Goal: Task Accomplishment & Management: Manage account settings

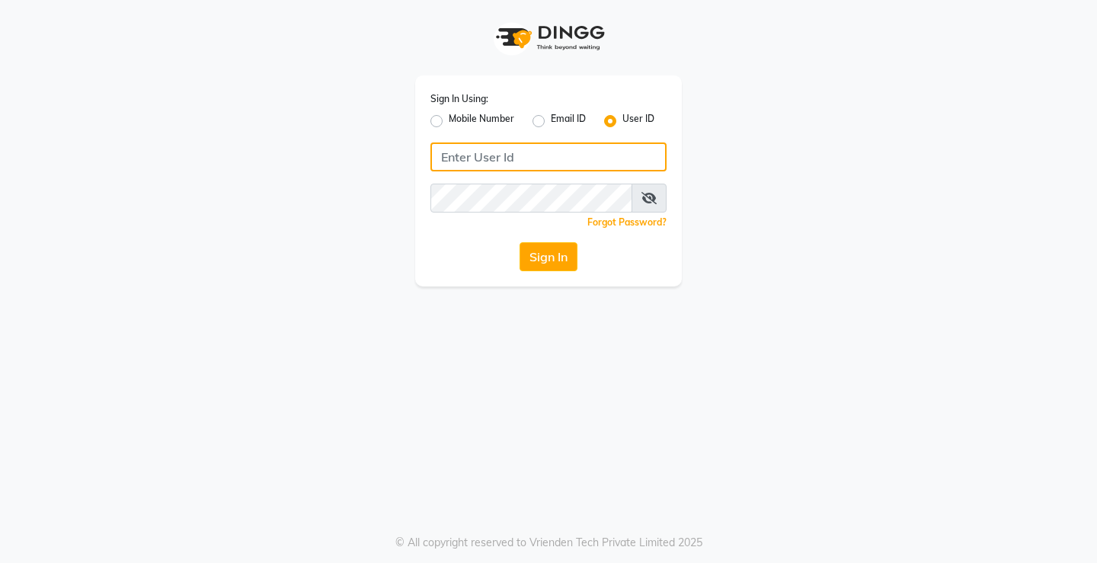
click at [556, 145] on input "Username" at bounding box center [548, 156] width 236 height 29
type input "e1954-11"
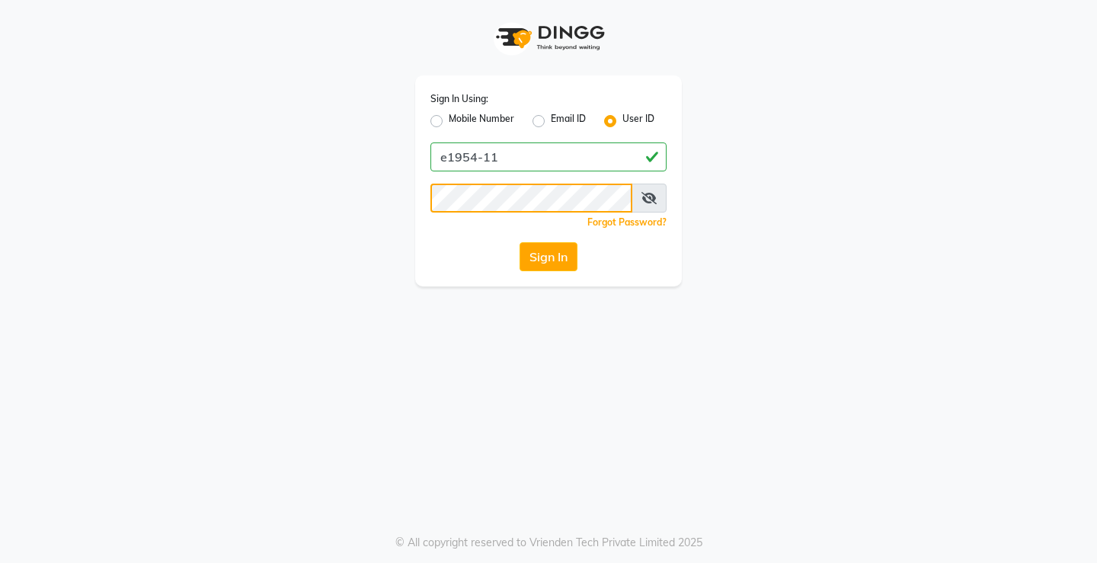
click at [519, 242] on button "Sign In" at bounding box center [548, 256] width 58 height 29
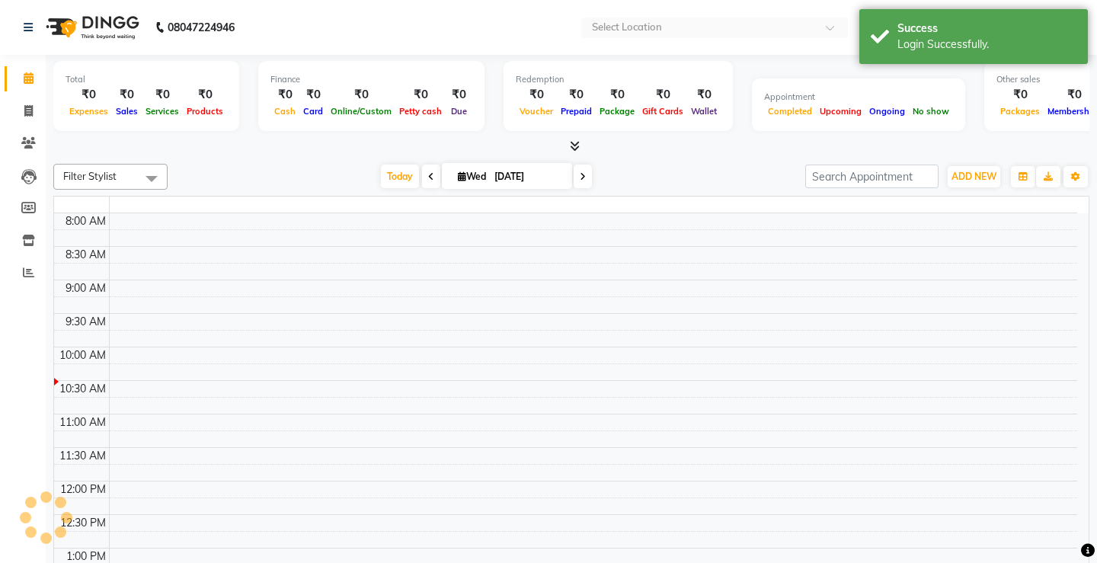
select select "en"
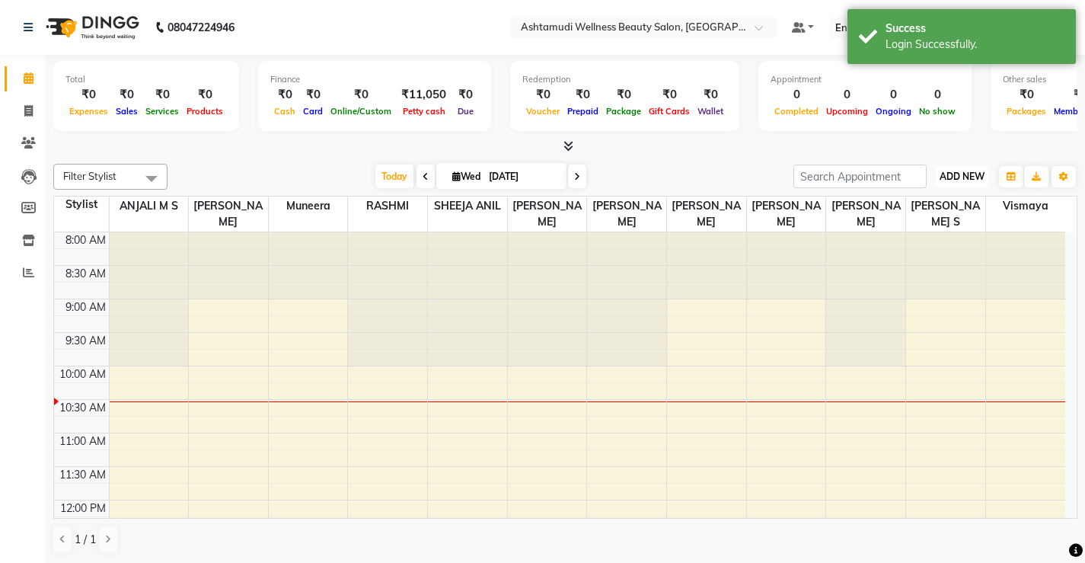
click at [966, 178] on span "ADD NEW" at bounding box center [962, 176] width 45 height 11
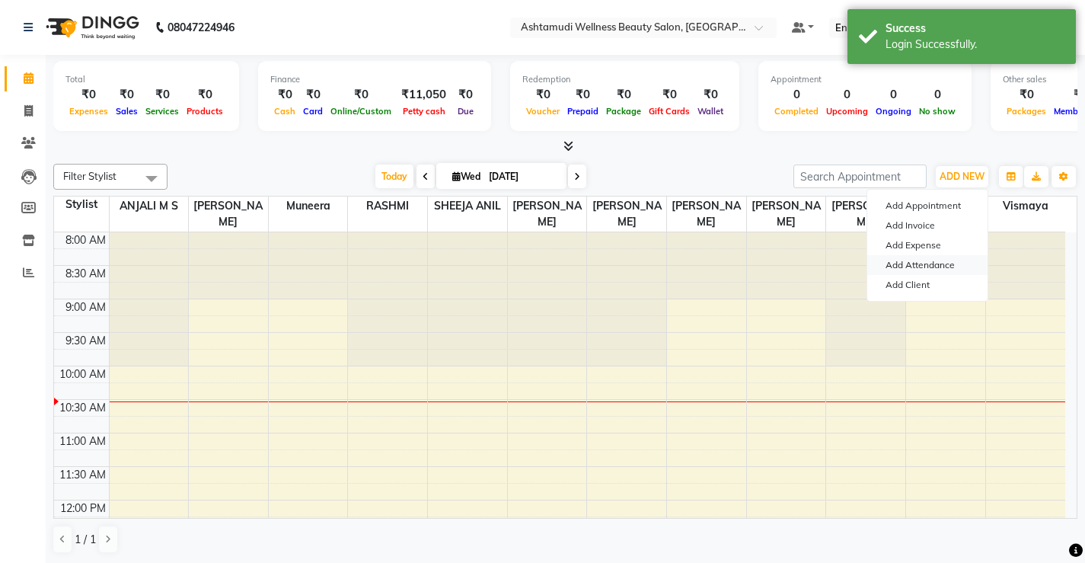
click at [948, 267] on link "Add Attendance" at bounding box center [928, 265] width 120 height 20
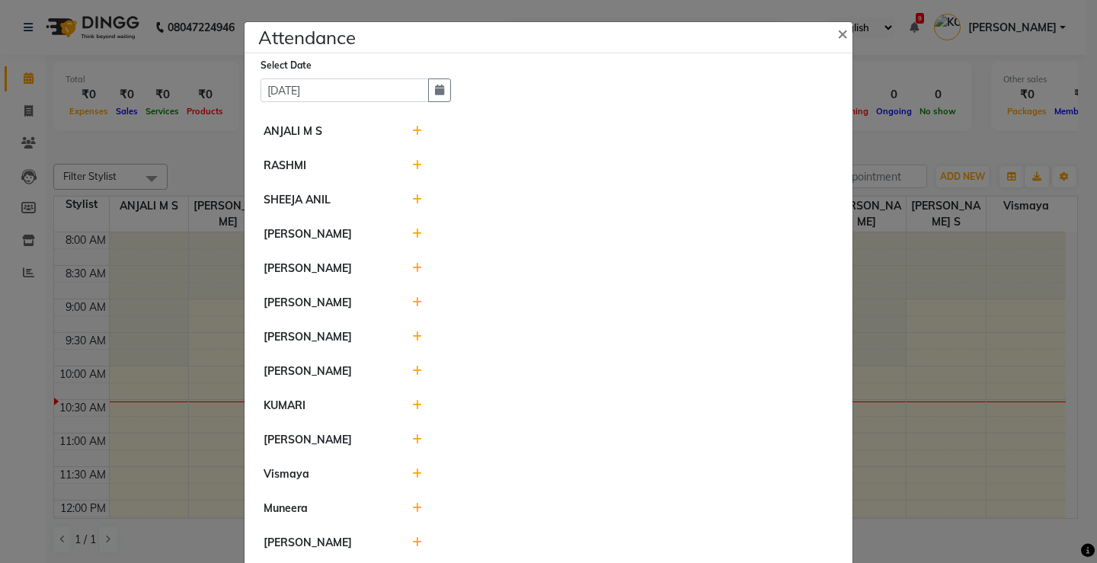
click at [412, 132] on icon at bounding box center [417, 131] width 10 height 11
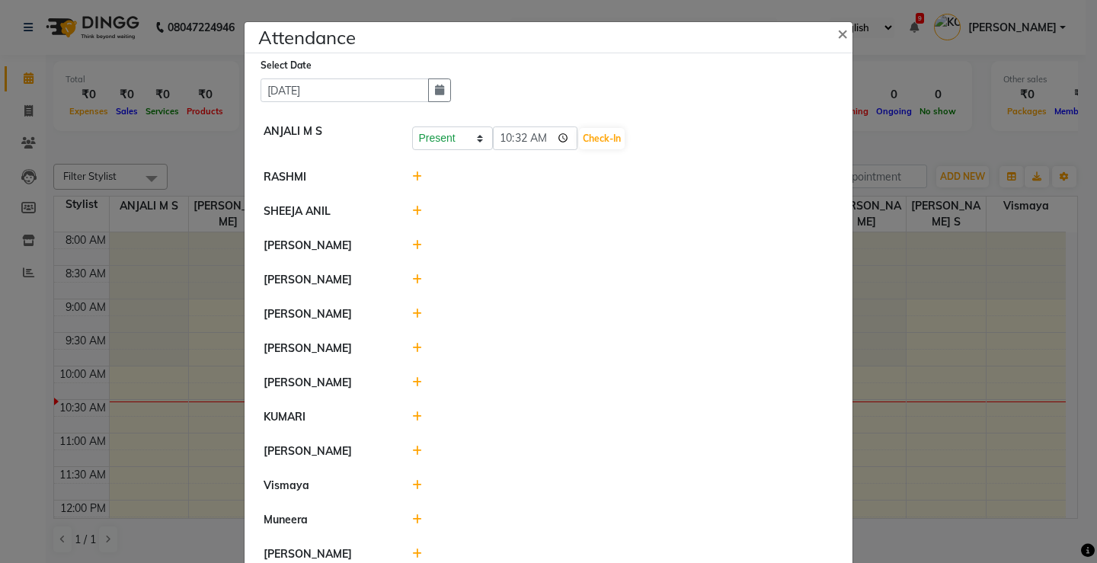
click at [412, 278] on icon at bounding box center [417, 279] width 10 height 11
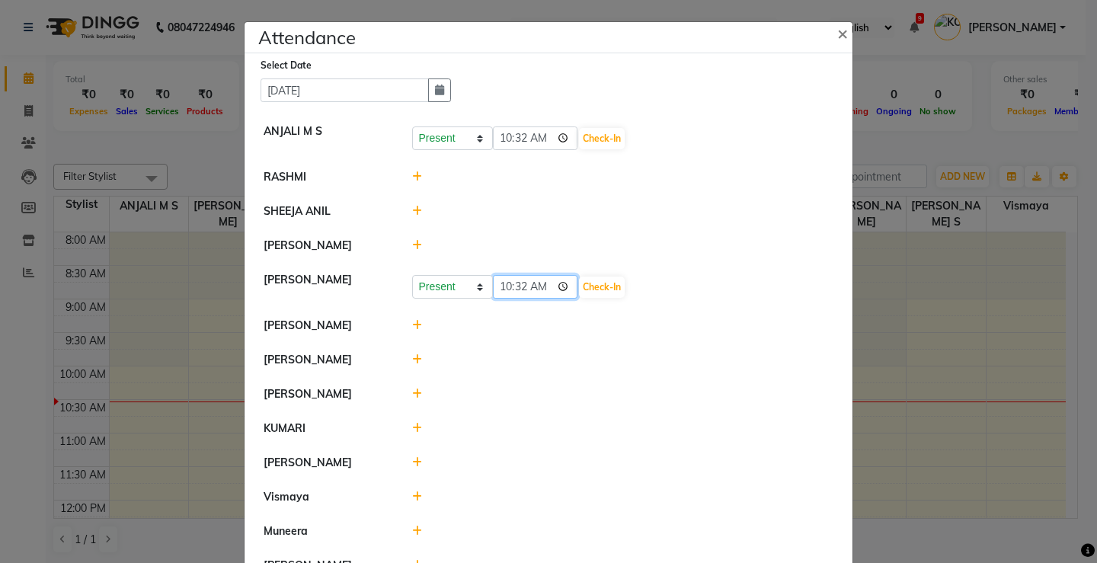
click at [538, 285] on input "10:32" at bounding box center [535, 287] width 85 height 24
type input "09:10"
click at [586, 281] on button "Check-In" at bounding box center [602, 286] width 46 height 21
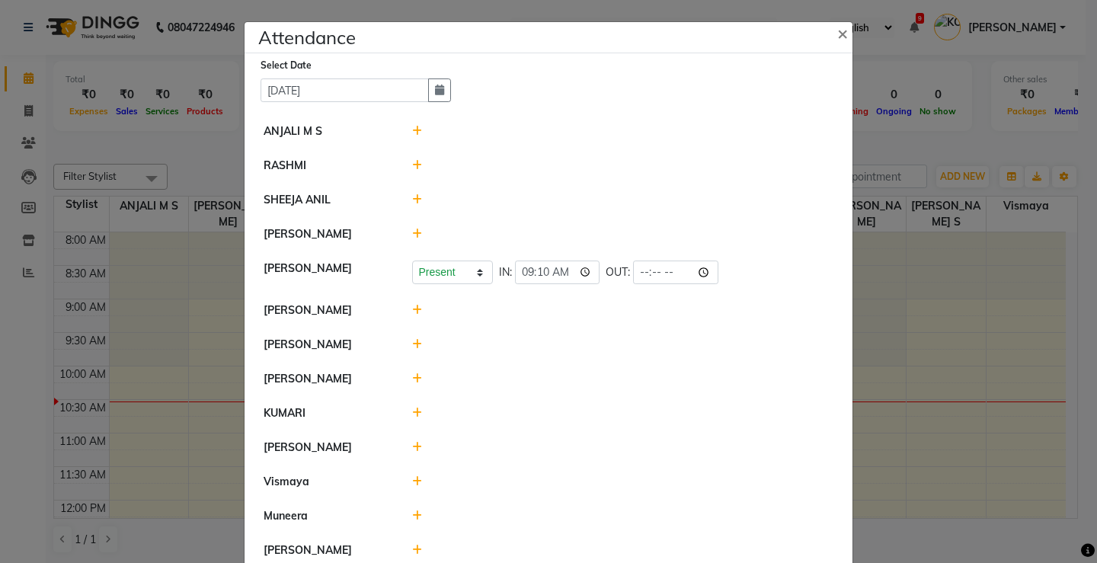
click at [412, 130] on icon at bounding box center [417, 131] width 10 height 11
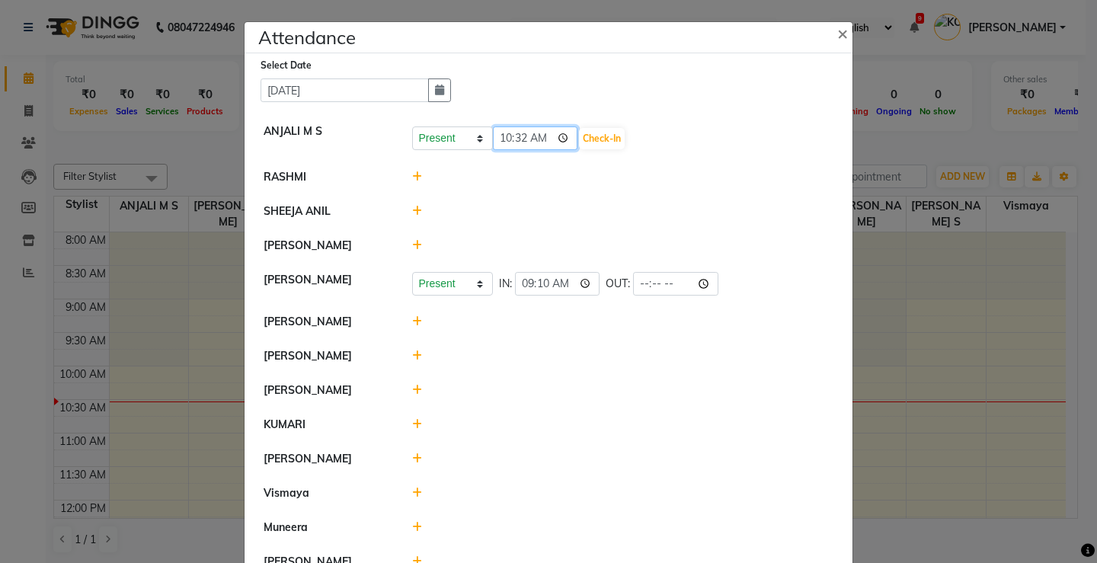
click at [540, 136] on input "10:32" at bounding box center [535, 138] width 85 height 24
type input "09:50"
click at [579, 139] on button "Check-In" at bounding box center [602, 138] width 46 height 21
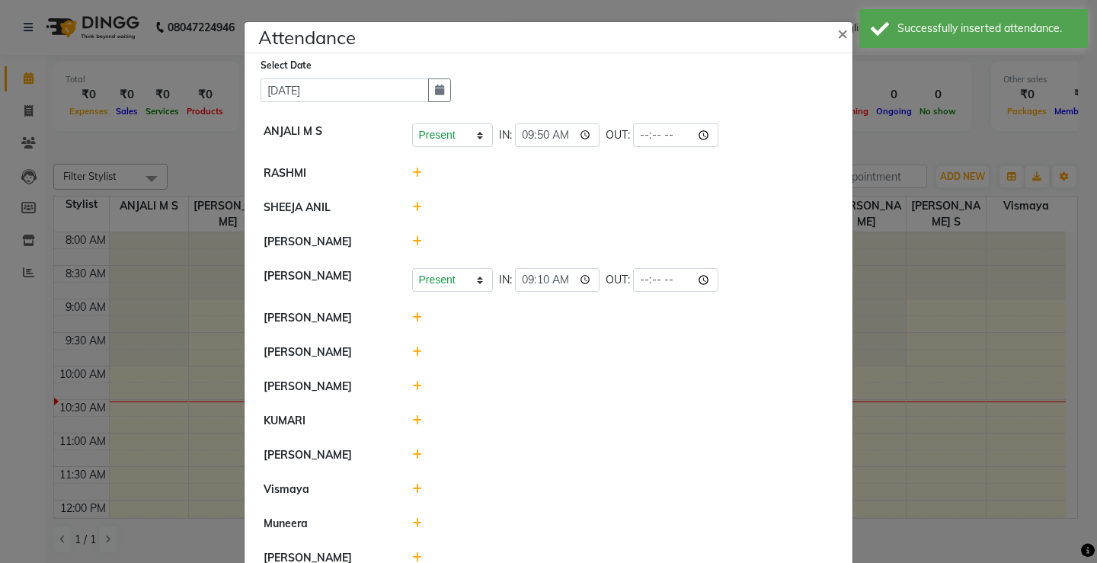
click at [412, 174] on icon at bounding box center [417, 173] width 10 height 11
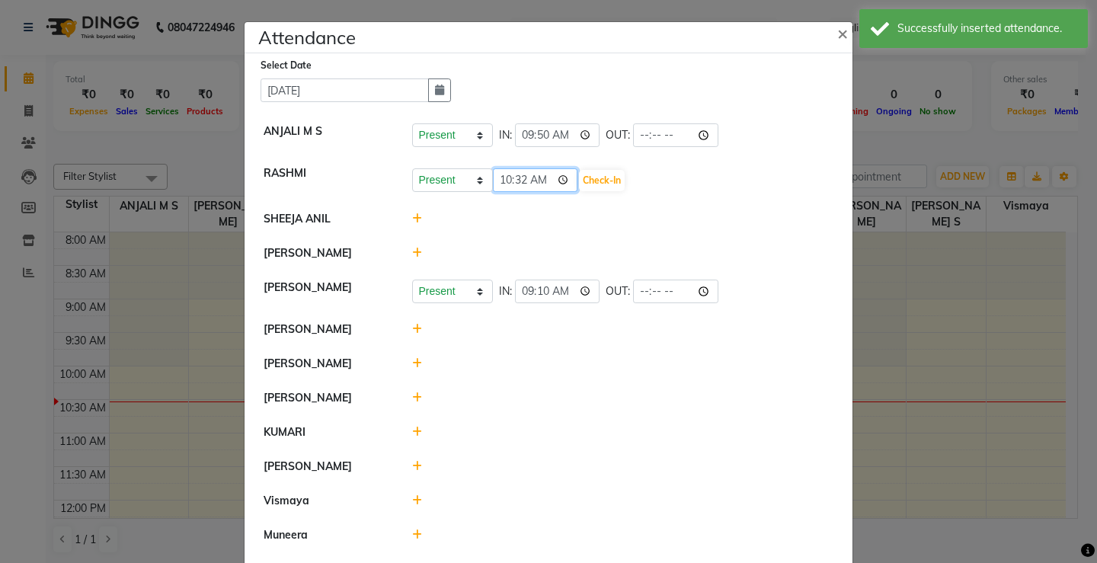
click at [542, 183] on input "10:32" at bounding box center [535, 180] width 85 height 24
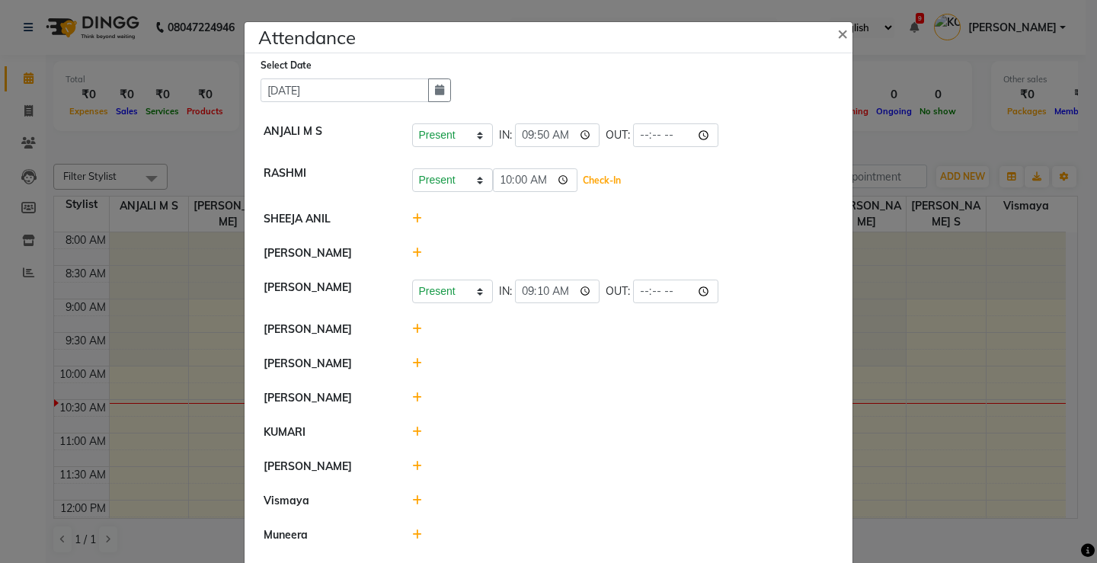
type input "10:00"
drag, startPoint x: 576, startPoint y: 185, endPoint x: 574, endPoint y: 203, distance: 17.6
click at [579, 185] on button "Check-In" at bounding box center [602, 180] width 46 height 21
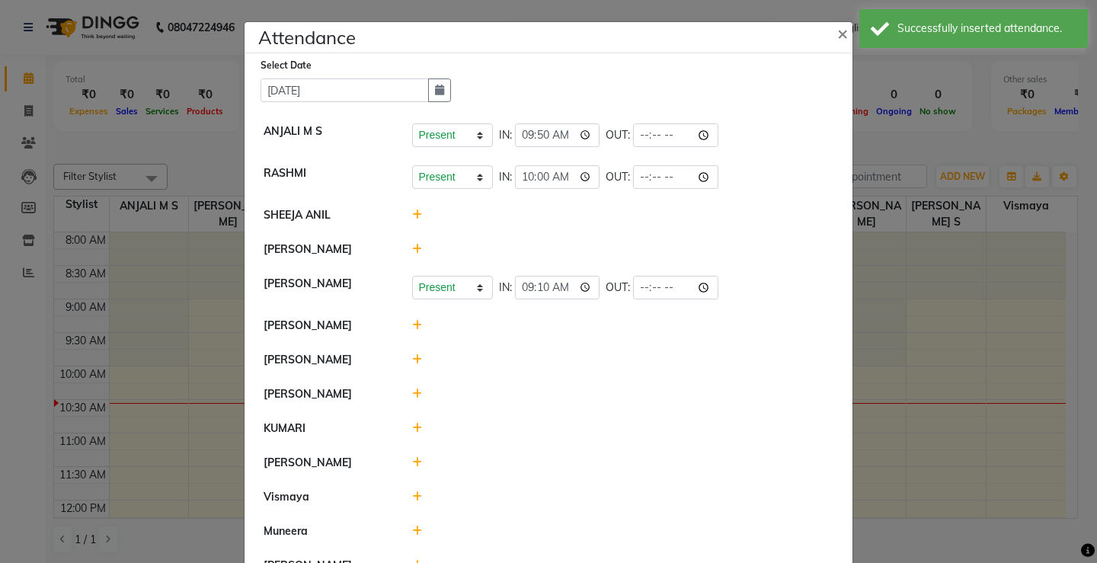
click at [413, 251] on icon at bounding box center [417, 249] width 10 height 11
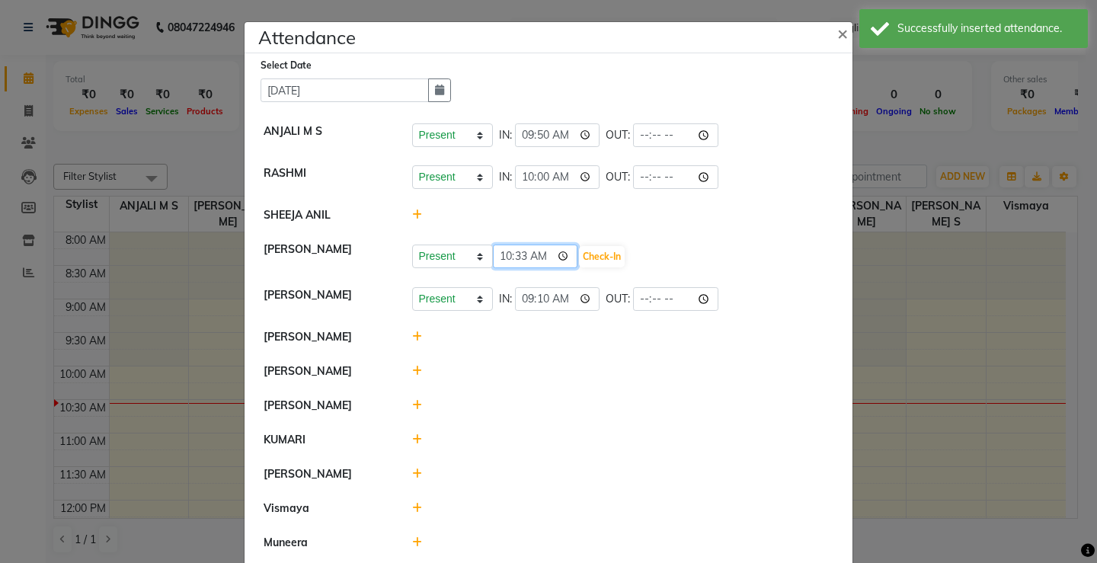
click at [539, 254] on input "10:33" at bounding box center [535, 257] width 85 height 24
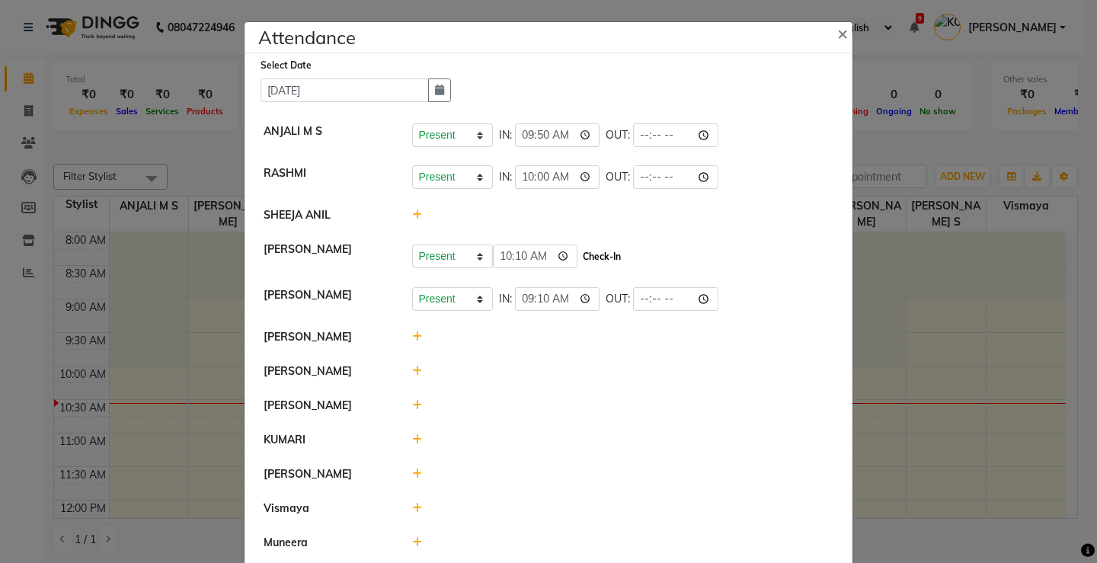
type input "10:10"
click at [580, 257] on button "Check-In" at bounding box center [602, 256] width 46 height 21
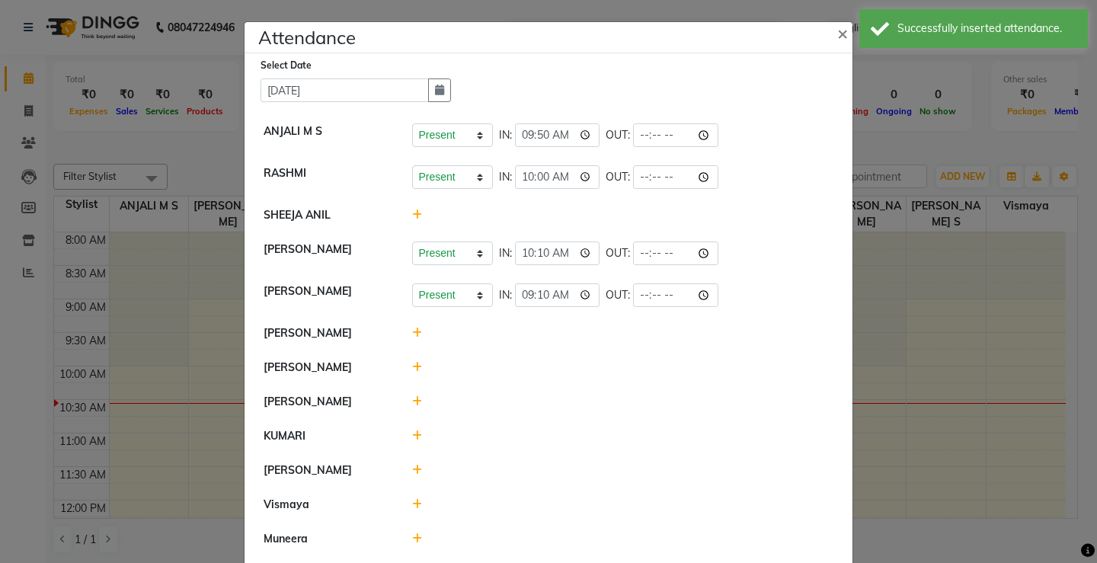
click at [412, 332] on icon at bounding box center [417, 333] width 10 height 11
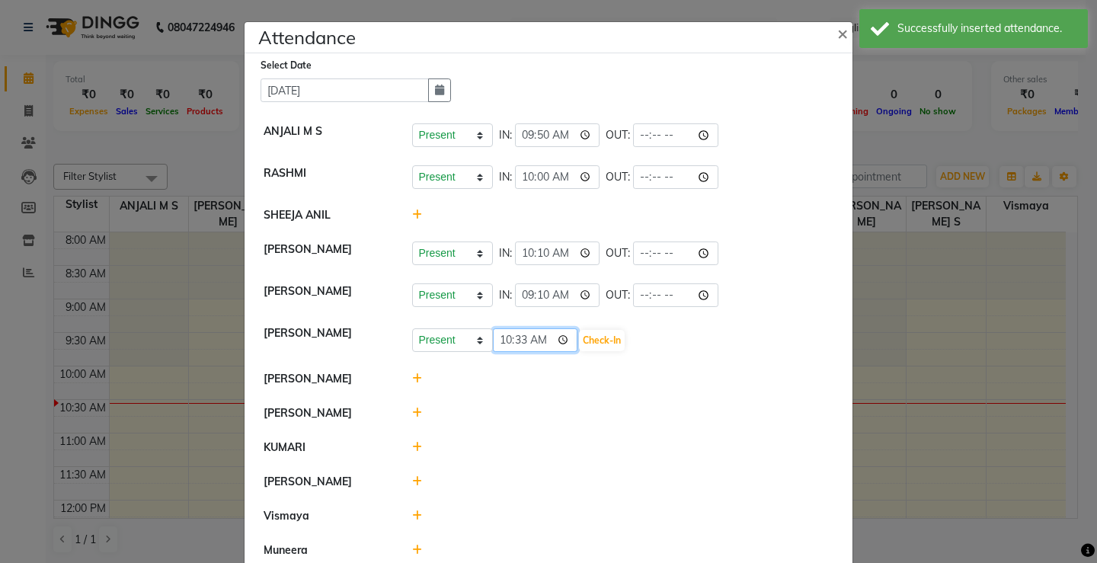
click at [539, 343] on input "10:33" at bounding box center [535, 340] width 85 height 24
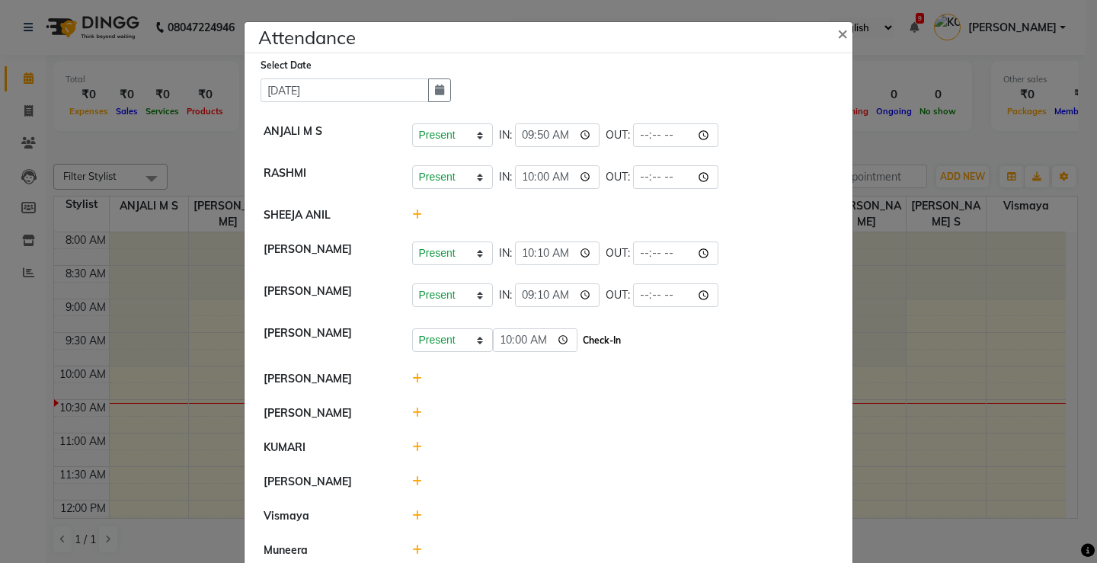
type input "10:00"
click at [587, 337] on button "Check-In" at bounding box center [602, 340] width 46 height 21
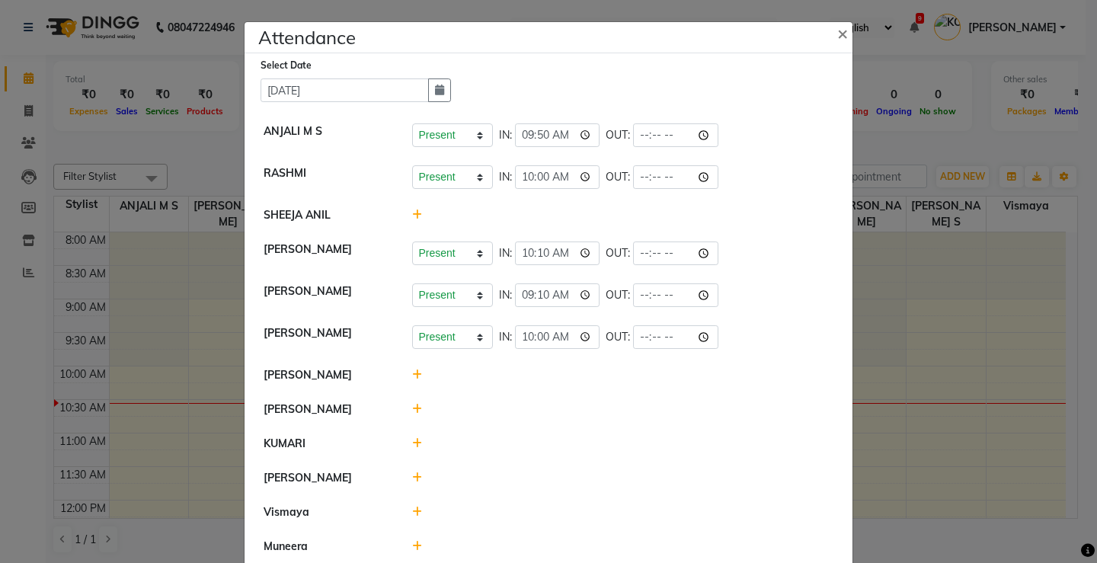
click at [412, 410] on icon at bounding box center [417, 409] width 10 height 11
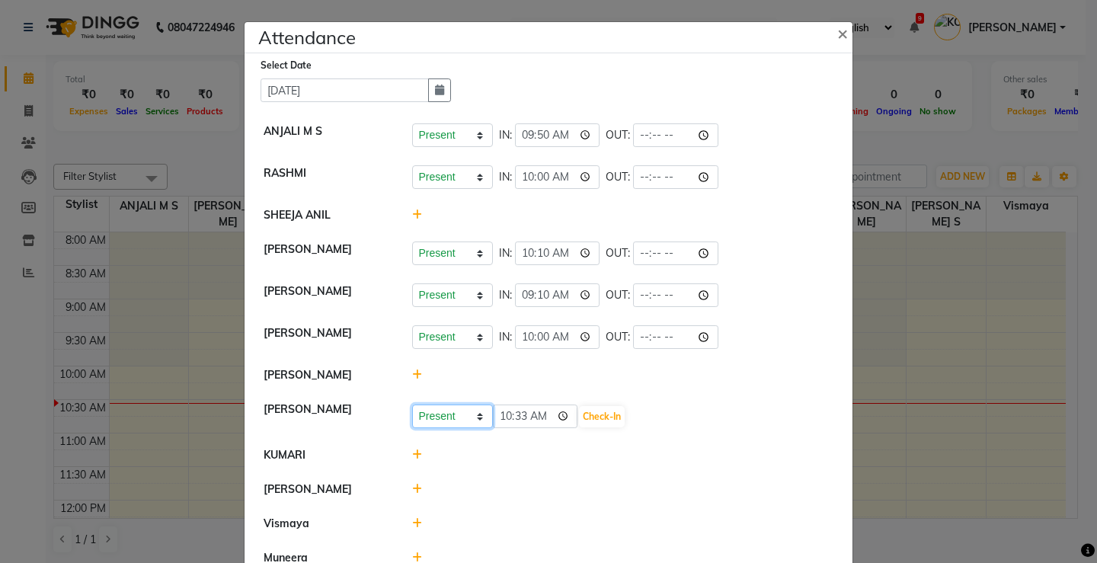
click at [443, 420] on select "Present Absent Late Half Day Weekly Off" at bounding box center [452, 416] width 81 height 24
click at [412, 404] on select "Present Absent Late Half Day Weekly Off" at bounding box center [452, 416] width 81 height 24
click at [501, 415] on button "Save" at bounding box center [509, 416] width 30 height 21
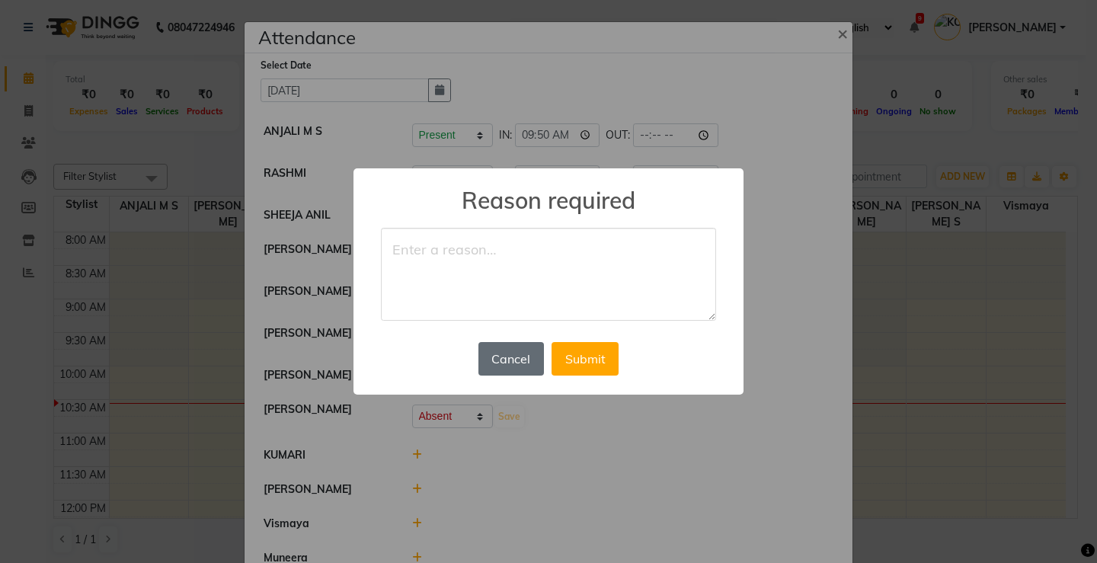
click at [510, 353] on button "Cancel" at bounding box center [511, 359] width 66 height 34
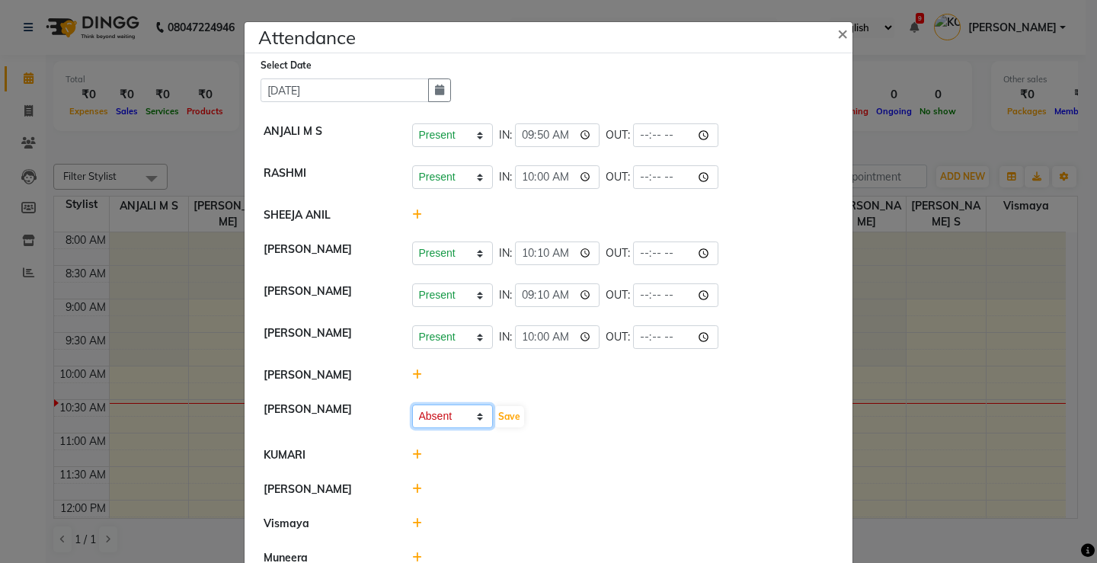
click at [455, 414] on select "Present Absent Late Half Day Weekly Off" at bounding box center [452, 416] width 81 height 24
select select "W"
click at [412, 404] on select "Present Absent Late Half Day Weekly Off" at bounding box center [452, 416] width 81 height 24
click at [507, 420] on button "Save" at bounding box center [509, 416] width 30 height 21
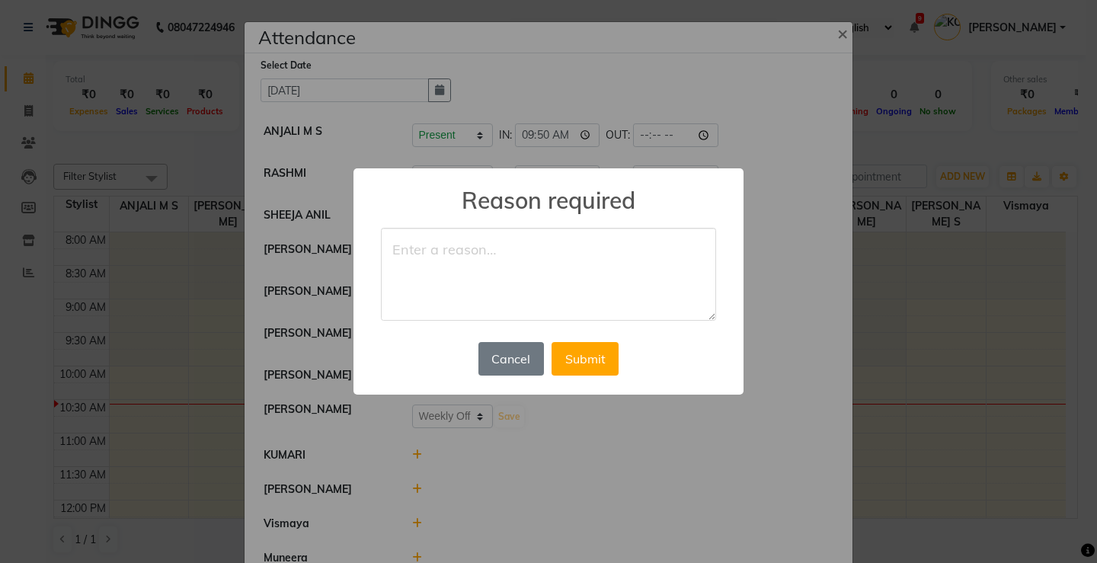
click at [484, 262] on textarea at bounding box center [548, 274] width 335 height 93
type textarea "off"
click at [590, 366] on button "Submit" at bounding box center [584, 359] width 67 height 34
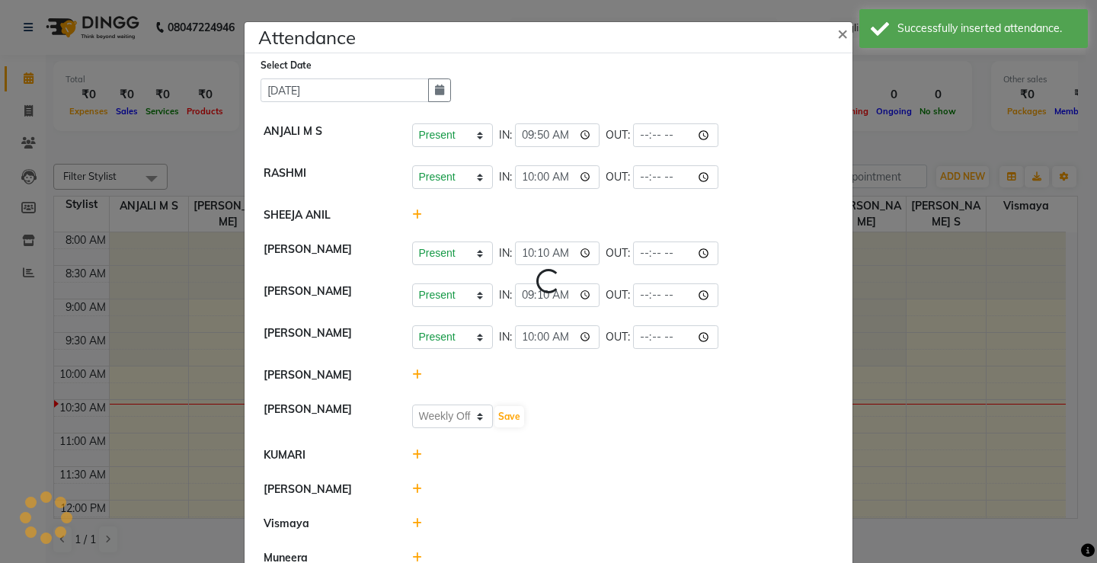
select select "W"
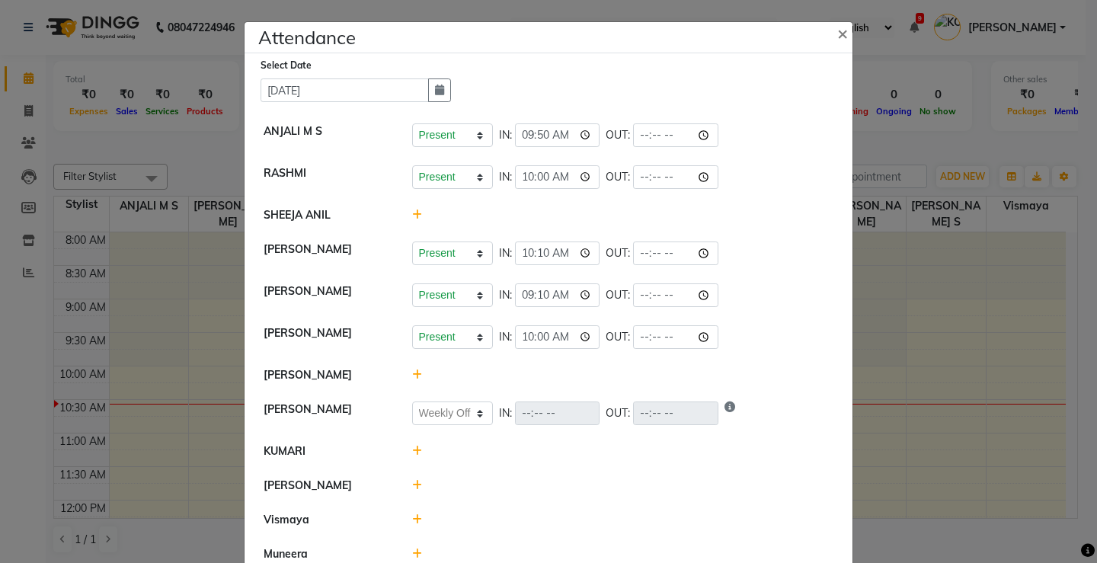
click at [412, 216] on icon at bounding box center [417, 214] width 10 height 11
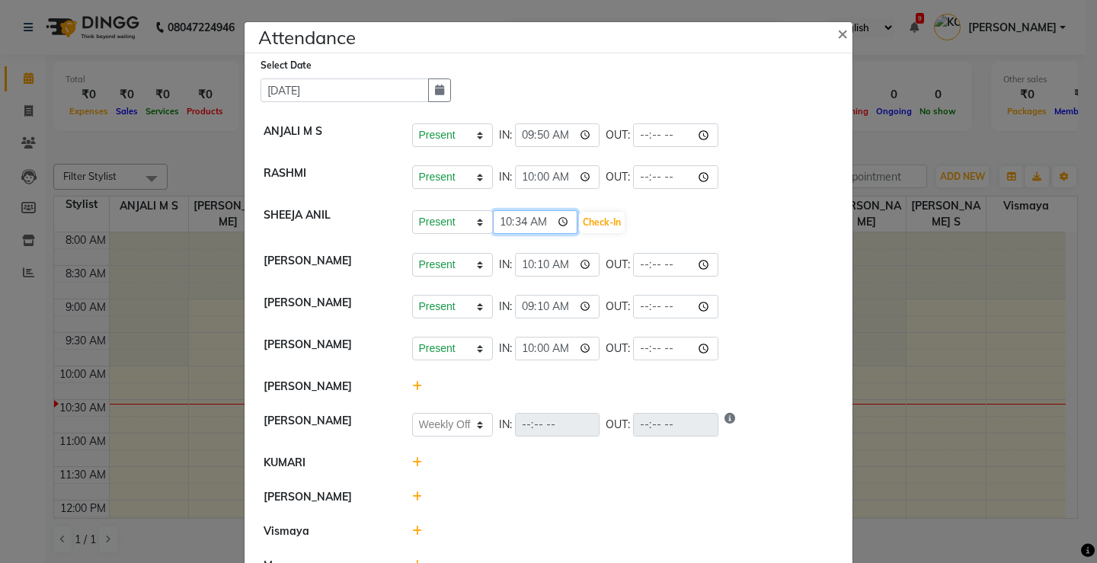
click at [543, 221] on input "10:34" at bounding box center [535, 222] width 85 height 24
type input "10:10"
click at [580, 222] on button "Check-In" at bounding box center [602, 222] width 46 height 21
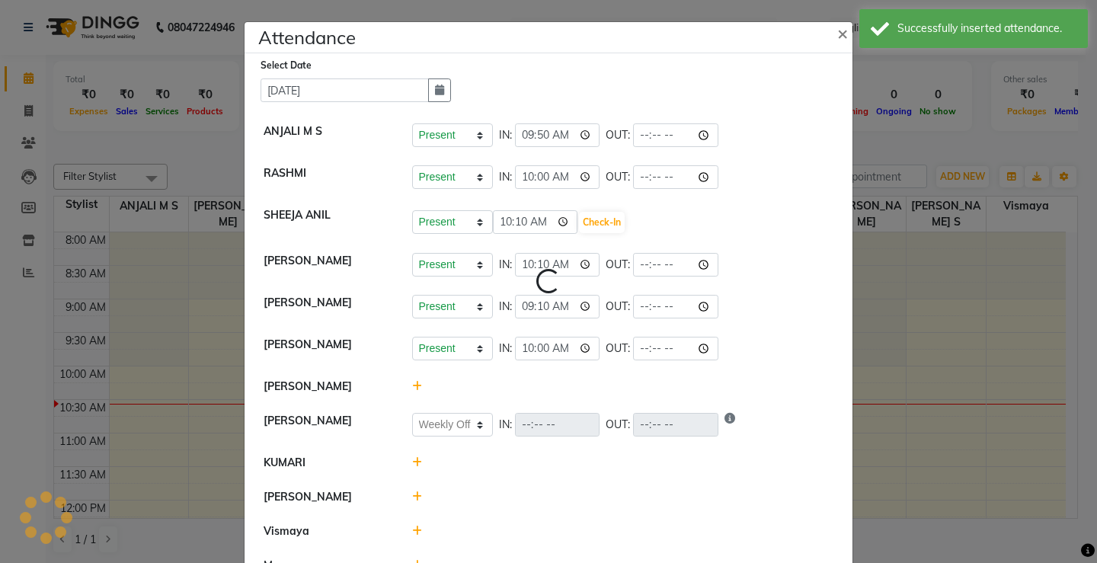
select select "W"
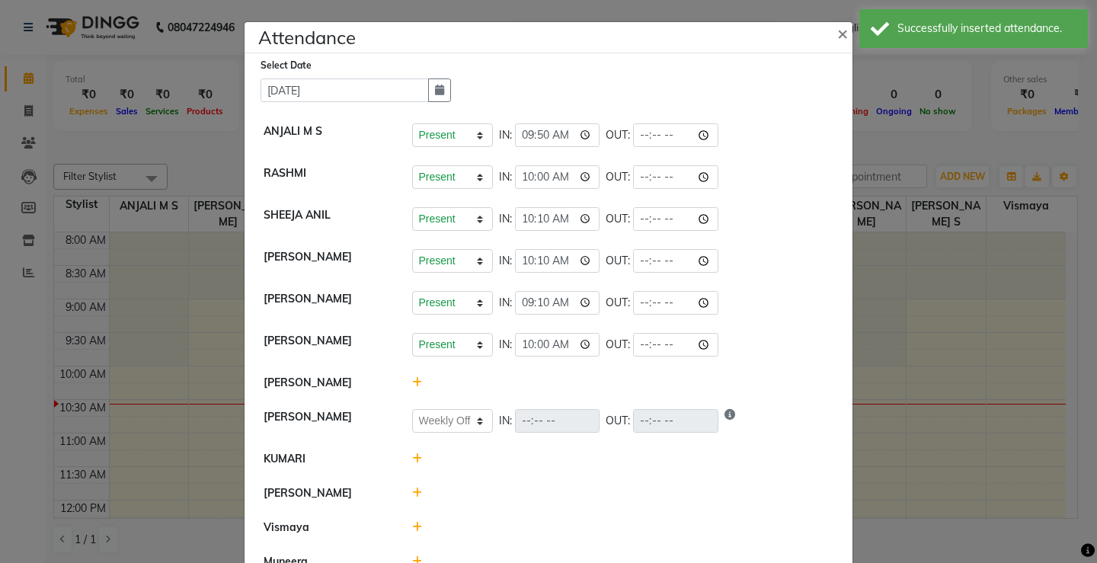
click at [412, 383] on icon at bounding box center [417, 382] width 10 height 11
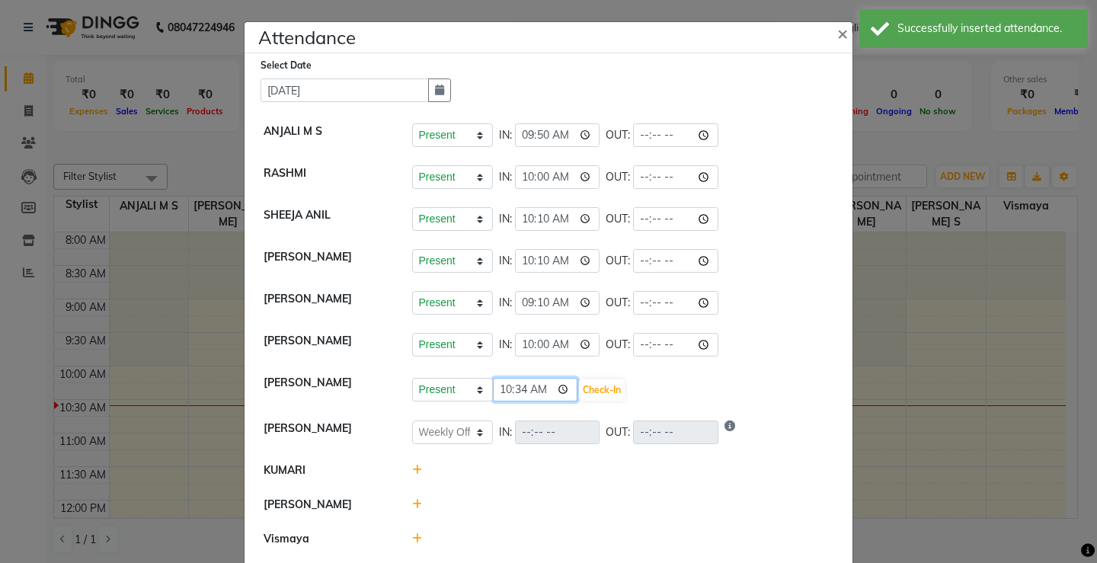
click at [542, 389] on input "10:34" at bounding box center [535, 390] width 85 height 24
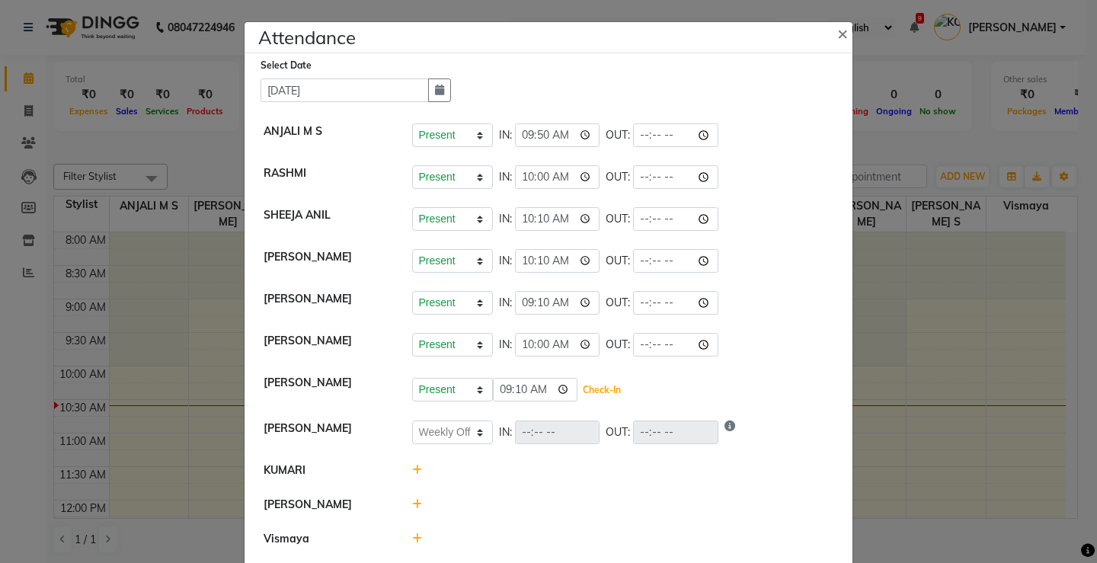
type input "09:10"
drag, startPoint x: 576, startPoint y: 389, endPoint x: 587, endPoint y: 414, distance: 26.9
click at [579, 389] on button "Check-In" at bounding box center [602, 389] width 46 height 21
select select "W"
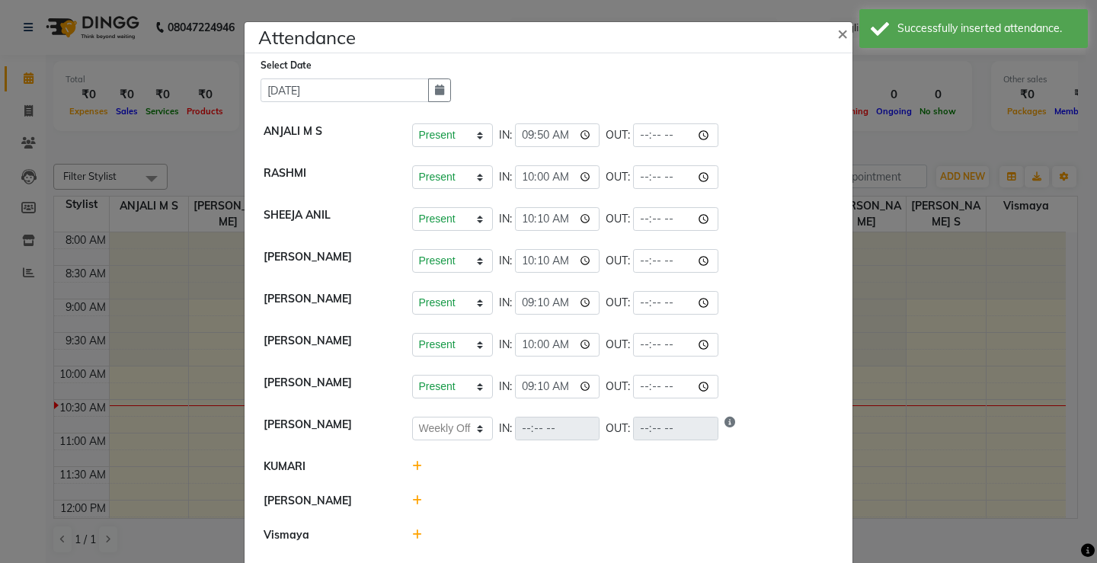
click at [412, 463] on icon at bounding box center [417, 466] width 10 height 11
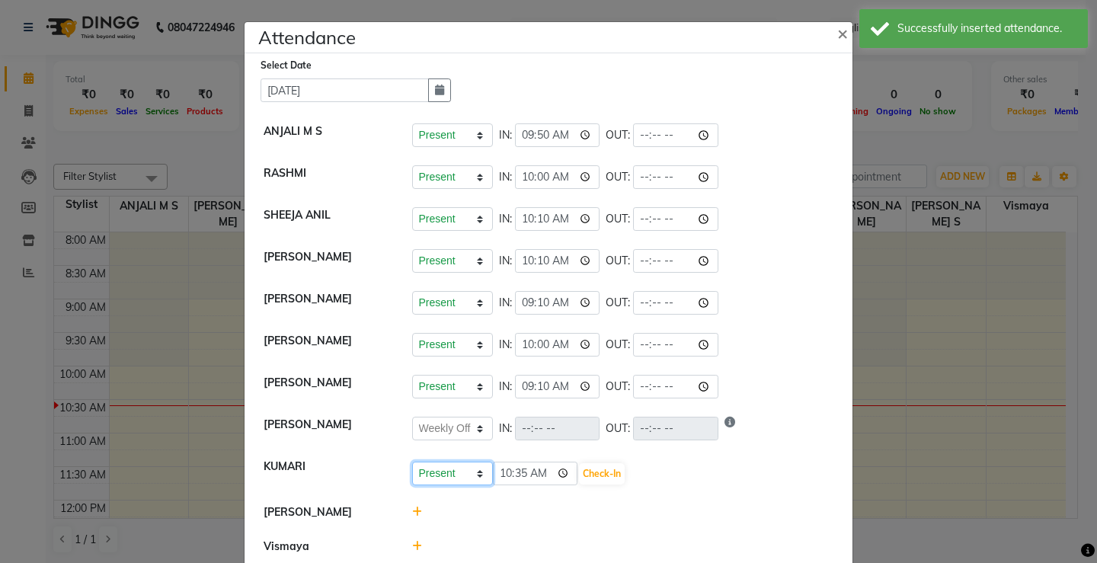
click at [439, 477] on select "Present Absent Late Half Day Weekly Off" at bounding box center [452, 474] width 81 height 24
select select "A"
click at [412, 462] on select "Present Absent Late Half Day Weekly Off" at bounding box center [452, 474] width 81 height 24
click at [424, 468] on select "Present Absent Late Half Day Weekly Off" at bounding box center [452, 474] width 81 height 24
click at [495, 474] on button "Save" at bounding box center [509, 473] width 30 height 21
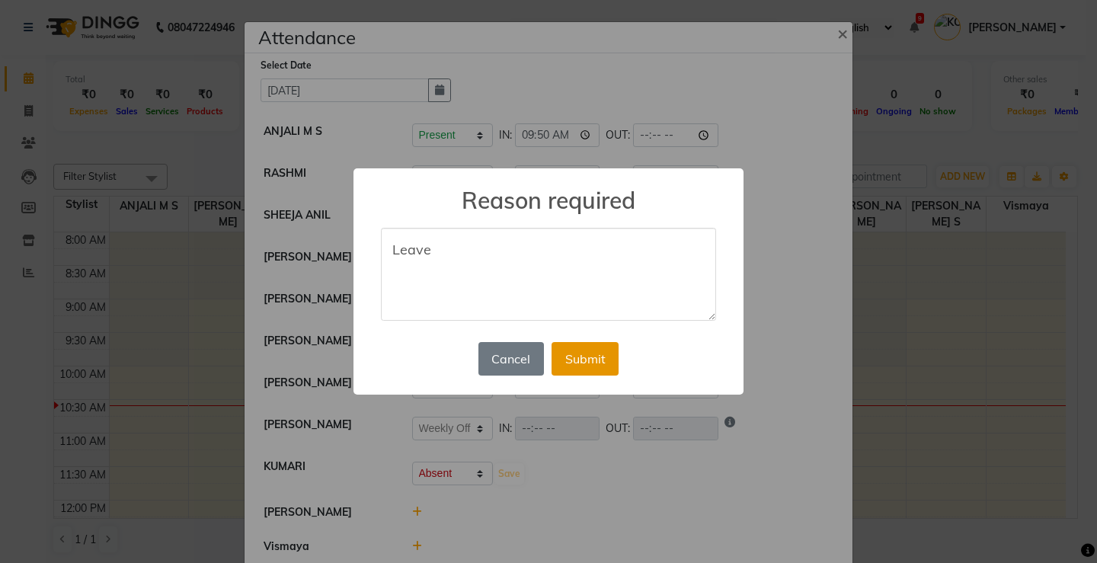
type textarea "Leave"
click at [574, 356] on button "Submit" at bounding box center [584, 359] width 67 height 34
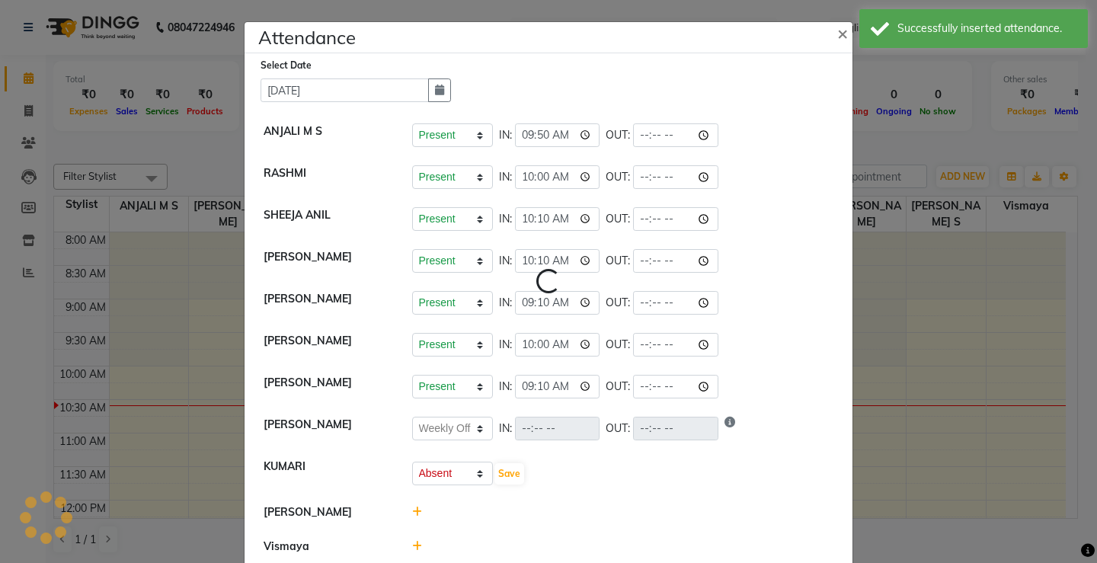
select select "W"
select select "A"
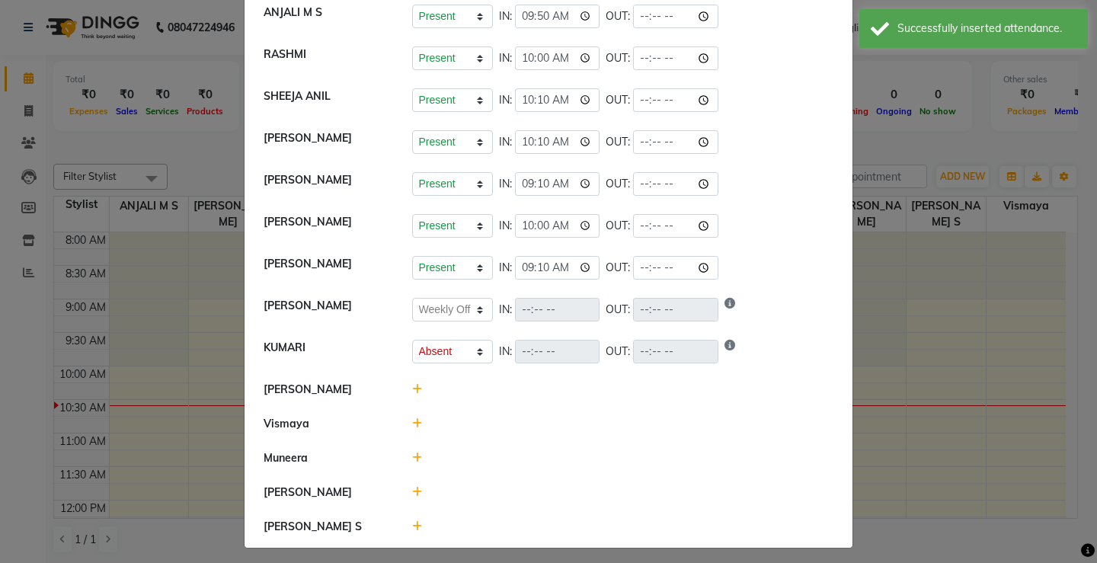
scroll to position [126, 0]
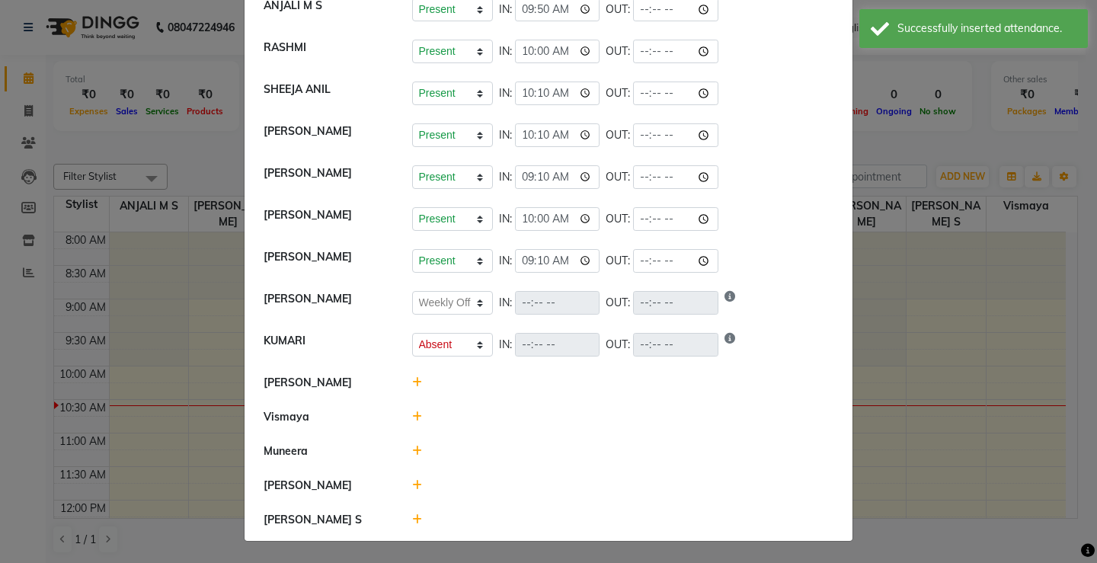
click at [405, 383] on div at bounding box center [623, 383] width 445 height 16
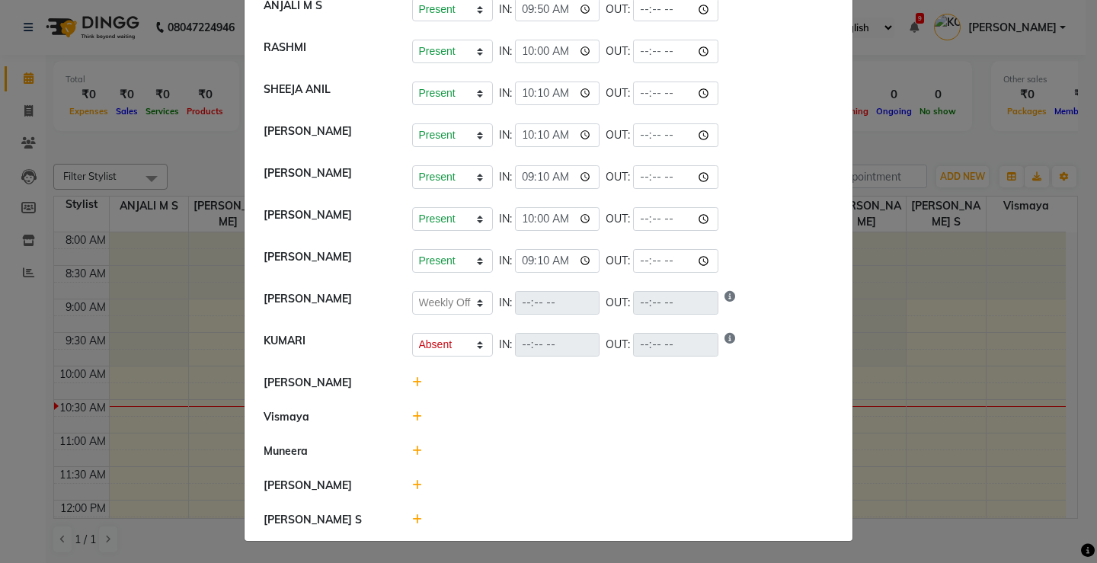
click at [412, 382] on icon at bounding box center [417, 382] width 10 height 11
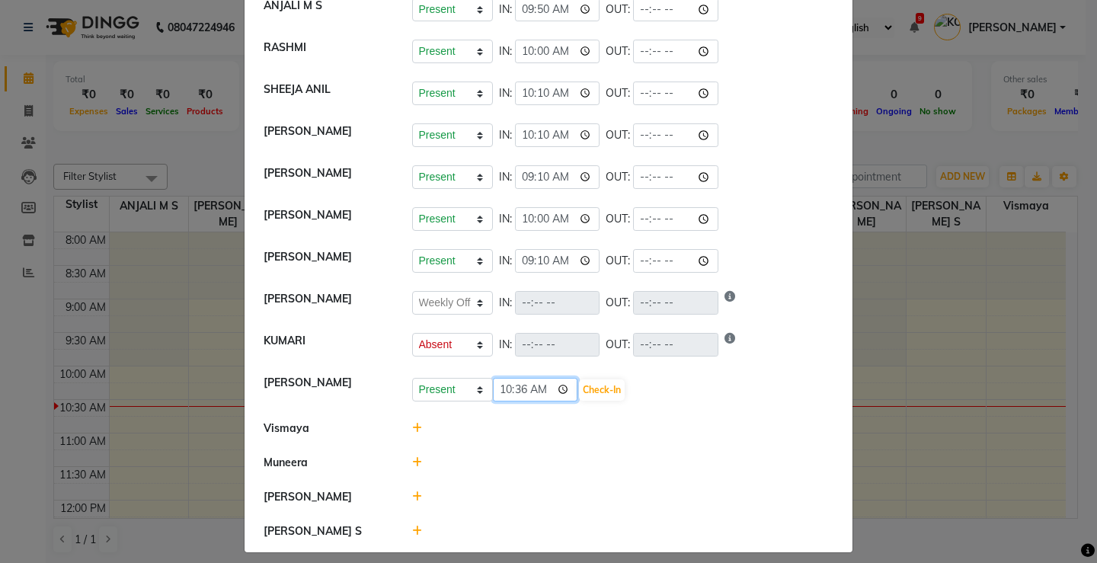
click at [543, 388] on input "10:36" at bounding box center [535, 390] width 85 height 24
type input "09:59"
click at [579, 394] on button "Check-In" at bounding box center [602, 389] width 46 height 21
select select "W"
select select "A"
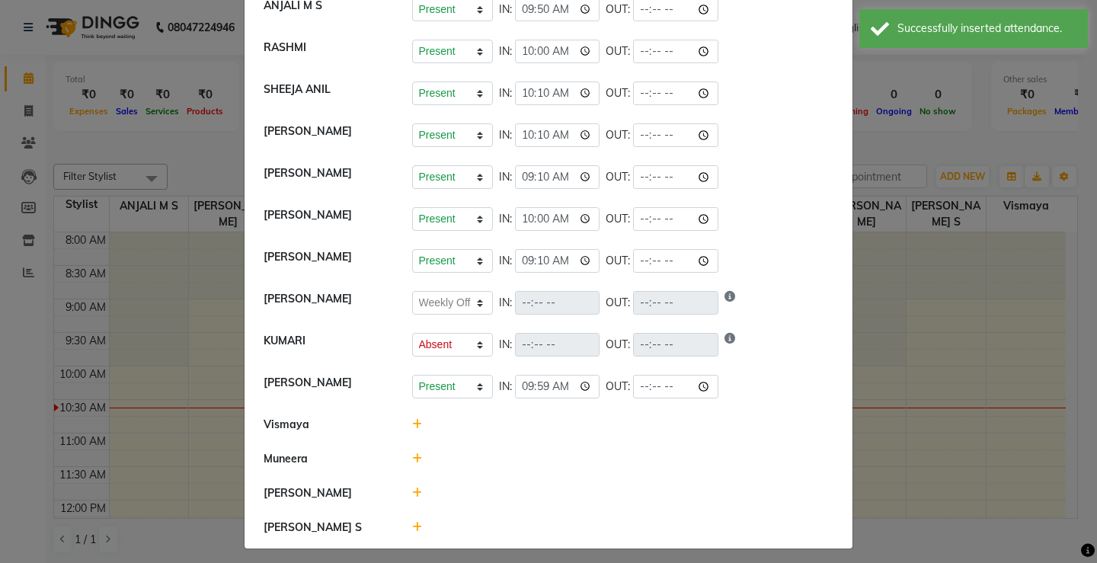
click at [412, 459] on icon at bounding box center [417, 458] width 10 height 11
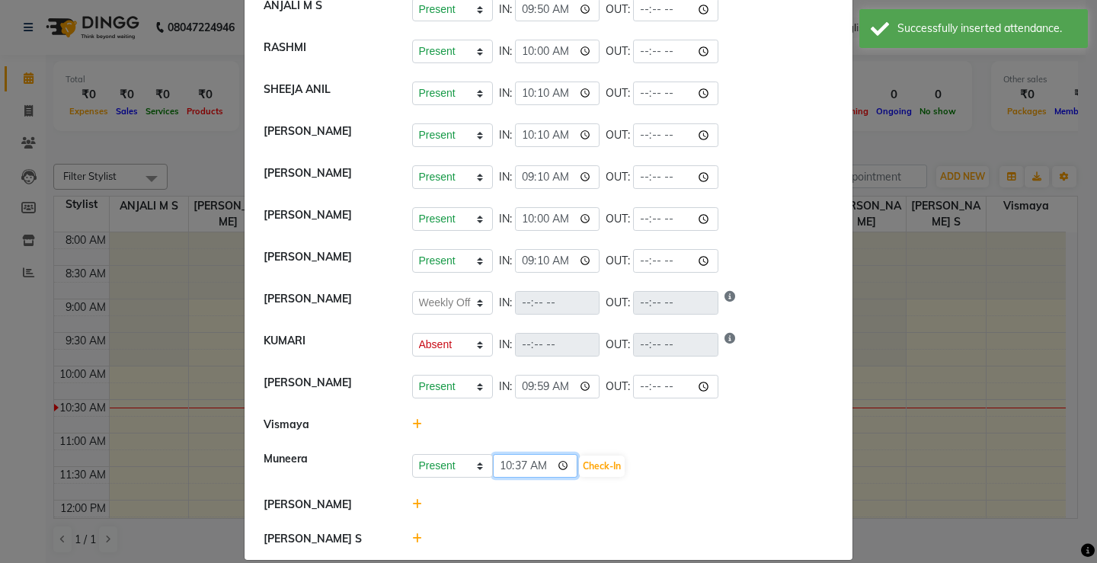
click at [541, 469] on input "10:37" at bounding box center [535, 466] width 85 height 24
type input "09:40"
click at [579, 466] on button "Check-In" at bounding box center [602, 465] width 46 height 21
select select "W"
select select "A"
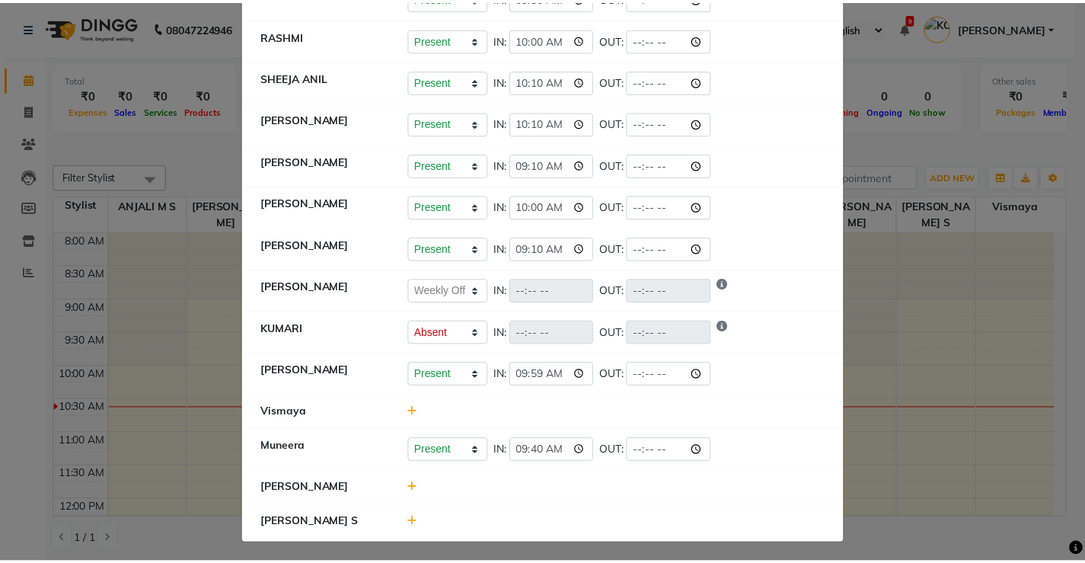
scroll to position [141, 0]
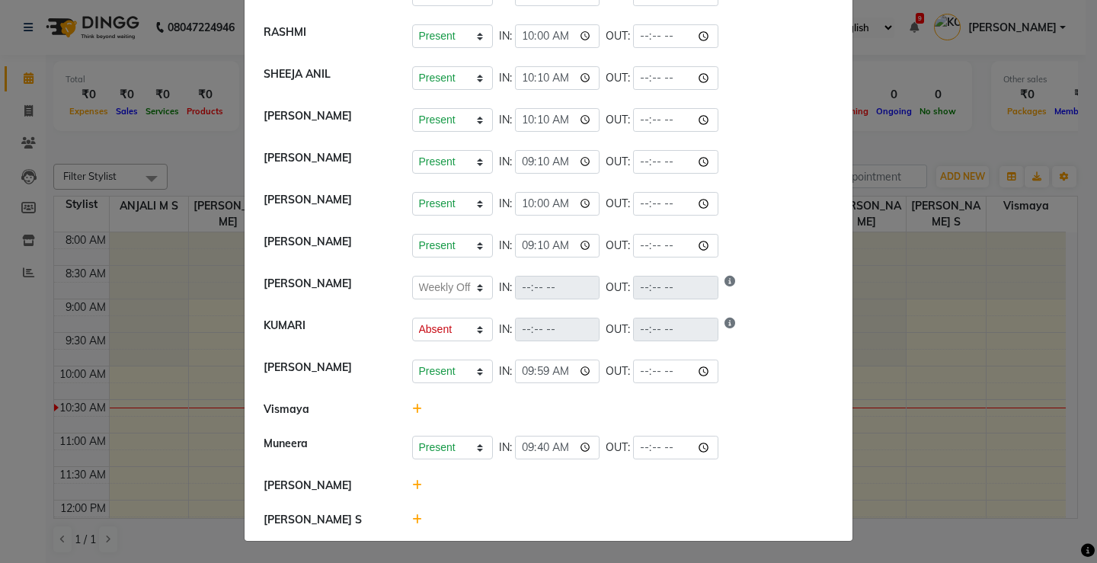
click at [412, 487] on icon at bounding box center [417, 485] width 10 height 11
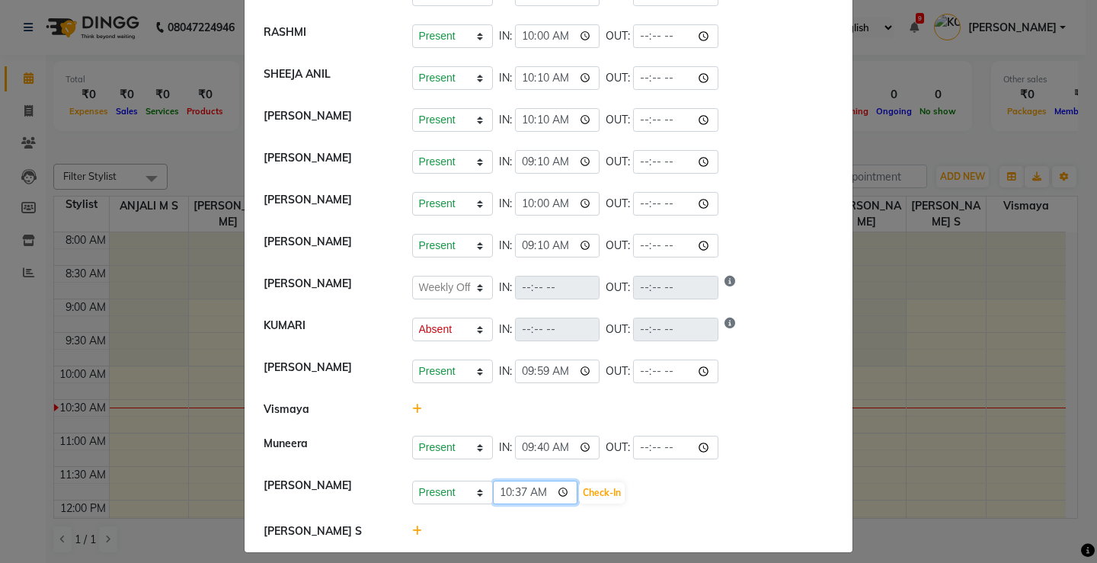
click at [541, 491] on input "10:37" at bounding box center [535, 493] width 85 height 24
type input "09:58"
click at [581, 492] on button "Check-In" at bounding box center [602, 492] width 46 height 21
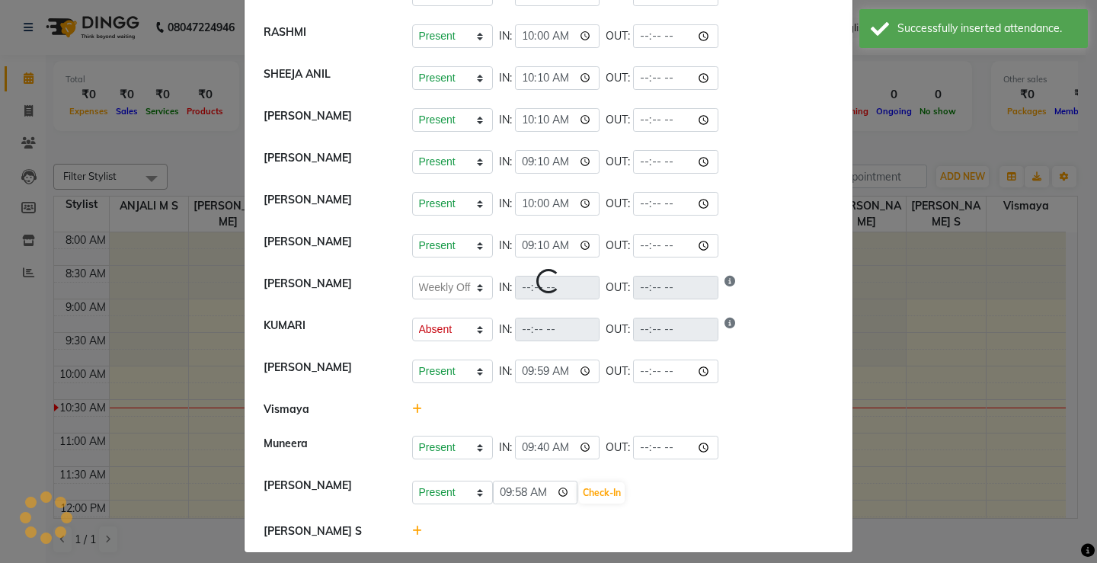
select select "W"
select select "A"
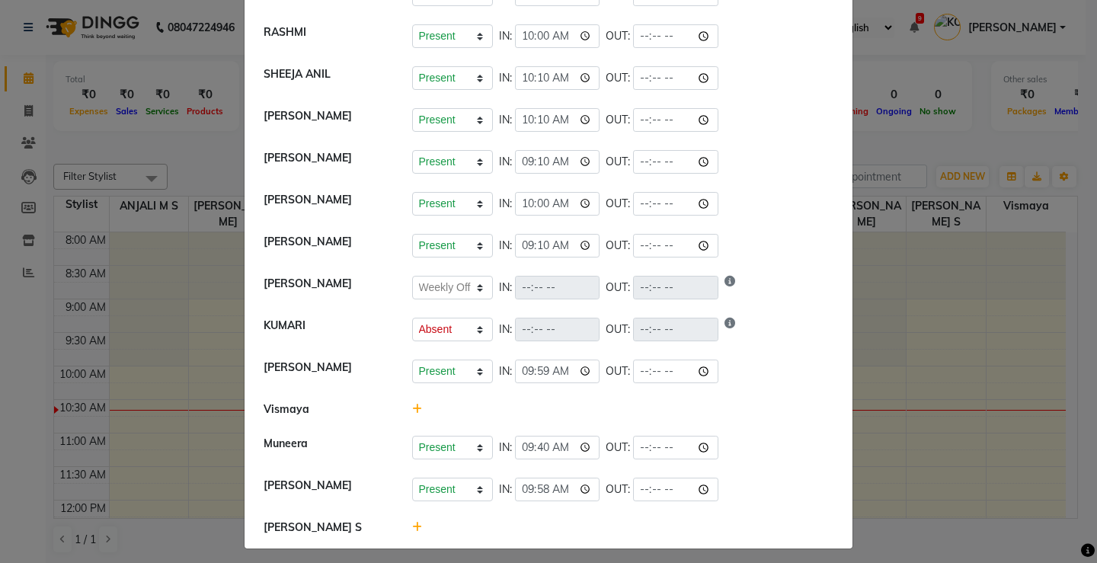
drag, startPoint x: 977, startPoint y: 290, endPoint x: 974, endPoint y: 280, distance: 11.1
click at [976, 289] on ngb-modal-window "Attendance × Select Date 03-09-2025 ANJALI M S Present Absent Late Half Day Wee…" at bounding box center [548, 281] width 1097 height 563
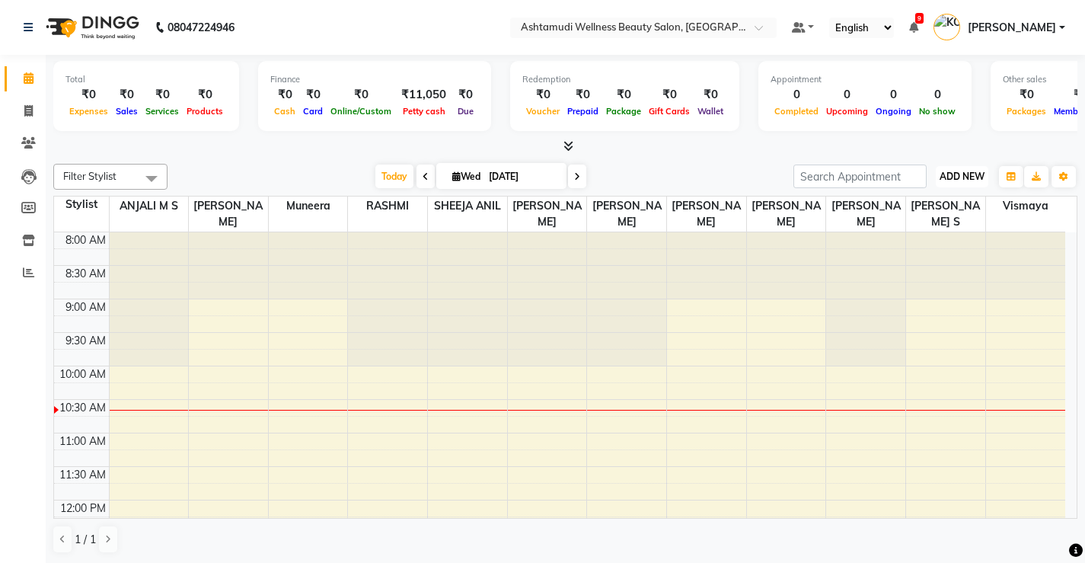
click at [959, 177] on span "ADD NEW" at bounding box center [962, 176] width 45 height 11
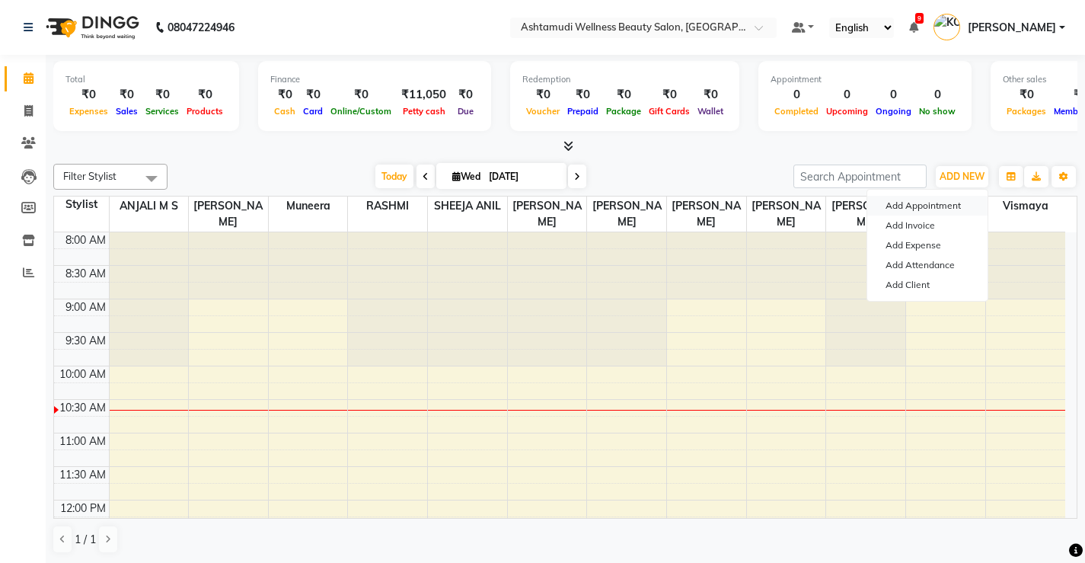
click at [944, 209] on button "Add Appointment" at bounding box center [928, 206] width 120 height 20
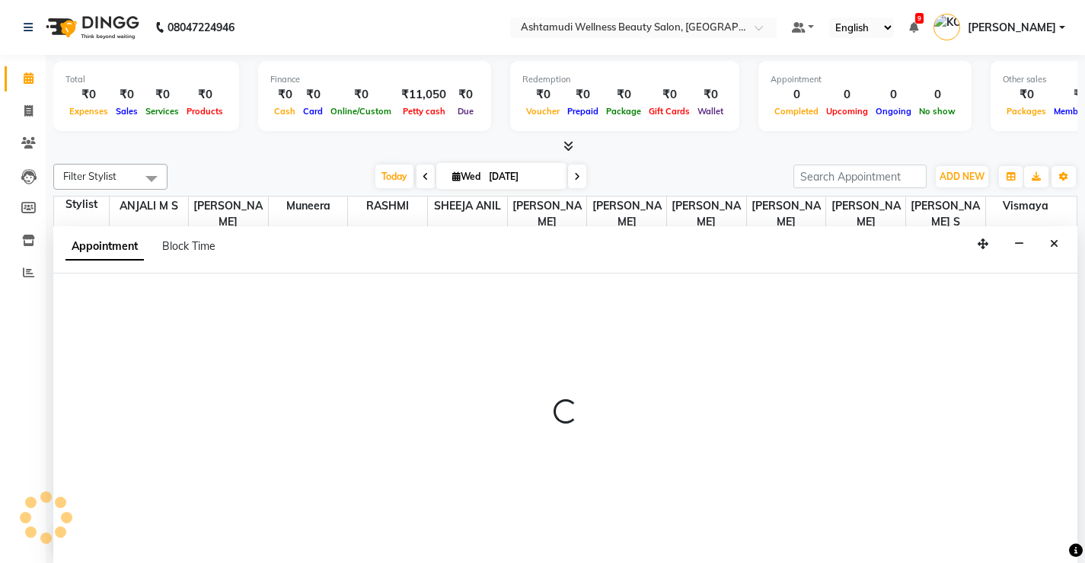
scroll to position [1, 0]
select select "tentative"
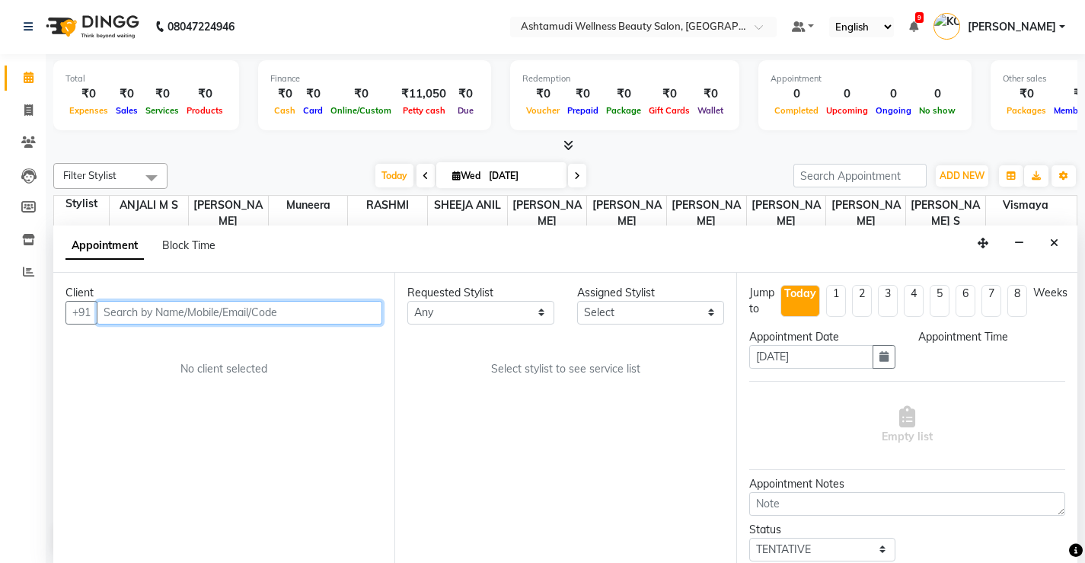
select select "540"
click at [328, 304] on input "text" at bounding box center [240, 313] width 286 height 24
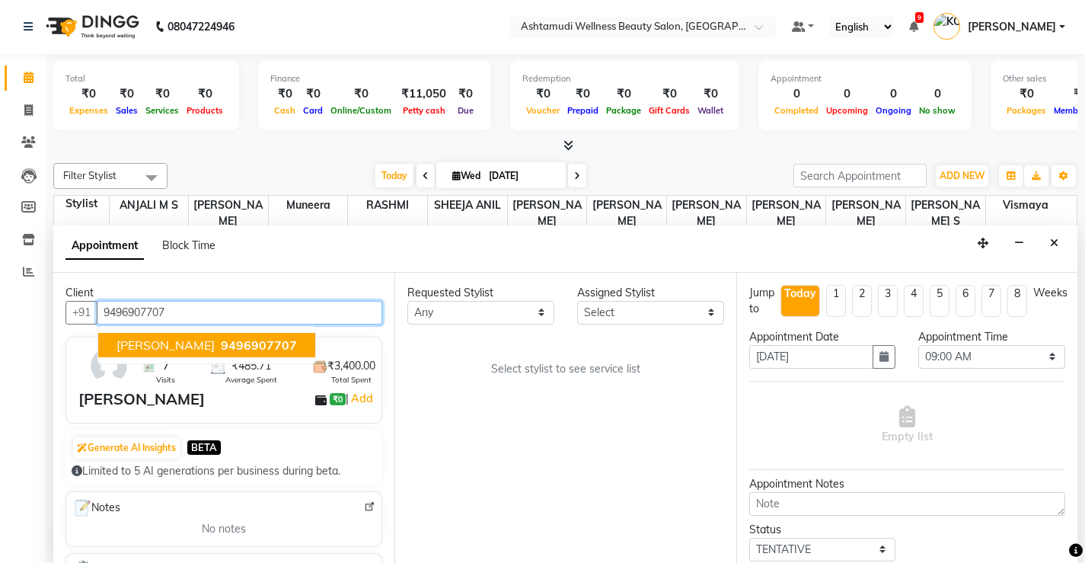
click at [221, 340] on span "9496907707" at bounding box center [259, 344] width 76 height 15
type input "9496907707"
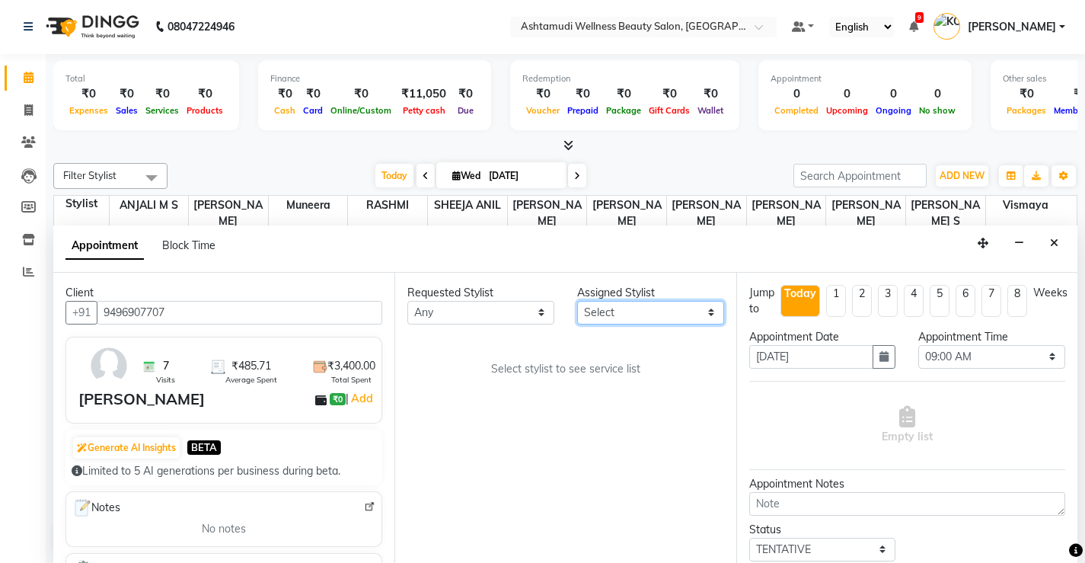
click at [694, 318] on select "Select ANJALI M S KOTTIYAM ASHTAMUDI Muneera RASHMI SHEEJA ANIL SHYNI SINDHYA S…" at bounding box center [650, 313] width 147 height 24
select select "27529"
click at [577, 301] on select "Select ANJALI M S KOTTIYAM ASHTAMUDI Muneera RASHMI SHEEJA ANIL SHYNI SINDHYA S…" at bounding box center [650, 313] width 147 height 24
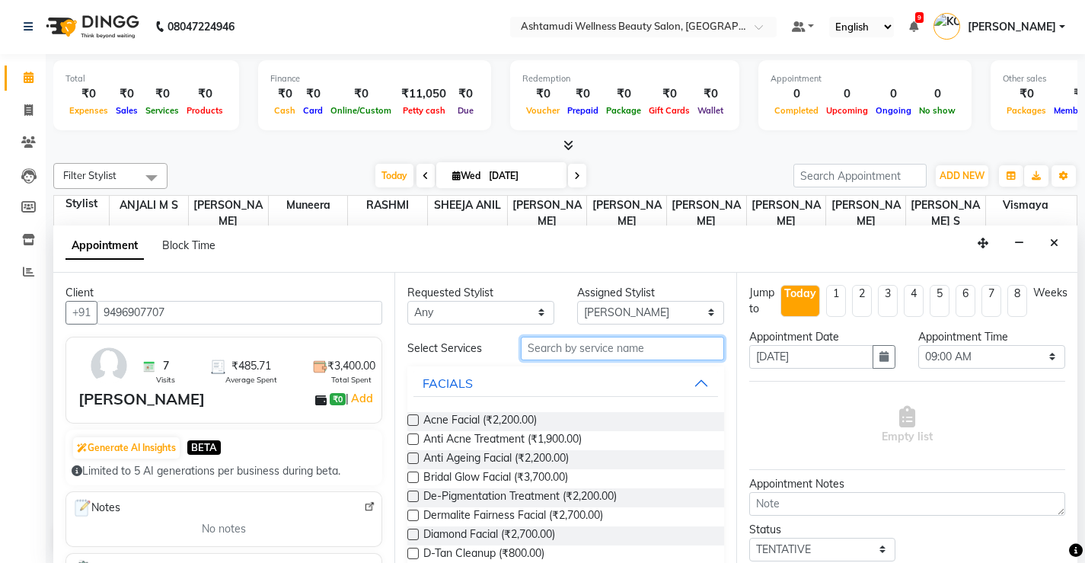
click at [677, 345] on input "text" at bounding box center [622, 349] width 203 height 24
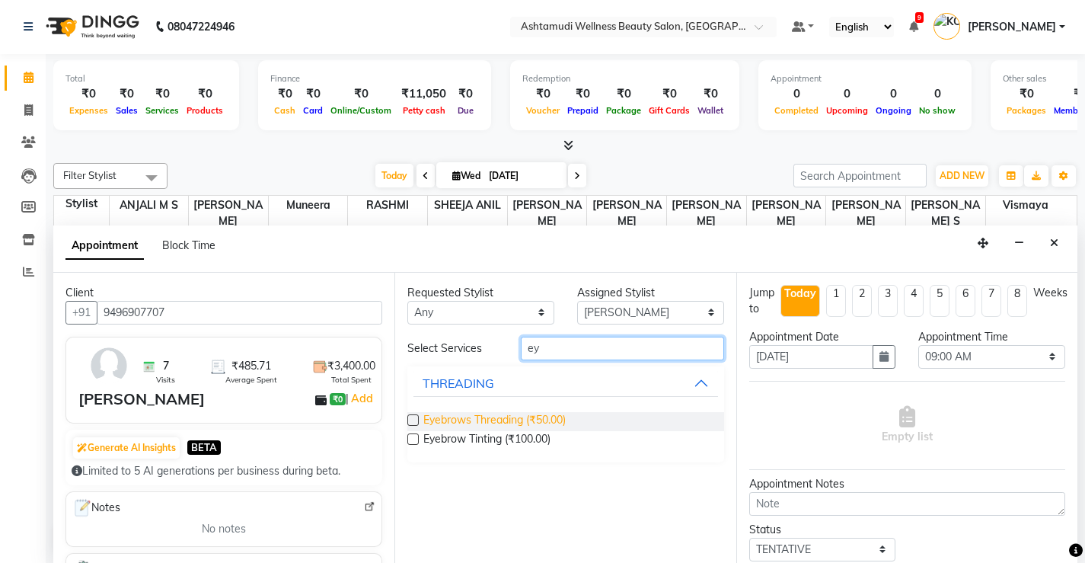
type input "ey"
click at [563, 417] on span "Eyebrows Threading (₹50.00)" at bounding box center [495, 421] width 142 height 19
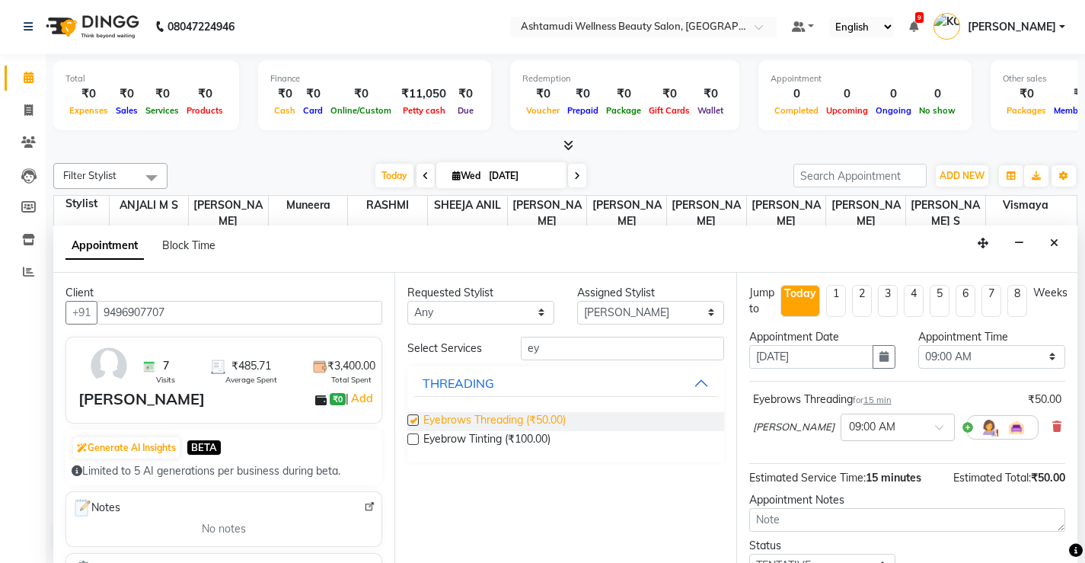
checkbox input "false"
click at [1037, 357] on select "Select 09:00 AM 09:15 AM 09:30 AM 09:45 AM 10:00 AM 10:15 AM 10:30 AM 10:45 AM …" at bounding box center [992, 357] width 147 height 24
select select "630"
click at [919, 345] on select "Select 09:00 AM 09:15 AM 09:30 AM 09:45 AM 10:00 AM 10:15 AM 10:30 AM 10:45 AM …" at bounding box center [992, 357] width 147 height 24
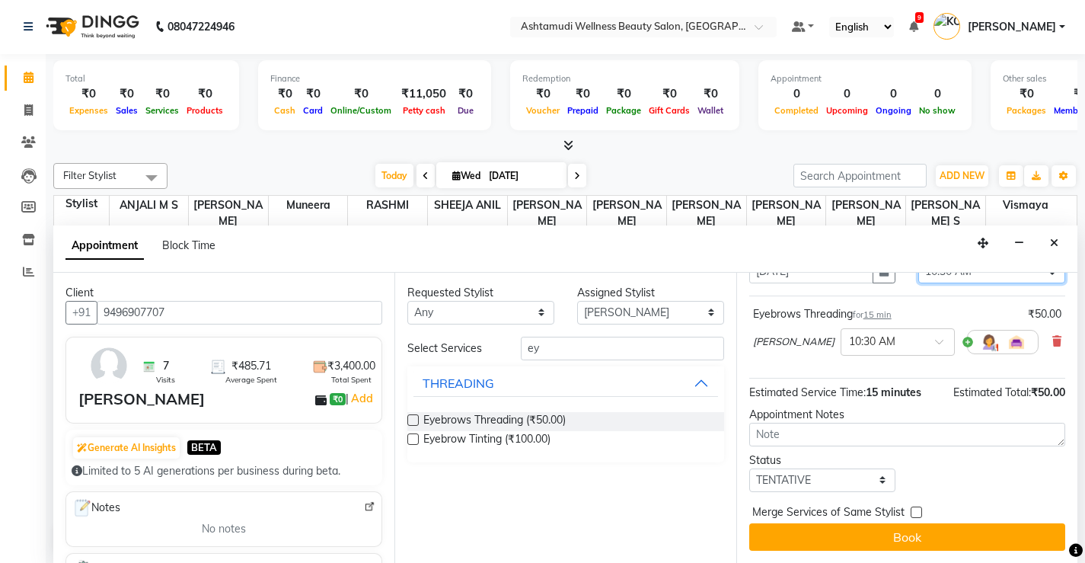
scroll to position [88, 0]
click at [877, 482] on select "Select TENTATIVE CONFIRM CHECK-IN UPCOMING" at bounding box center [823, 480] width 147 height 24
select select "check-in"
click at [750, 468] on select "Select TENTATIVE CONFIRM CHECK-IN UPCOMING" at bounding box center [823, 480] width 147 height 24
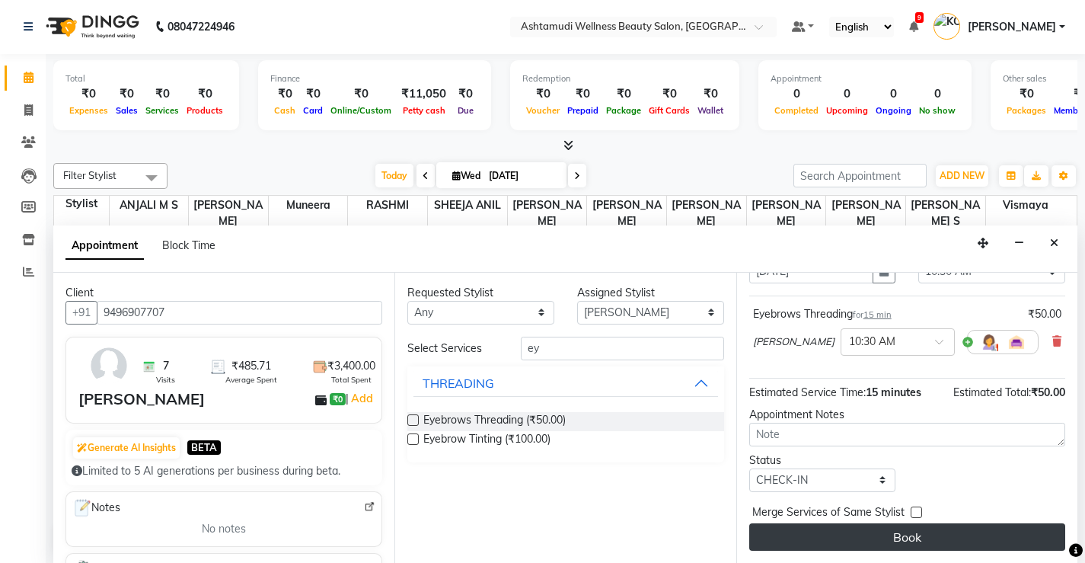
click at [913, 539] on button "Book" at bounding box center [908, 536] width 316 height 27
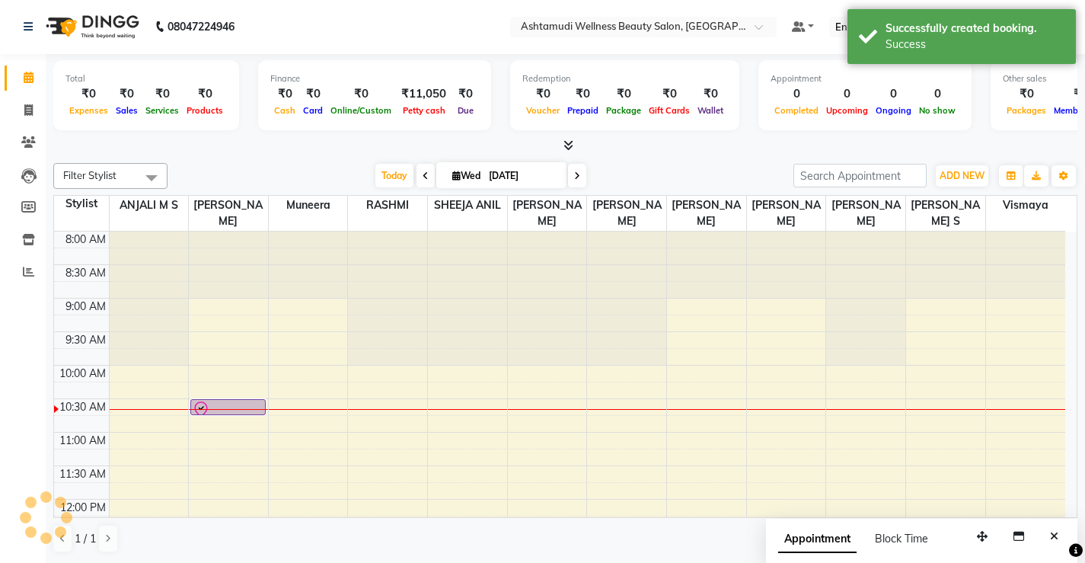
scroll to position [0, 0]
click at [30, 267] on icon at bounding box center [28, 272] width 11 height 11
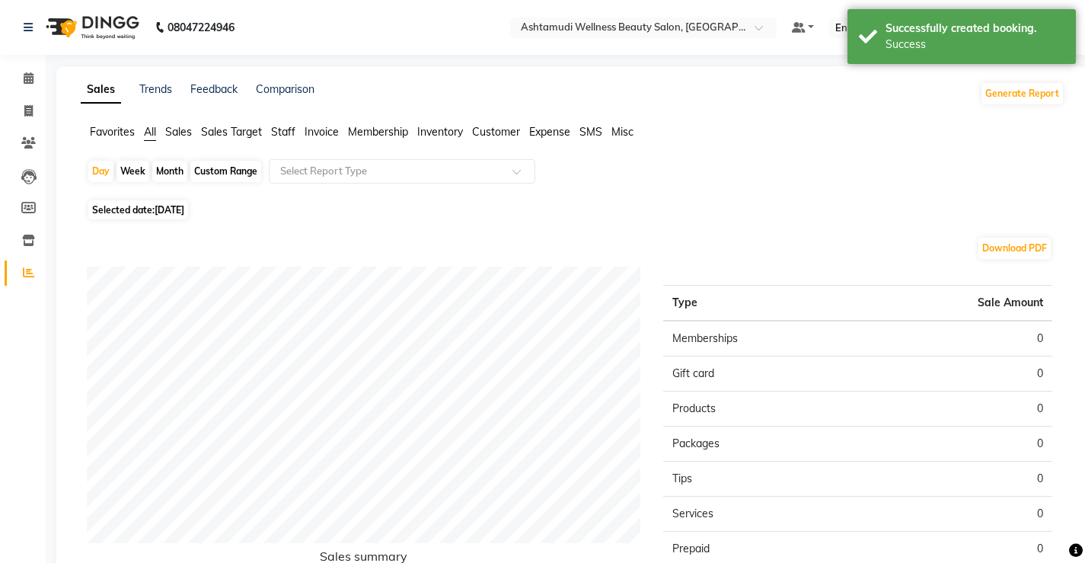
click at [218, 172] on div "Custom Range" at bounding box center [225, 171] width 71 height 21
select select "9"
select select "2025"
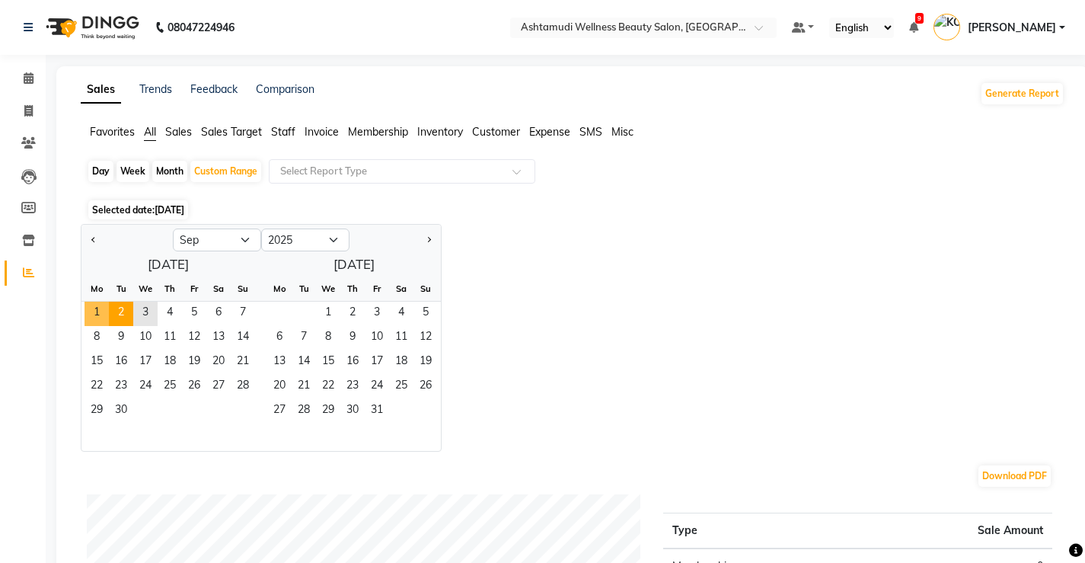
drag, startPoint x: 94, startPoint y: 315, endPoint x: 129, endPoint y: 312, distance: 35.1
click at [94, 312] on span "1" at bounding box center [97, 314] width 24 height 24
click at [123, 311] on span "2" at bounding box center [121, 314] width 24 height 24
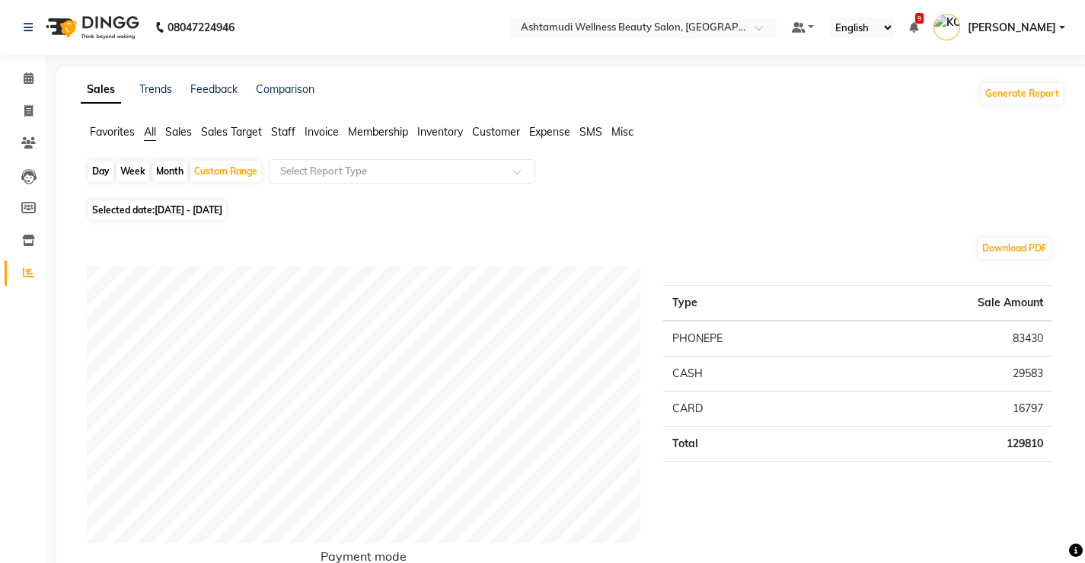
click at [285, 129] on span "Staff" at bounding box center [283, 132] width 24 height 14
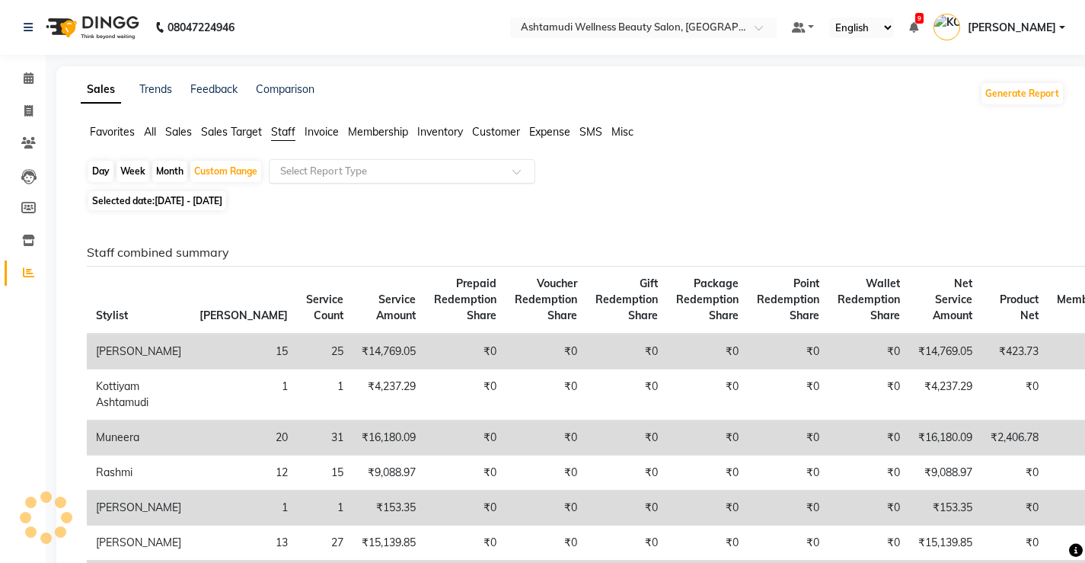
click at [404, 168] on input "text" at bounding box center [386, 171] width 219 height 15
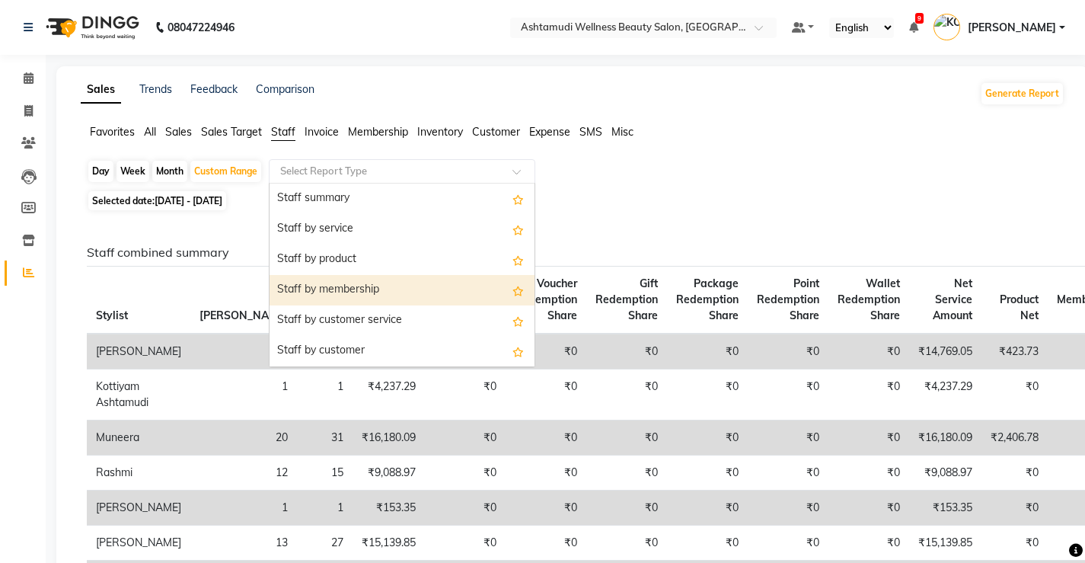
click at [363, 288] on div "Staff by membership" at bounding box center [402, 290] width 265 height 30
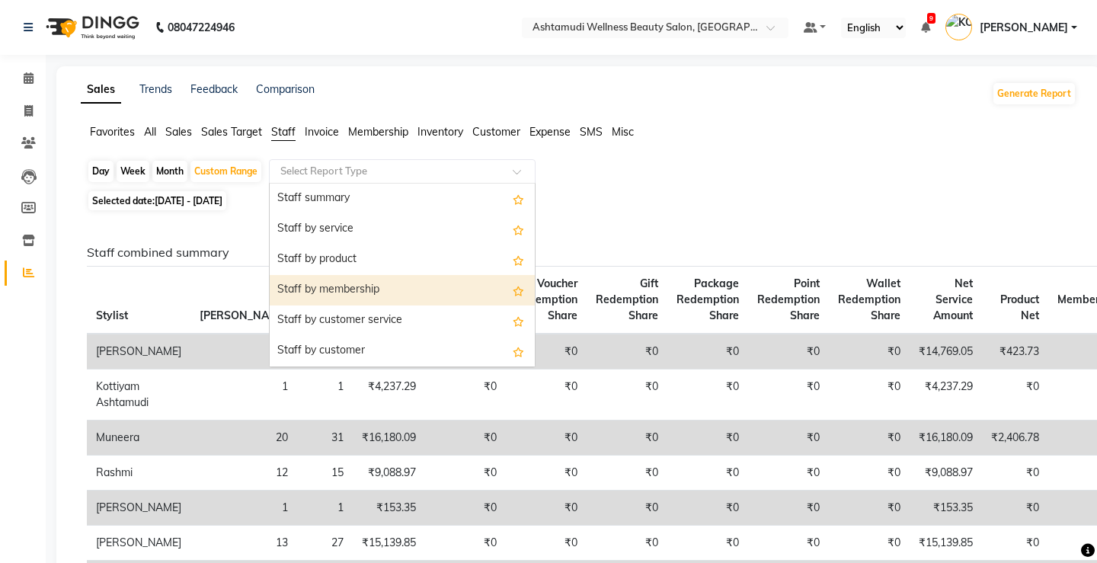
select select "full_report"
select select "csv"
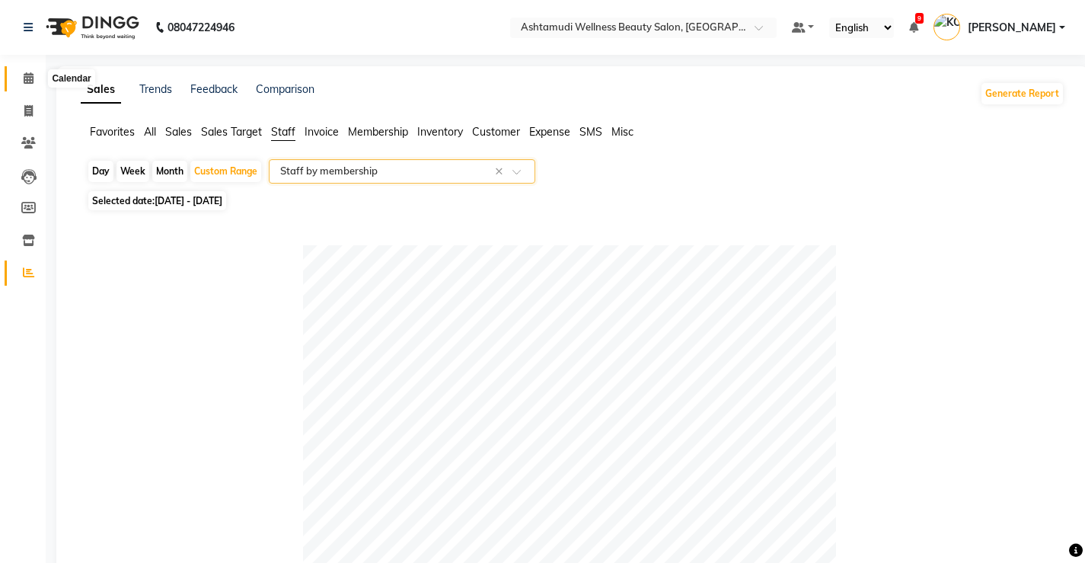
click at [30, 79] on icon at bounding box center [29, 77] width 10 height 11
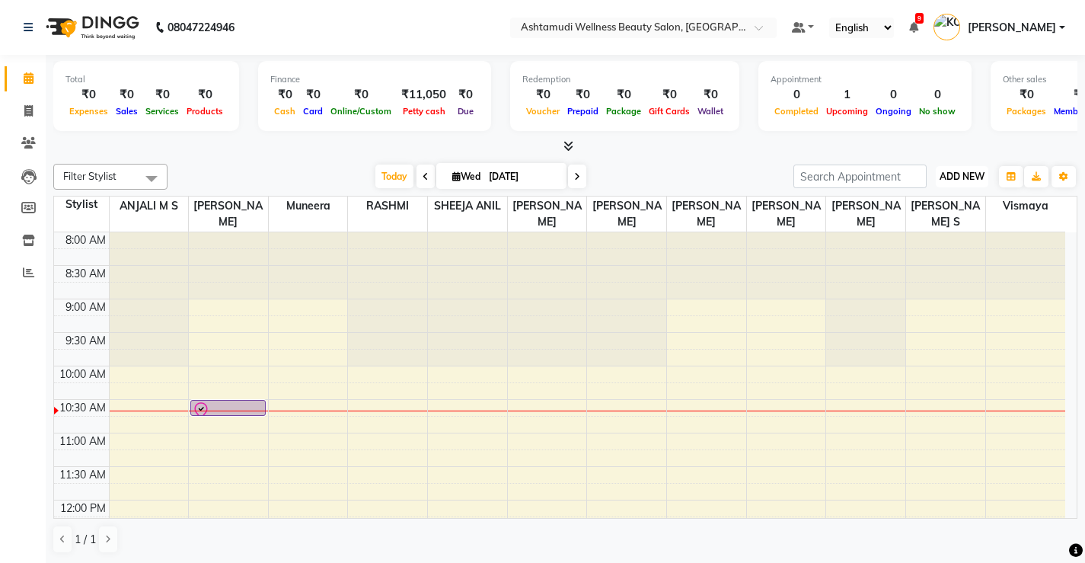
click at [970, 177] on span "ADD NEW" at bounding box center [962, 176] width 45 height 11
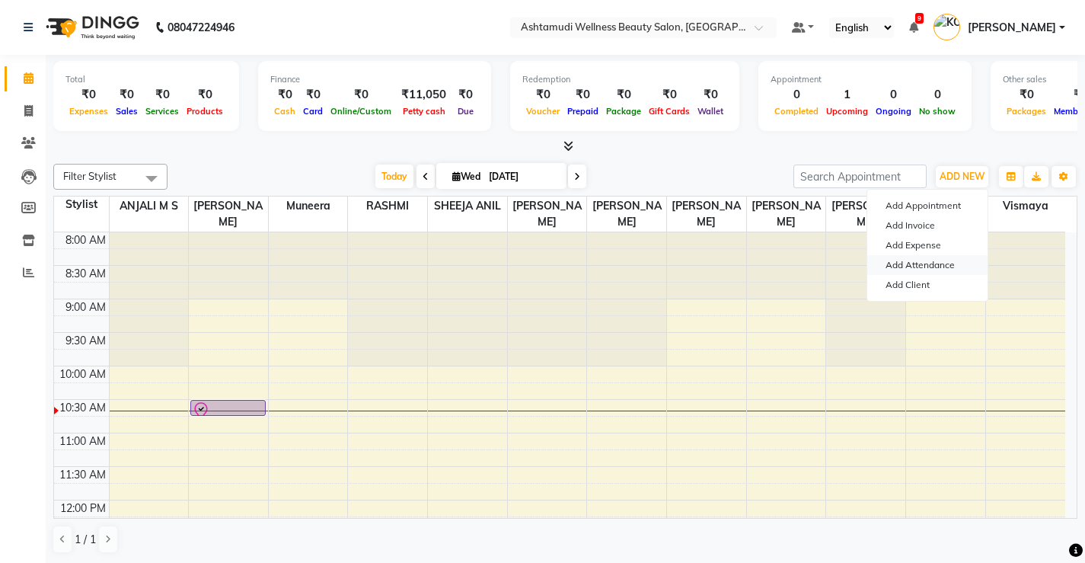
click at [934, 267] on link "Add Attendance" at bounding box center [928, 265] width 120 height 20
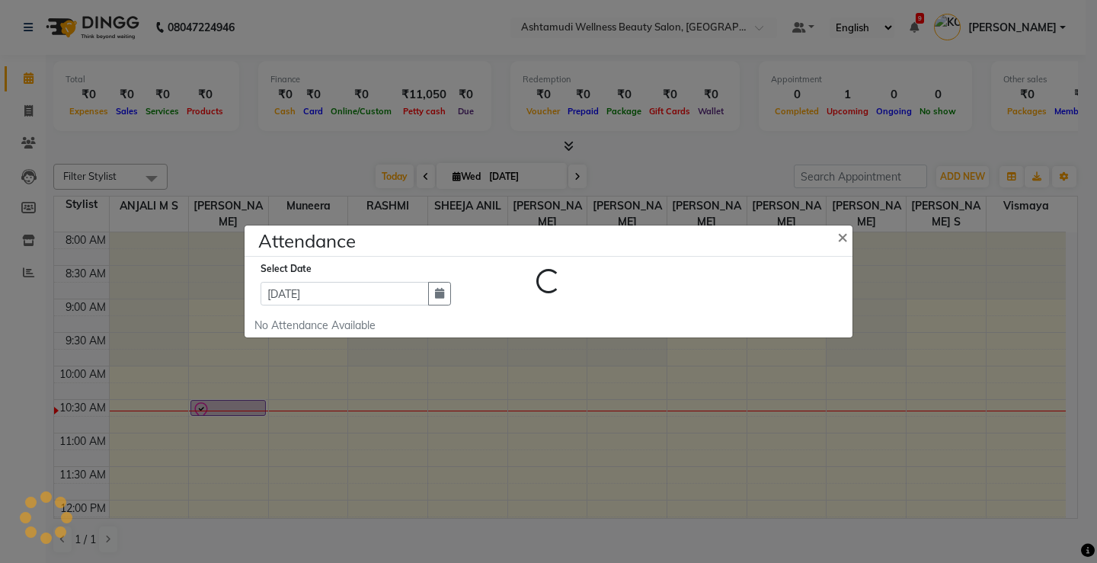
select select "W"
select select "A"
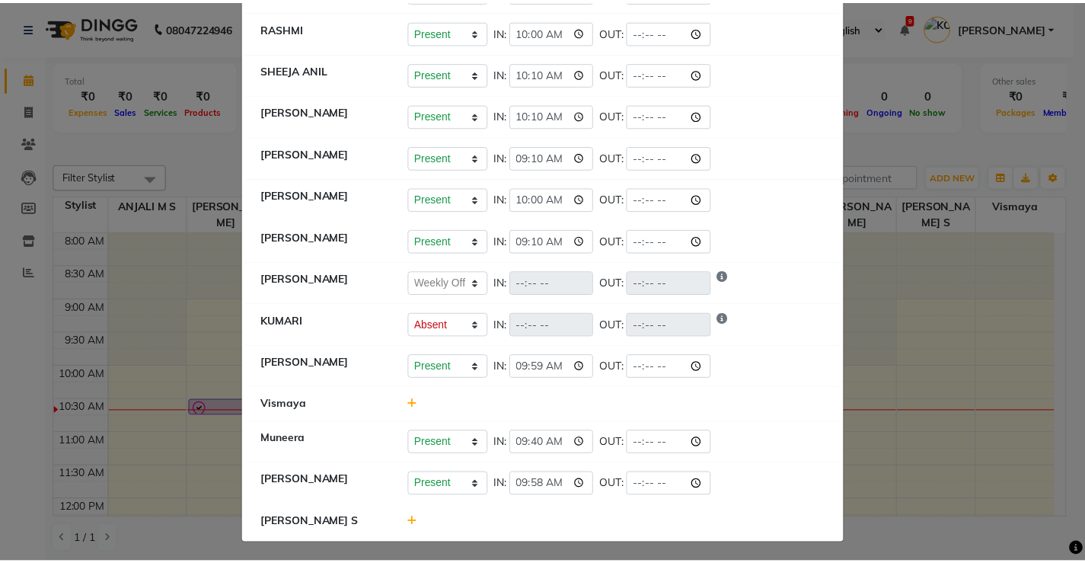
scroll to position [149, 0]
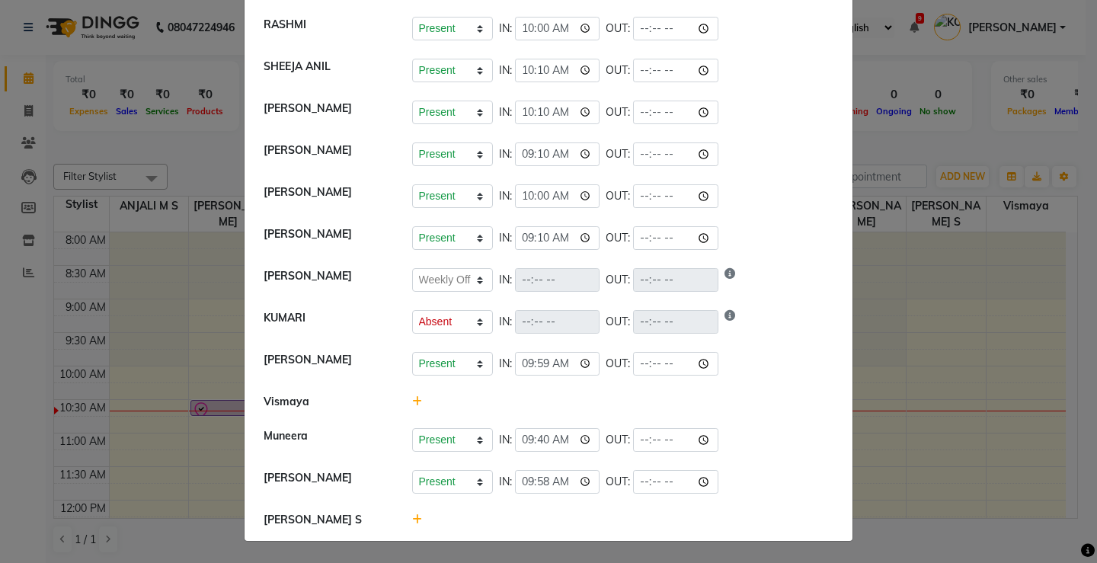
click at [976, 379] on ngb-modal-window "Attendance × Select Date 03-09-2025 ANJALI M S Present Absent Late Half Day Wee…" at bounding box center [548, 281] width 1097 height 563
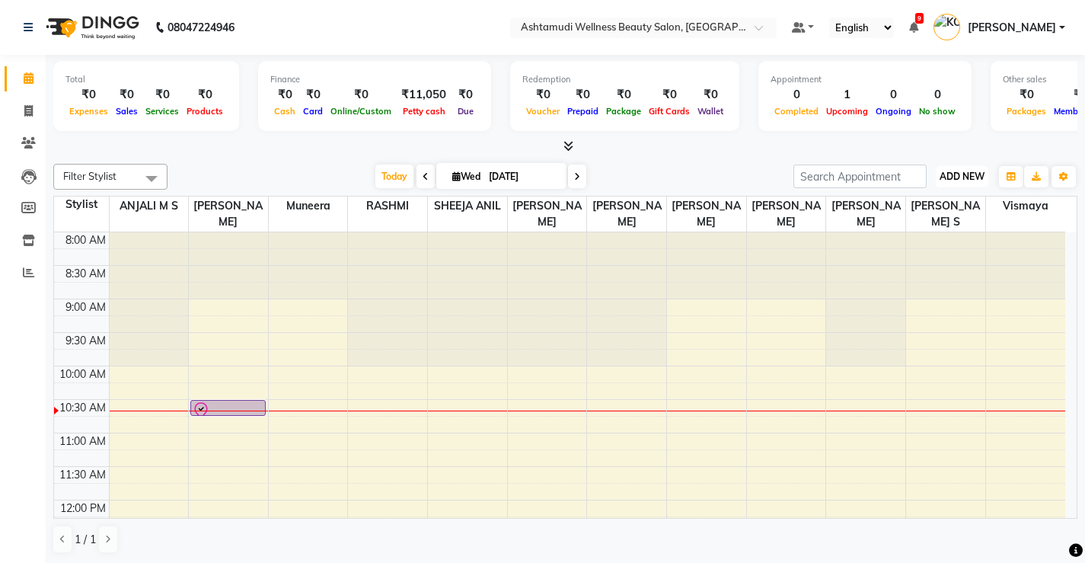
click at [957, 174] on span "ADD NEW" at bounding box center [962, 176] width 45 height 11
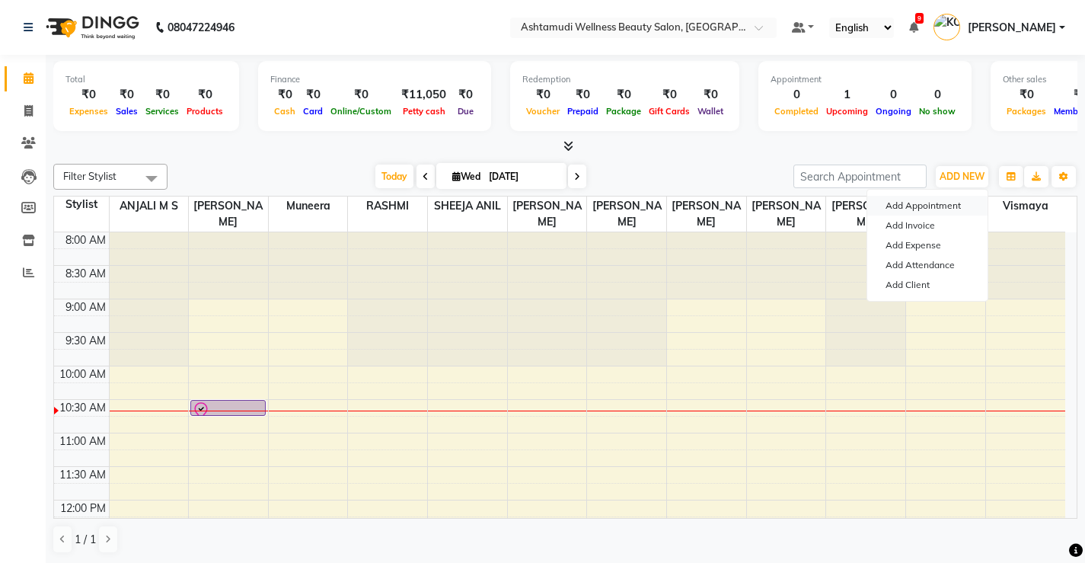
click at [940, 206] on button "Add Appointment" at bounding box center [928, 206] width 120 height 20
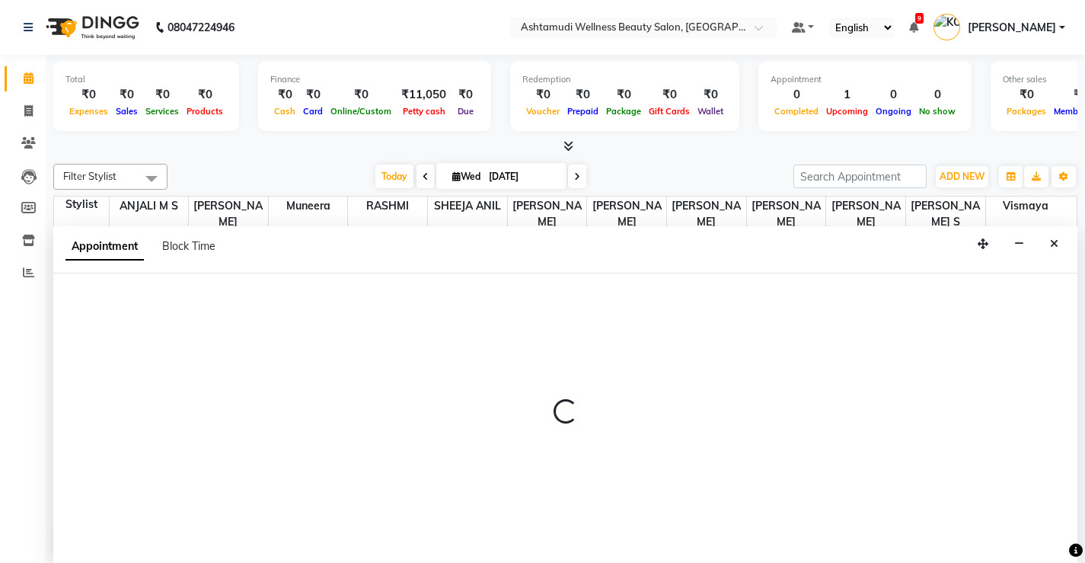
scroll to position [1, 0]
select select "tentative"
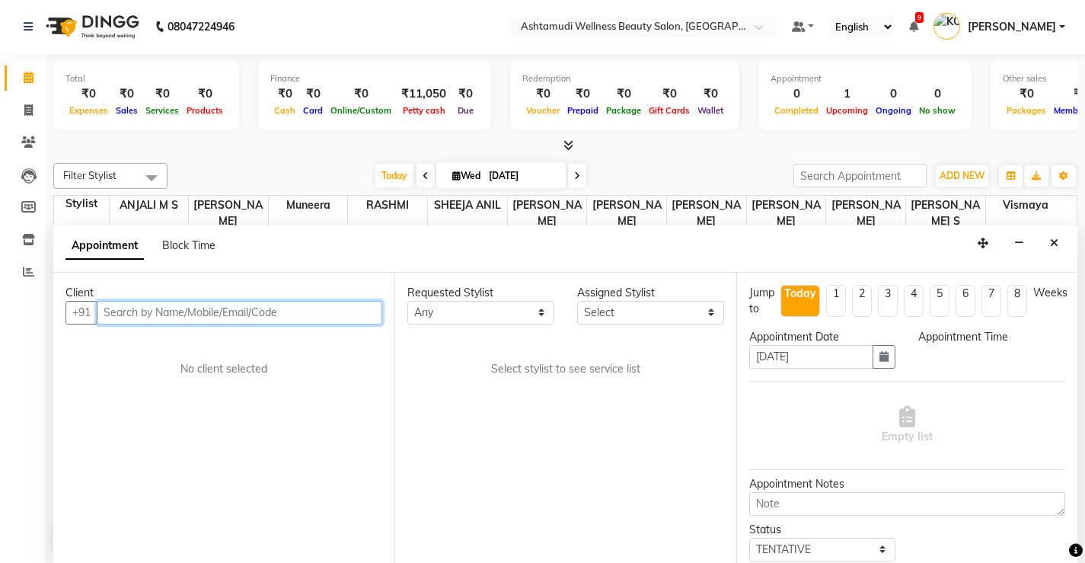
select select "540"
click at [345, 318] on input "text" at bounding box center [240, 313] width 286 height 24
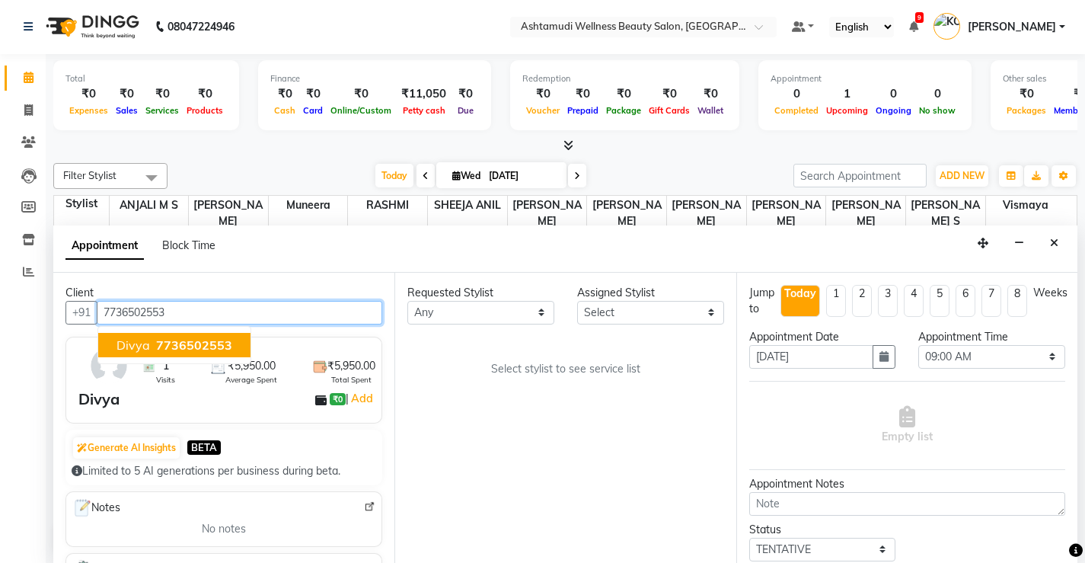
click at [195, 347] on span "7736502553" at bounding box center [194, 344] width 76 height 15
type input "7736502553"
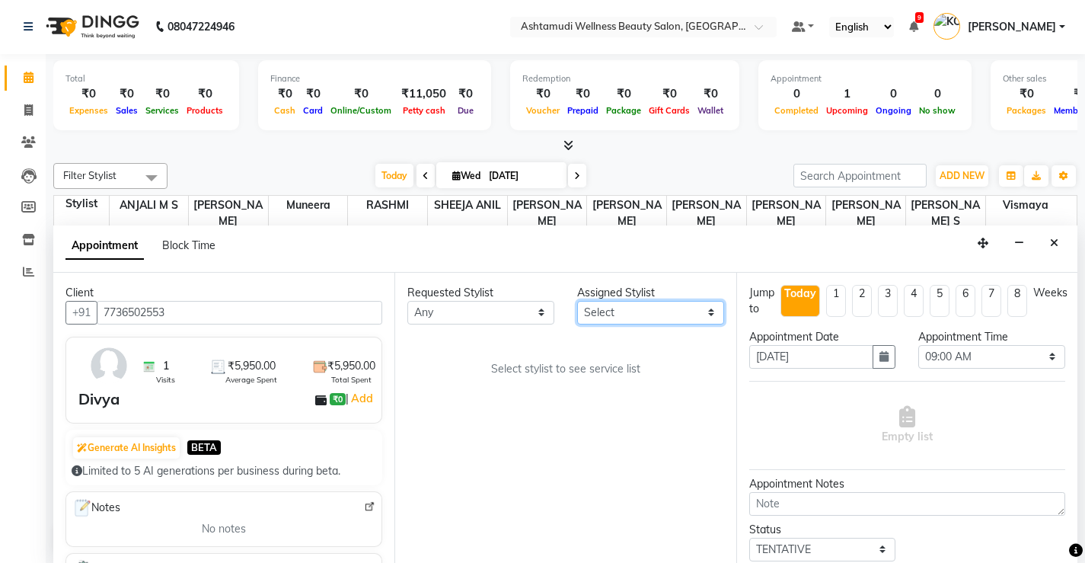
click at [702, 314] on select "Select ANJALI M S KOTTIYAM ASHTAMUDI Muneera RASHMI SHEEJA ANIL SHYNI SINDHYA S…" at bounding box center [650, 313] width 147 height 24
select select "27529"
click at [577, 301] on select "Select ANJALI M S KOTTIYAM ASHTAMUDI Muneera RASHMI SHEEJA ANIL SHYNI SINDHYA S…" at bounding box center [650, 313] width 147 height 24
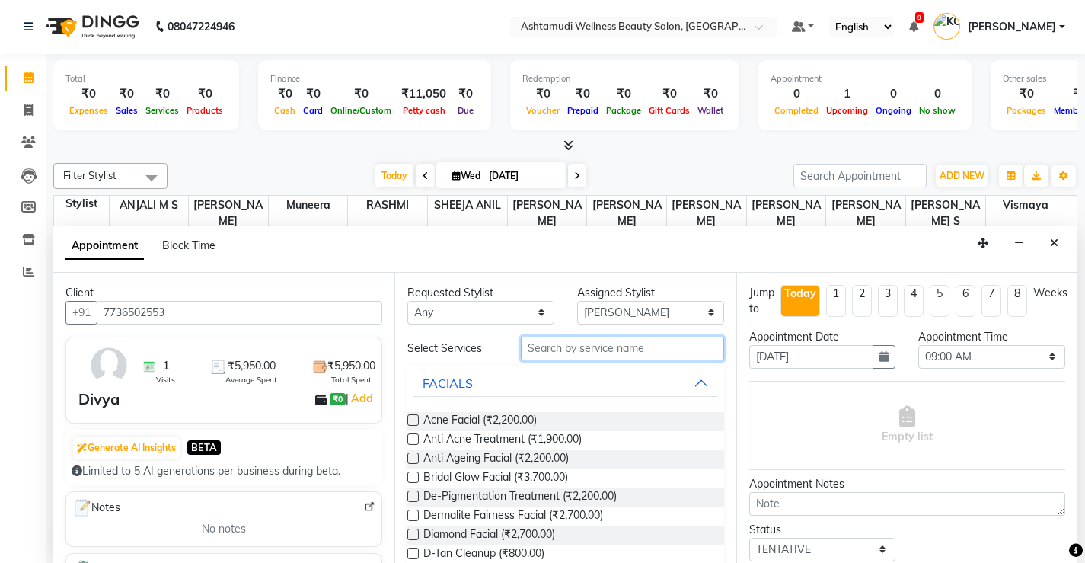
click at [668, 353] on input "text" at bounding box center [622, 349] width 203 height 24
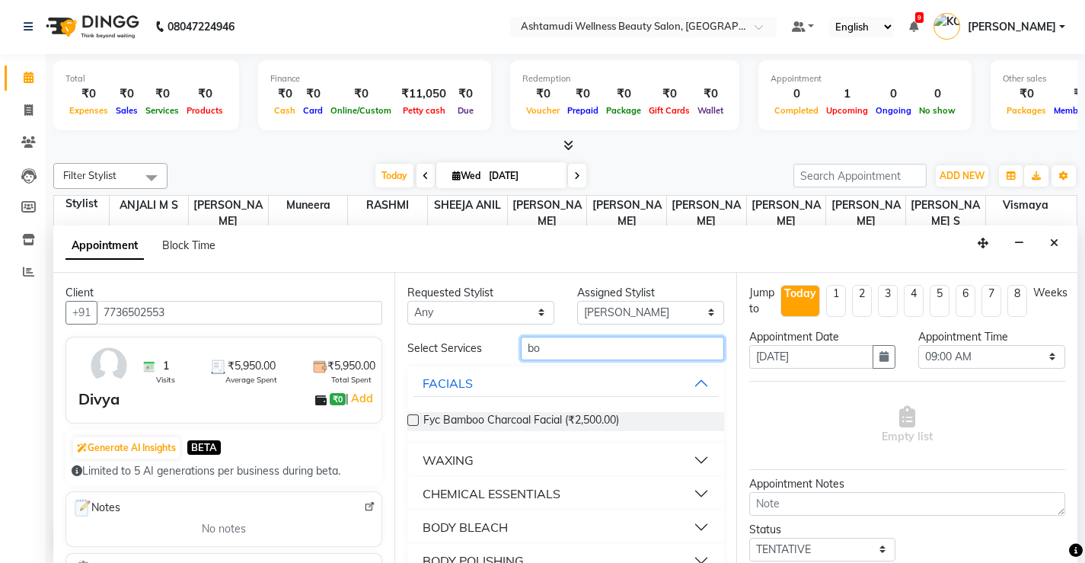
type input "b"
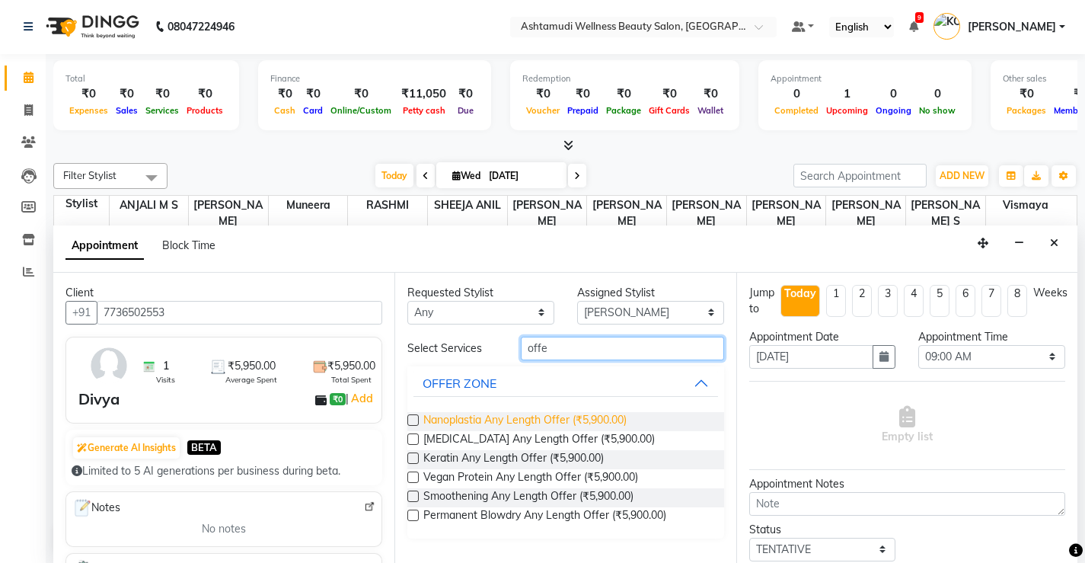
type input "offe"
click at [593, 418] on span "Nanoplastia Any Length Offer (₹5,900.00)" at bounding box center [525, 421] width 203 height 19
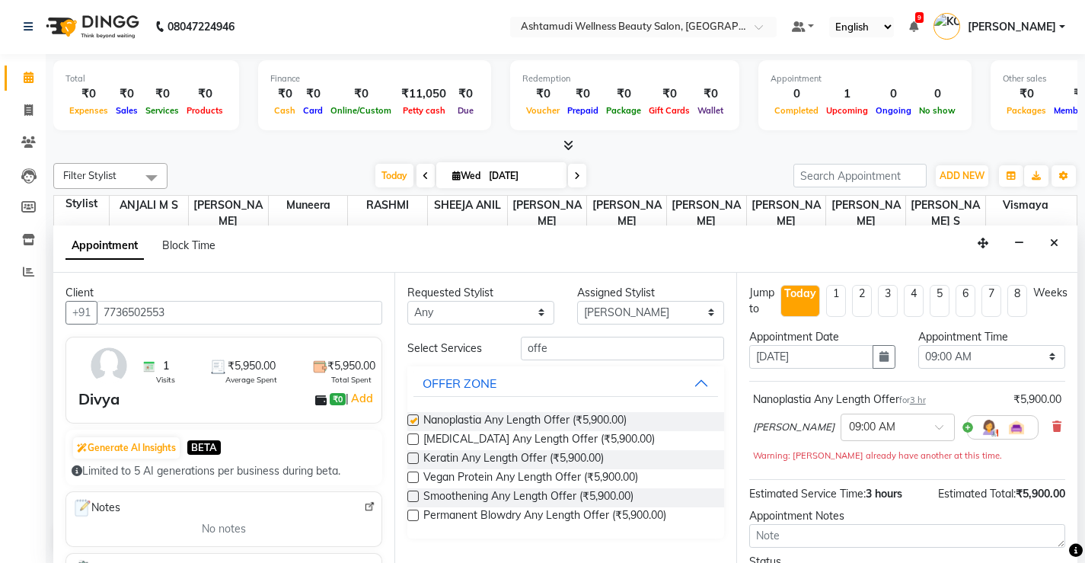
checkbox input "false"
click at [1044, 357] on select "Select 09:00 AM 09:15 AM 09:30 AM 09:45 AM 10:00 AM 10:15 AM 10:30 AM 10:45 AM …" at bounding box center [992, 357] width 147 height 24
select select "645"
click at [919, 345] on select "Select 09:00 AM 09:15 AM 09:30 AM 09:45 AM 10:00 AM 10:15 AM 10:30 AM 10:45 AM …" at bounding box center [992, 357] width 147 height 24
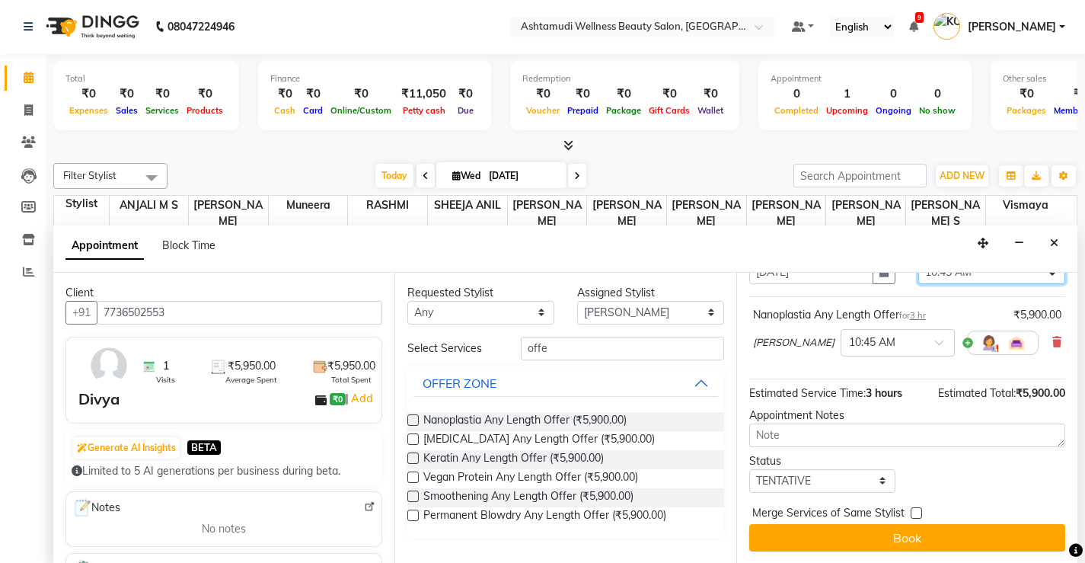
scroll to position [88, 0]
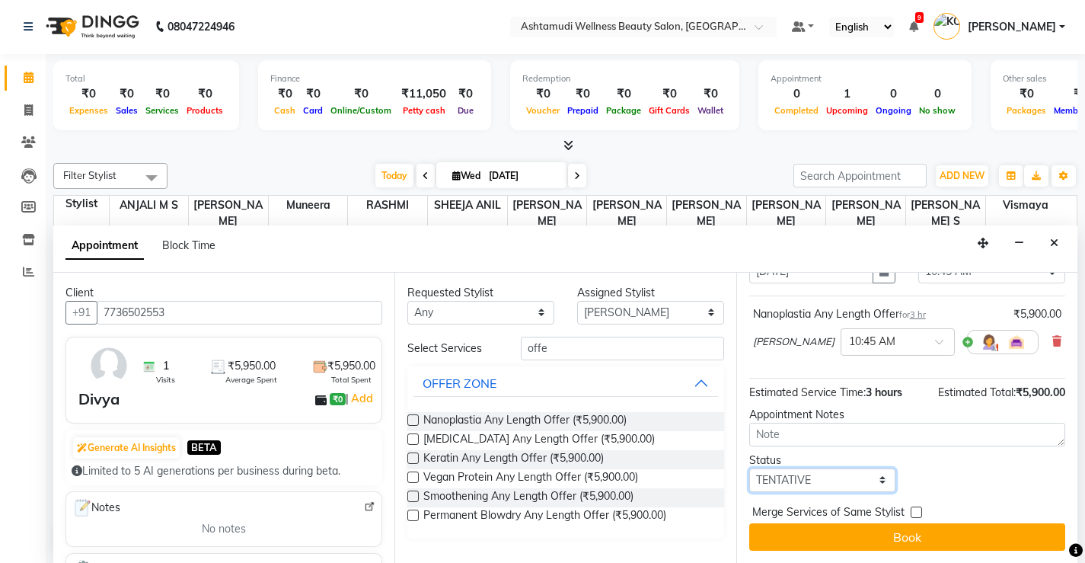
click at [887, 485] on select "Select TENTATIVE CONFIRM CHECK-IN UPCOMING" at bounding box center [823, 480] width 147 height 24
select select "check-in"
click at [750, 468] on select "Select TENTATIVE CONFIRM CHECK-IN UPCOMING" at bounding box center [823, 480] width 147 height 24
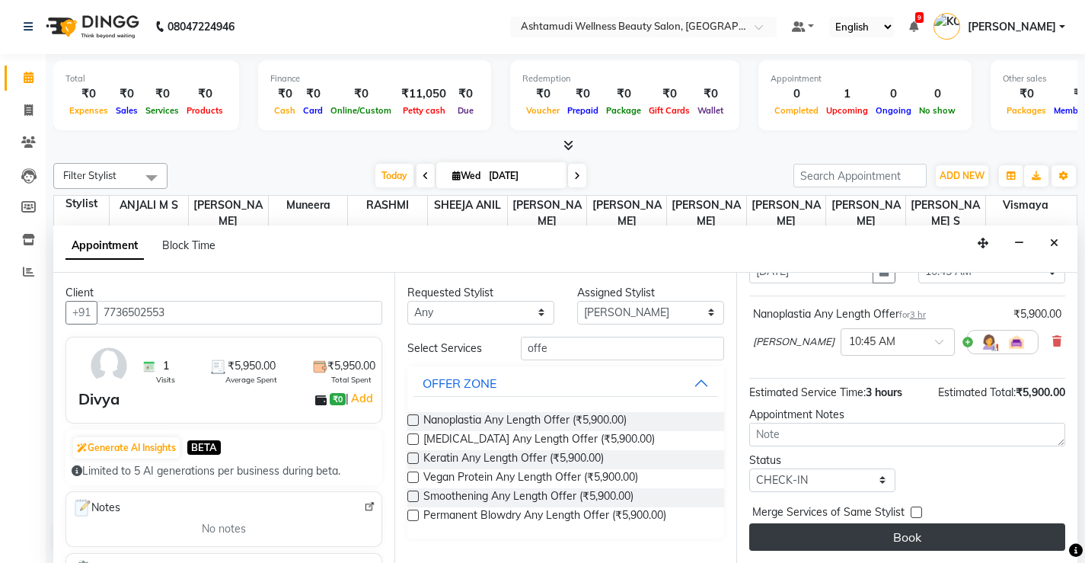
click at [907, 537] on button "Book" at bounding box center [908, 536] width 316 height 27
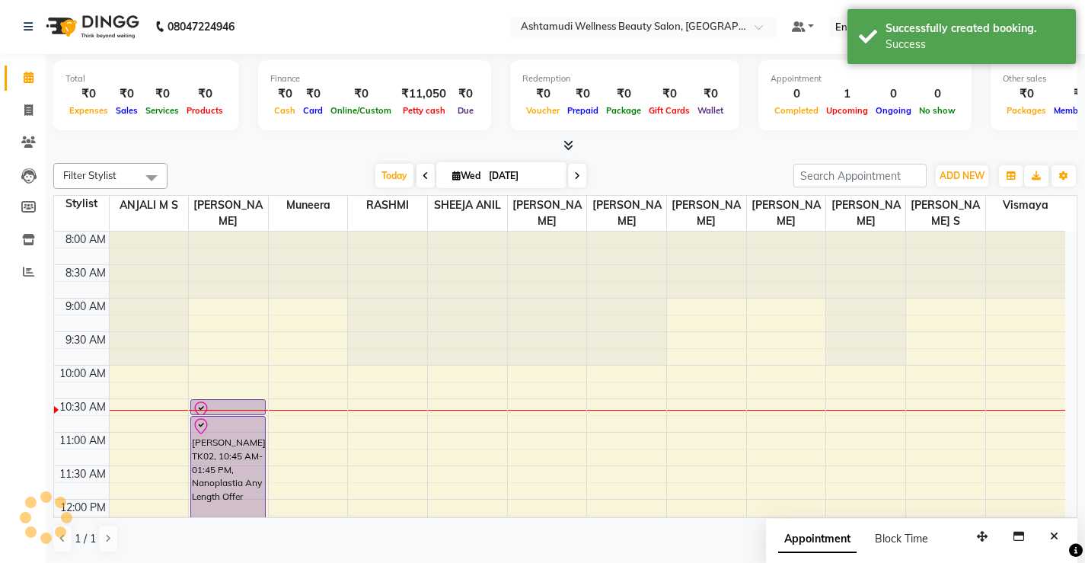
scroll to position [0, 0]
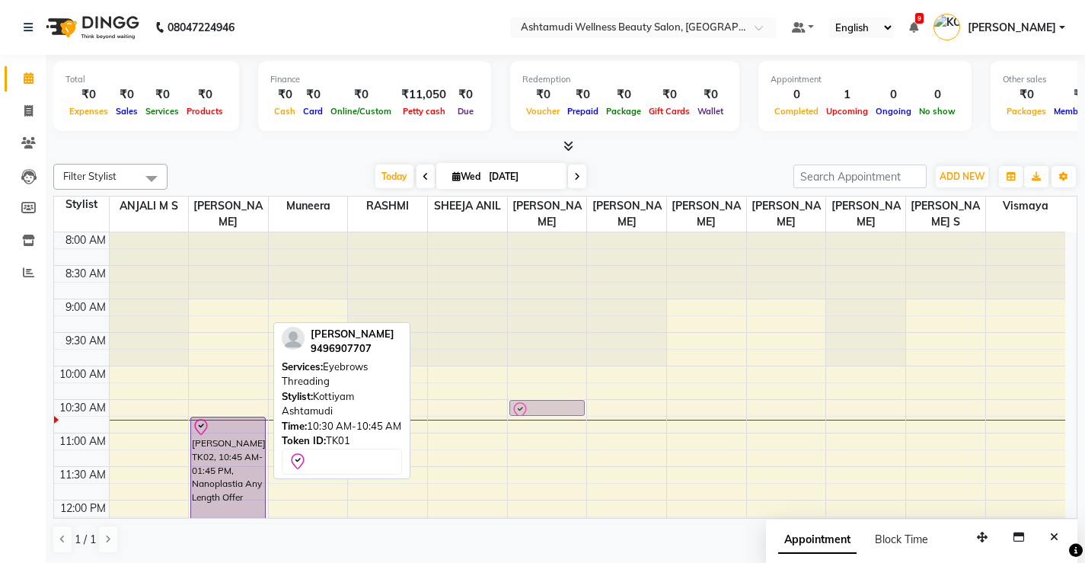
drag, startPoint x: 245, startPoint y: 401, endPoint x: 570, endPoint y: 400, distance: 325.2
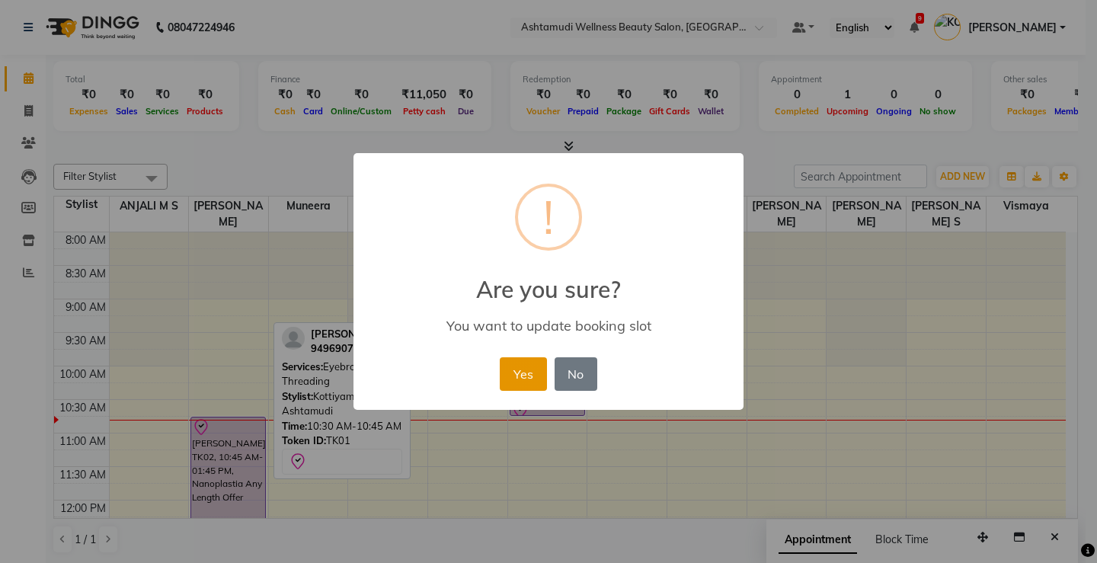
click at [518, 365] on button "Yes" at bounding box center [523, 374] width 46 height 34
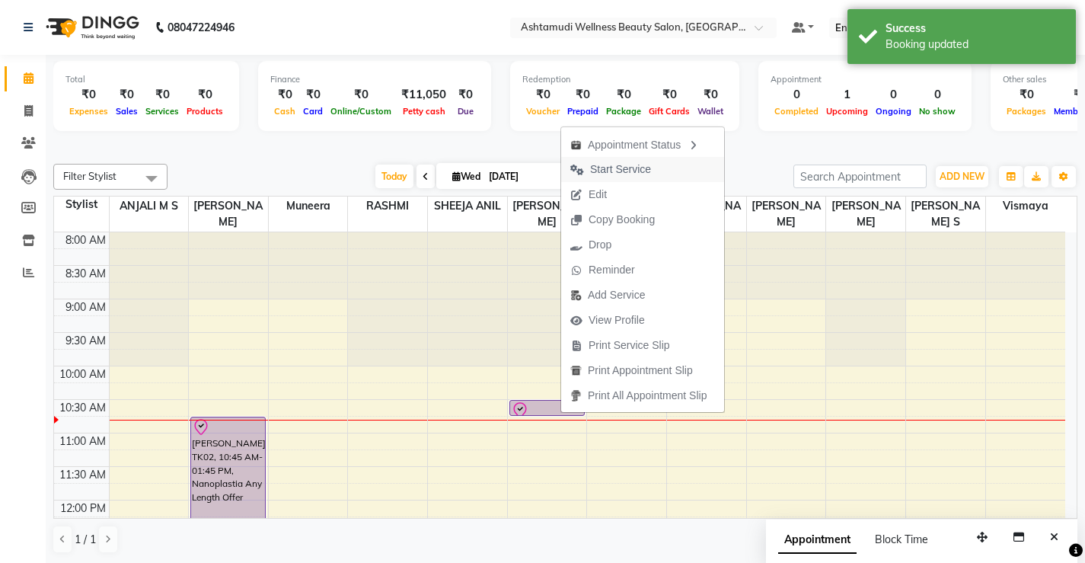
click at [615, 168] on span "Start Service" at bounding box center [620, 169] width 61 height 16
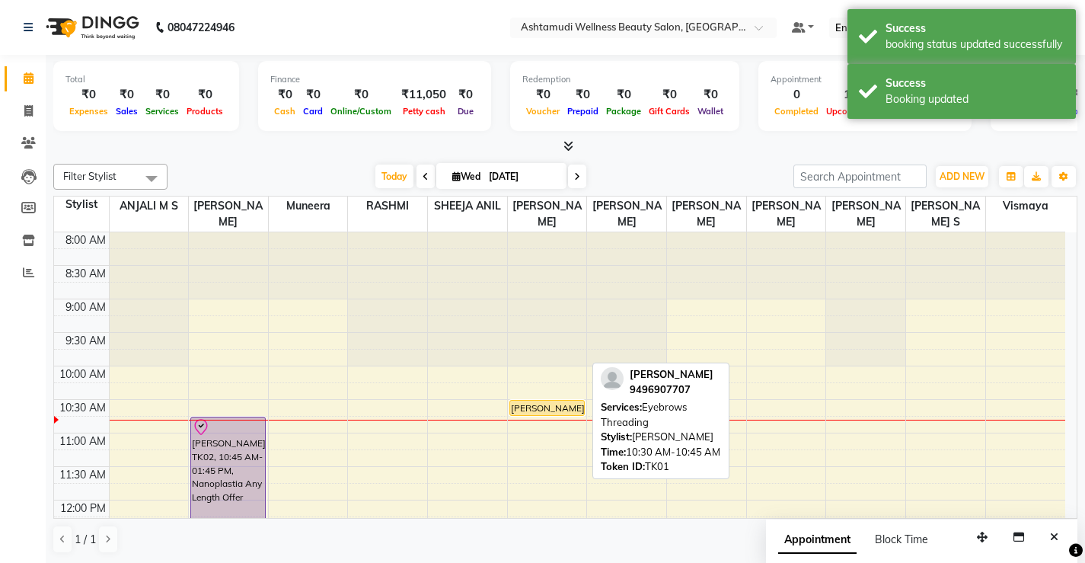
click at [555, 412] on div at bounding box center [547, 415] width 74 height 6
click at [562, 408] on div "[PERSON_NAME], TK01, 10:30 AM-10:45 AM, Eyebrows Threading" at bounding box center [547, 408] width 74 height 14
select select "1"
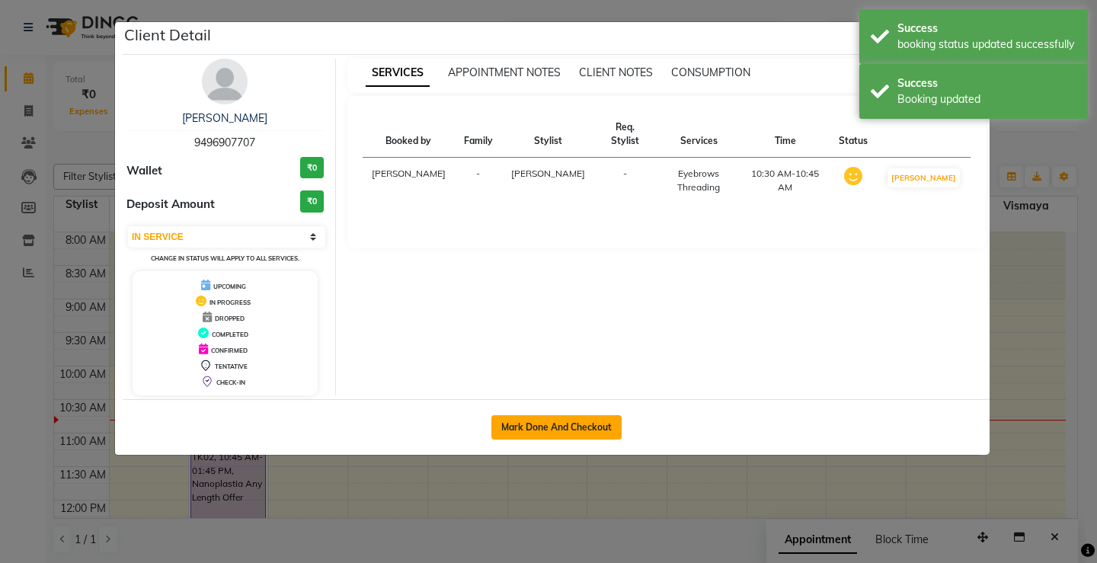
click at [553, 434] on button "Mark Done And Checkout" at bounding box center [556, 427] width 130 height 24
select select "service"
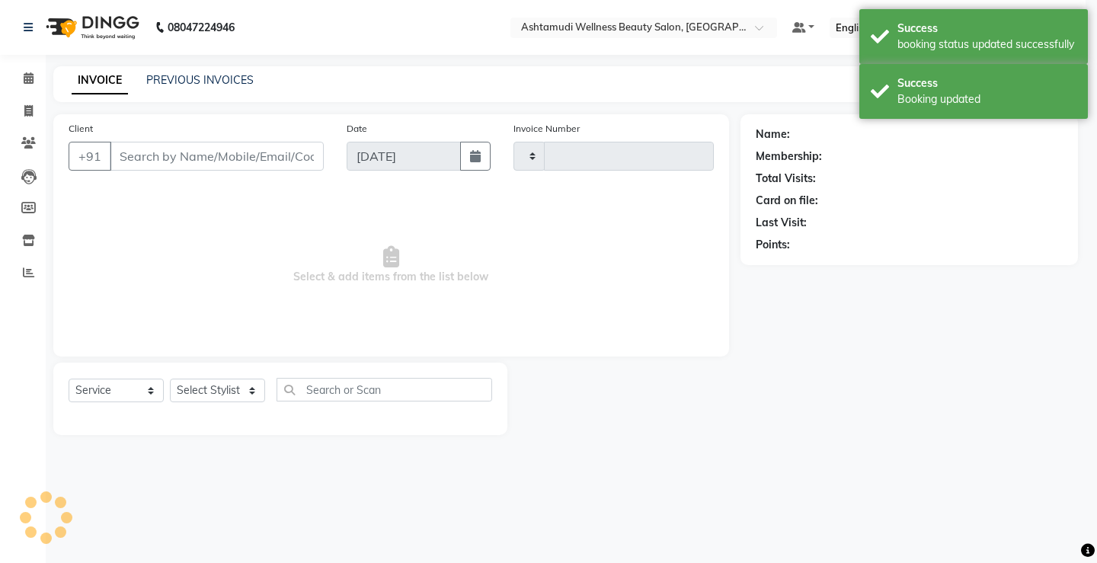
type input "3317"
select select "4674"
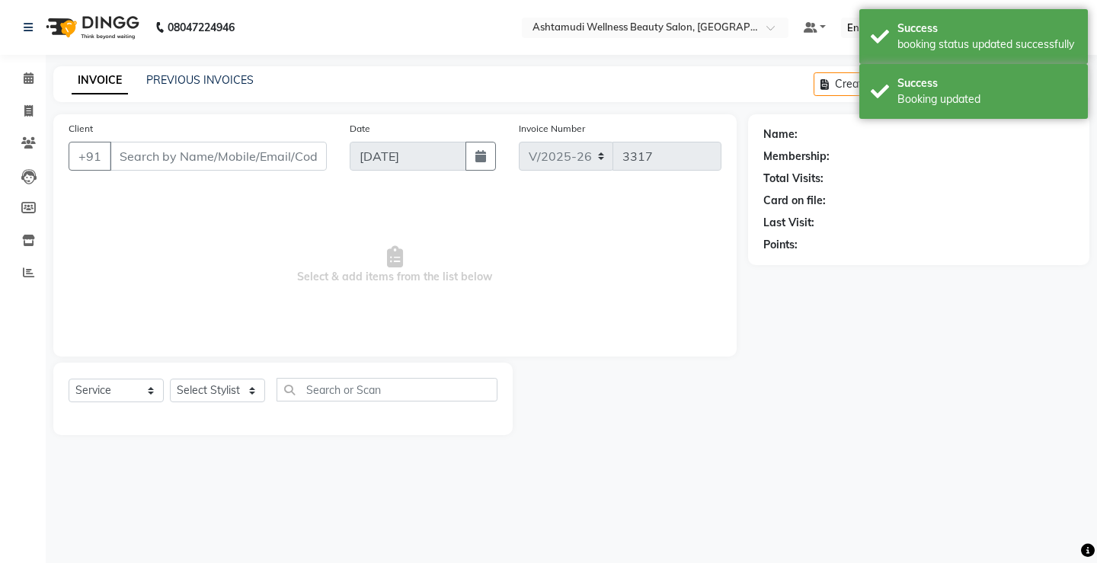
select select "product"
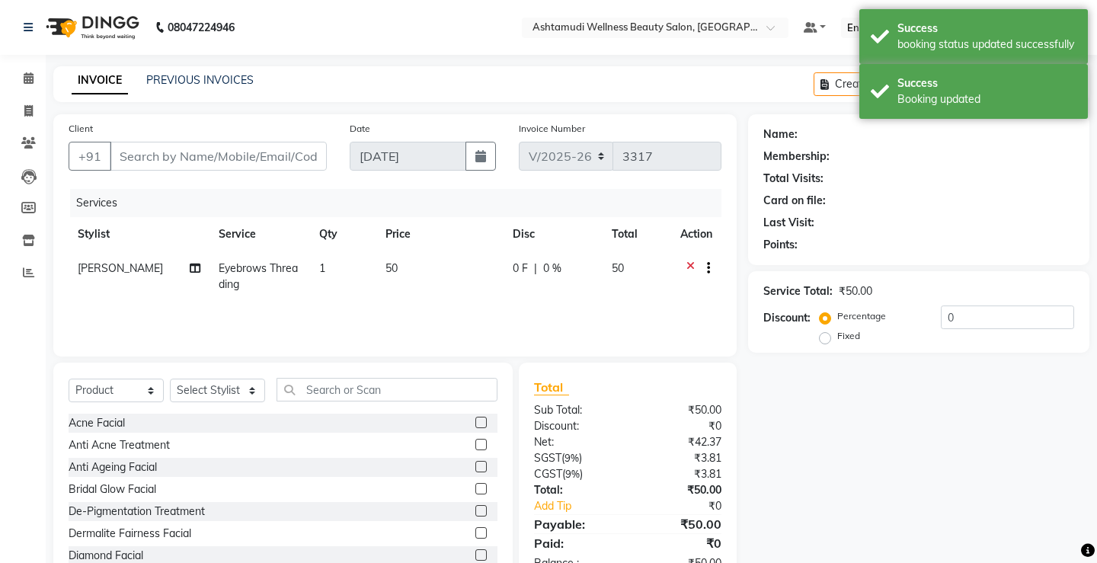
type input "9496907707"
select select "27472"
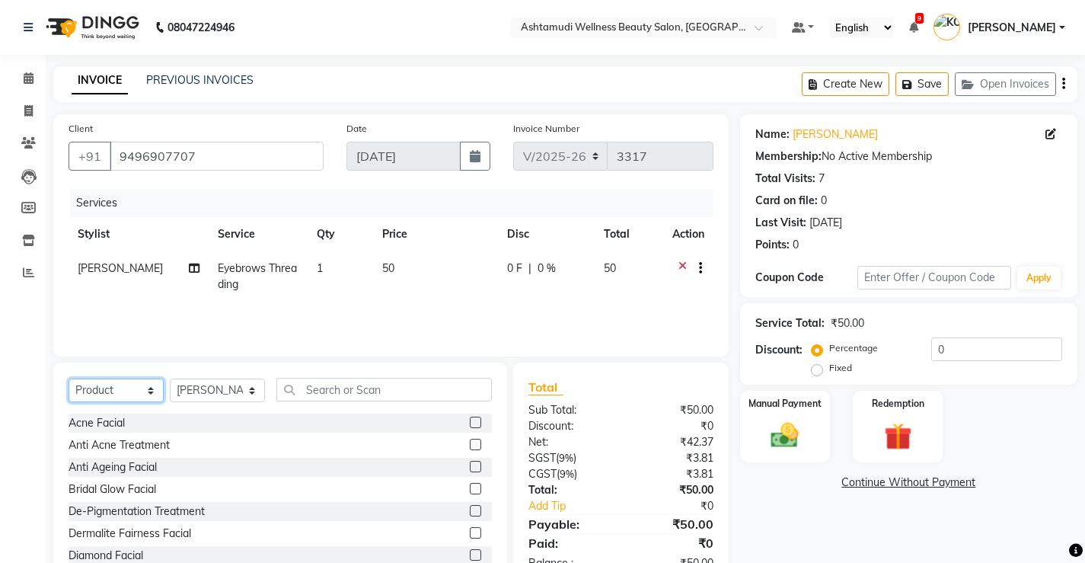
click at [136, 392] on select "Select Service Product Membership Package Voucher Prepaid Gift Card" at bounding box center [116, 391] width 95 height 24
select select "service"
click at [69, 379] on select "Select Service Product Membership Package Voucher Prepaid Gift Card" at bounding box center [116, 391] width 95 height 24
click at [235, 393] on select "Select Stylist ANJALI M S [PERSON_NAME] KOTTIYAM ASHTAMUDI [PERSON_NAME] [PERSO…" at bounding box center [217, 391] width 95 height 24
select select "27469"
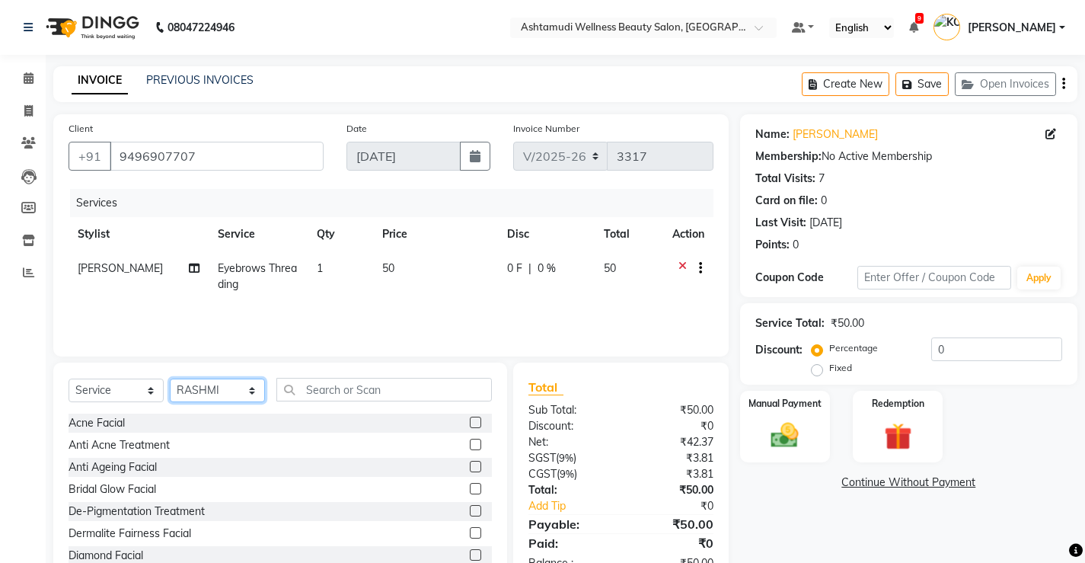
click at [170, 379] on select "Select Stylist ANJALI M S [PERSON_NAME] KOTTIYAM ASHTAMUDI [PERSON_NAME] [PERSO…" at bounding box center [217, 391] width 95 height 24
click at [420, 392] on input "text" at bounding box center [384, 390] width 216 height 24
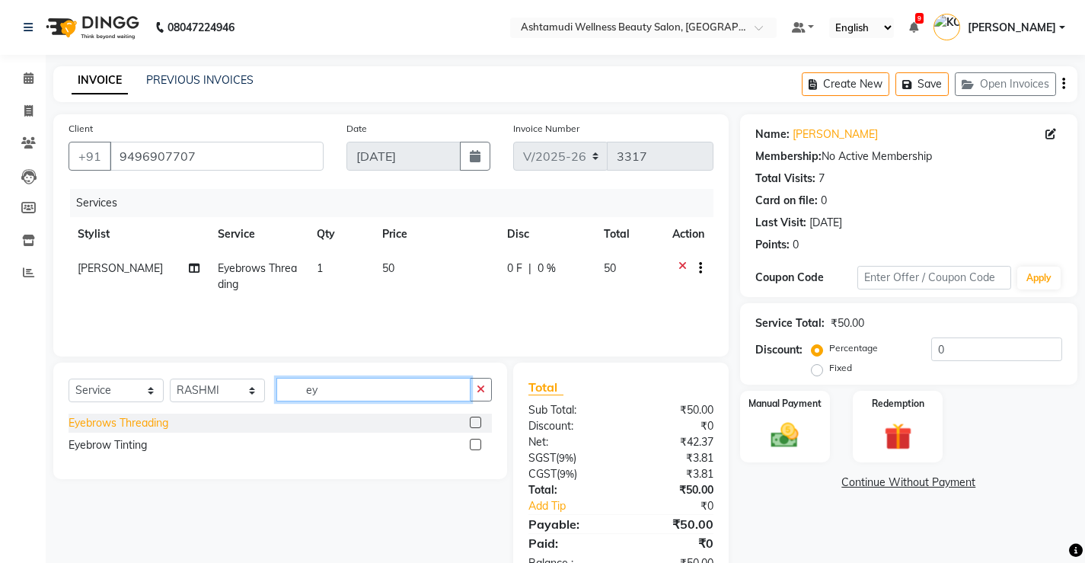
type input "ey"
click at [152, 422] on div "Eyebrows Threading" at bounding box center [119, 423] width 100 height 16
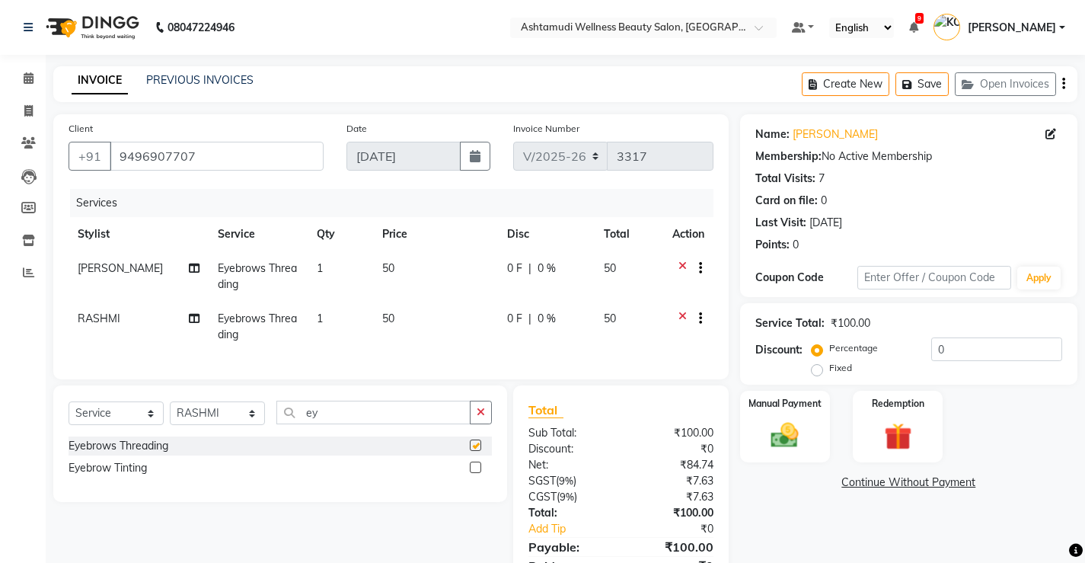
checkbox input "false"
click at [784, 432] on img at bounding box center [785, 435] width 46 height 33
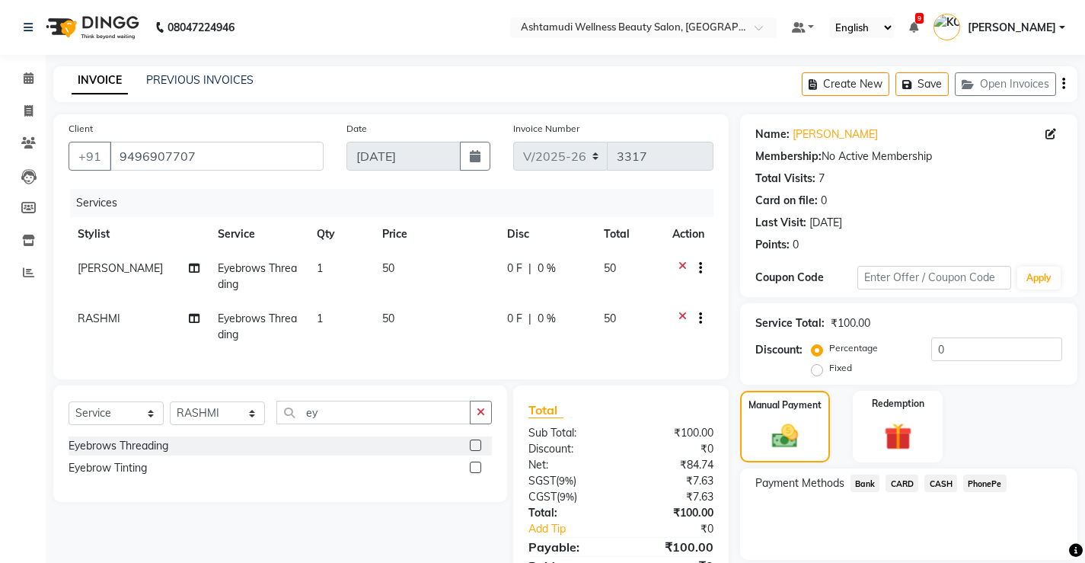
click at [980, 480] on span "PhonePe" at bounding box center [985, 484] width 43 height 18
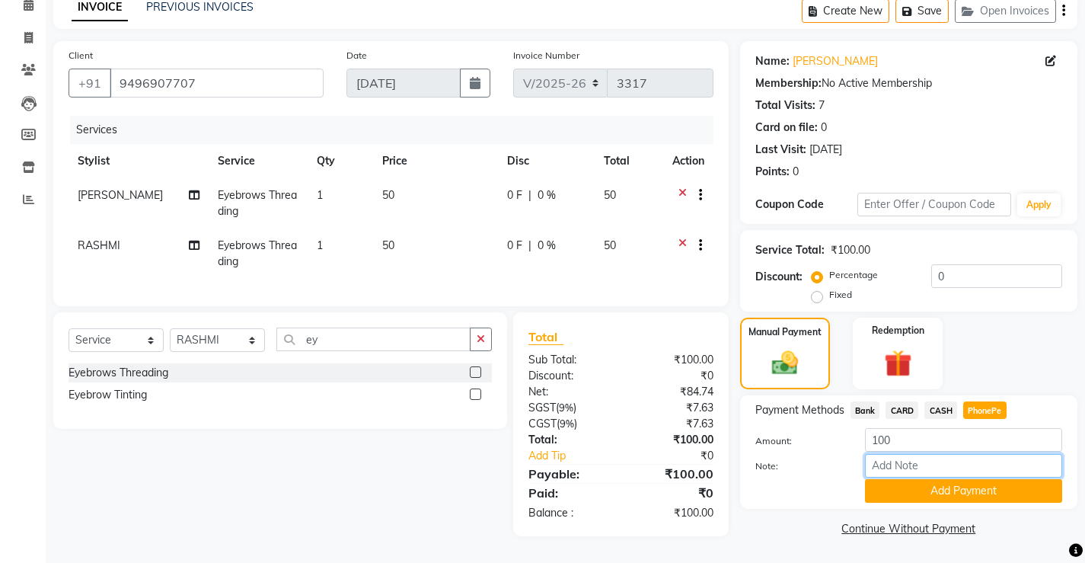
click at [948, 465] on input "Note:" at bounding box center [963, 466] width 197 height 24
type input "[PERSON_NAME]"
click at [968, 485] on button "Add Payment" at bounding box center [963, 491] width 197 height 24
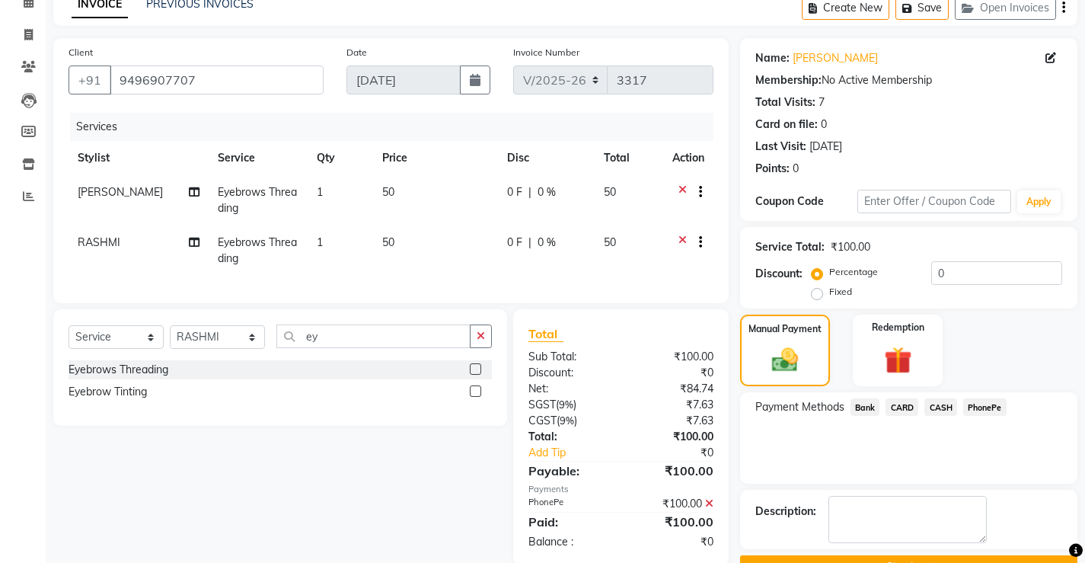
scroll to position [115, 0]
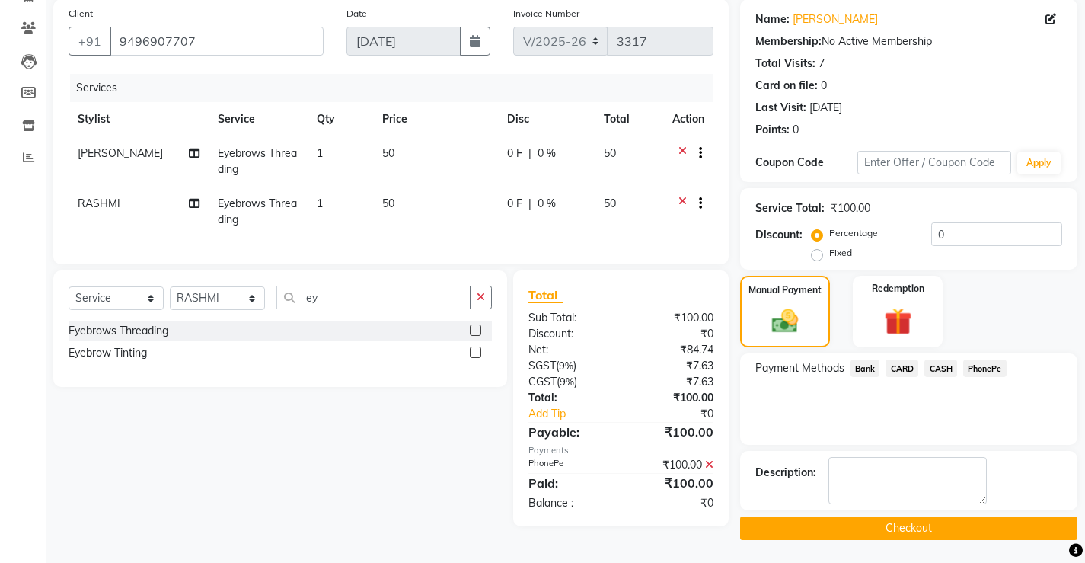
click at [922, 526] on button "Checkout" at bounding box center [908, 528] width 337 height 24
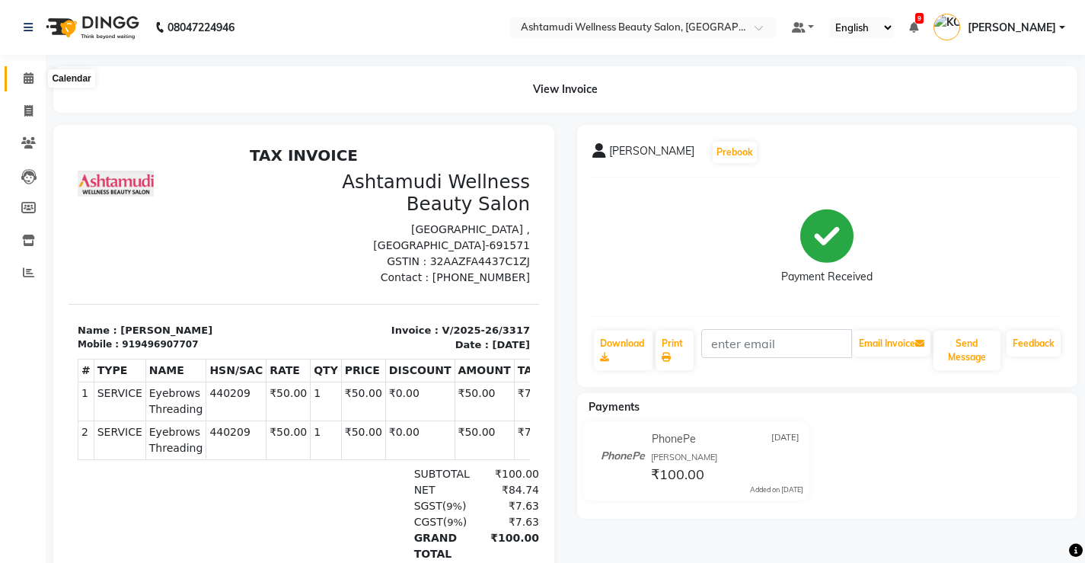
click at [30, 81] on icon at bounding box center [29, 77] width 10 height 11
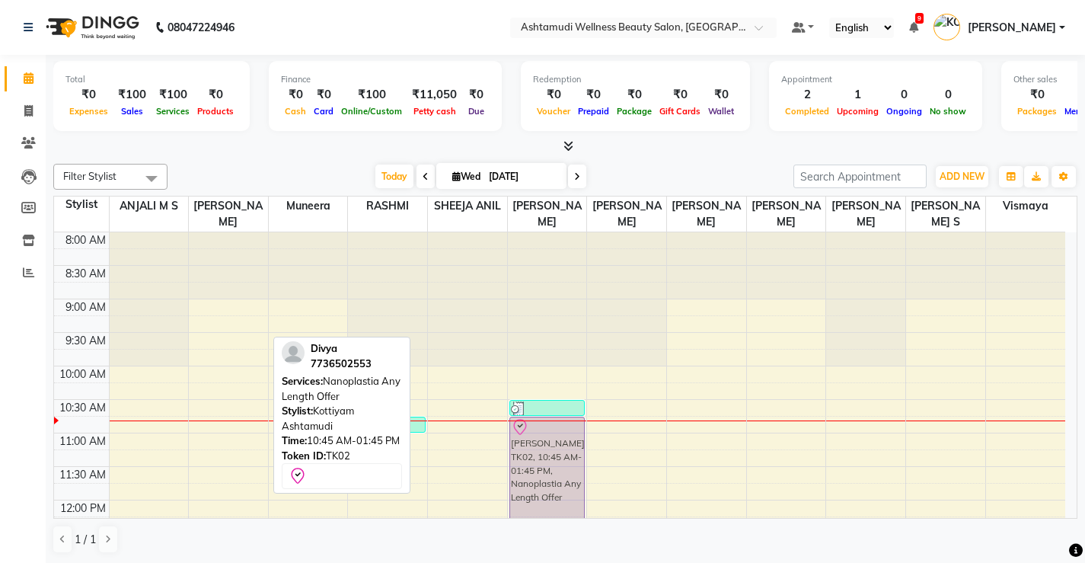
drag, startPoint x: 244, startPoint y: 427, endPoint x: 564, endPoint y: 420, distance: 320.0
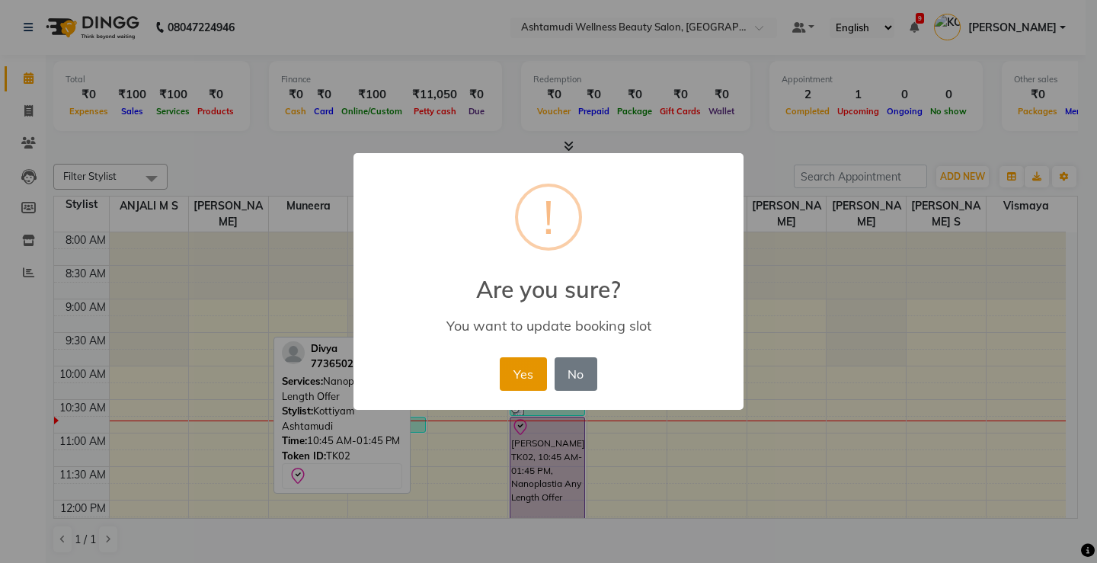
click at [521, 380] on button "Yes" at bounding box center [523, 374] width 46 height 34
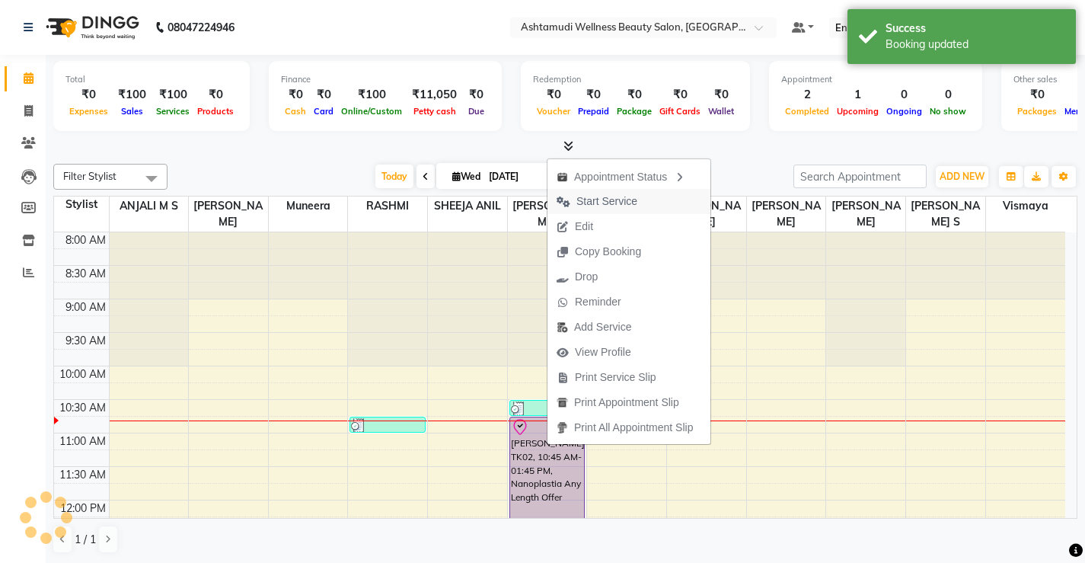
click at [614, 201] on span "Start Service" at bounding box center [607, 201] width 61 height 16
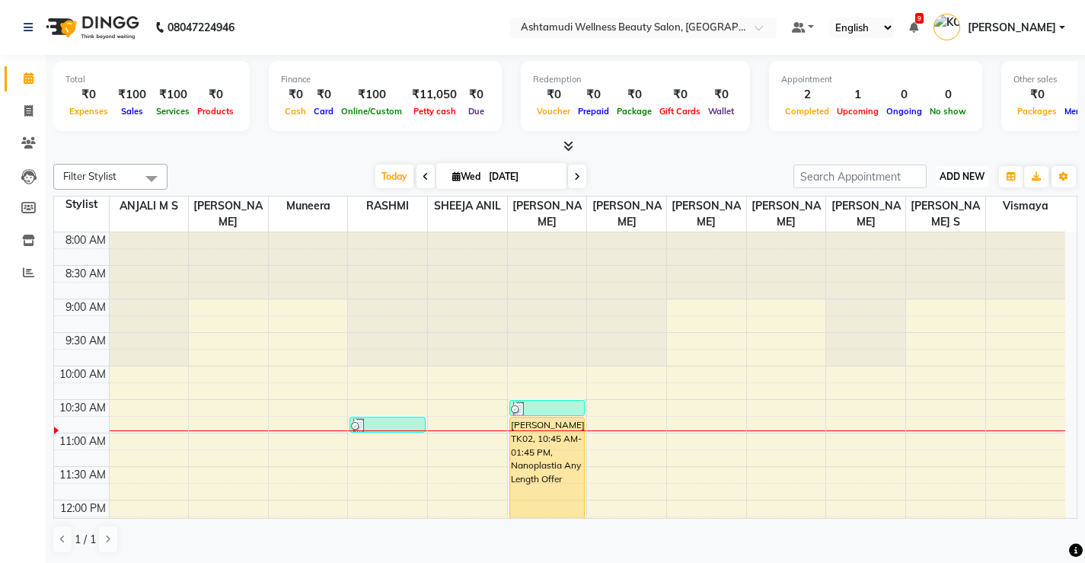
click at [970, 181] on span "ADD NEW" at bounding box center [962, 176] width 45 height 11
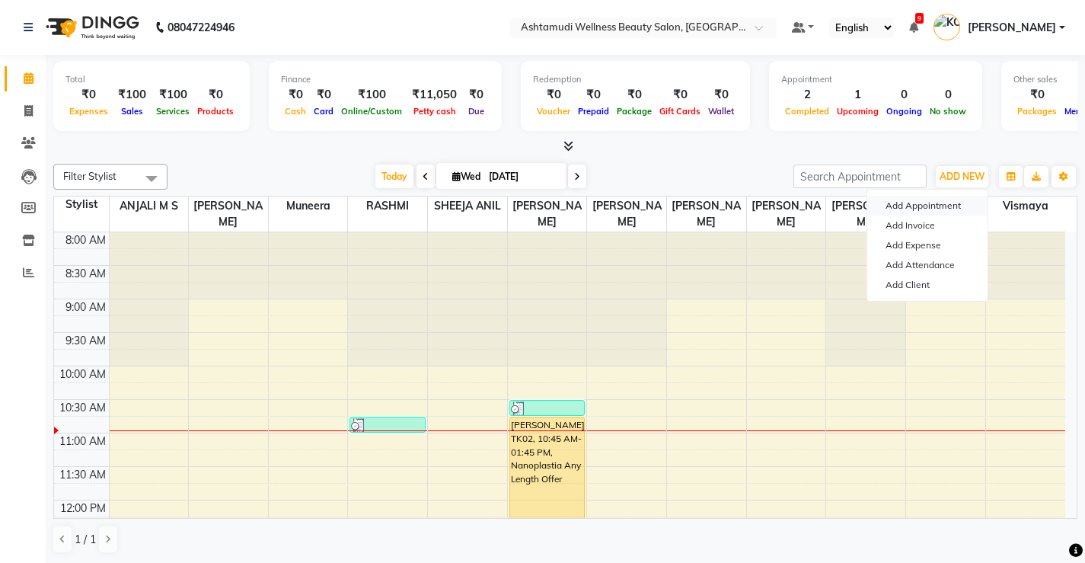
click at [931, 206] on button "Add Appointment" at bounding box center [928, 206] width 120 height 20
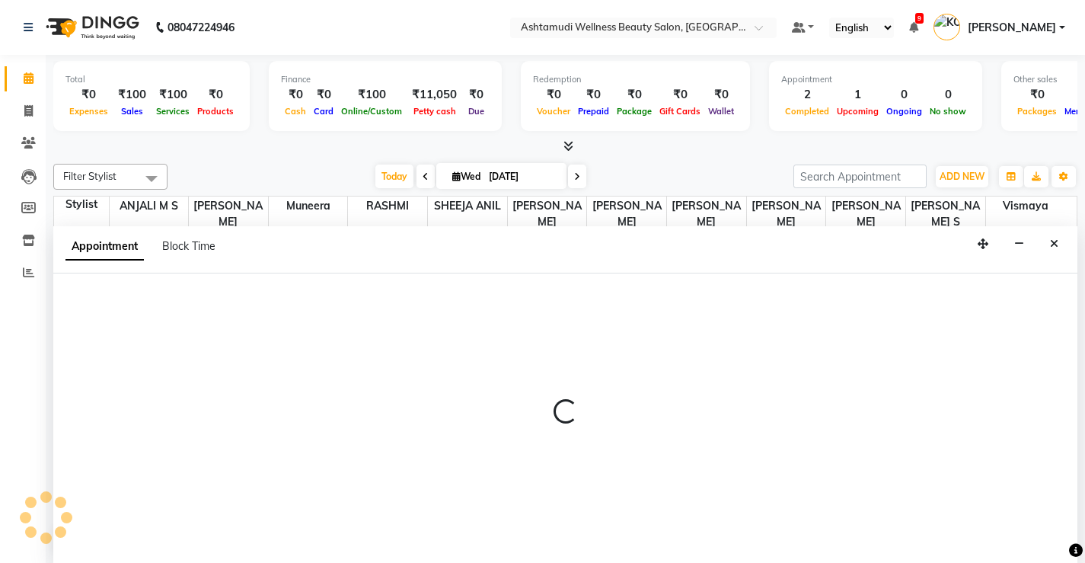
select select "540"
select select "tentative"
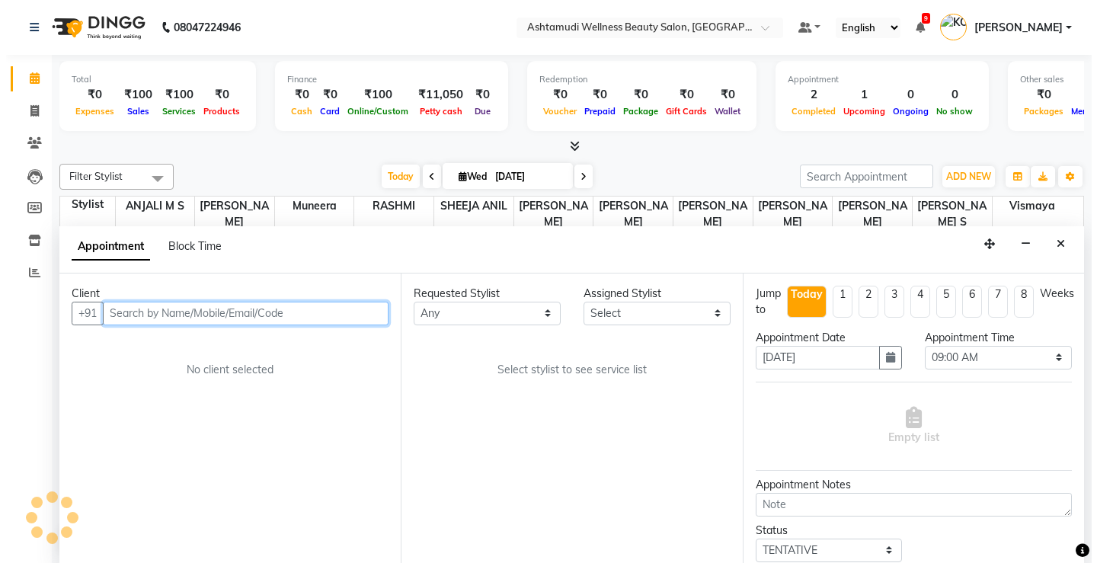
scroll to position [1, 0]
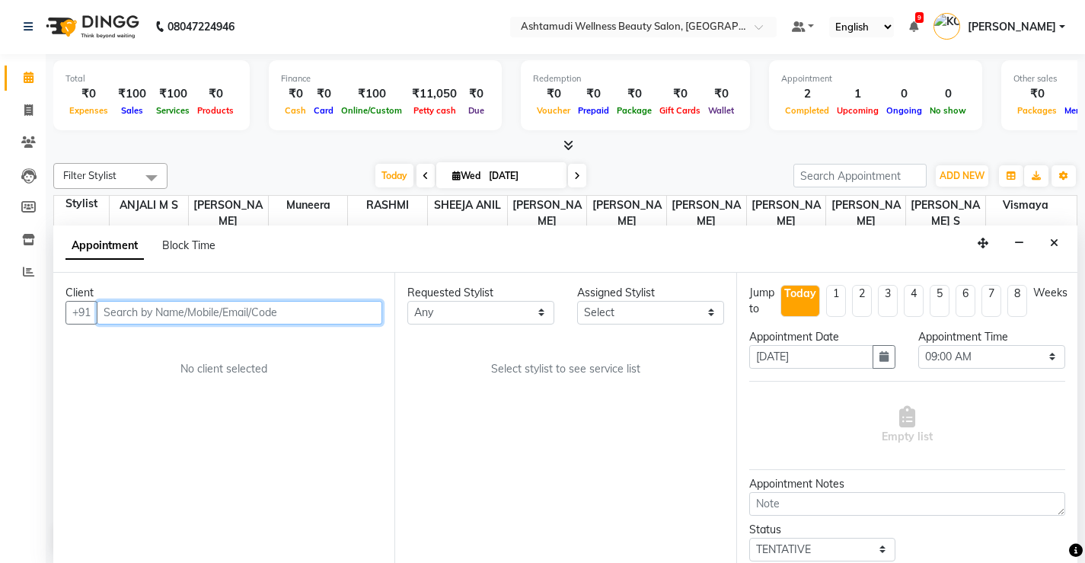
click at [299, 312] on input "text" at bounding box center [240, 313] width 286 height 24
type input "8137889445"
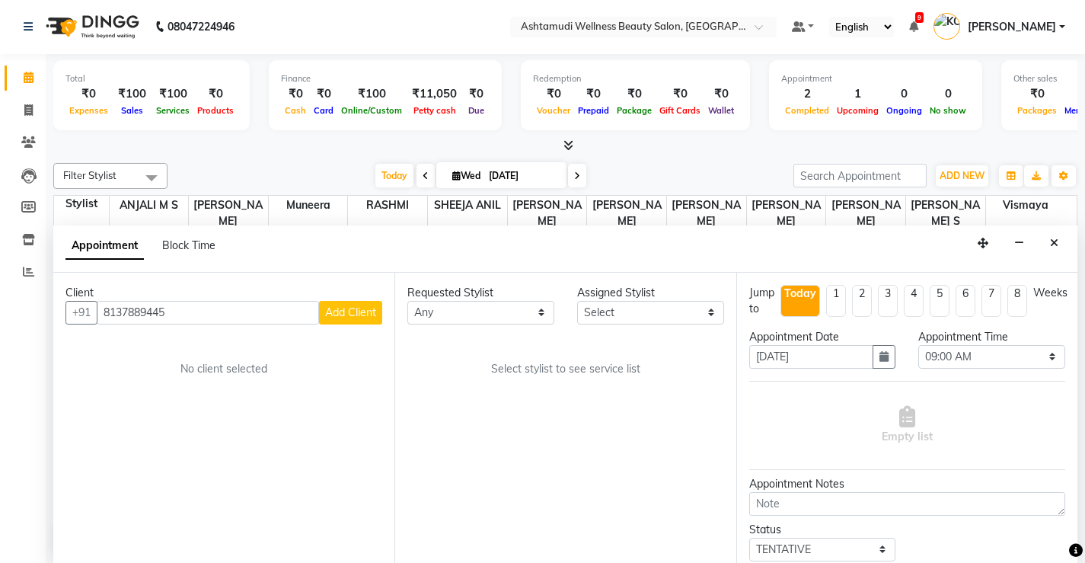
click at [340, 312] on span "Add Client" at bounding box center [350, 312] width 51 height 14
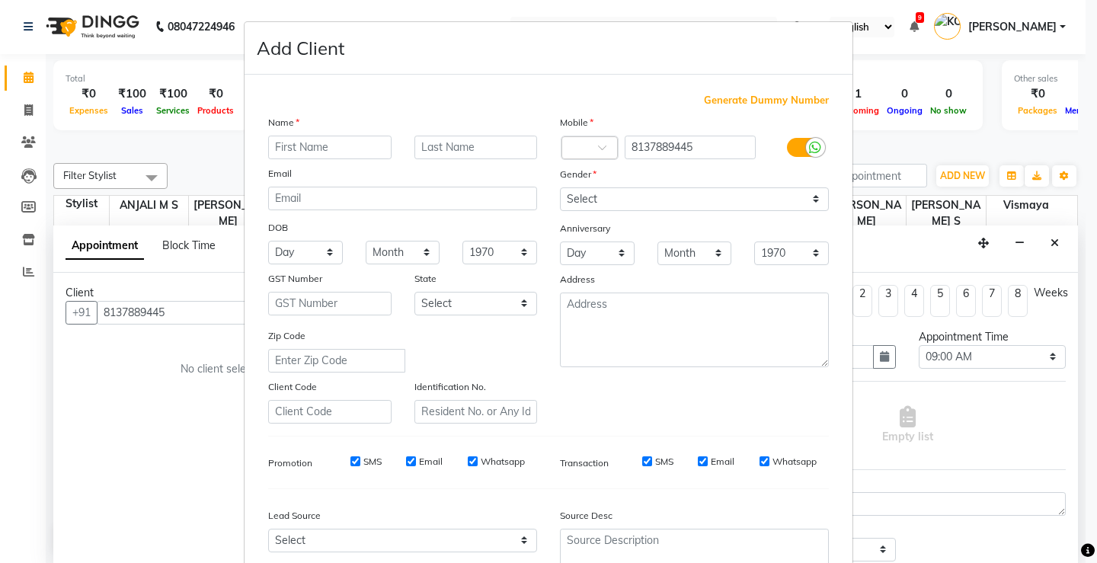
click at [358, 149] on input "text" at bounding box center [329, 148] width 123 height 24
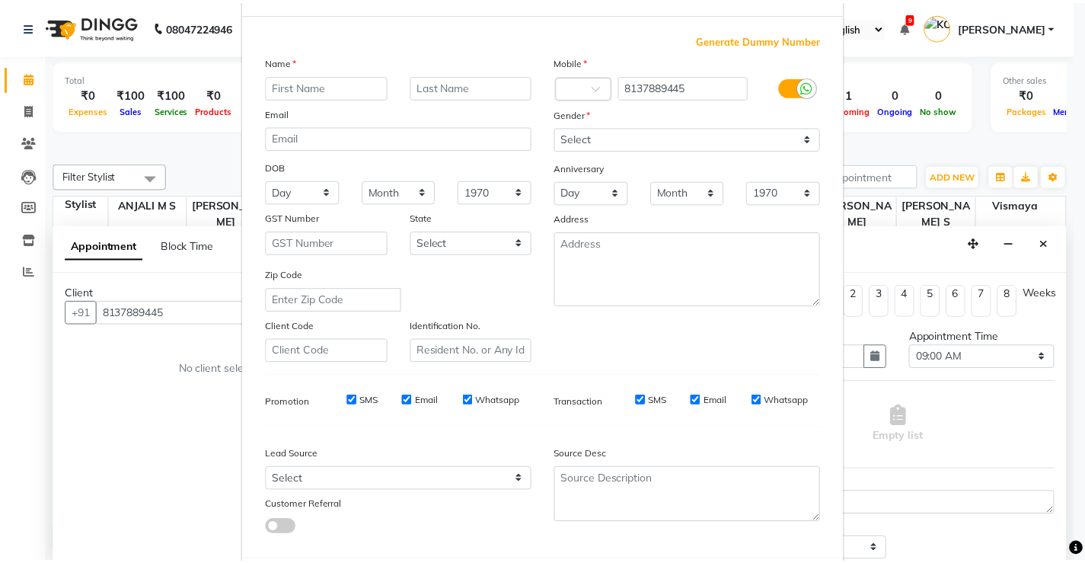
scroll to position [140, 0]
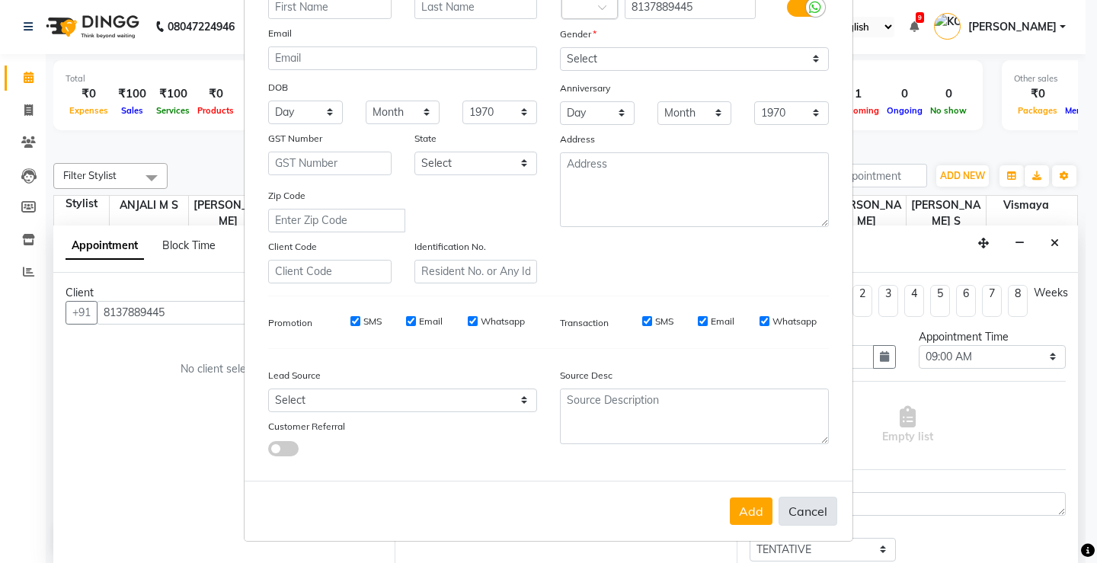
click at [794, 513] on button "Cancel" at bounding box center [807, 511] width 59 height 29
select select
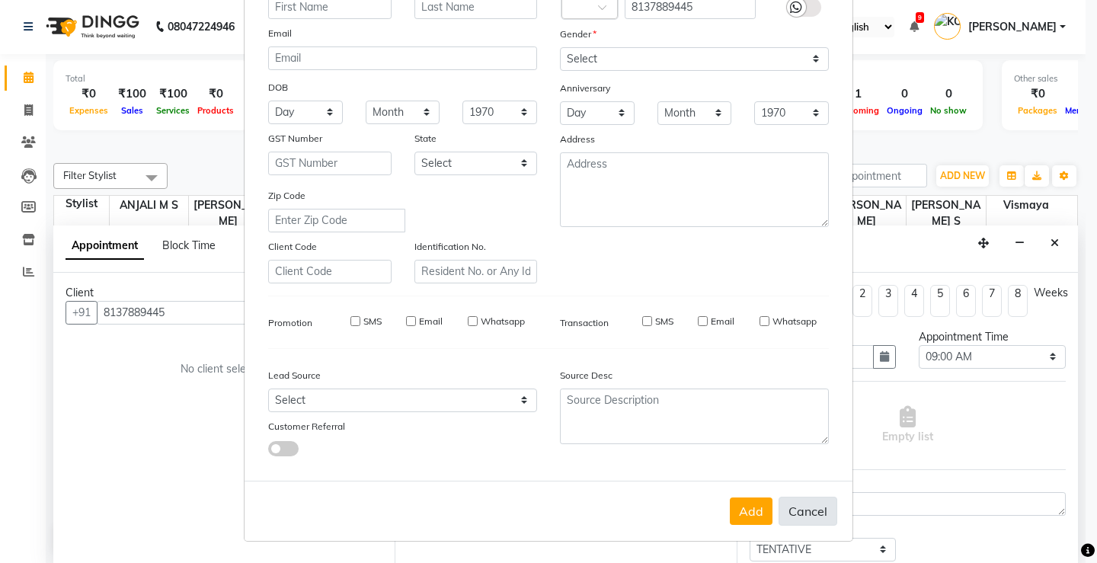
select select
checkbox input "false"
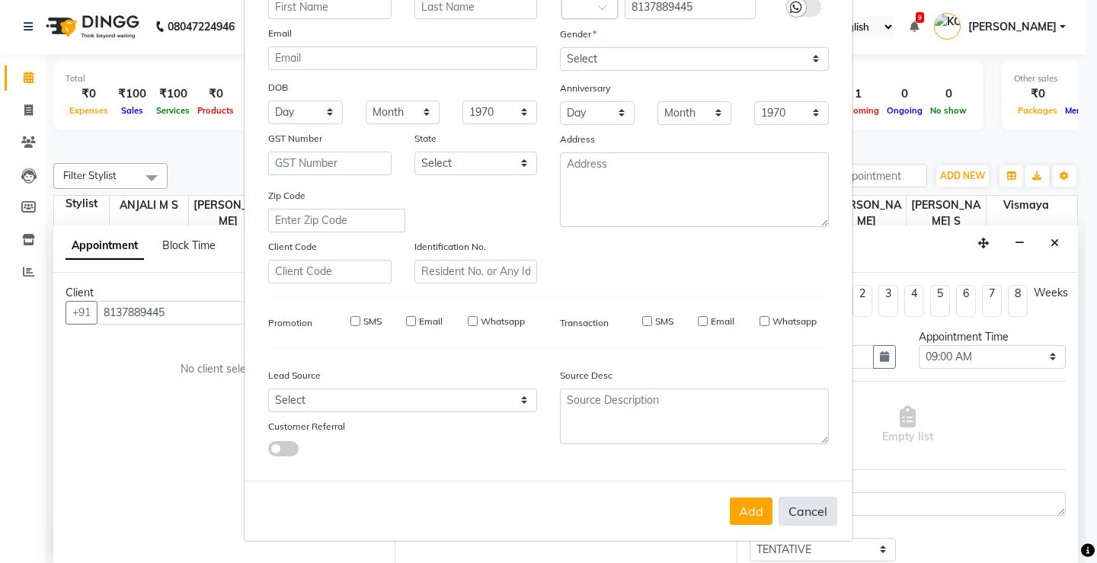
checkbox input "false"
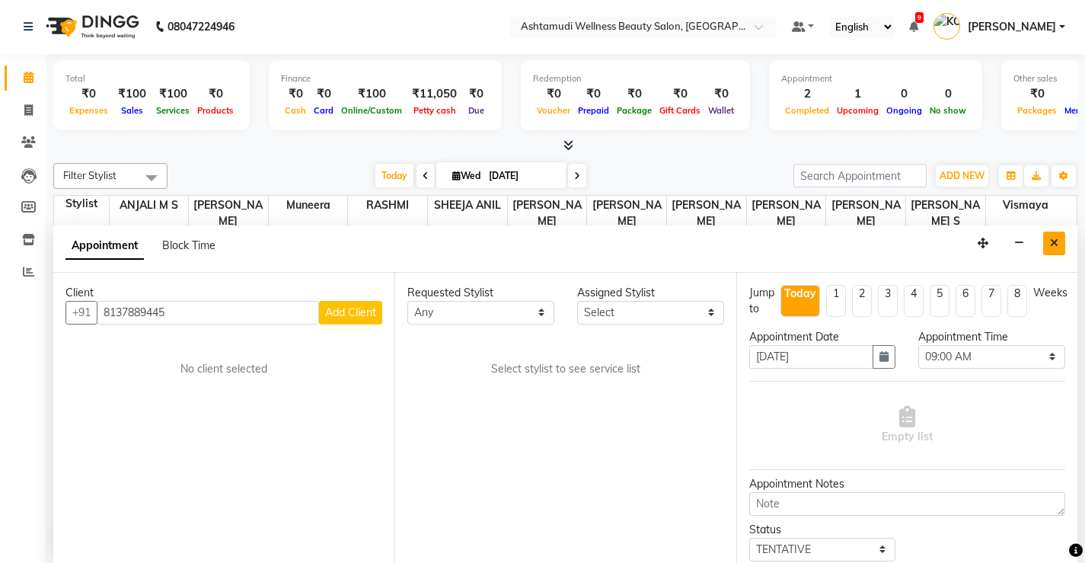
click at [1058, 240] on icon "Close" at bounding box center [1054, 243] width 8 height 11
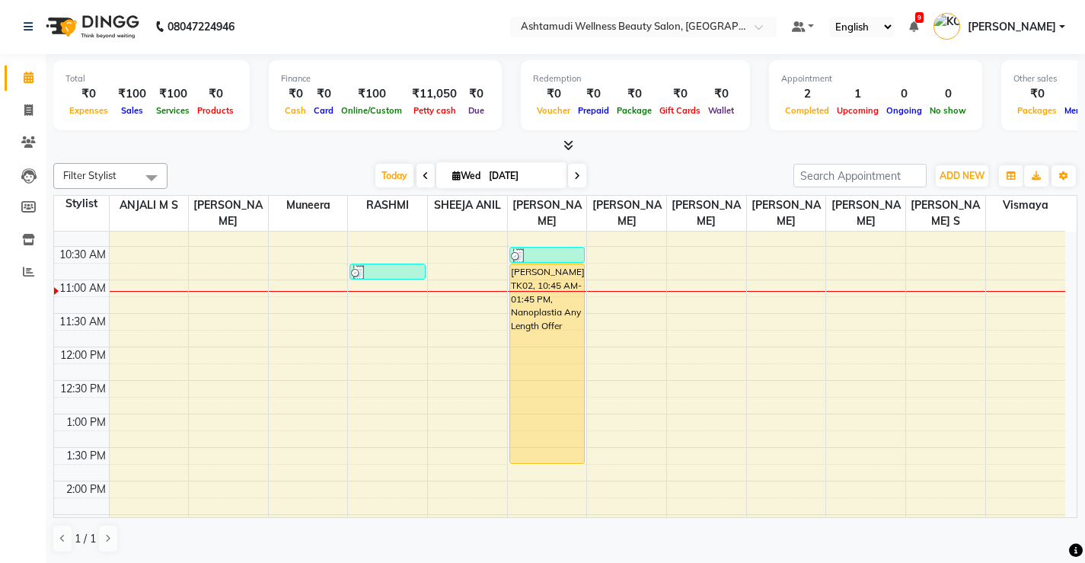
scroll to position [76, 0]
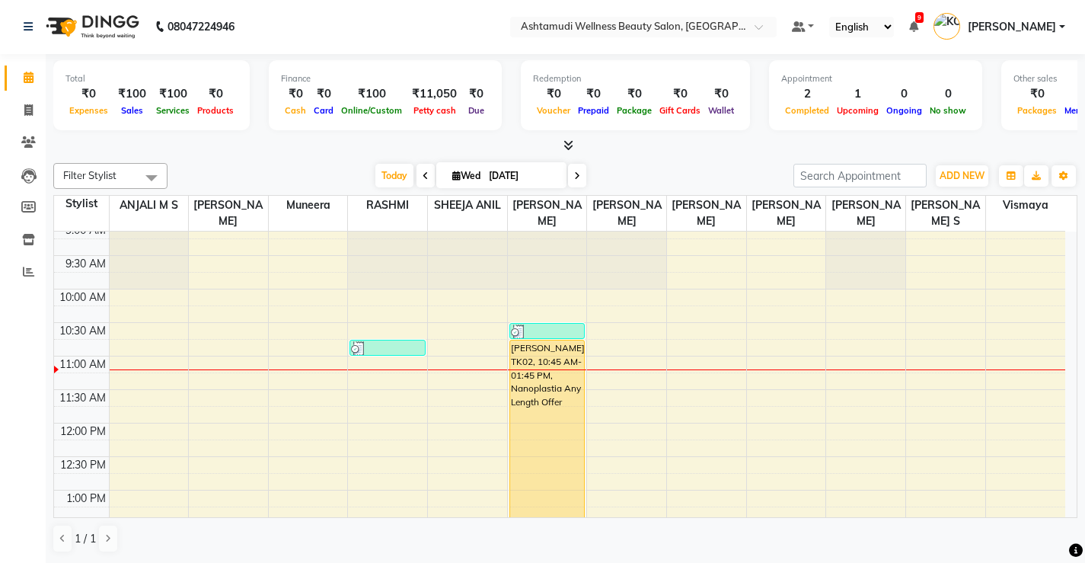
click at [423, 174] on icon at bounding box center [426, 175] width 6 height 9
type input "[DATE]"
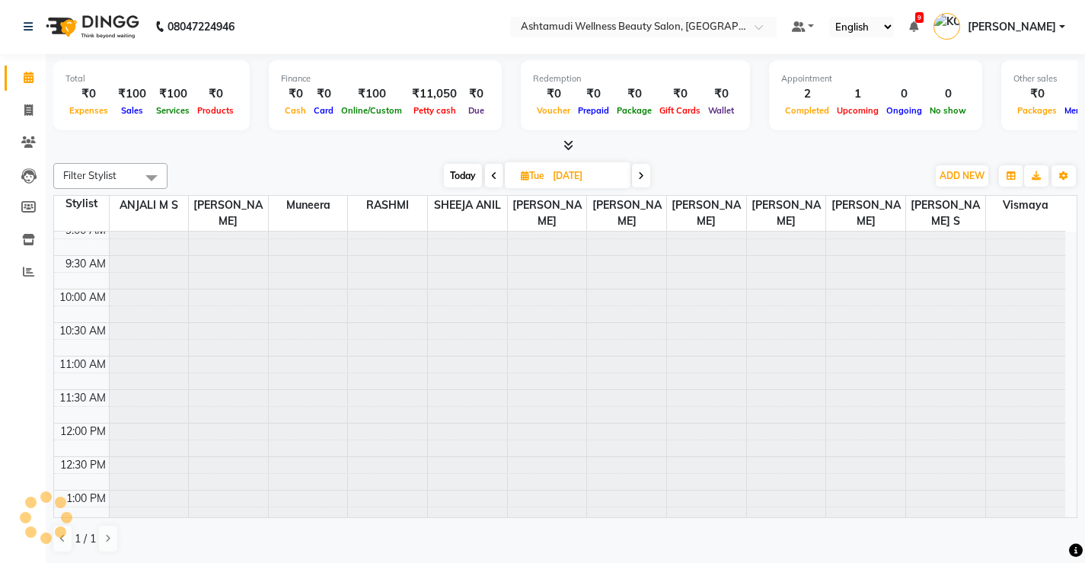
scroll to position [0, 0]
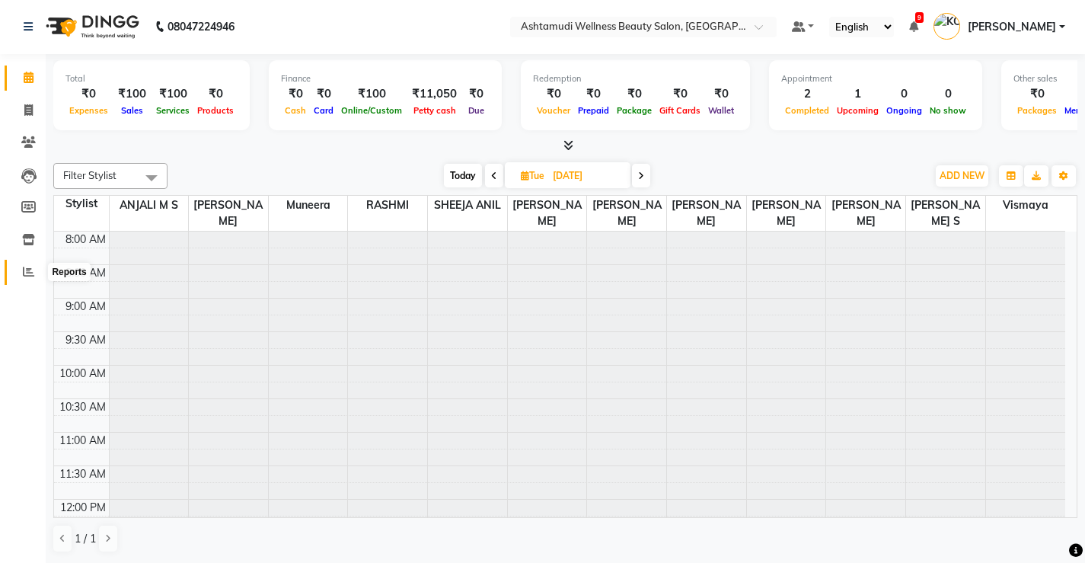
click at [22, 270] on span at bounding box center [28, 273] width 27 height 18
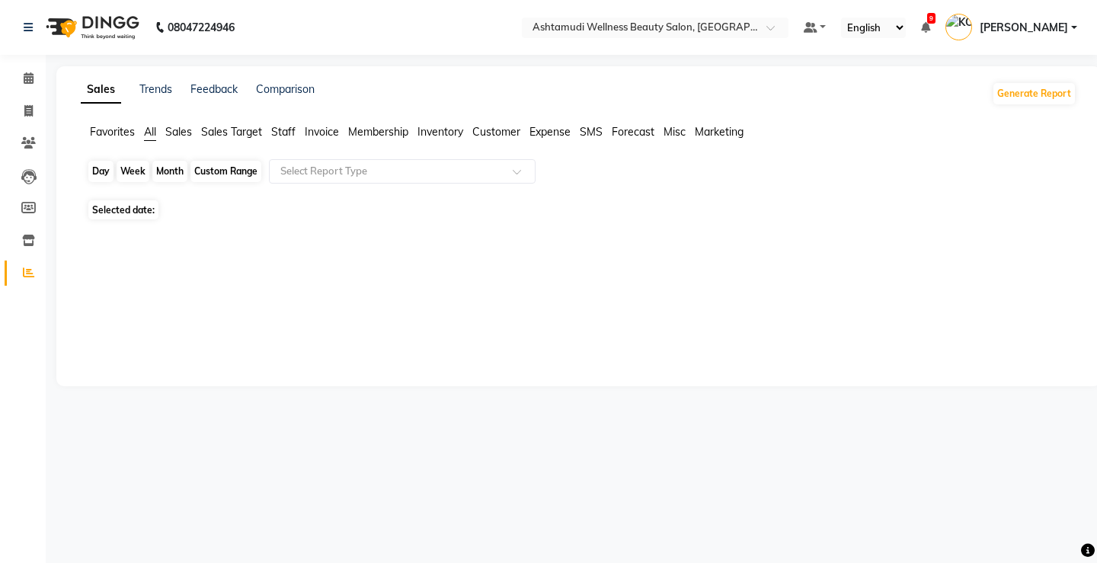
click at [101, 173] on div "Day" at bounding box center [100, 171] width 25 height 21
select select "9"
select select "2025"
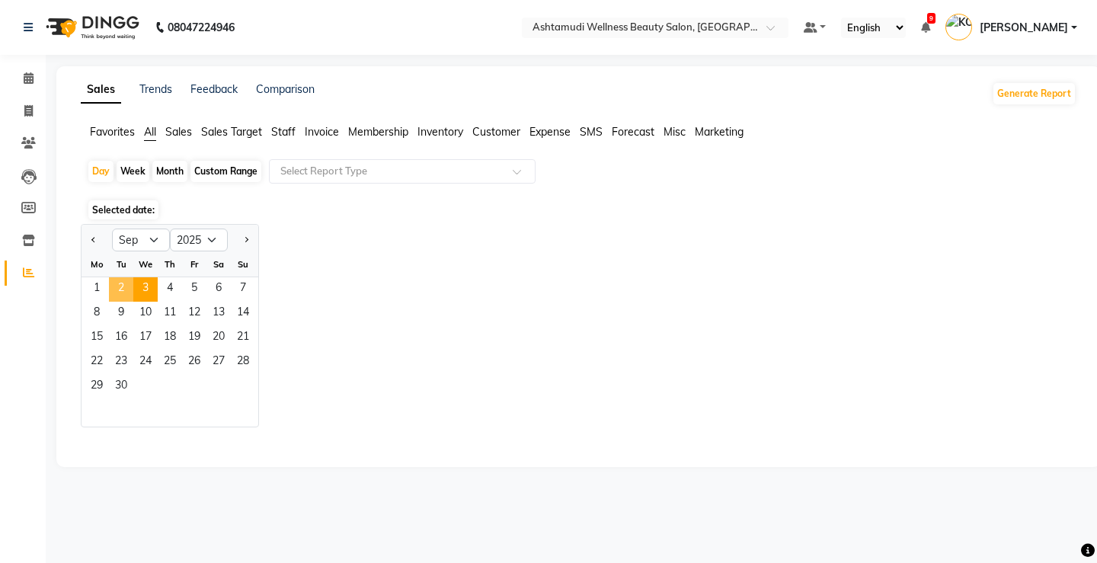
click at [120, 294] on span "2" at bounding box center [121, 289] width 24 height 24
click at [116, 287] on span "2" at bounding box center [121, 289] width 24 height 24
click at [177, 129] on span "Sales" at bounding box center [178, 132] width 27 height 14
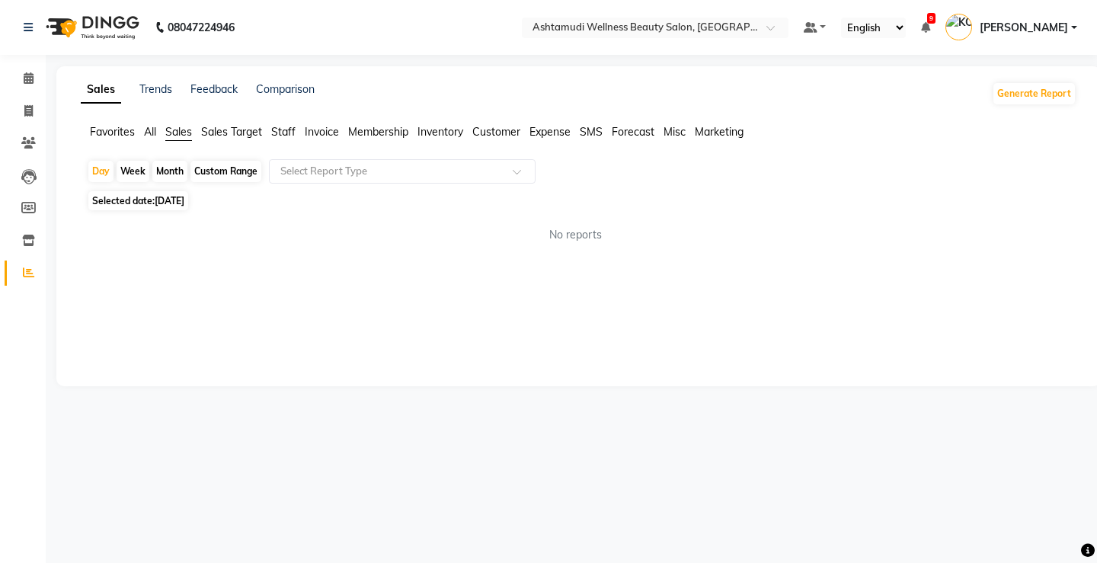
click at [152, 129] on span "All" at bounding box center [150, 132] width 12 height 14
click at [172, 211] on span "[DATE]" at bounding box center [170, 209] width 30 height 11
select select "9"
select select "2025"
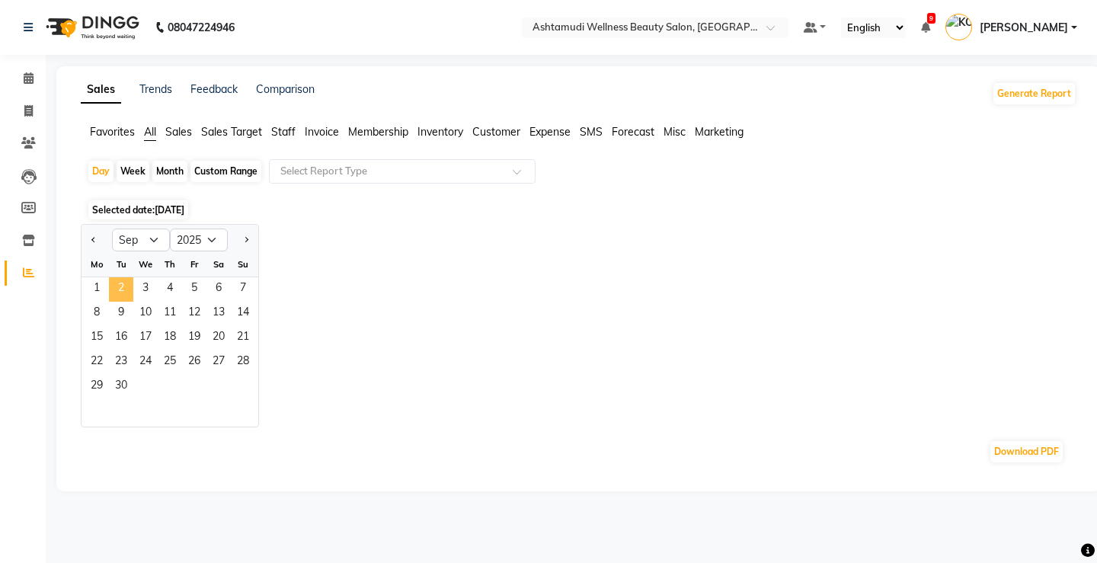
drag, startPoint x: 124, startPoint y: 283, endPoint x: 66, endPoint y: 265, distance: 60.7
click at [123, 283] on span "2" at bounding box center [121, 289] width 24 height 24
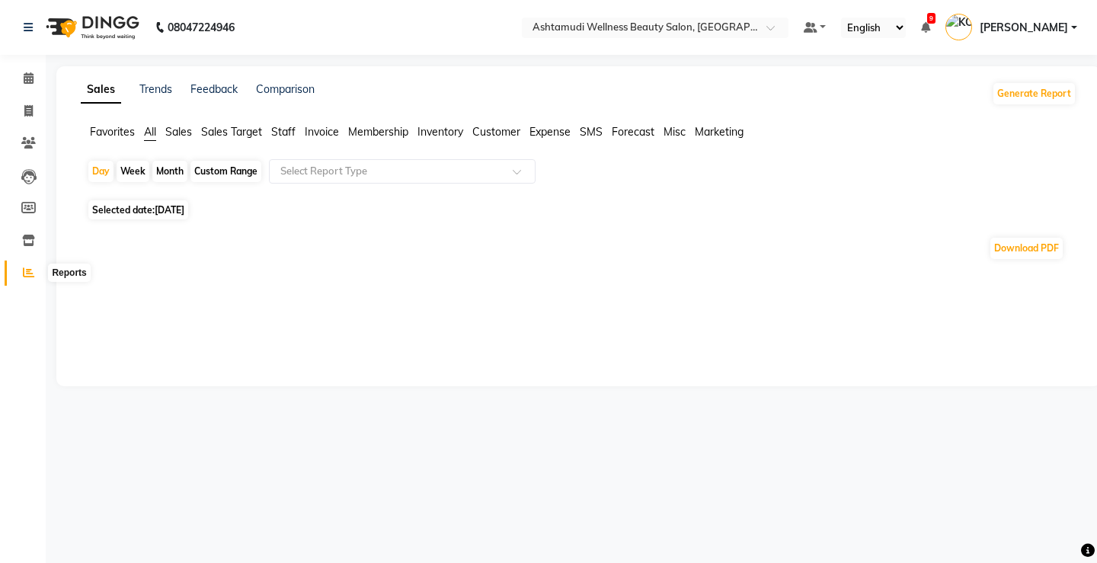
click at [34, 266] on span at bounding box center [28, 273] width 27 height 18
click at [26, 78] on icon at bounding box center [29, 77] width 10 height 11
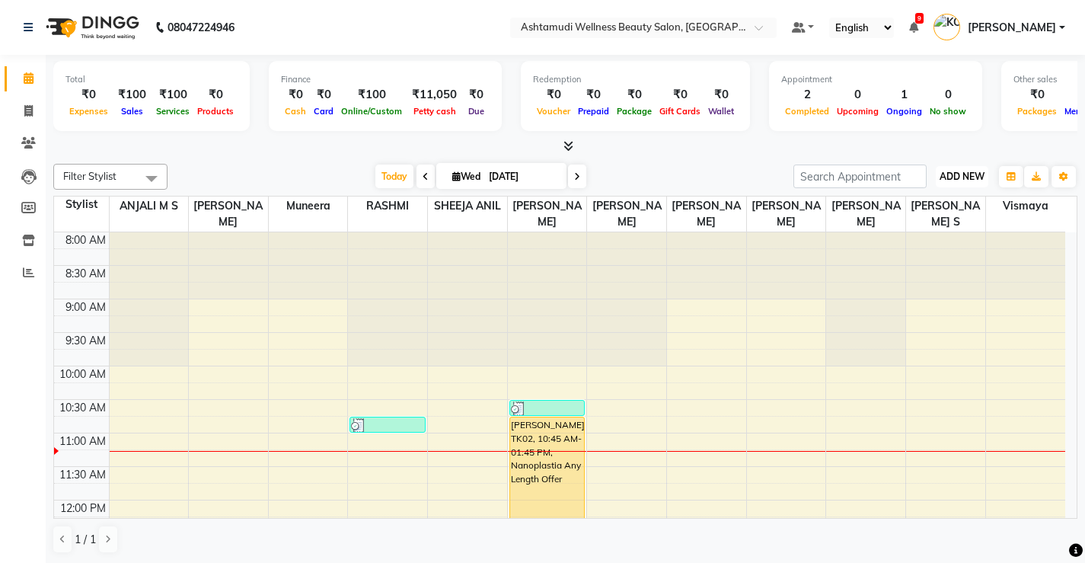
click at [951, 174] on span "ADD NEW" at bounding box center [962, 176] width 45 height 11
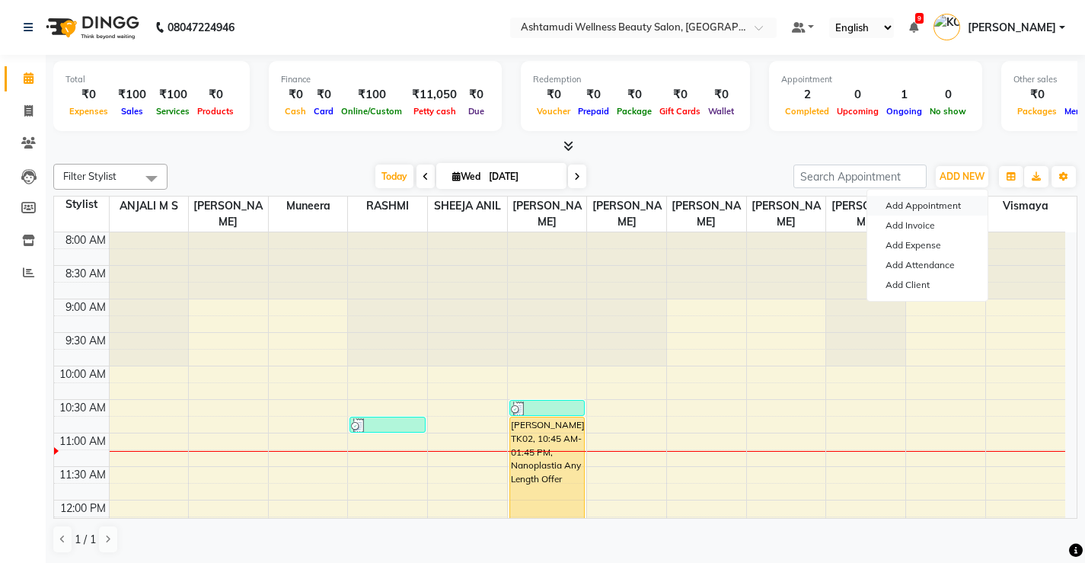
click at [943, 207] on button "Add Appointment" at bounding box center [928, 206] width 120 height 20
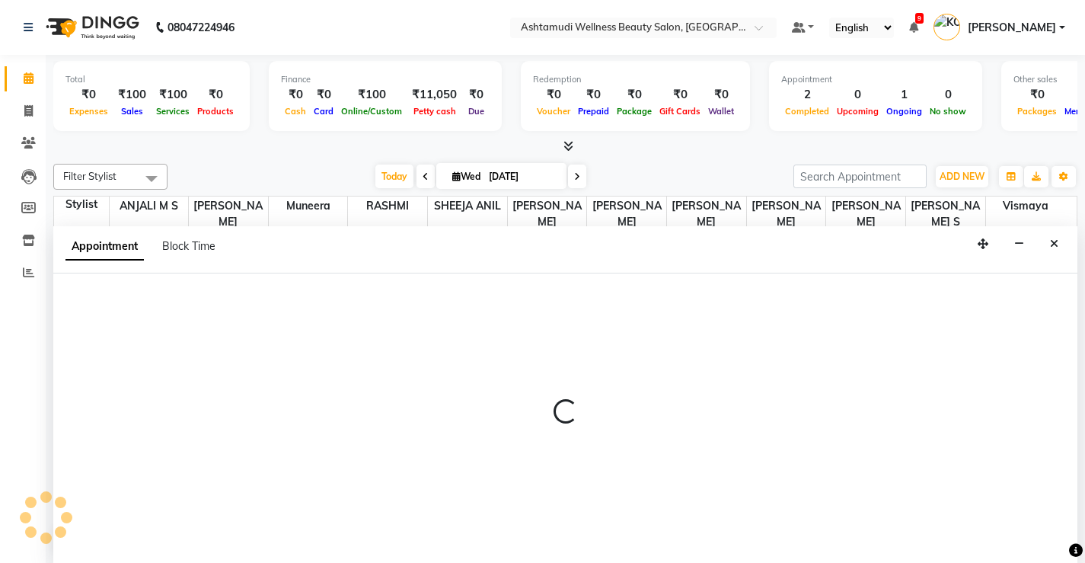
scroll to position [1, 0]
select select "tentative"
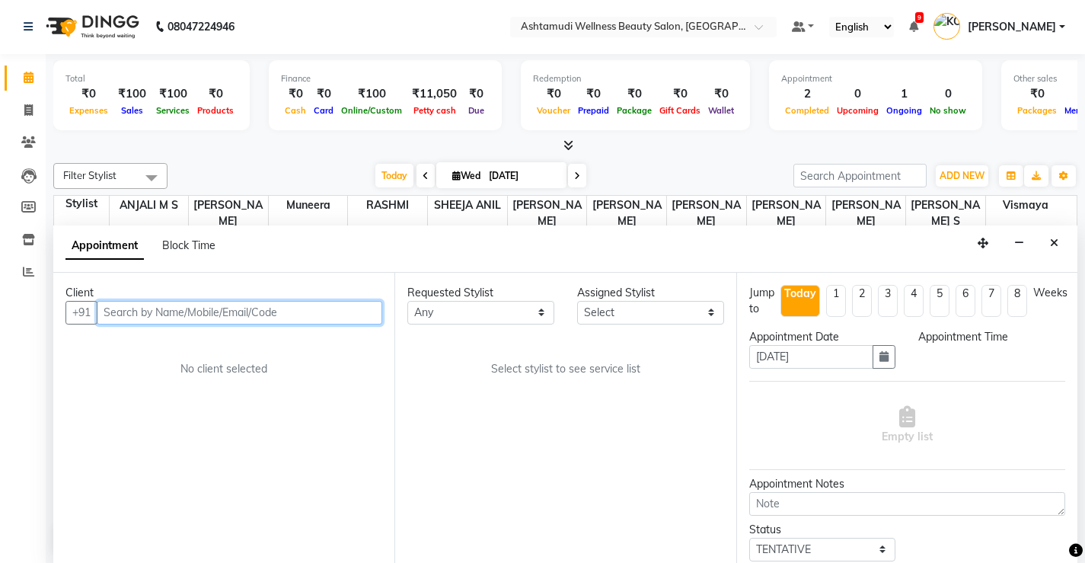
select select "540"
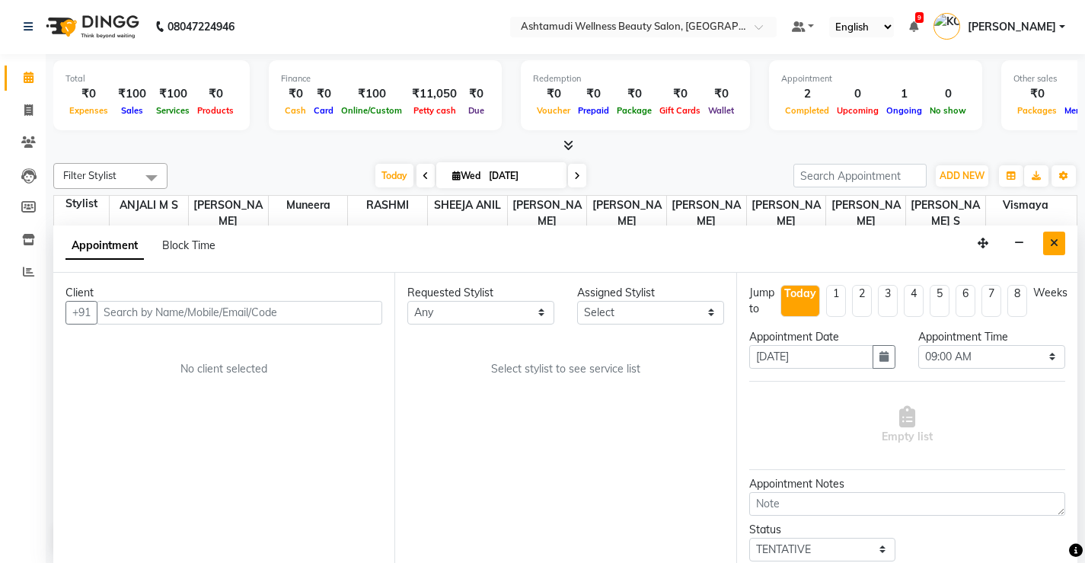
click at [1054, 242] on icon "Close" at bounding box center [1054, 243] width 8 height 11
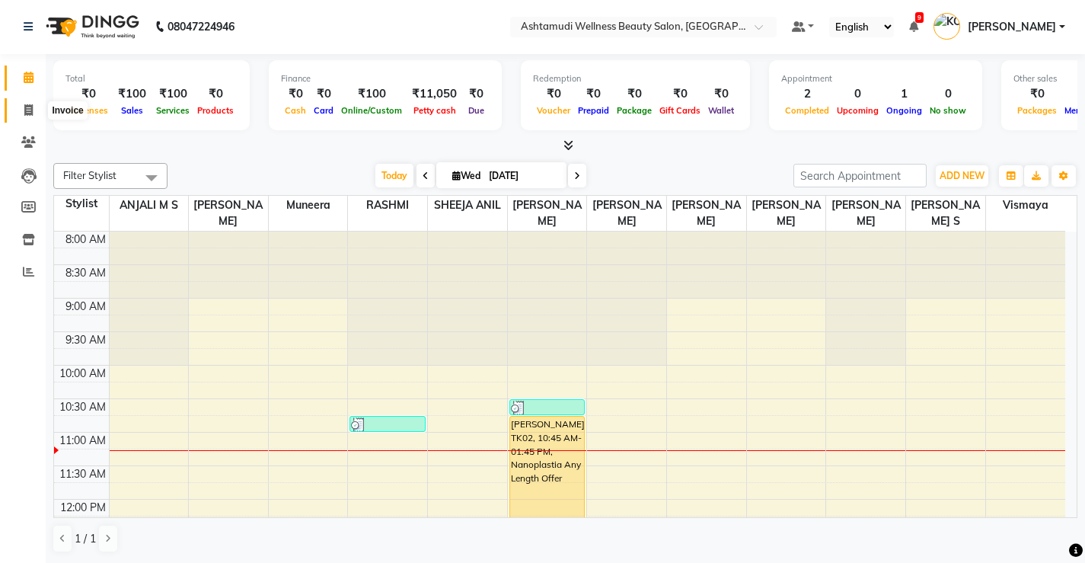
click at [28, 105] on icon at bounding box center [28, 109] width 8 height 11
select select "service"
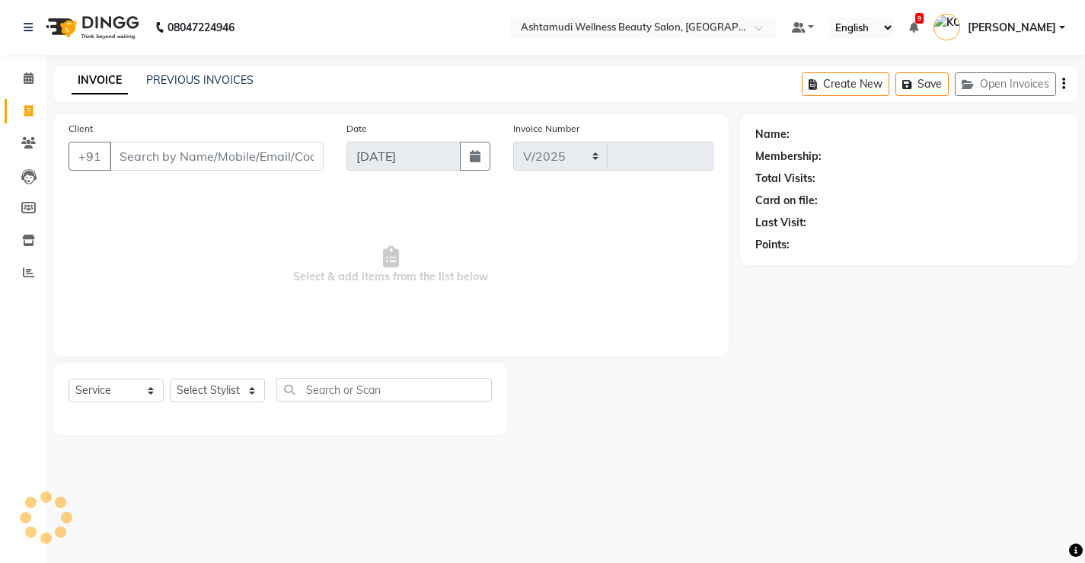
select select "4674"
type input "3318"
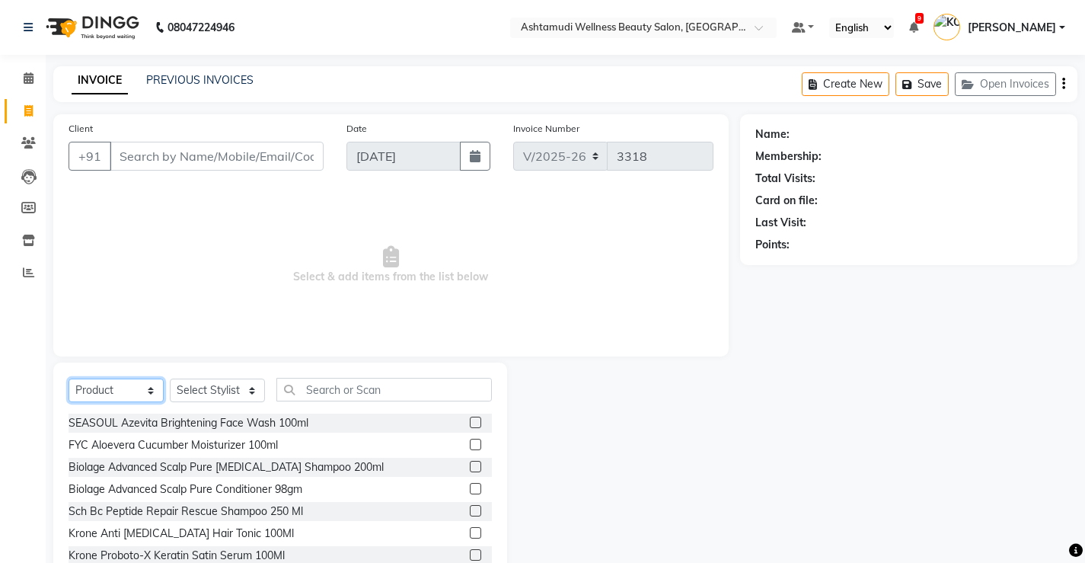
click at [137, 390] on select "Select Service Product Membership Package Voucher Prepaid Gift Card" at bounding box center [116, 391] width 95 height 24
select select "service"
click at [69, 379] on select "Select Service Product Membership Package Voucher Prepaid Gift Card" at bounding box center [116, 391] width 95 height 24
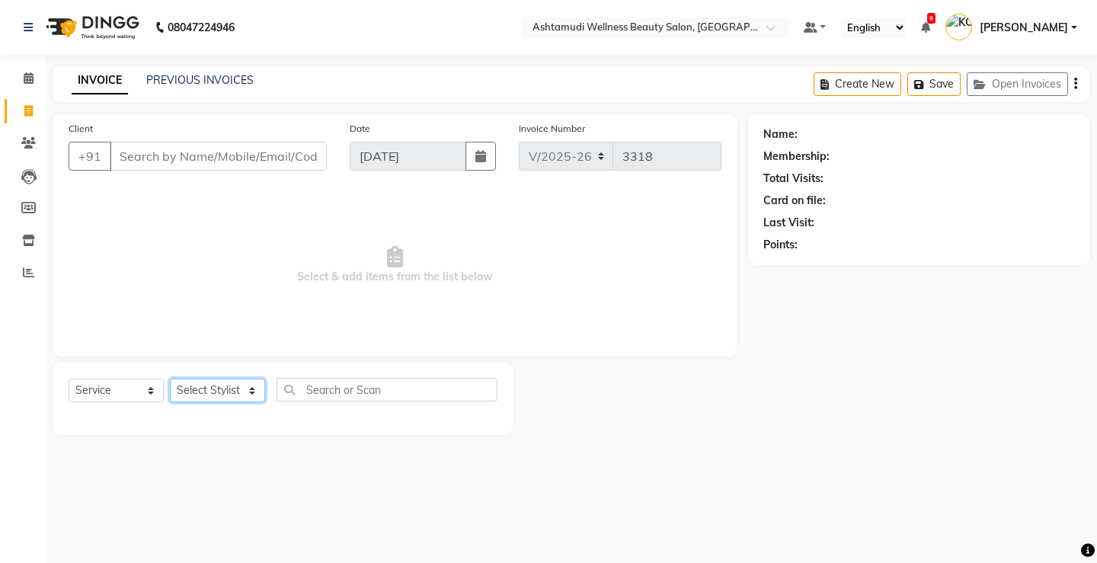
click at [213, 384] on select "Select Stylist ANJALI M S [PERSON_NAME] KOTTIYAM ASHTAMUDI [PERSON_NAME] [PERSO…" at bounding box center [217, 391] width 95 height 24
select select "67522"
click at [170, 379] on select "Select Stylist ANJALI M S [PERSON_NAME] KOTTIYAM ASHTAMUDI [PERSON_NAME] [PERSO…" at bounding box center [217, 391] width 95 height 24
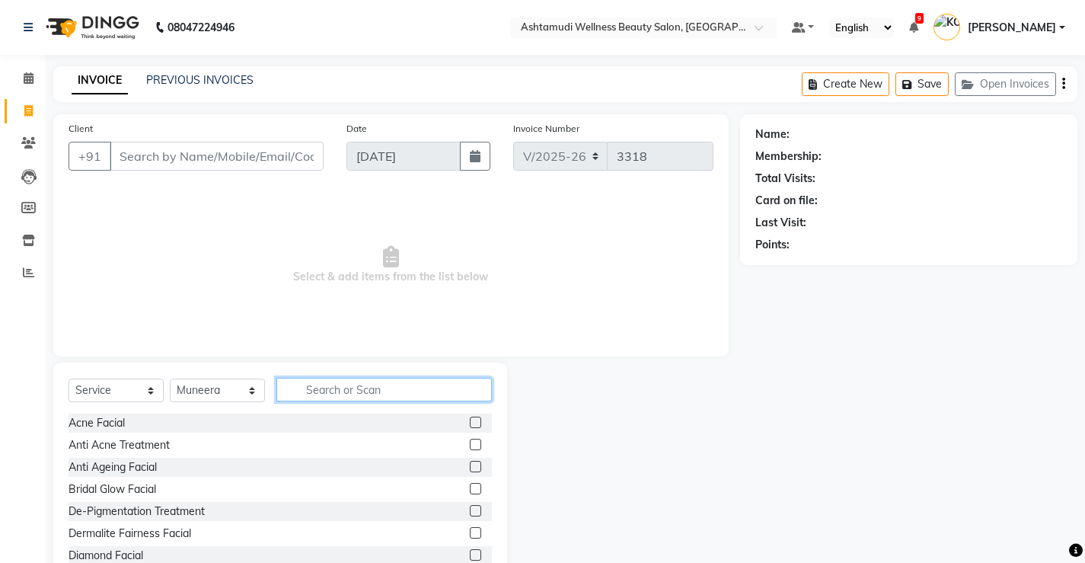
click at [398, 393] on input "text" at bounding box center [384, 390] width 216 height 24
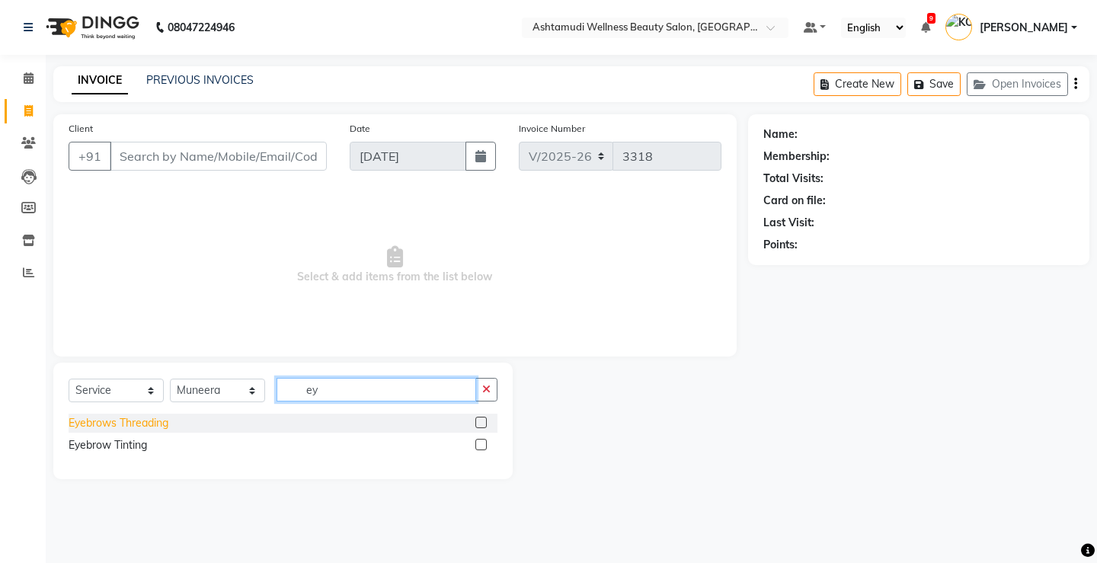
type input "ey"
click at [135, 423] on div "Eyebrows Threading" at bounding box center [119, 423] width 100 height 16
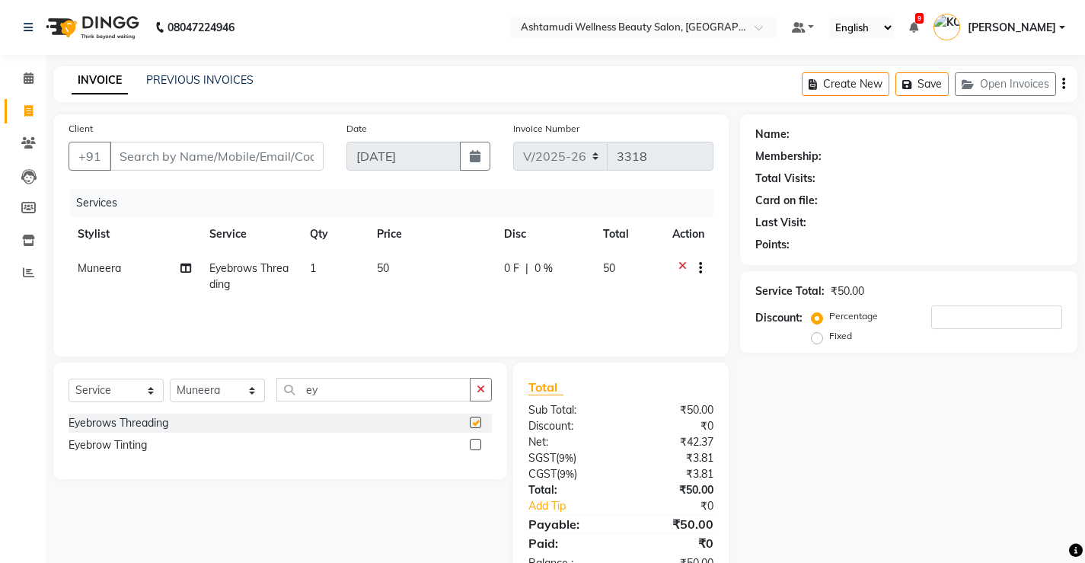
checkbox input "false"
click at [336, 398] on input "ey" at bounding box center [373, 390] width 194 height 24
type input "e"
type input "for"
click at [150, 427] on div "Forehead Threading" at bounding box center [118, 423] width 98 height 16
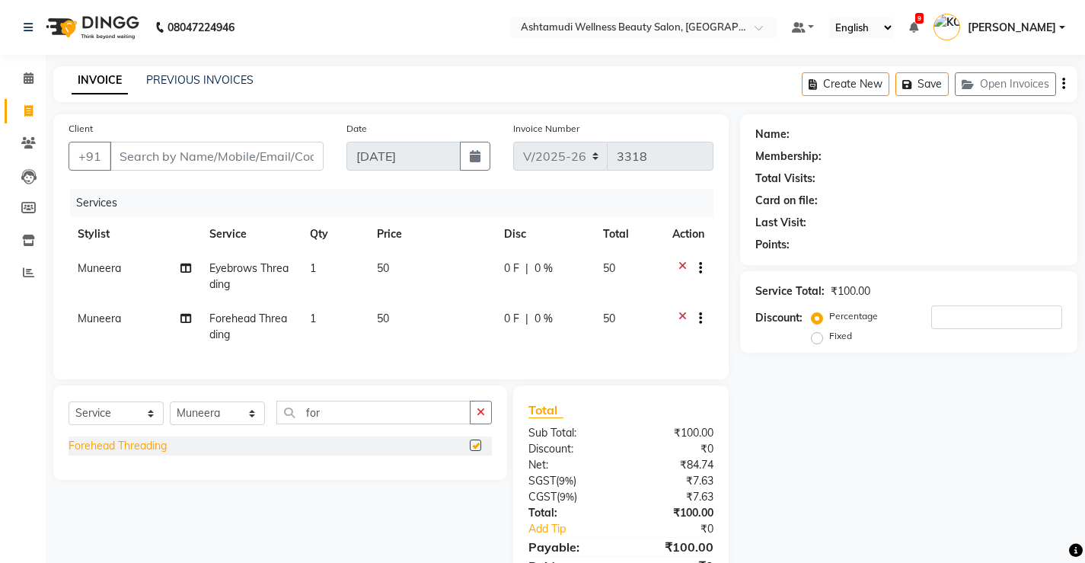
checkbox input "false"
click at [267, 152] on input "Client" at bounding box center [217, 156] width 214 height 29
type input "8"
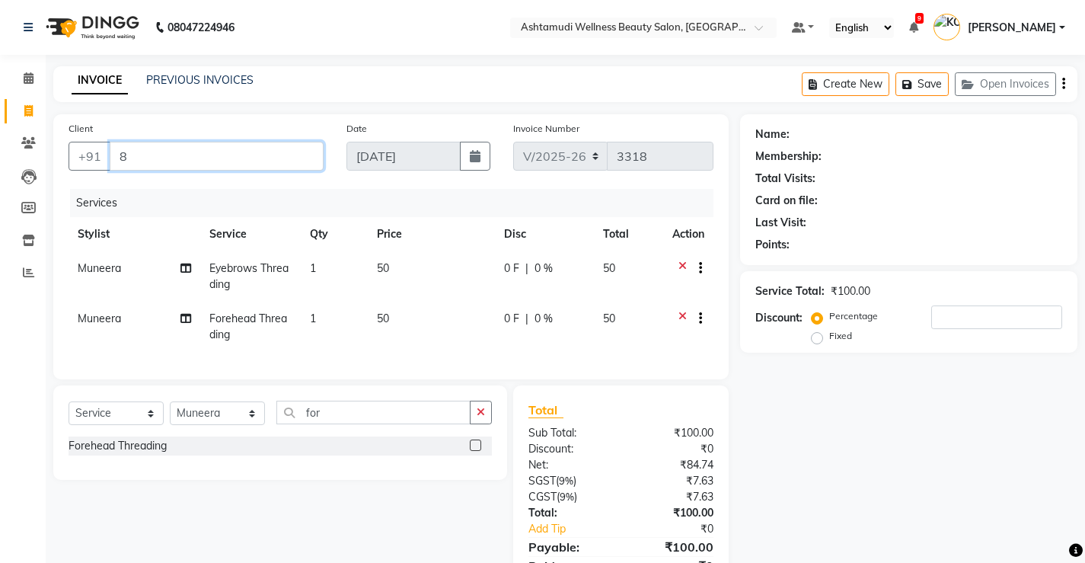
type input "0"
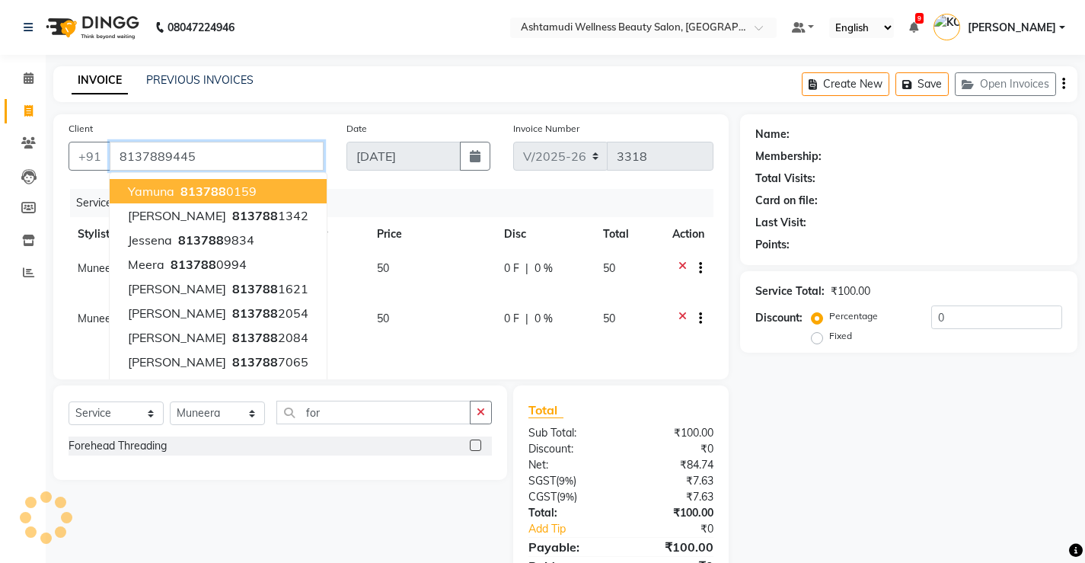
type input "8137889445"
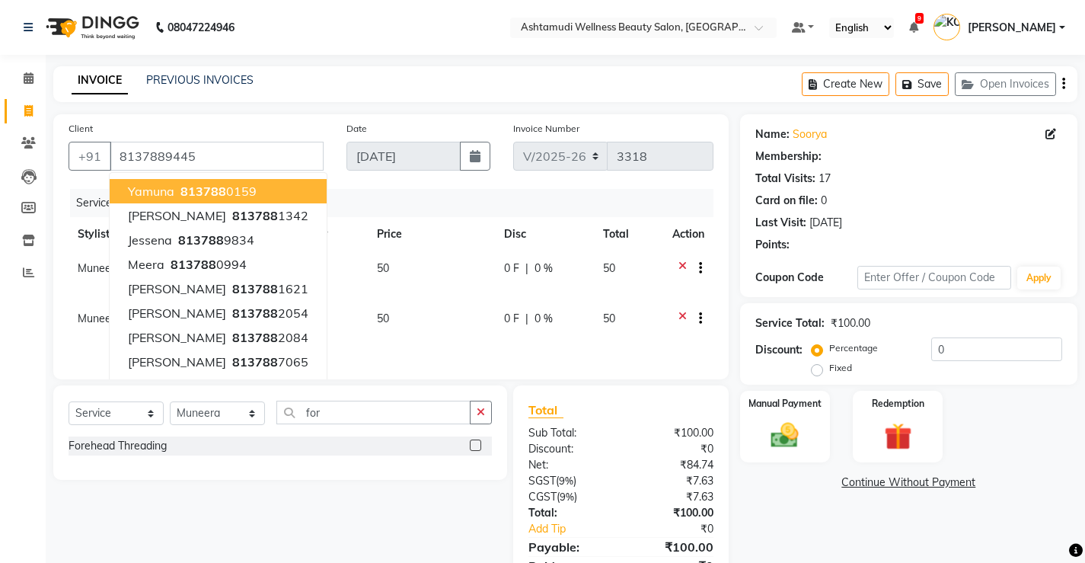
select select "1: Object"
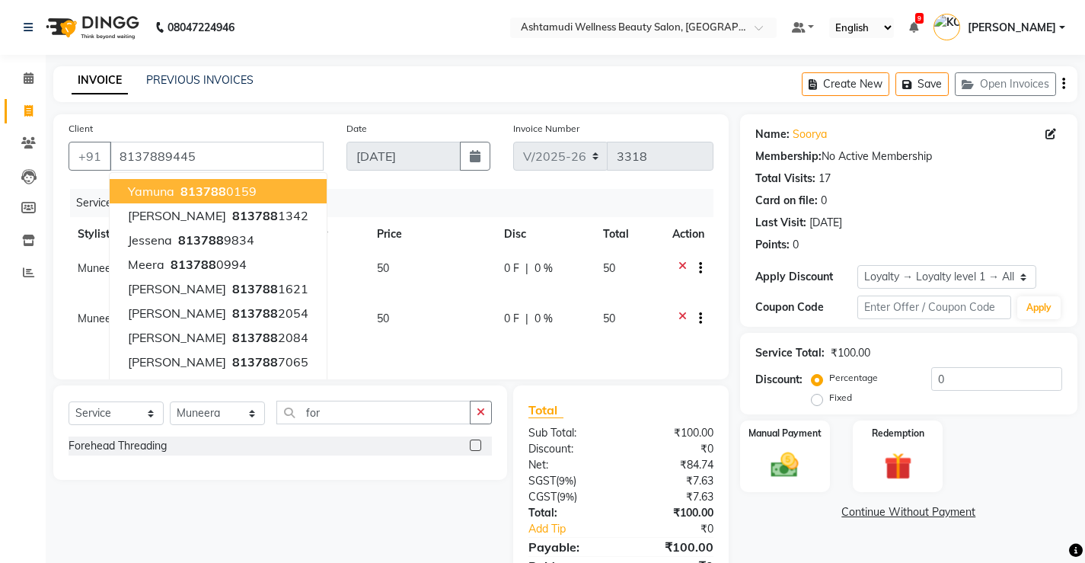
click at [296, 187] on div "Client [PHONE_NUMBER] Yamuna 813788 0159 [GEOGRAPHIC_DATA] 813788 1342 Jessena …" at bounding box center [391, 246] width 676 height 265
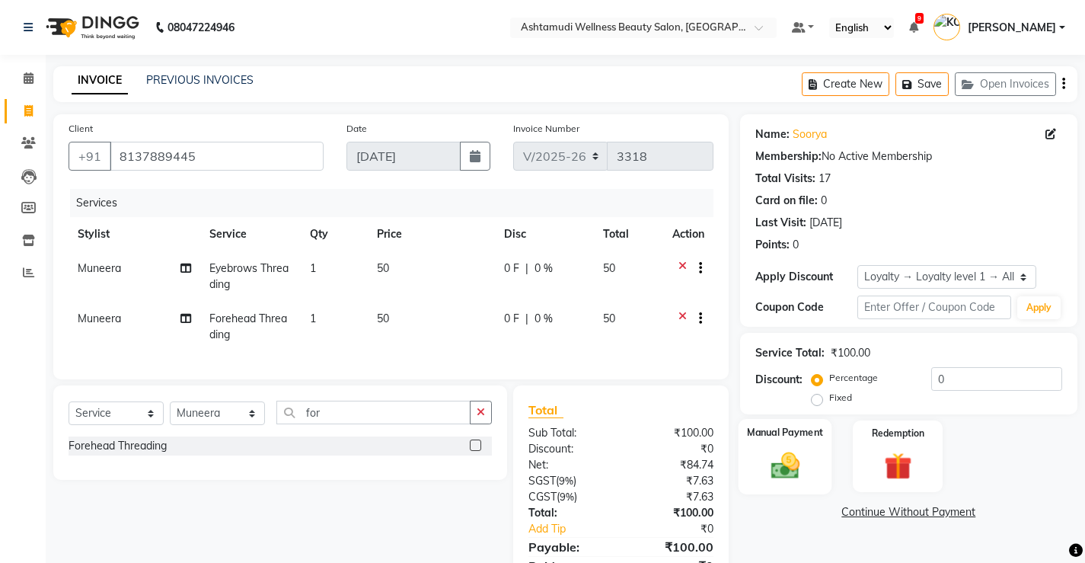
click at [790, 474] on img at bounding box center [785, 465] width 46 height 33
click at [981, 512] on span "PhonePe" at bounding box center [985, 513] width 43 height 18
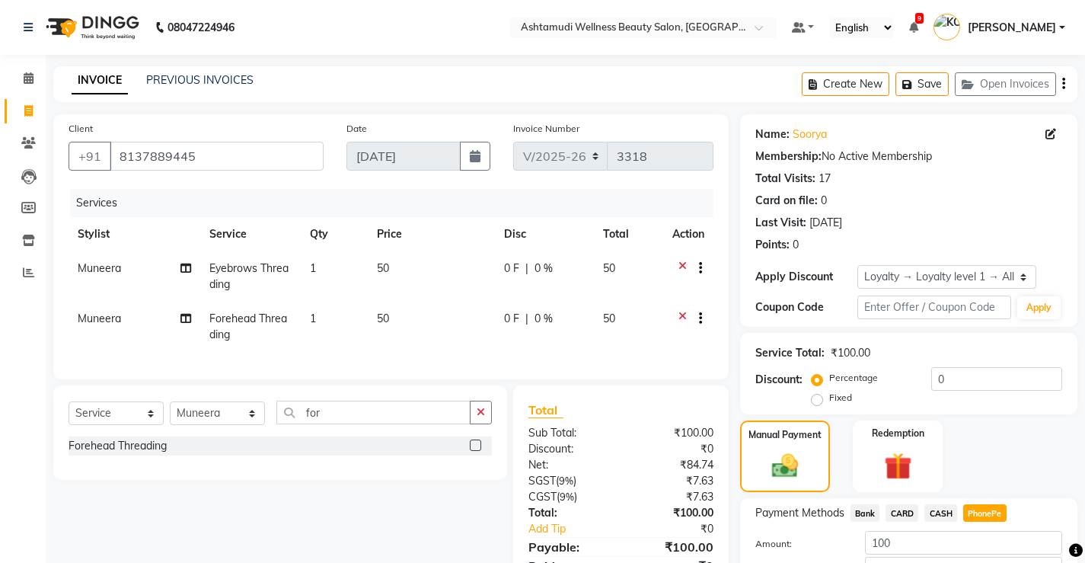
scroll to position [103, 0]
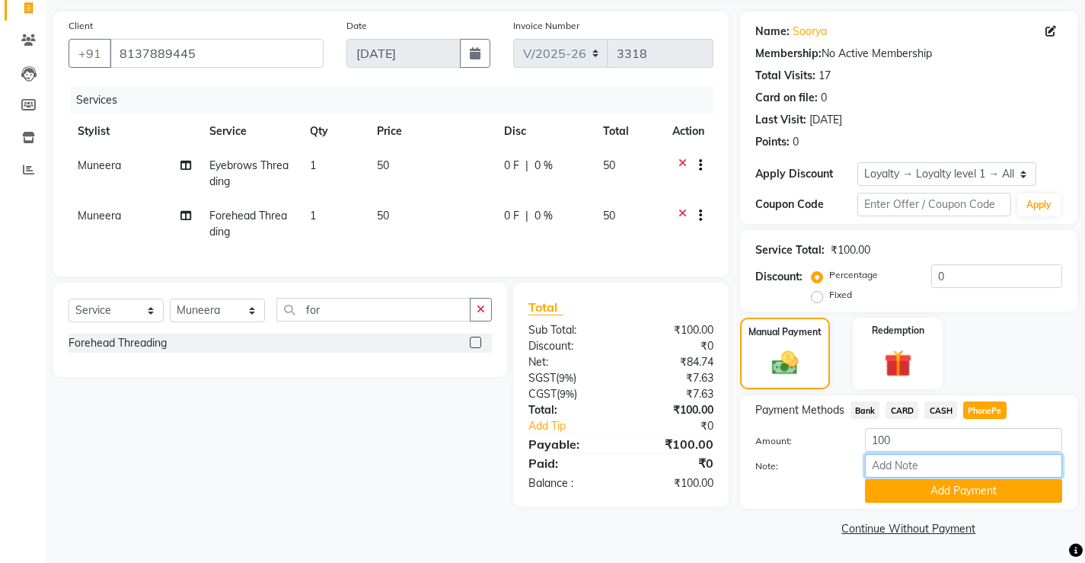
click at [936, 465] on input "Note:" at bounding box center [963, 466] width 197 height 24
type input "[PERSON_NAME]"
click at [968, 492] on button "Add Payment" at bounding box center [963, 491] width 197 height 24
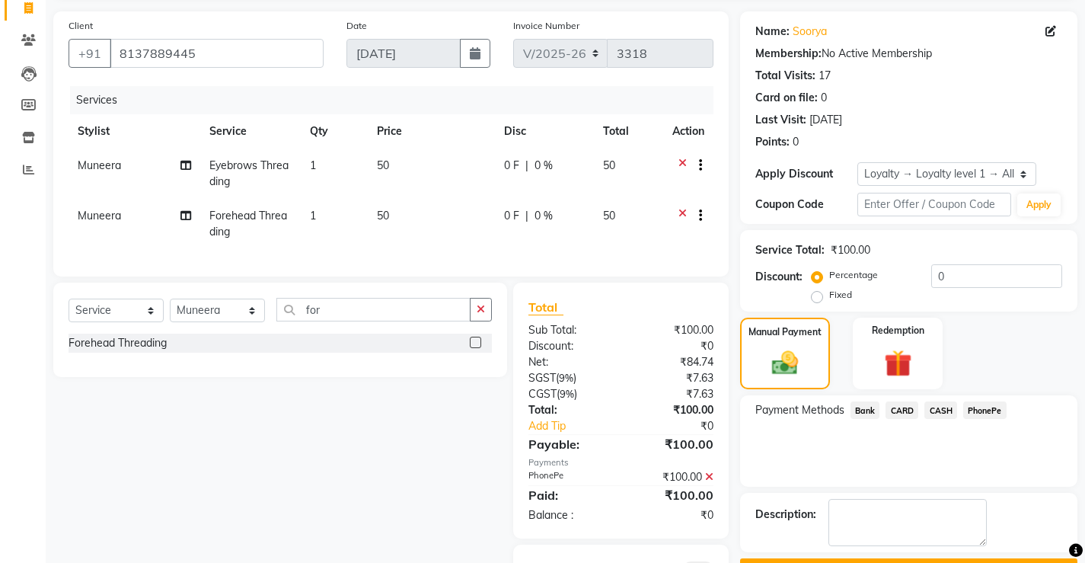
scroll to position [188, 0]
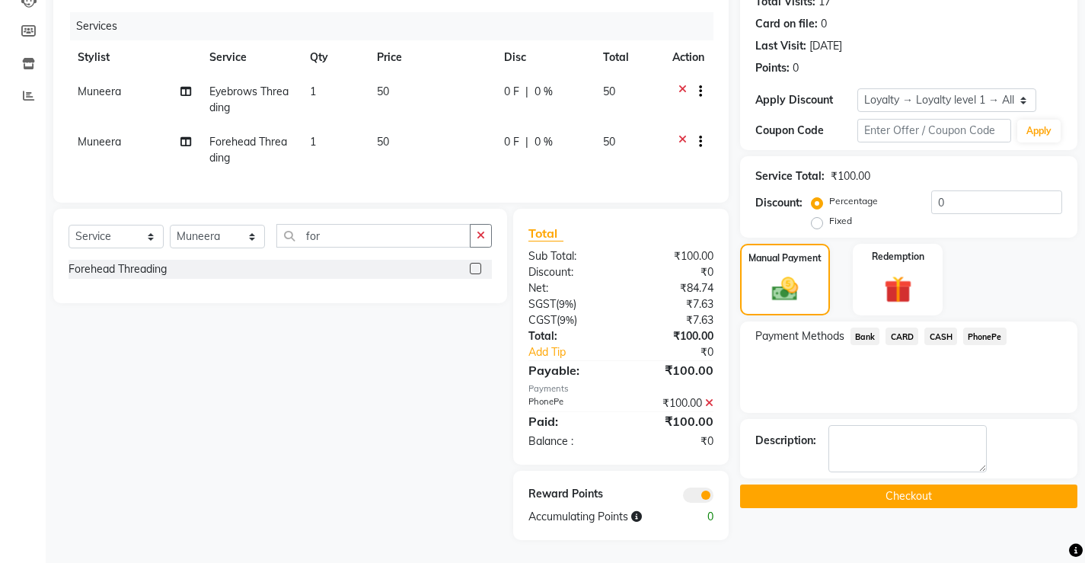
click at [915, 485] on button "Checkout" at bounding box center [908, 496] width 337 height 24
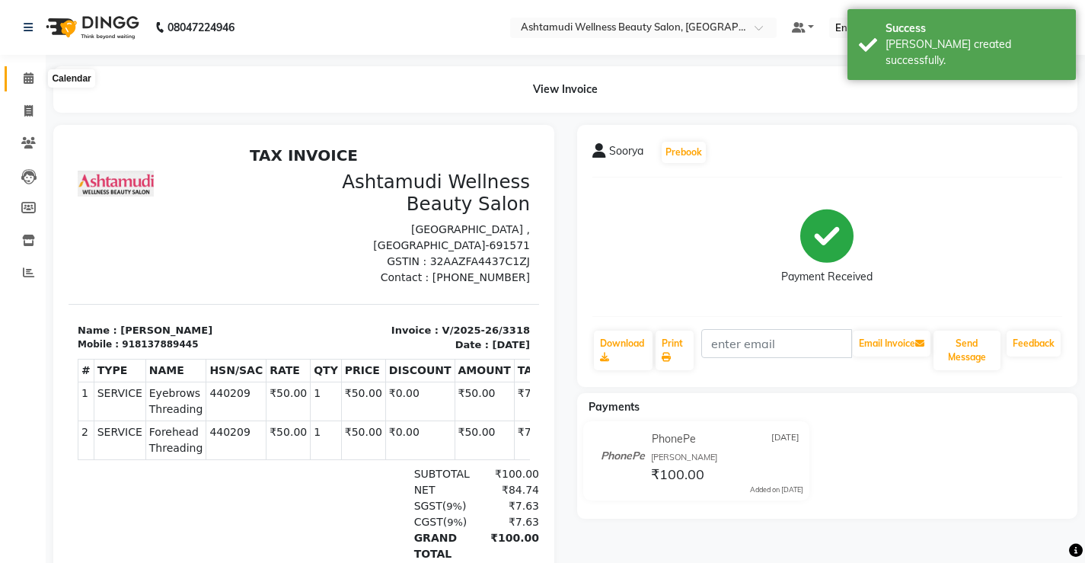
click at [27, 80] on icon at bounding box center [29, 77] width 10 height 11
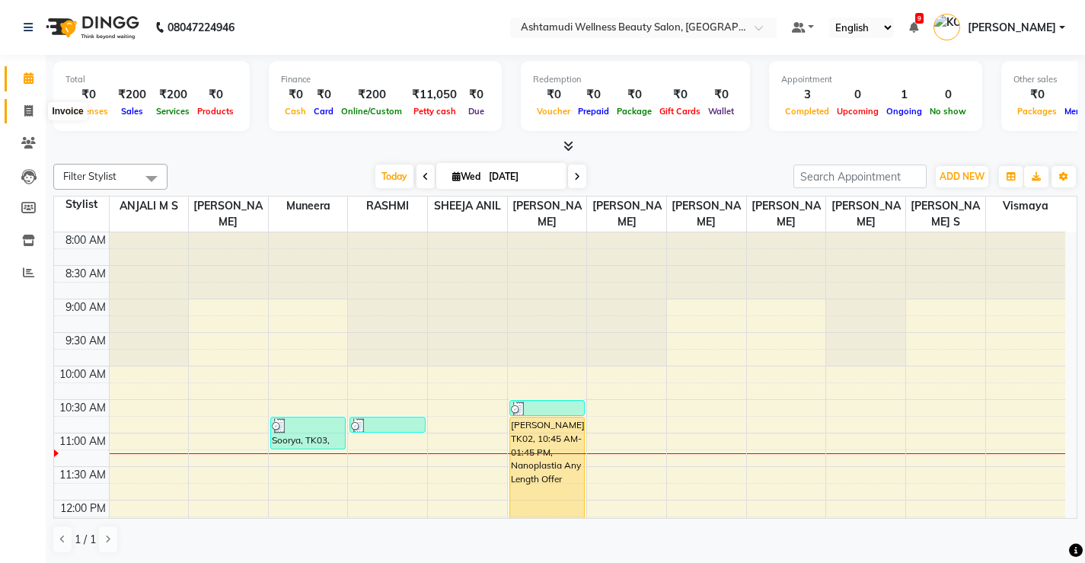
click at [24, 109] on icon at bounding box center [28, 110] width 8 height 11
select select "service"
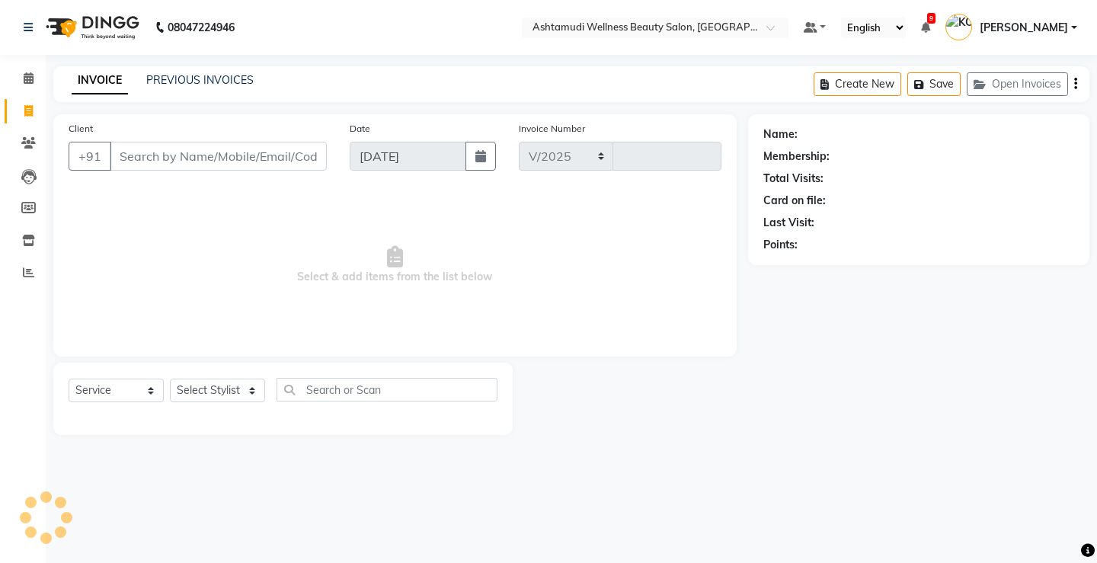
select select "4674"
type input "3319"
select select "product"
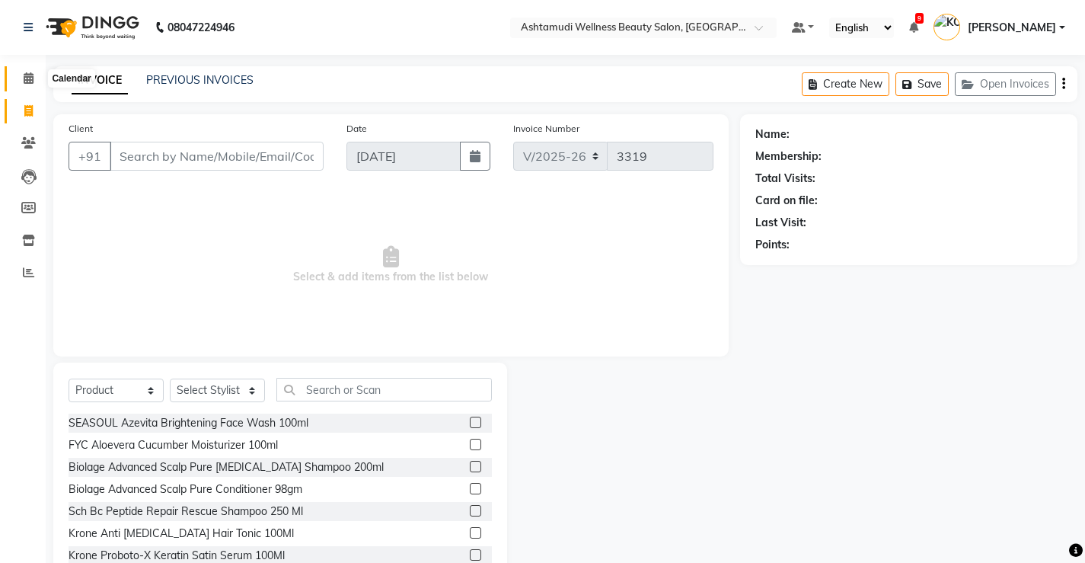
click at [30, 77] on icon at bounding box center [29, 77] width 10 height 11
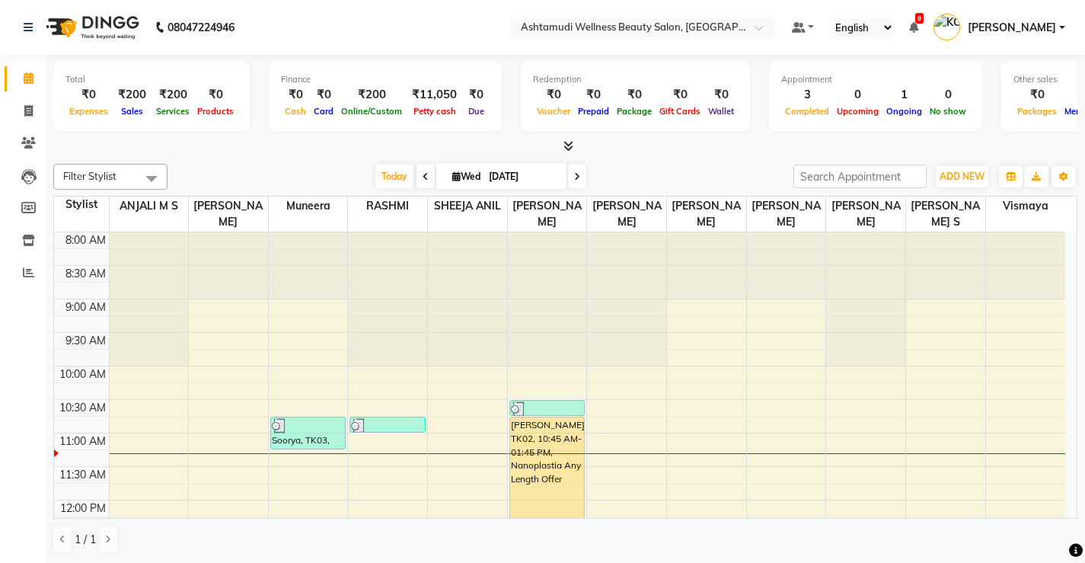
click at [423, 179] on icon at bounding box center [426, 176] width 6 height 9
type input "[DATE]"
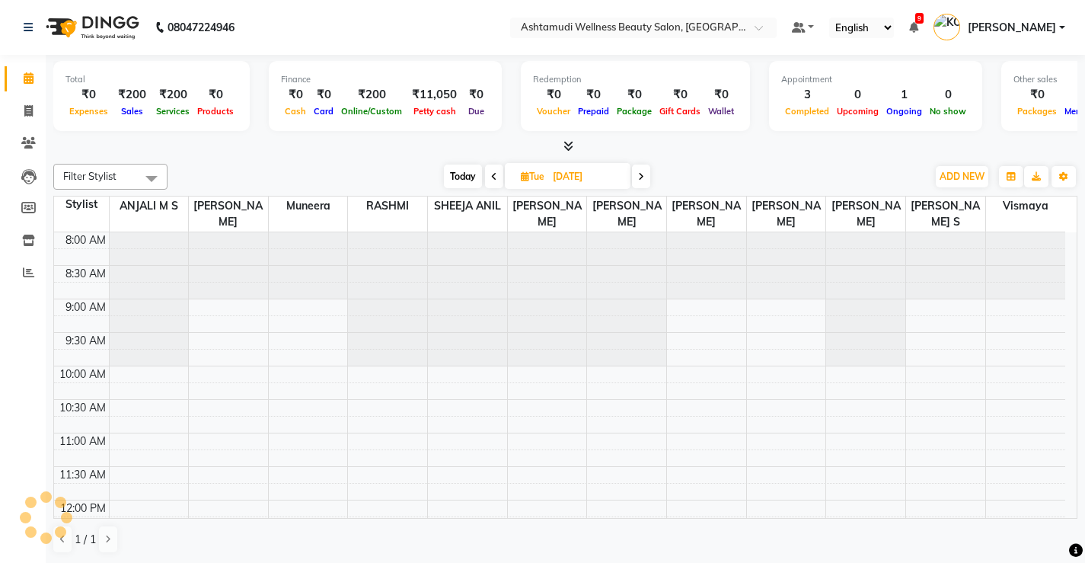
scroll to position [202, 0]
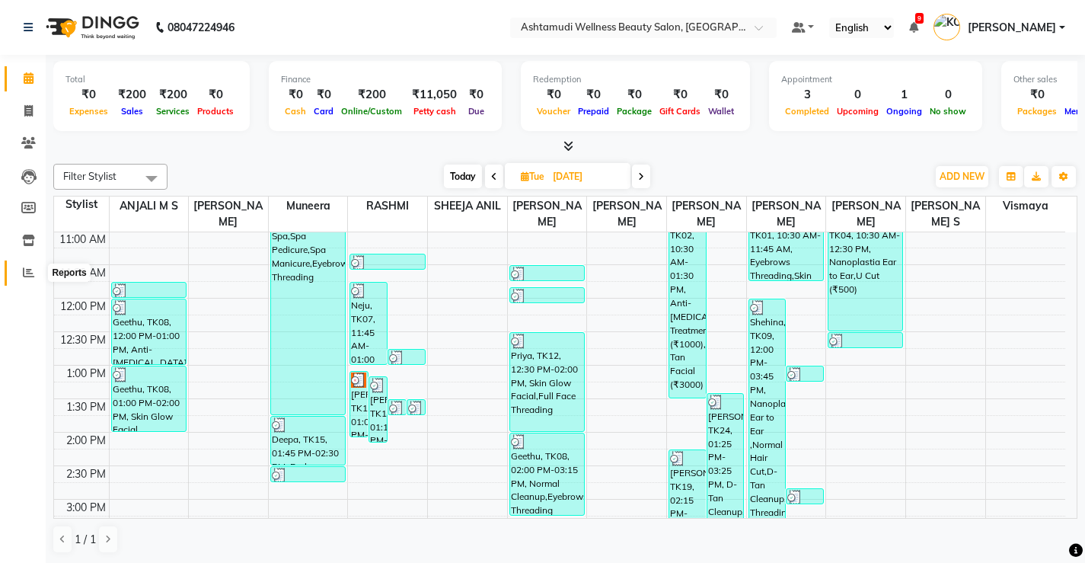
click at [24, 270] on icon at bounding box center [28, 272] width 11 height 11
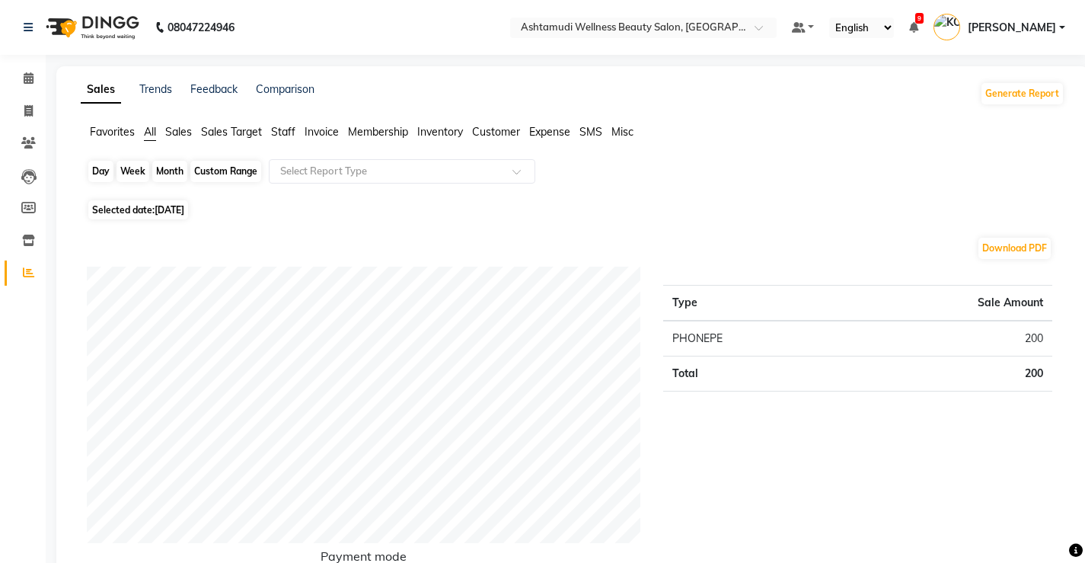
click at [106, 172] on div "Day" at bounding box center [100, 171] width 25 height 21
select select "9"
select select "2025"
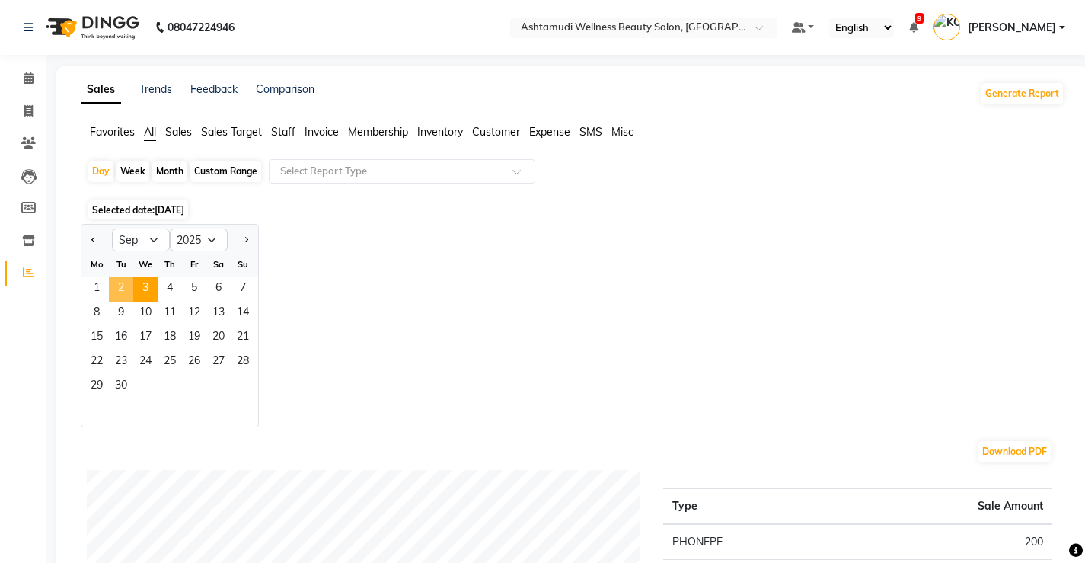
click at [123, 285] on span "2" at bounding box center [121, 289] width 24 height 24
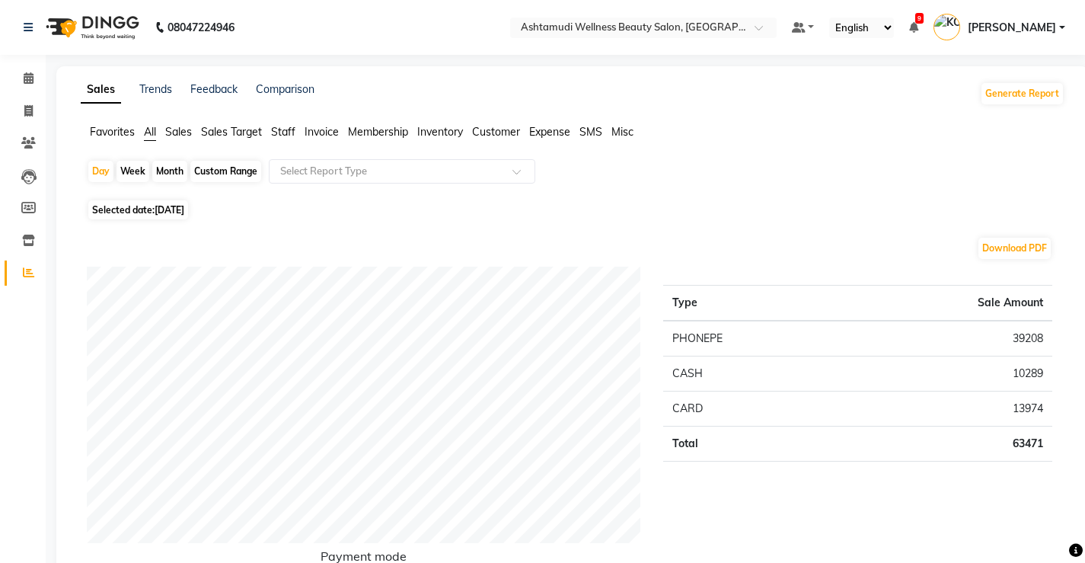
scroll to position [76, 0]
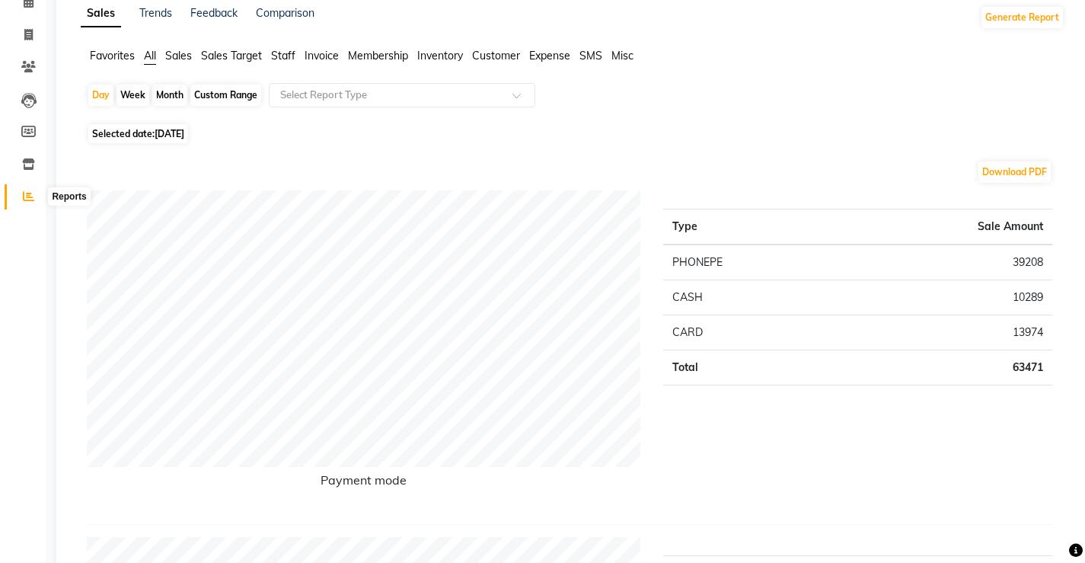
click at [30, 197] on icon at bounding box center [28, 195] width 11 height 11
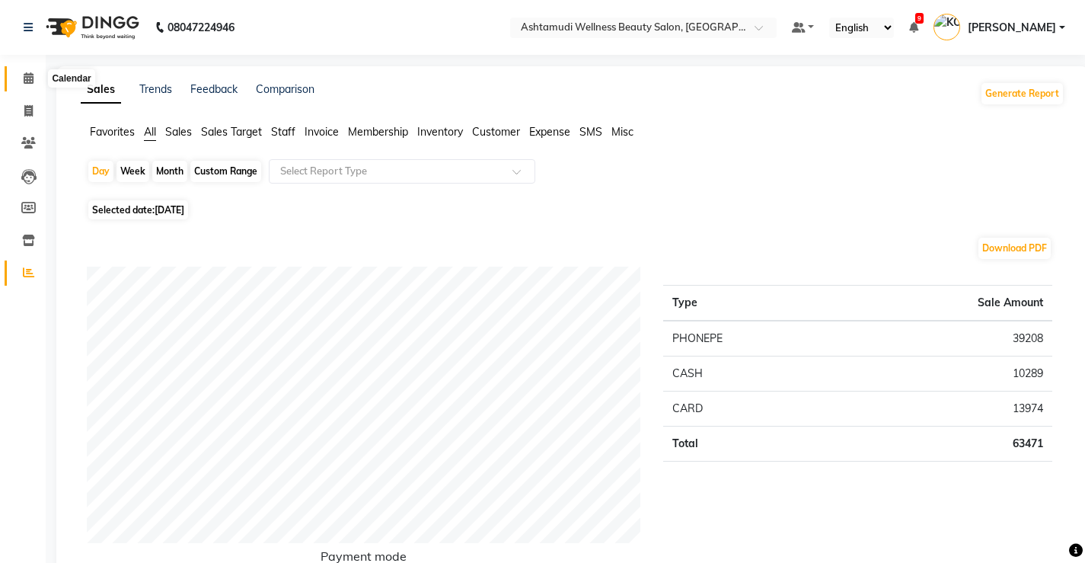
click at [32, 75] on icon at bounding box center [29, 77] width 10 height 11
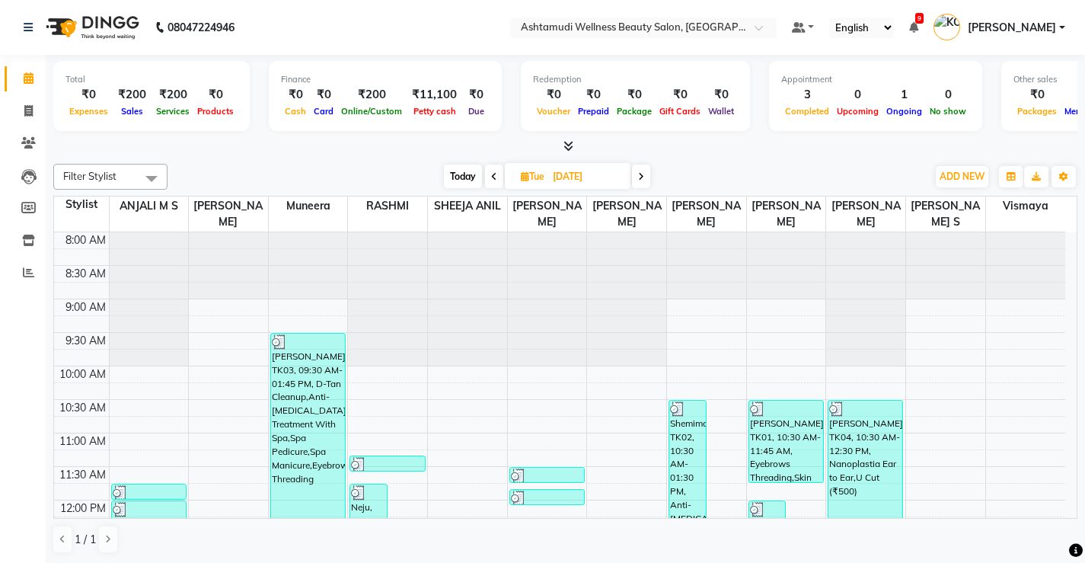
click at [491, 177] on icon at bounding box center [494, 176] width 6 height 9
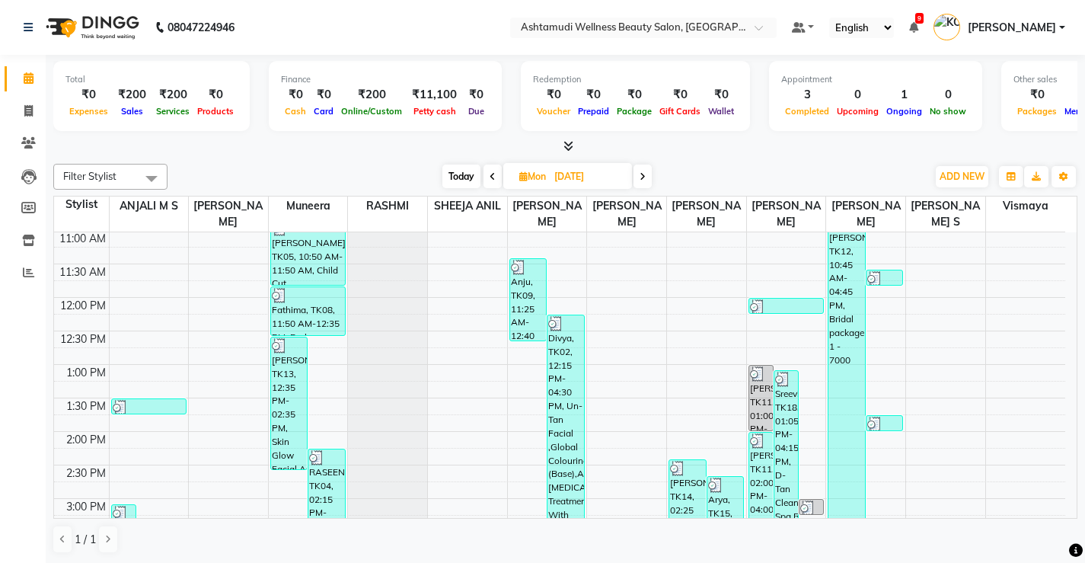
scroll to position [202, 0]
click at [643, 177] on icon at bounding box center [643, 176] width 6 height 9
type input "[DATE]"
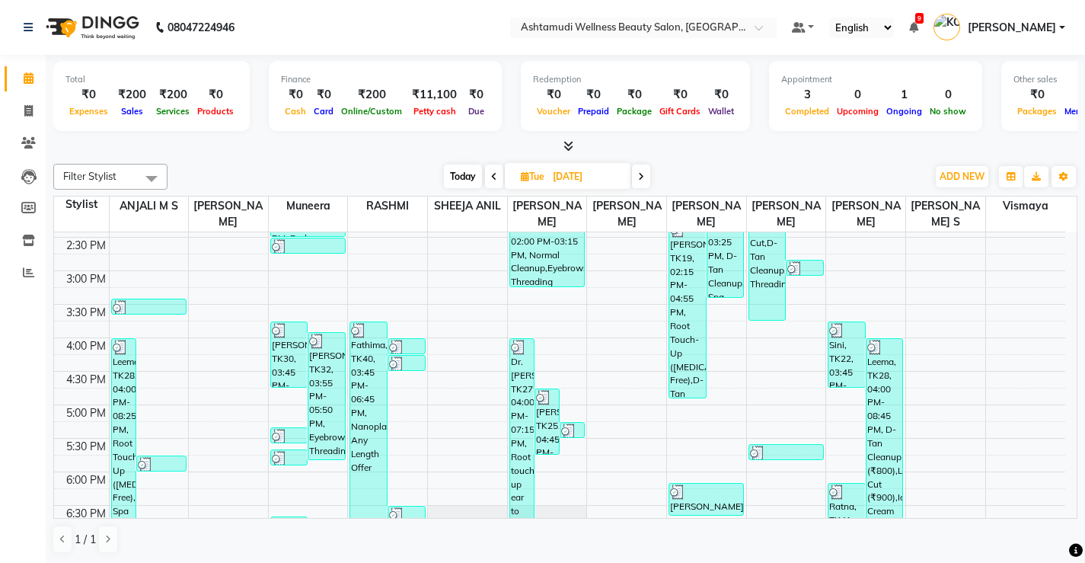
scroll to position [354, 0]
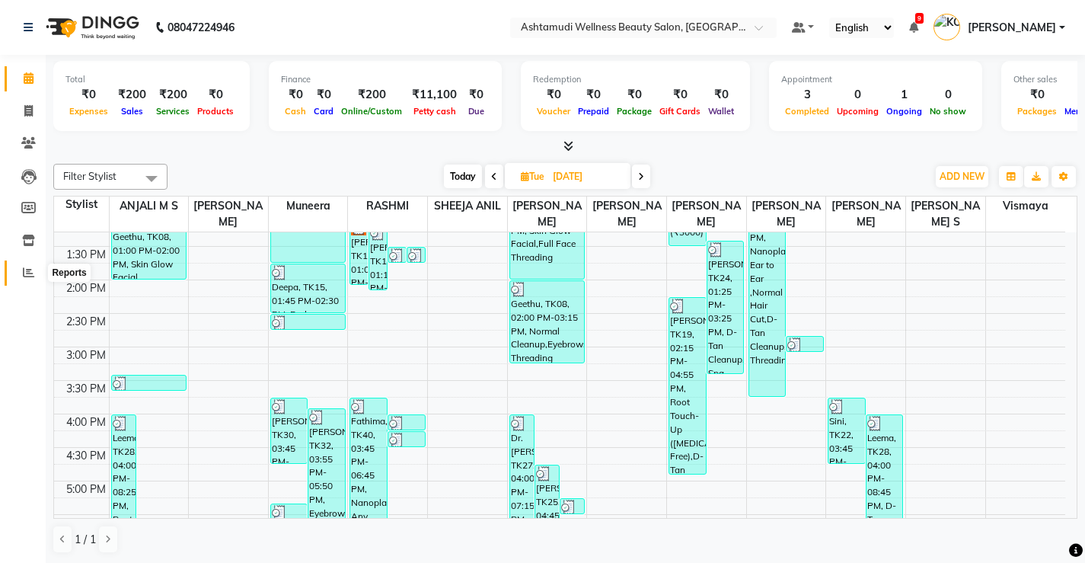
click at [18, 274] on span at bounding box center [28, 273] width 27 height 18
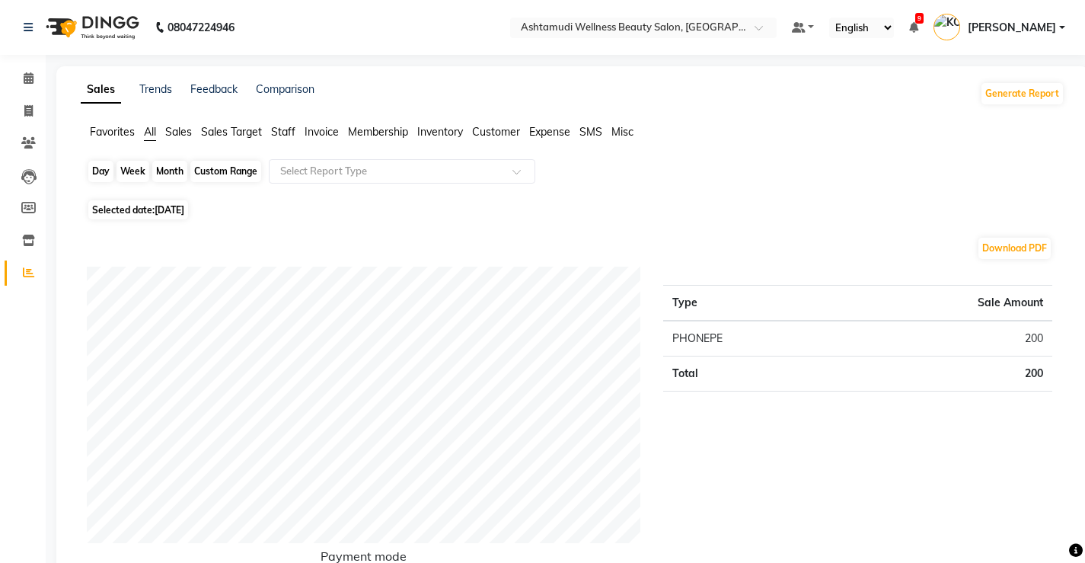
click at [105, 172] on div "Day" at bounding box center [100, 171] width 25 height 21
select select "9"
select select "2025"
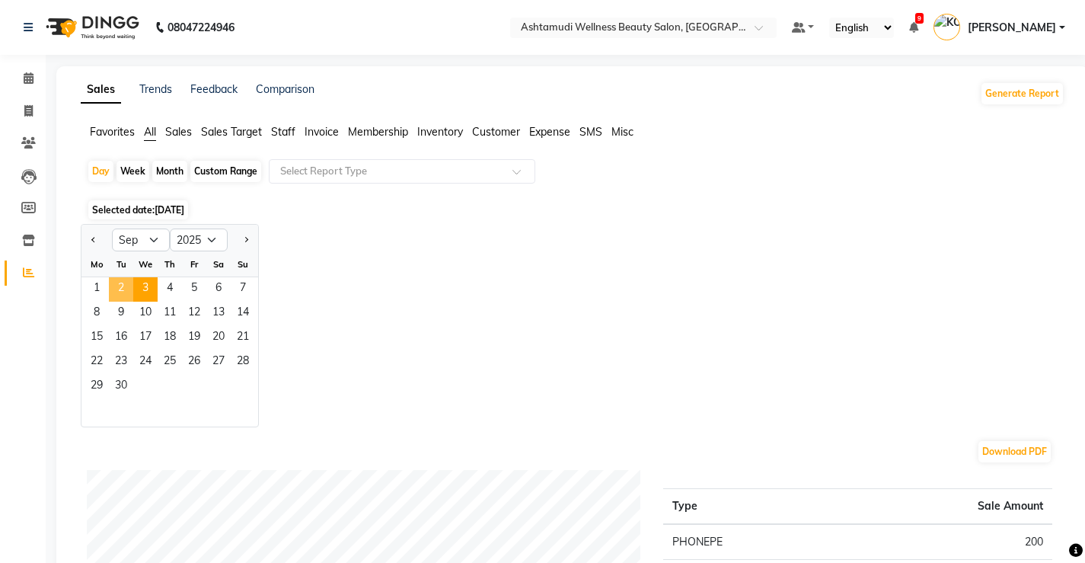
click at [122, 286] on span "2" at bounding box center [121, 289] width 24 height 24
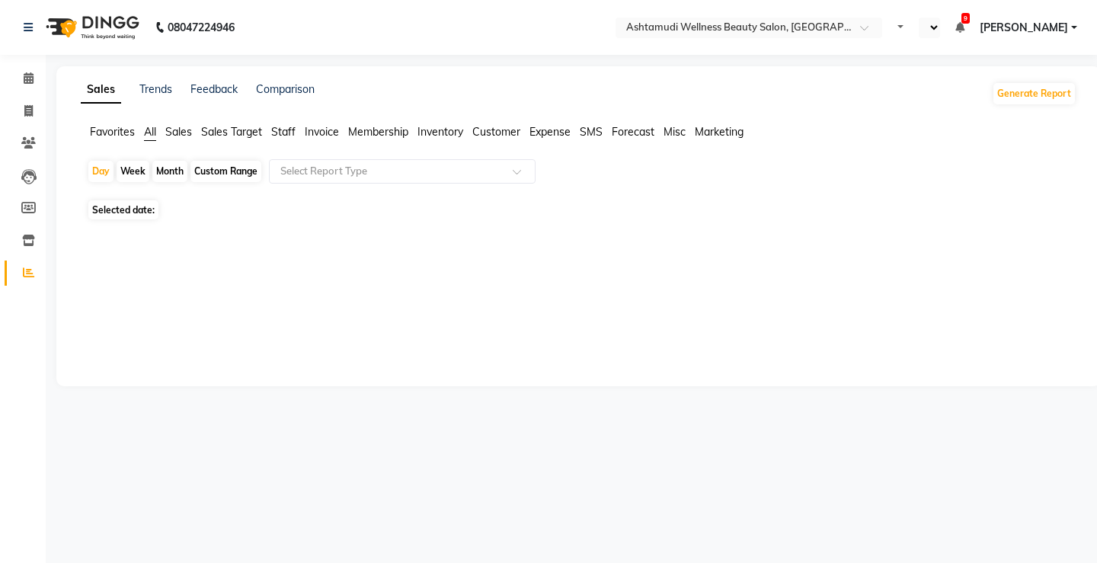
select select "en"
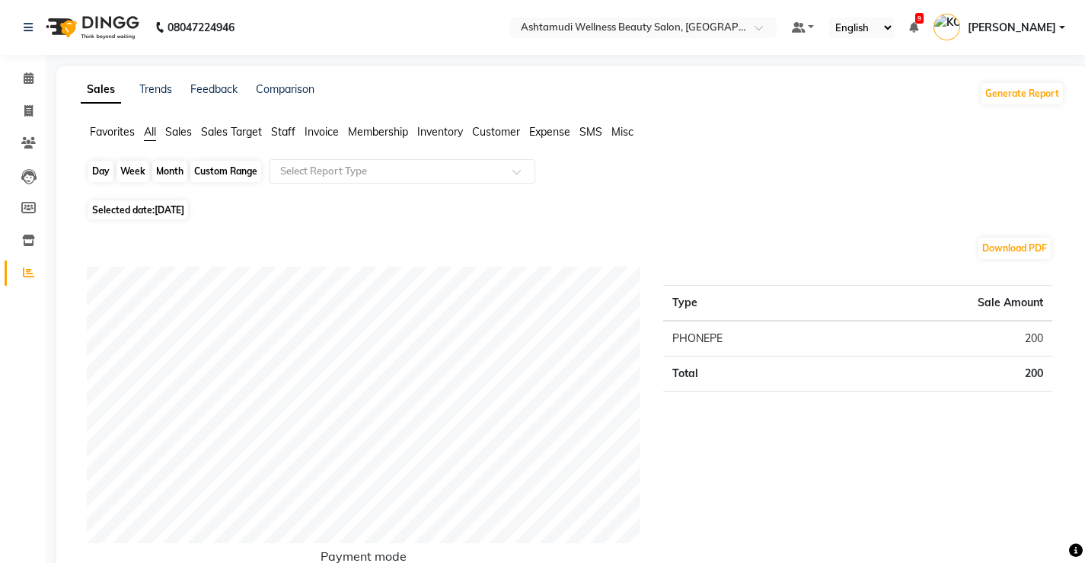
click at [102, 162] on div "Day" at bounding box center [100, 171] width 25 height 21
select select "9"
select select "2025"
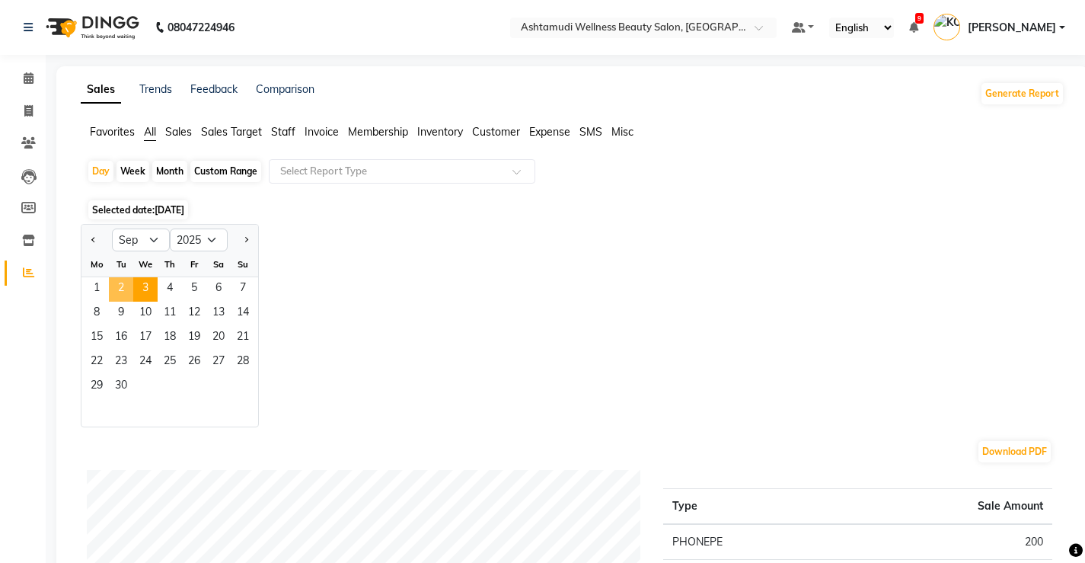
click at [120, 286] on span "2" at bounding box center [121, 289] width 24 height 24
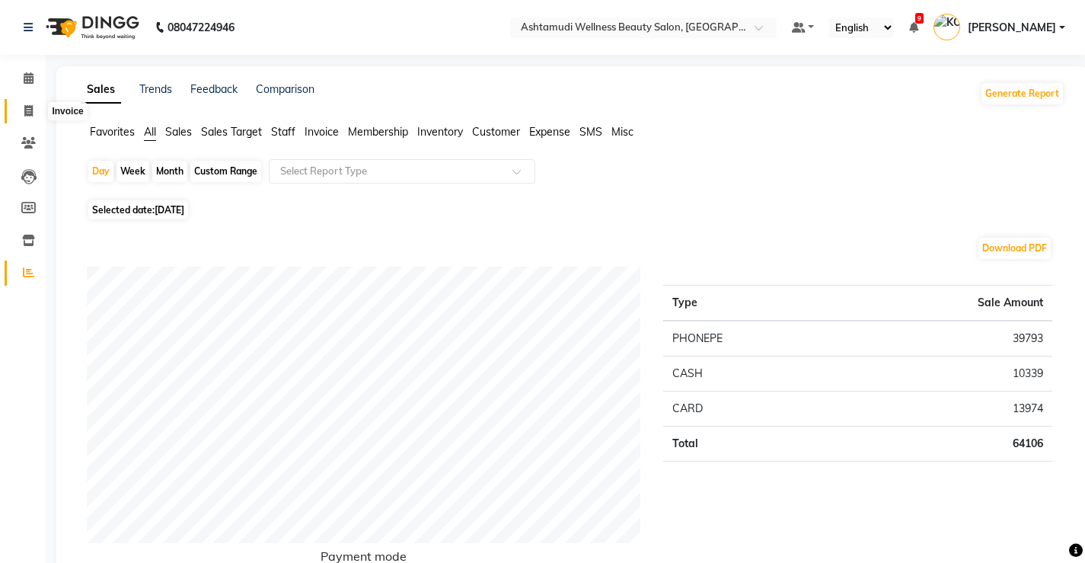
click at [26, 111] on icon at bounding box center [28, 110] width 8 height 11
select select "service"
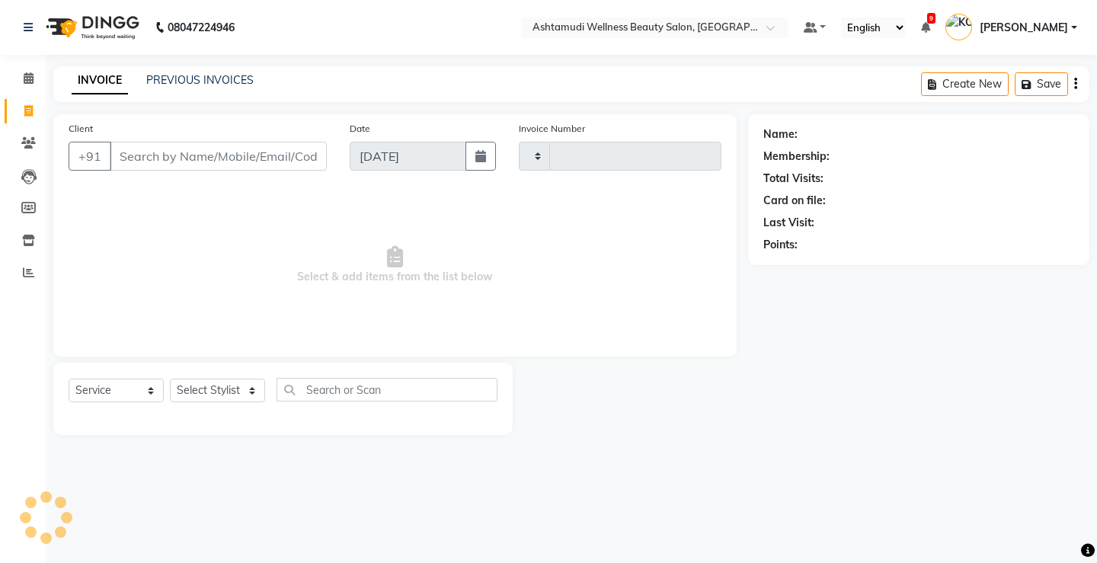
type input "3319"
select select "4674"
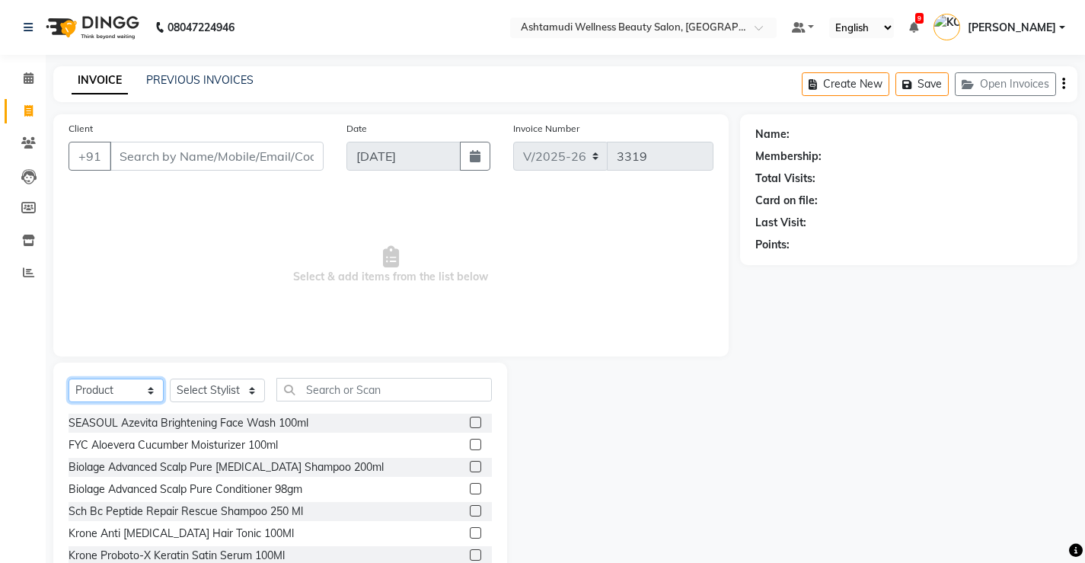
click at [140, 388] on select "Select Service Product Membership Package Voucher Prepaid Gift Card" at bounding box center [116, 391] width 95 height 24
select select "service"
click at [69, 379] on select "Select Service Product Membership Package Voucher Prepaid Gift Card" at bounding box center [116, 391] width 95 height 24
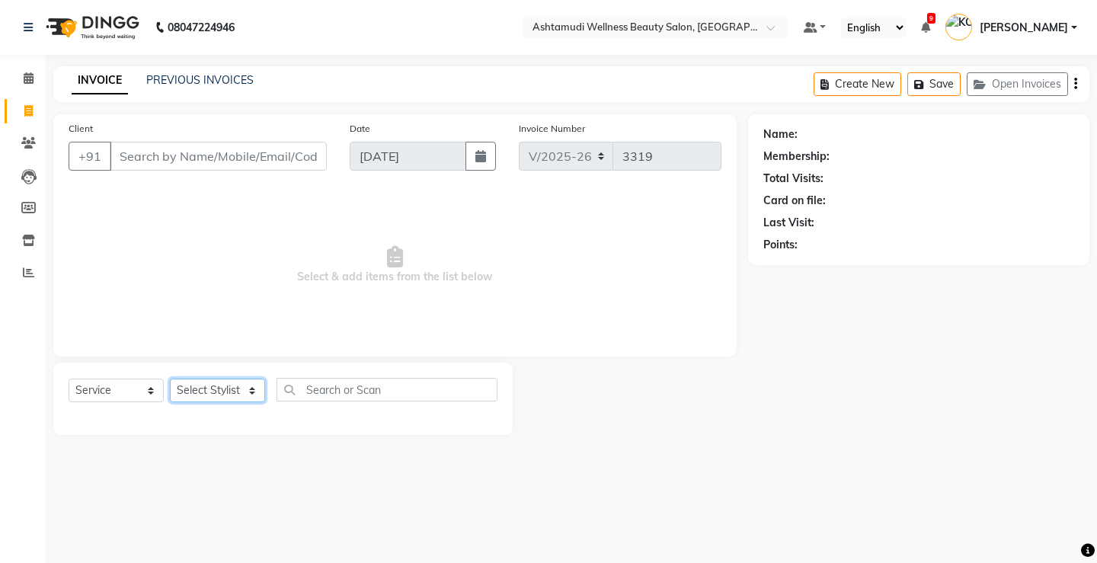
click at [211, 395] on select "Select Stylist ANJALI M S [PERSON_NAME] KOTTIYAM ASHTAMUDI [PERSON_NAME] [PERSO…" at bounding box center [217, 391] width 95 height 24
select select "27474"
click at [170, 379] on select "Select Stylist ANJALI M S [PERSON_NAME] KOTTIYAM ASHTAMUDI [PERSON_NAME] [PERSO…" at bounding box center [217, 391] width 95 height 24
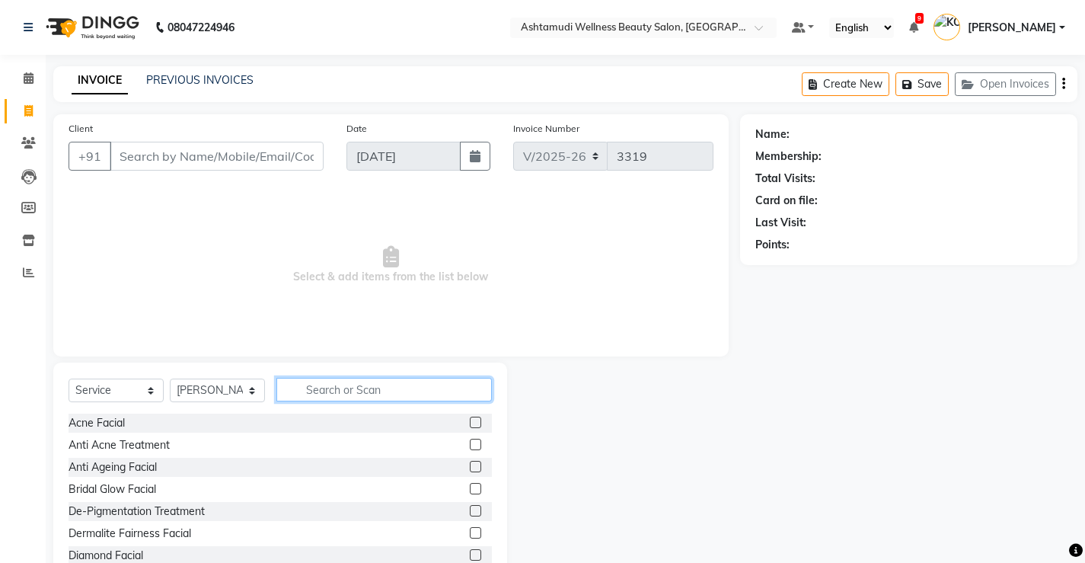
click at [418, 387] on input "text" at bounding box center [384, 390] width 216 height 24
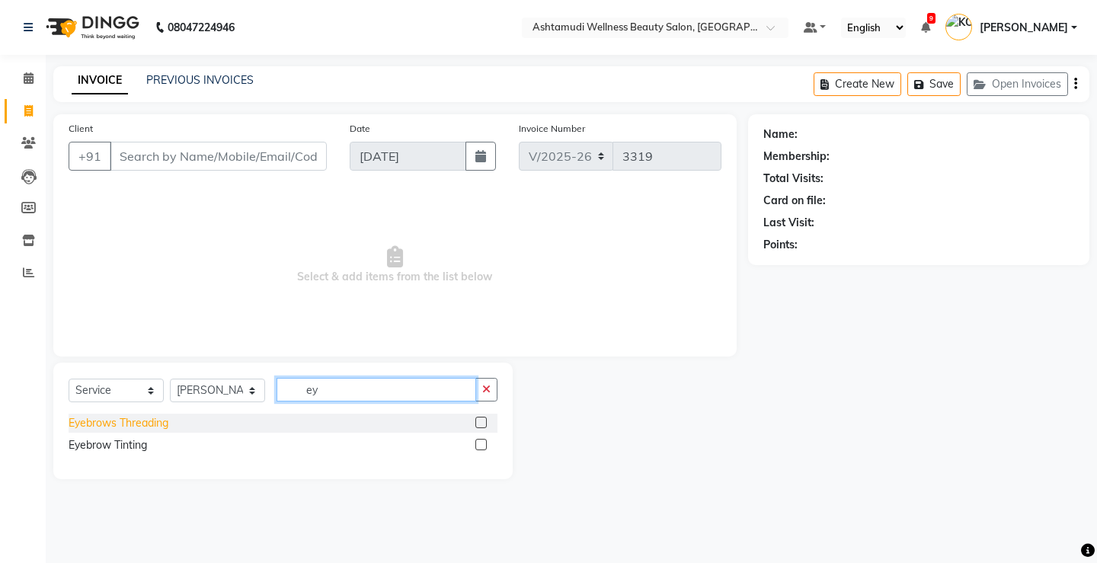
type input "ey"
click at [149, 423] on div "Eyebrows Threading" at bounding box center [119, 423] width 100 height 16
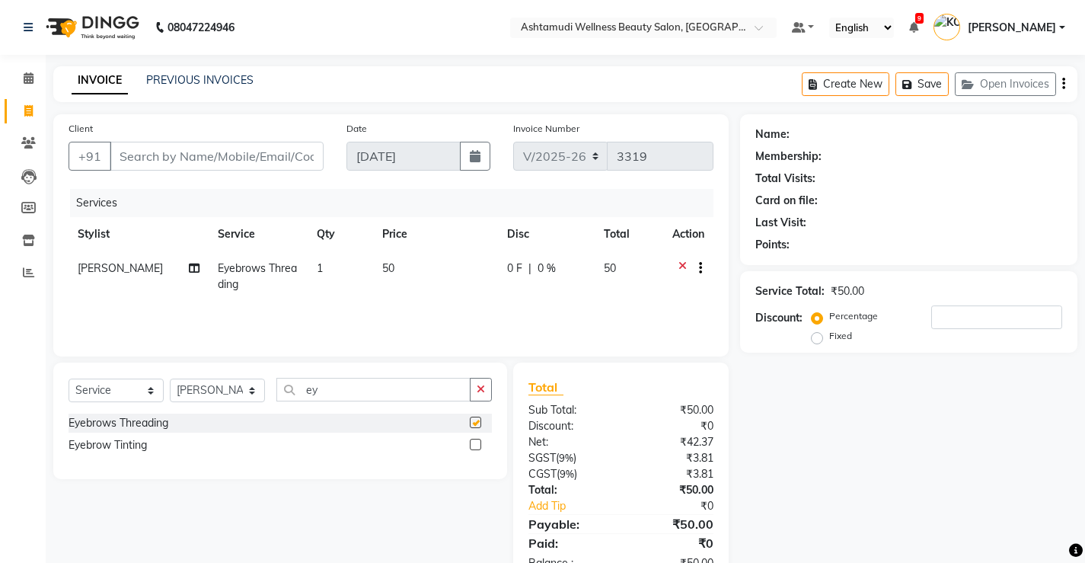
checkbox input "false"
click at [329, 279] on td "1" at bounding box center [341, 276] width 66 height 50
select select "27474"
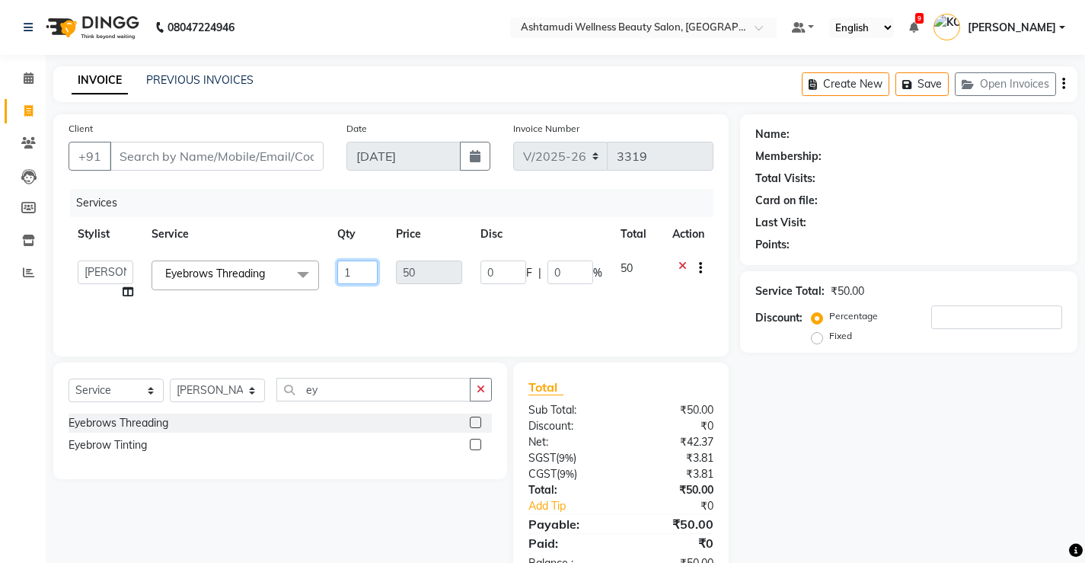
click at [369, 270] on input "1" at bounding box center [357, 272] width 40 height 24
type input "2"
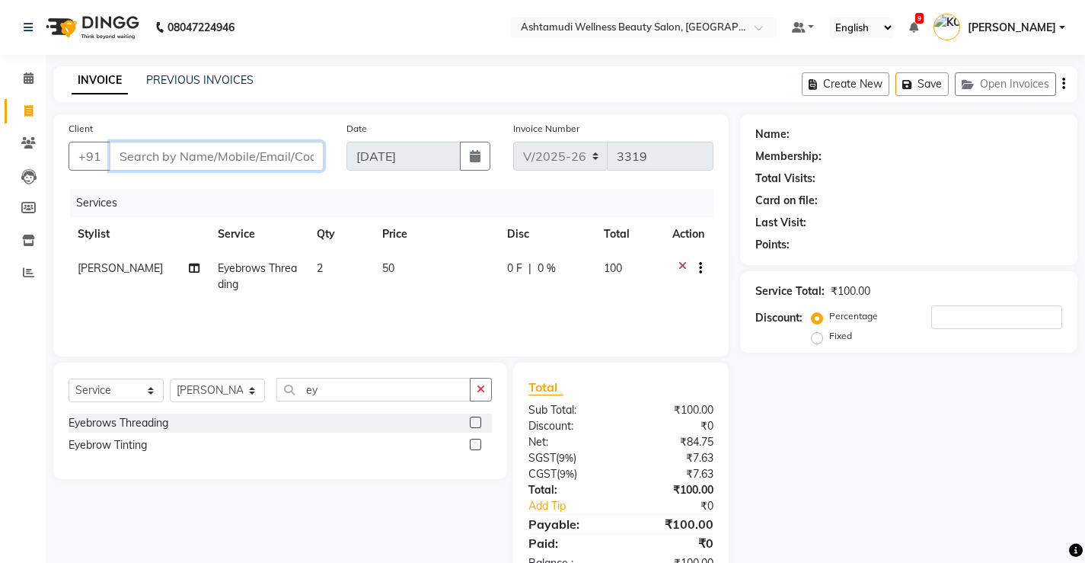
click at [272, 158] on input "Client" at bounding box center [217, 156] width 214 height 29
type input "9"
type input "0"
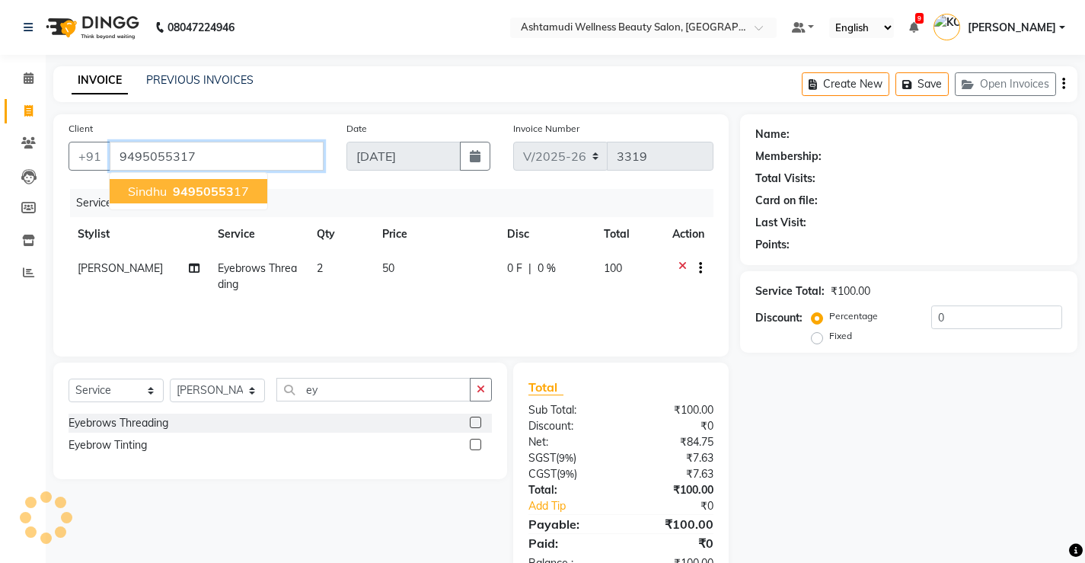
type input "9495055317"
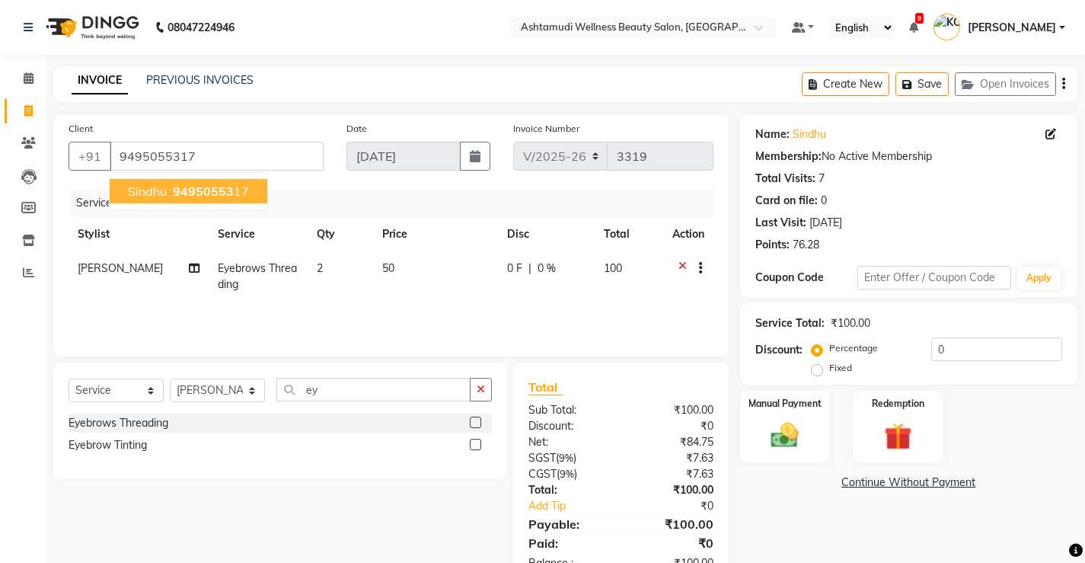
click at [228, 193] on span "94950553" at bounding box center [203, 191] width 61 height 15
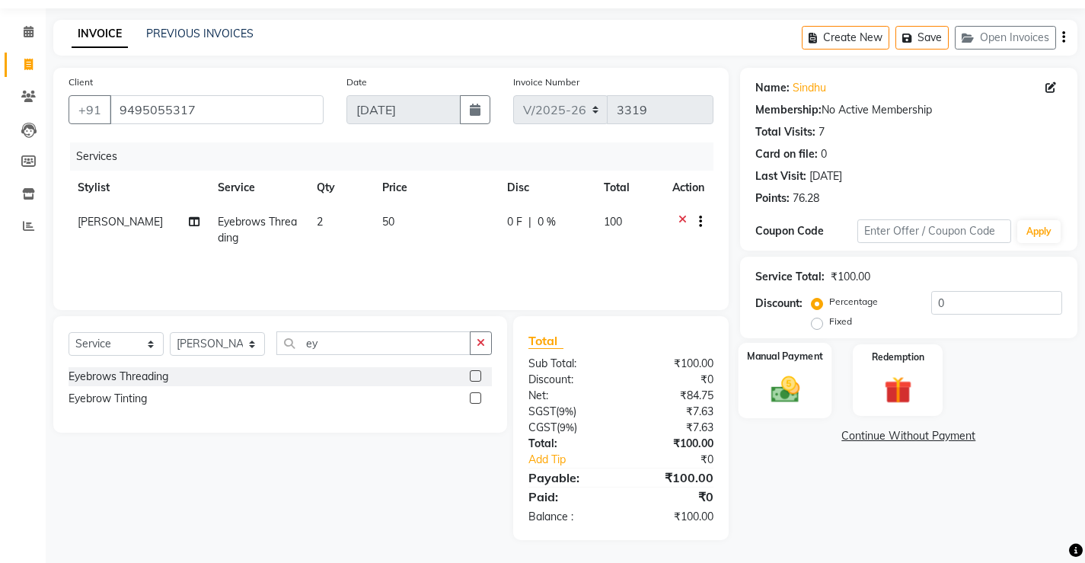
click at [785, 389] on img at bounding box center [785, 388] width 46 height 33
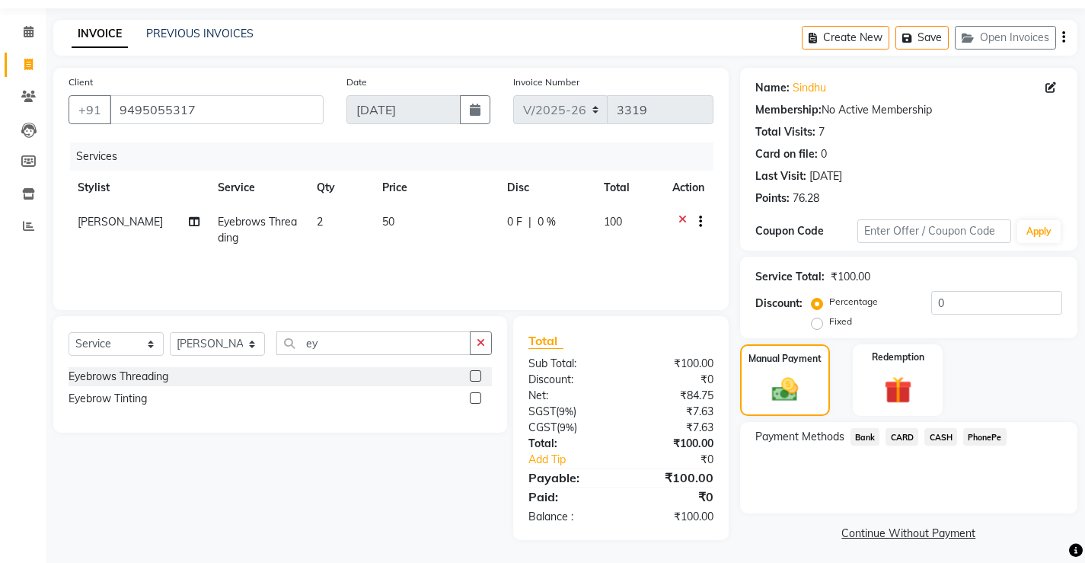
click at [945, 437] on span "CASH" at bounding box center [941, 437] width 33 height 18
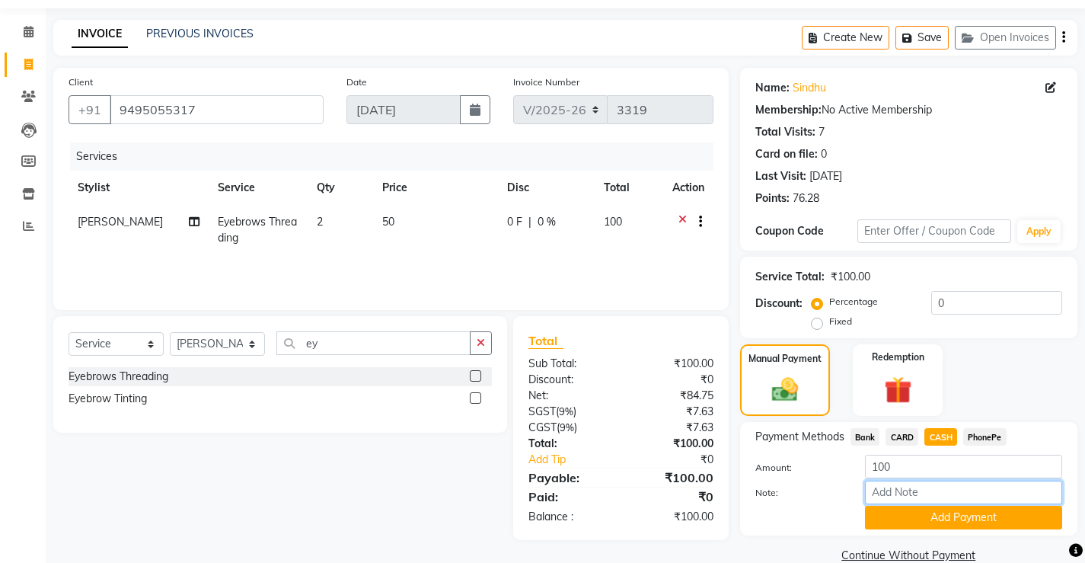
click at [935, 491] on input "Note:" at bounding box center [963, 493] width 197 height 24
type input "[PERSON_NAME]"
click at [979, 516] on button "Add Payment" at bounding box center [963, 518] width 197 height 24
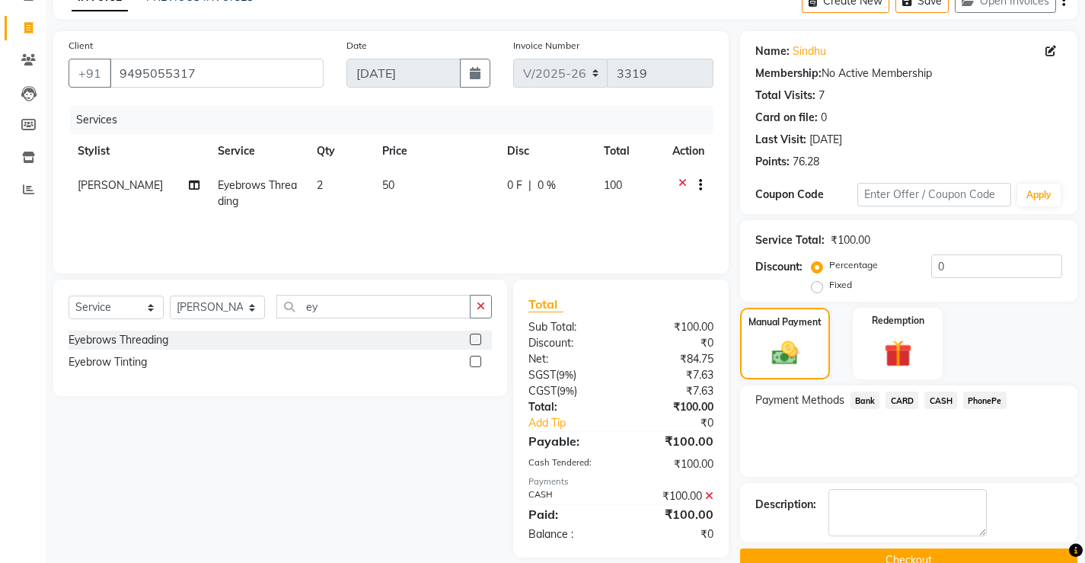
scroll to position [115, 0]
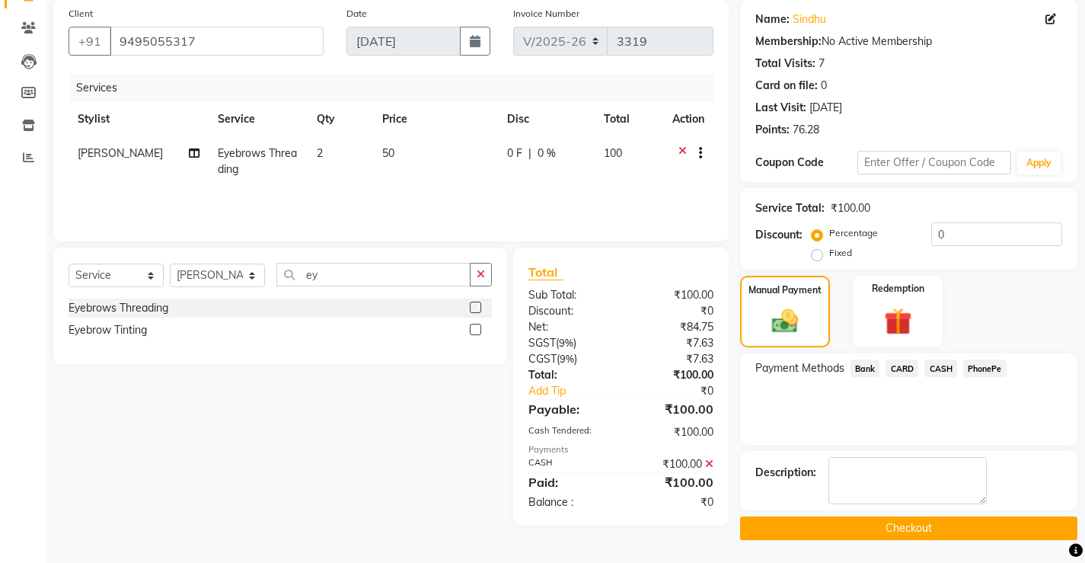
click at [918, 528] on button "Checkout" at bounding box center [908, 528] width 337 height 24
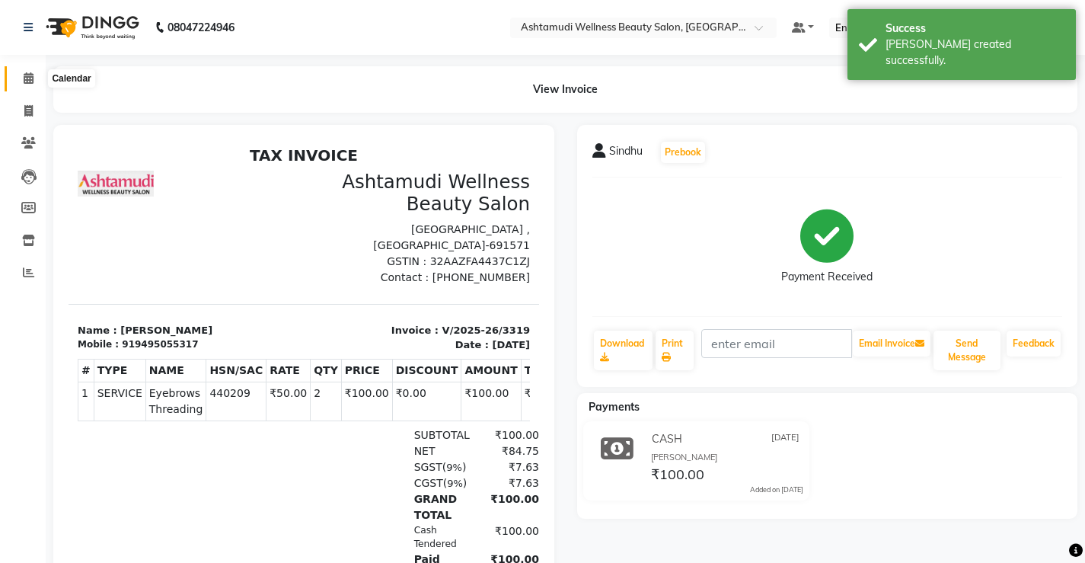
click at [30, 80] on icon at bounding box center [29, 77] width 10 height 11
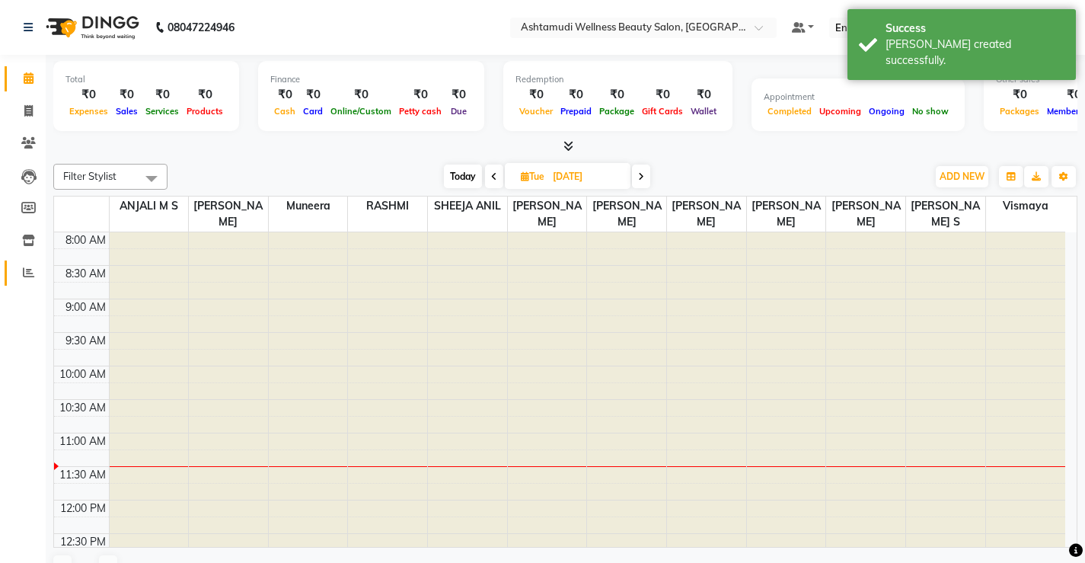
click at [29, 273] on icon at bounding box center [28, 272] width 11 height 11
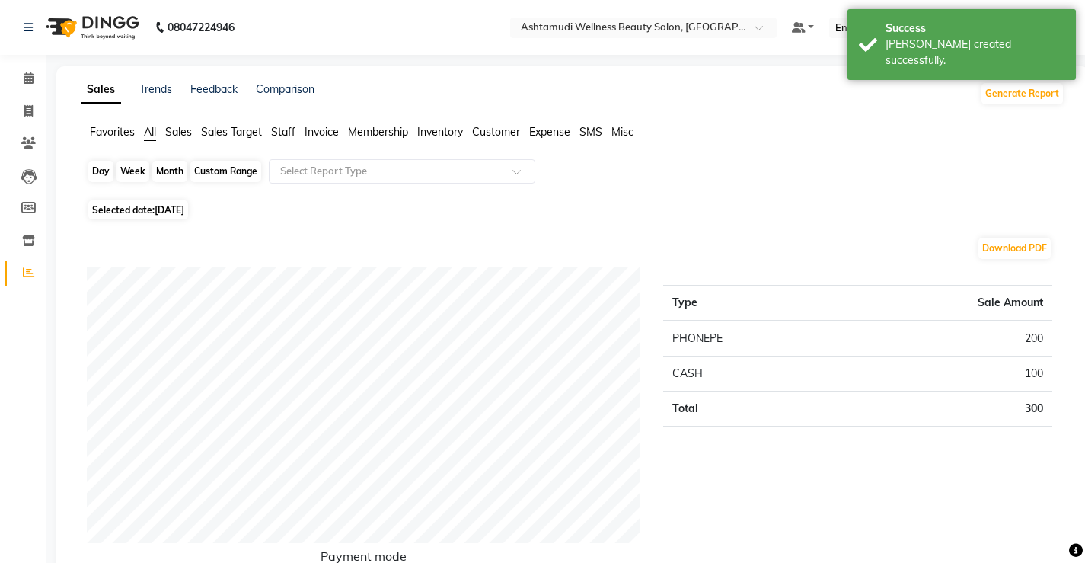
click at [110, 170] on div "Day" at bounding box center [100, 171] width 25 height 21
select select "9"
select select "2025"
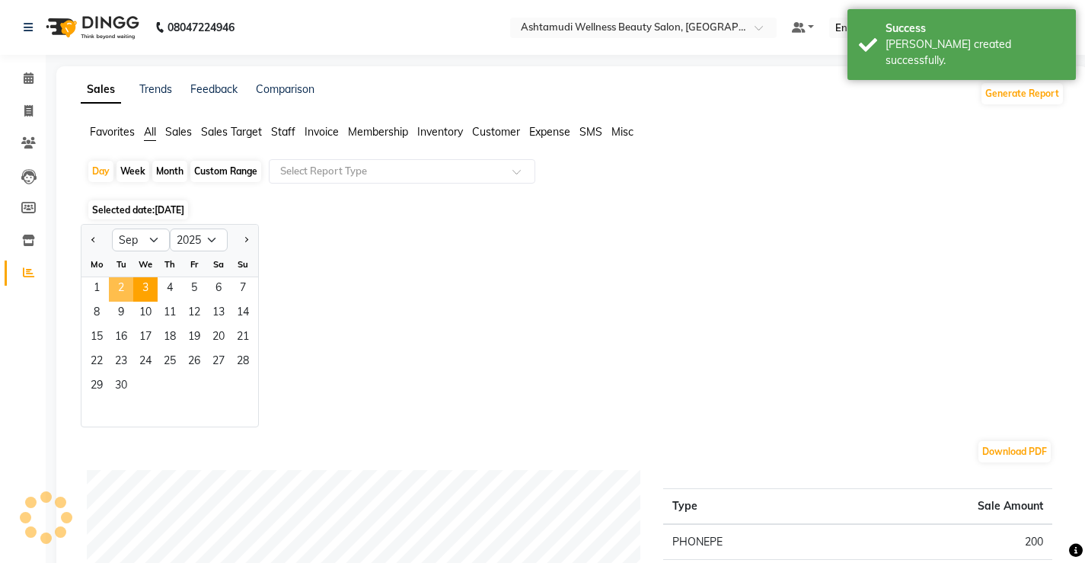
click at [121, 288] on span "2" at bounding box center [121, 289] width 24 height 24
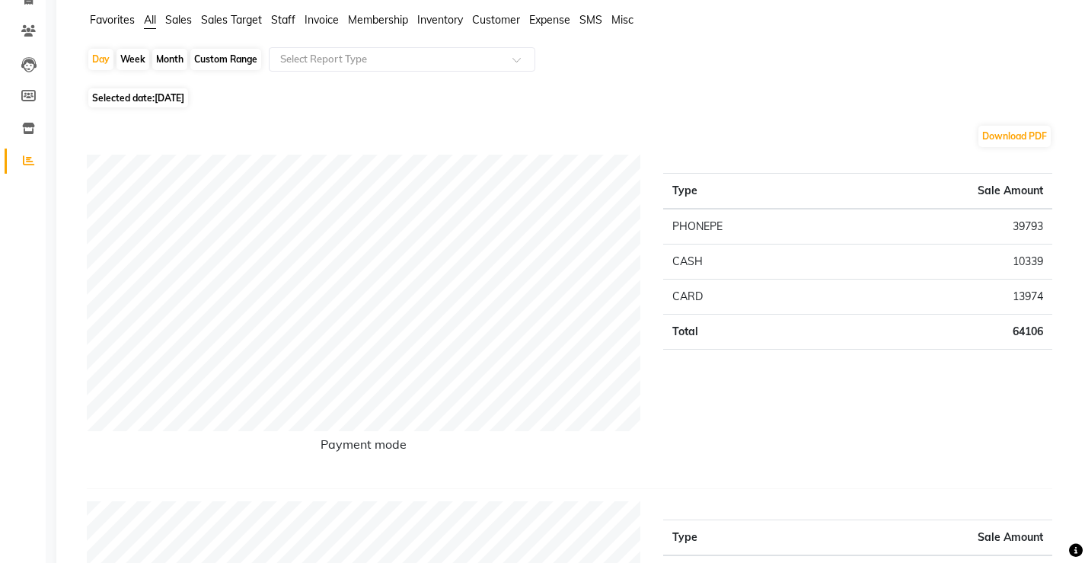
scroll to position [76, 0]
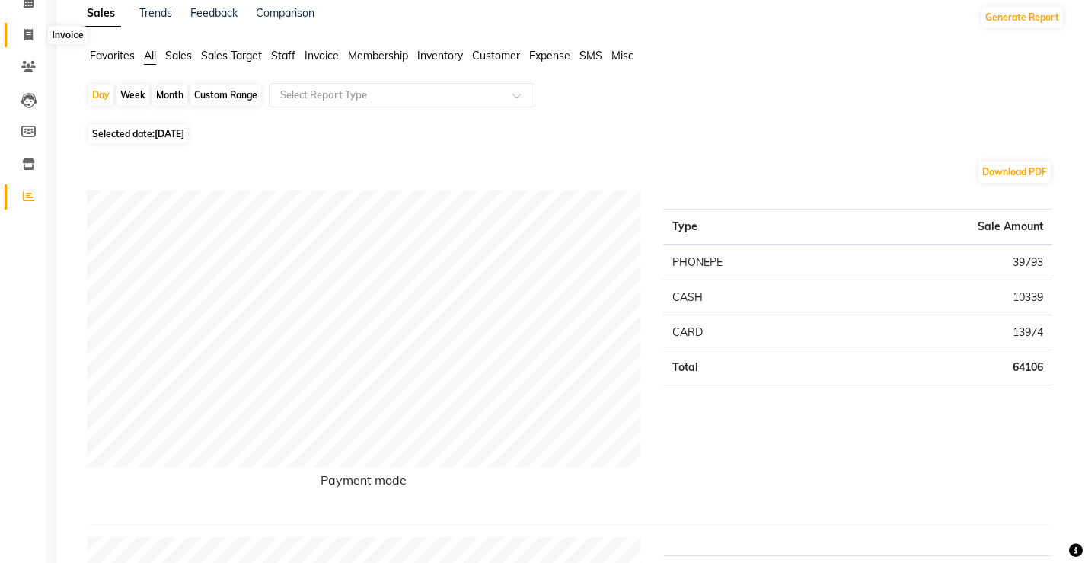
click at [28, 33] on icon at bounding box center [28, 34] width 8 height 11
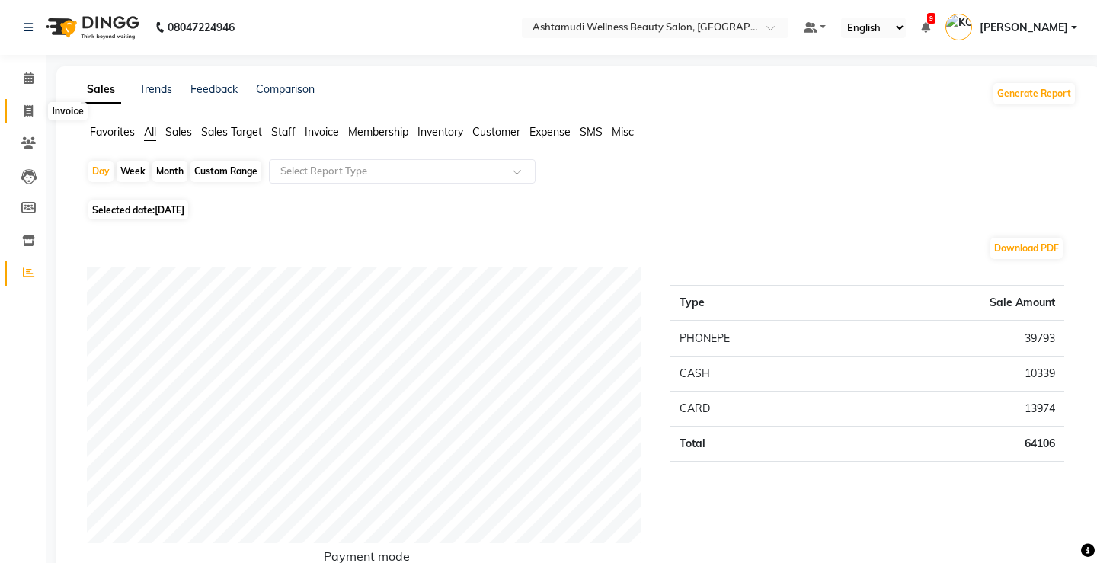
select select "service"
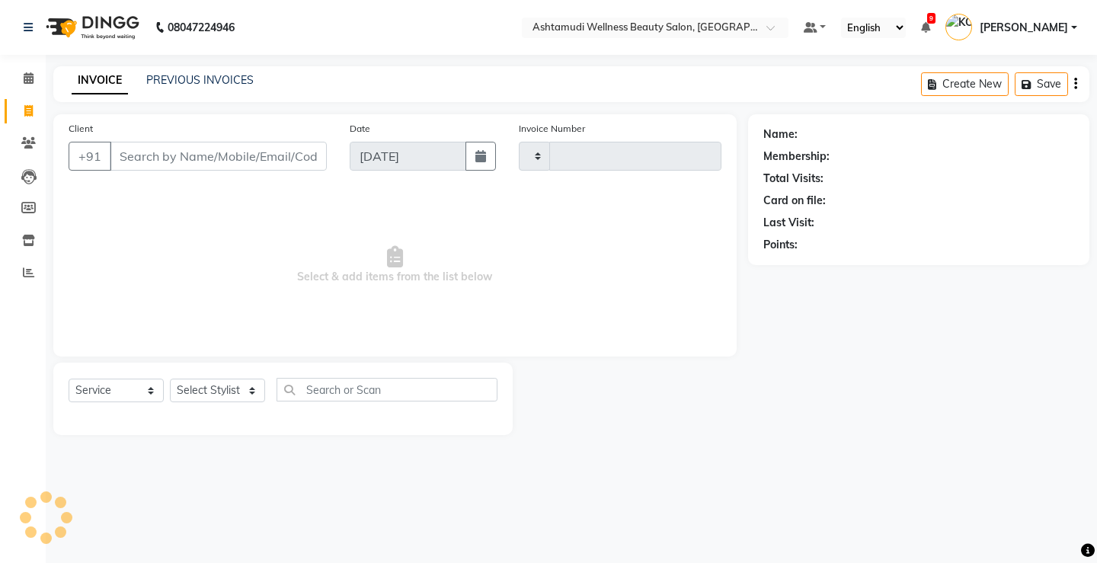
type input "3320"
select select "4674"
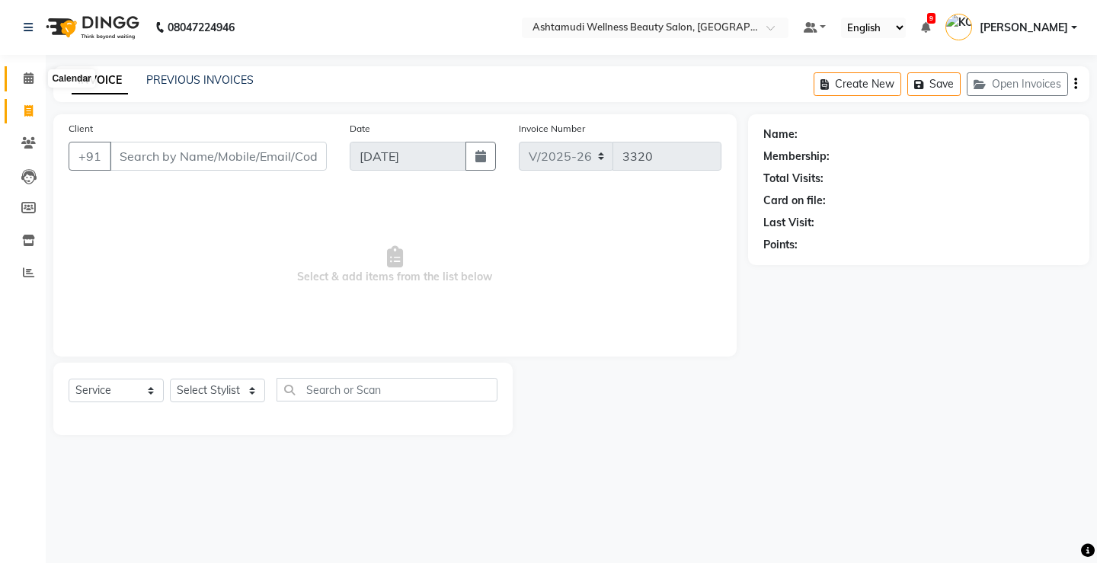
select select "product"
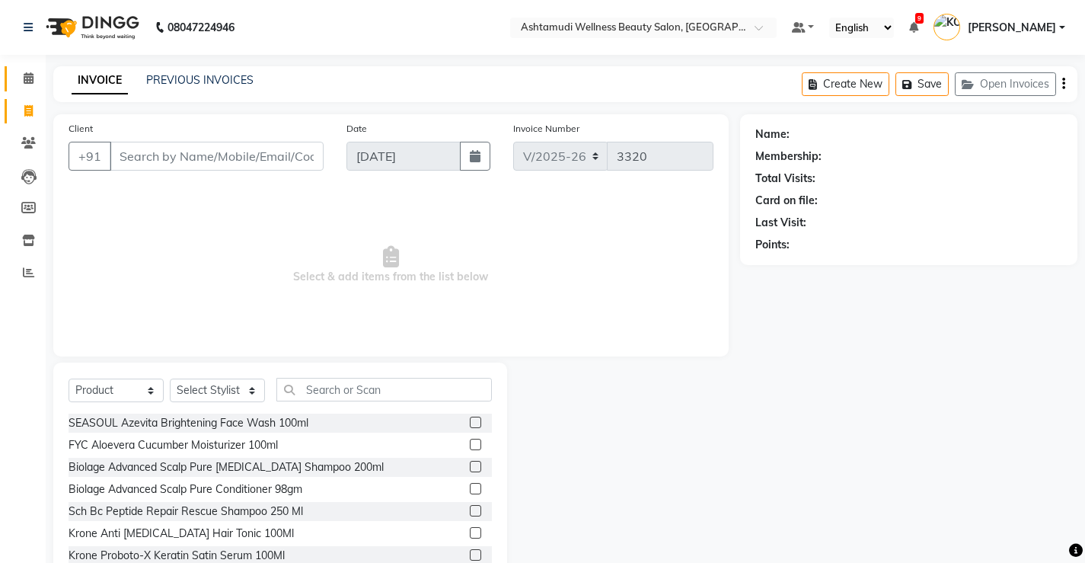
click at [26, 77] on icon at bounding box center [29, 77] width 10 height 11
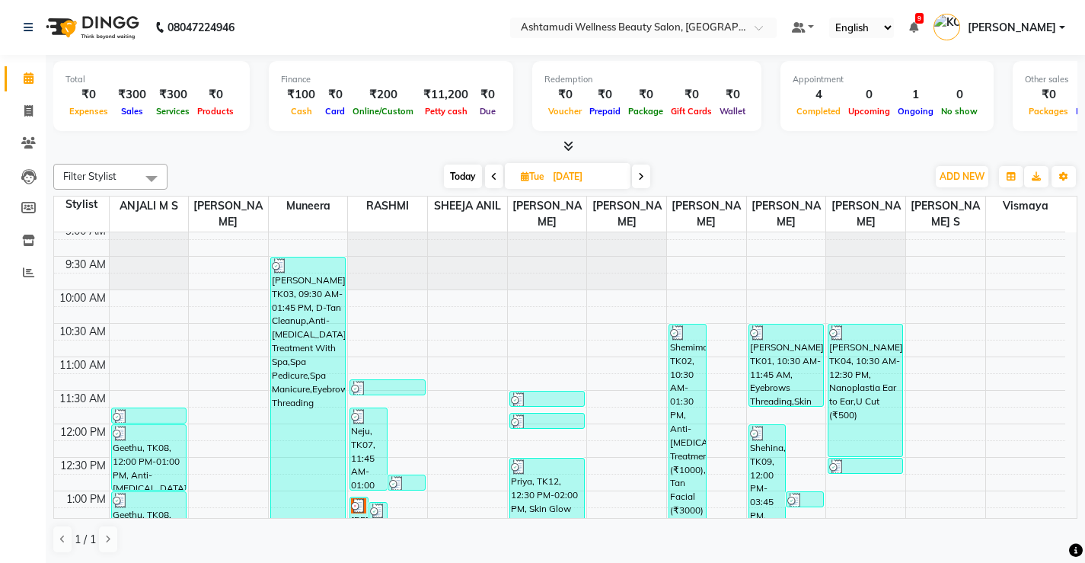
scroll to position [152, 0]
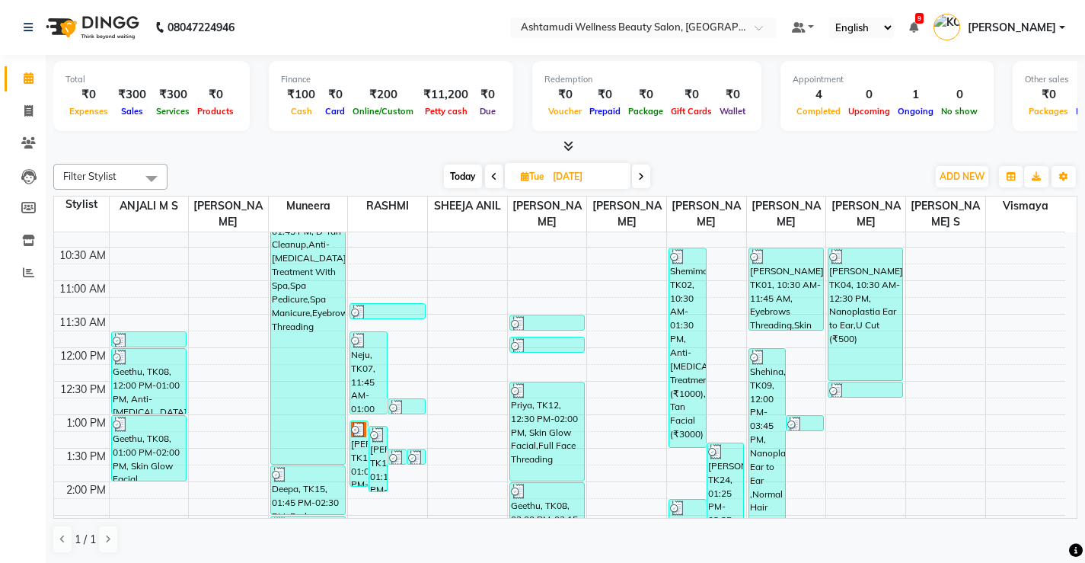
click at [641, 177] on icon at bounding box center [641, 176] width 6 height 9
type input "[DATE]"
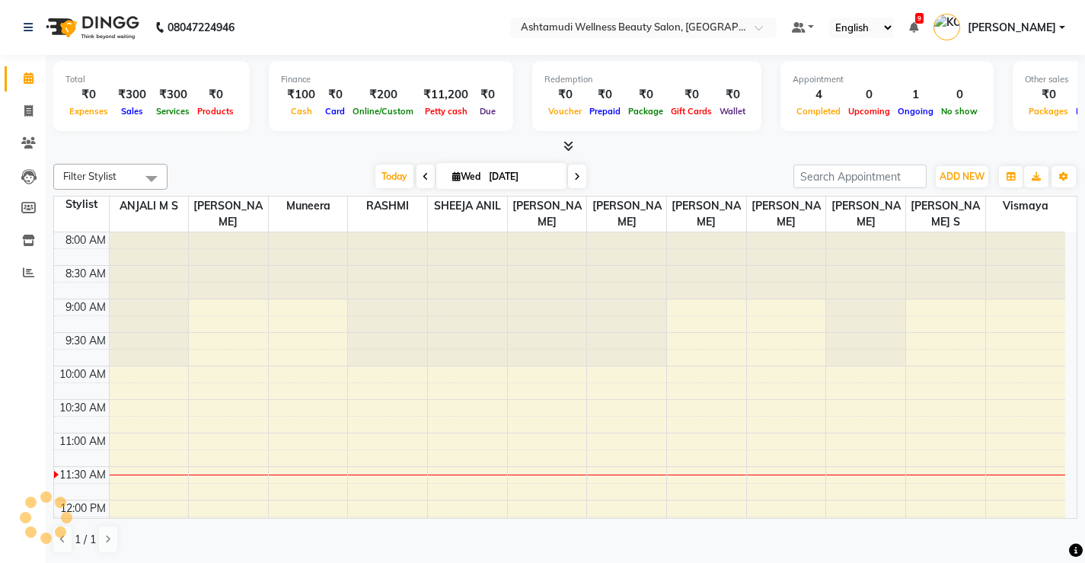
scroll to position [202, 0]
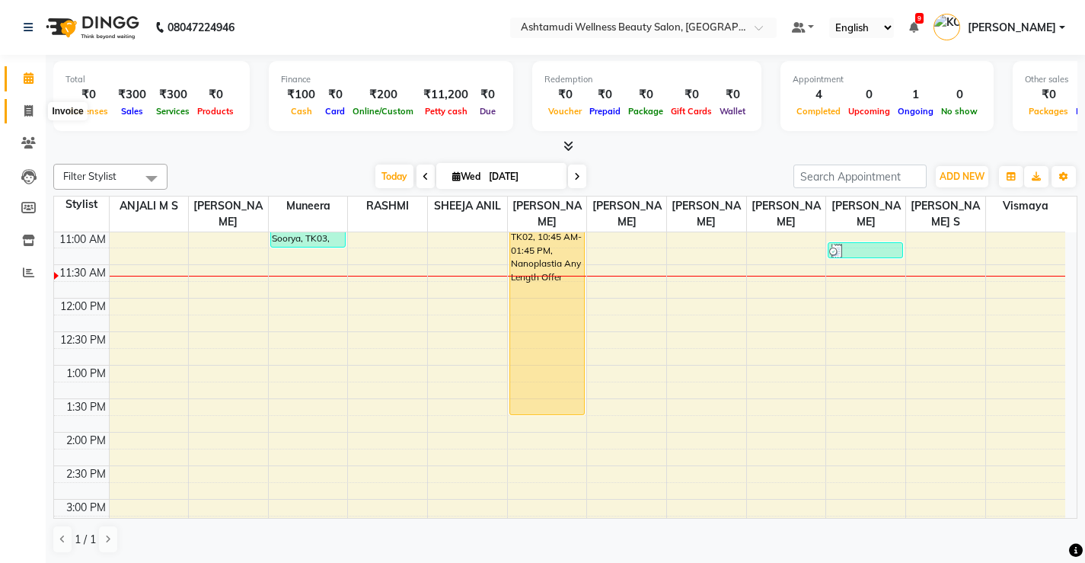
click at [23, 108] on span at bounding box center [28, 112] width 27 height 18
select select "service"
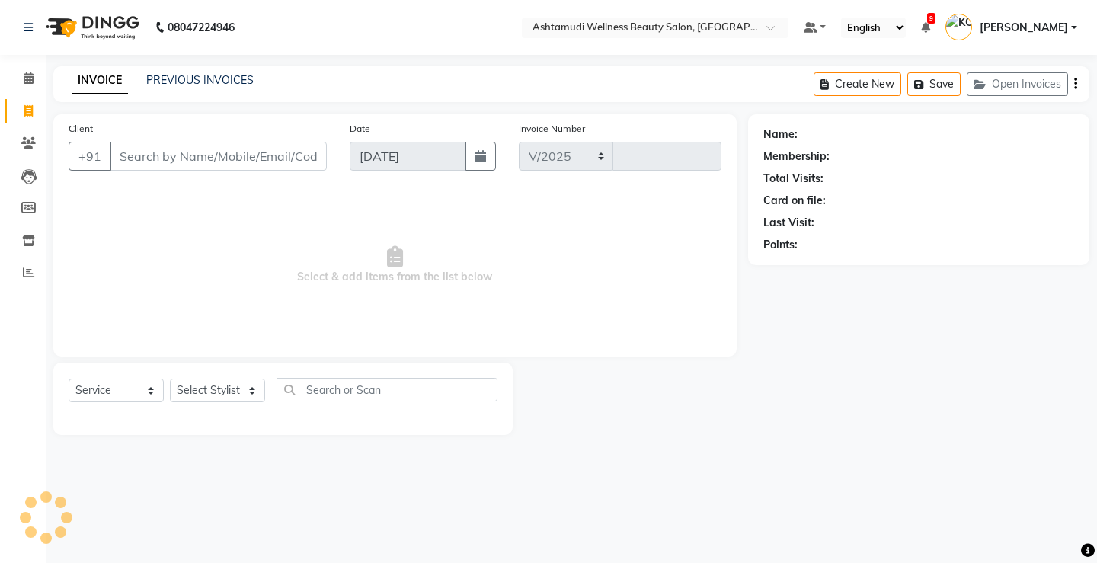
select select "4674"
type input "3320"
click at [298, 154] on input "Client" at bounding box center [218, 156] width 217 height 29
select select "product"
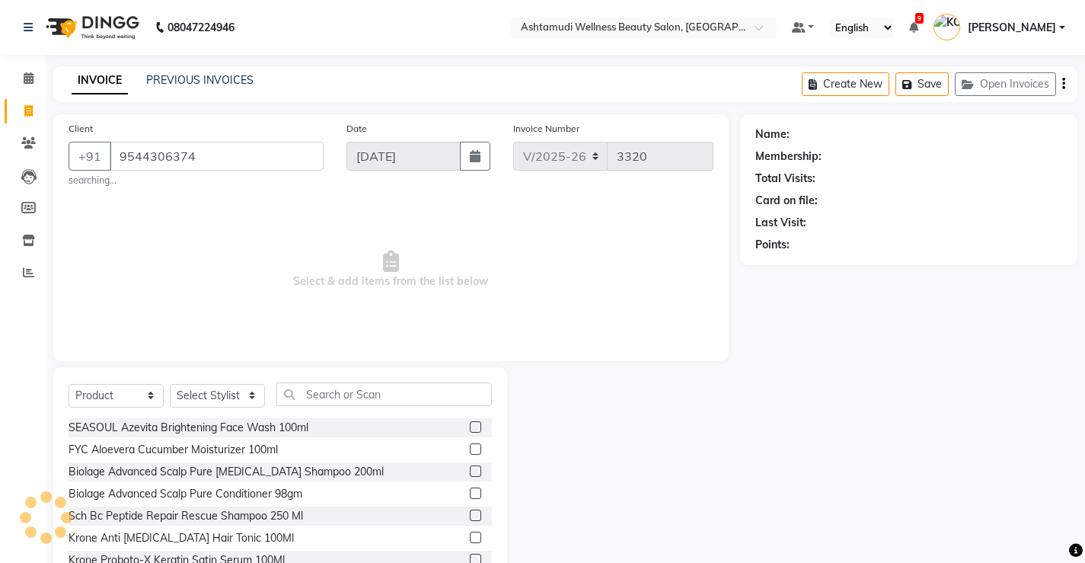
type input "9544306374"
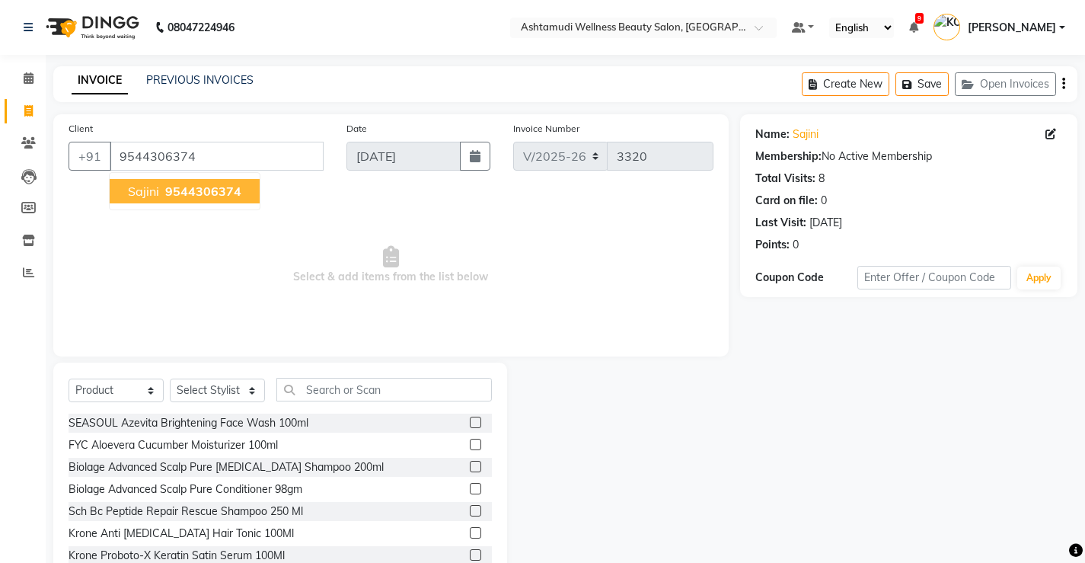
click at [235, 197] on span "9544306374" at bounding box center [203, 191] width 76 height 15
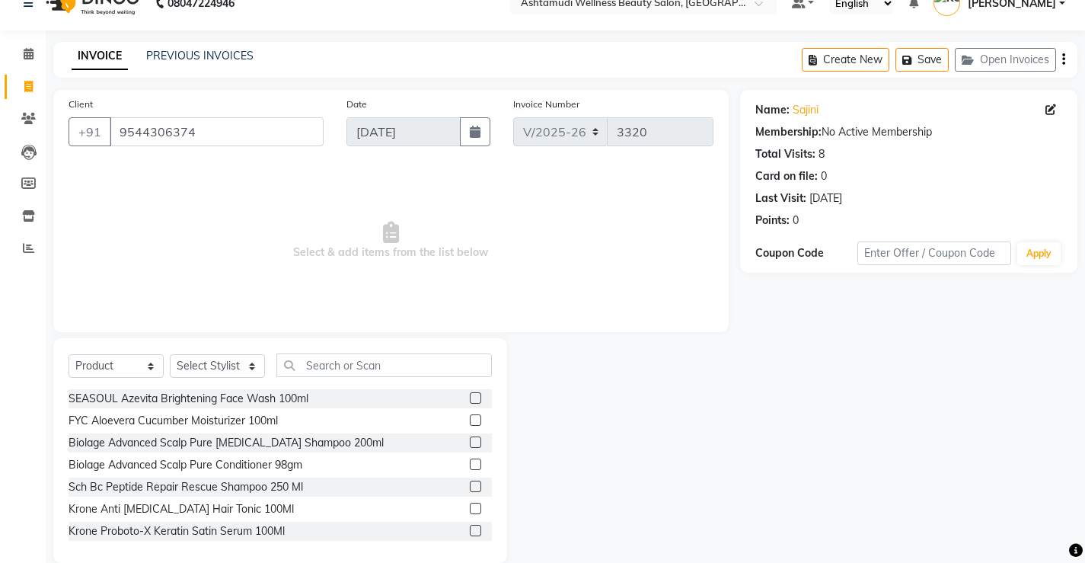
scroll to position [47, 0]
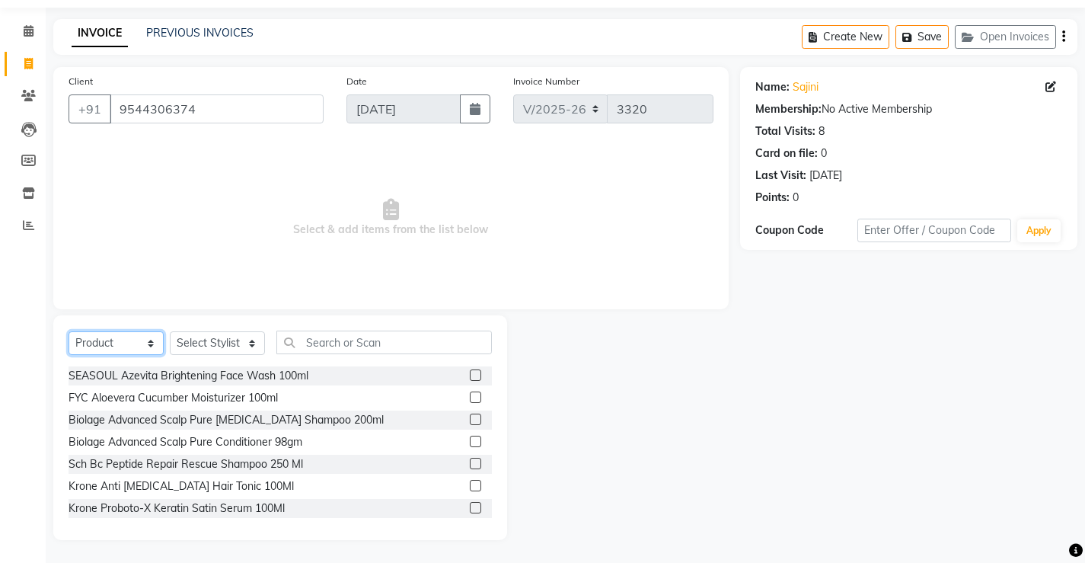
click at [123, 345] on select "Select Service Product Membership Package Voucher Prepaid Gift Card" at bounding box center [116, 343] width 95 height 24
select select "service"
click at [69, 355] on select "Select Service Product Membership Package Voucher Prepaid Gift Card" at bounding box center [116, 343] width 95 height 24
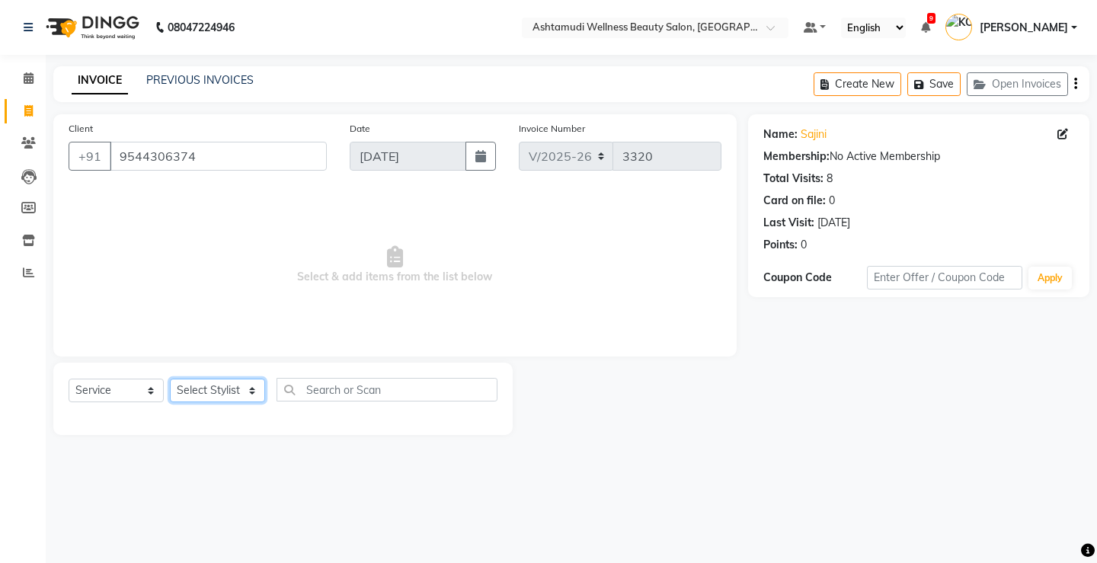
click at [202, 386] on select "Select Stylist ANJALI M S [PERSON_NAME] KOTTIYAM ASHTAMUDI [PERSON_NAME] [PERSO…" at bounding box center [217, 391] width 95 height 24
select select "27474"
click at [170, 379] on select "Select Stylist ANJALI M S [PERSON_NAME] KOTTIYAM ASHTAMUDI [PERSON_NAME] [PERSO…" at bounding box center [217, 391] width 95 height 24
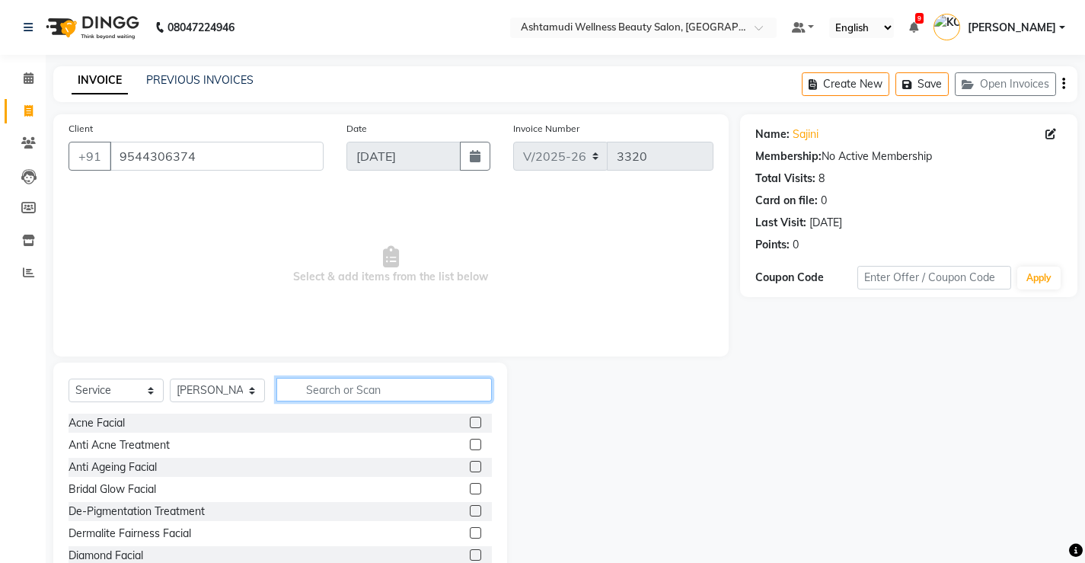
click at [402, 392] on input "text" at bounding box center [384, 390] width 216 height 24
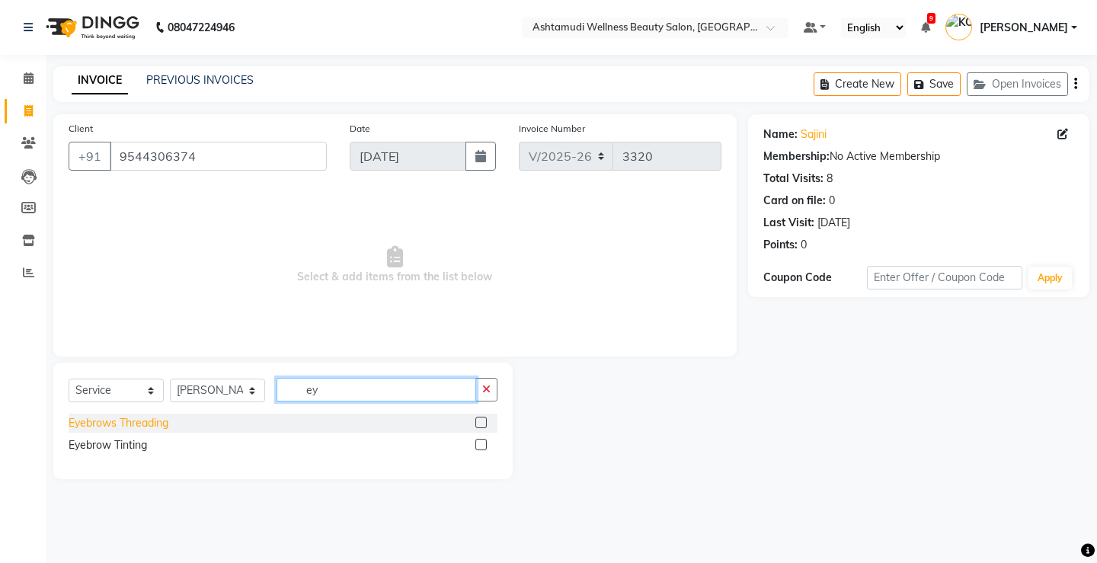
type input "ey"
click at [139, 418] on div "Eyebrows Threading" at bounding box center [119, 423] width 100 height 16
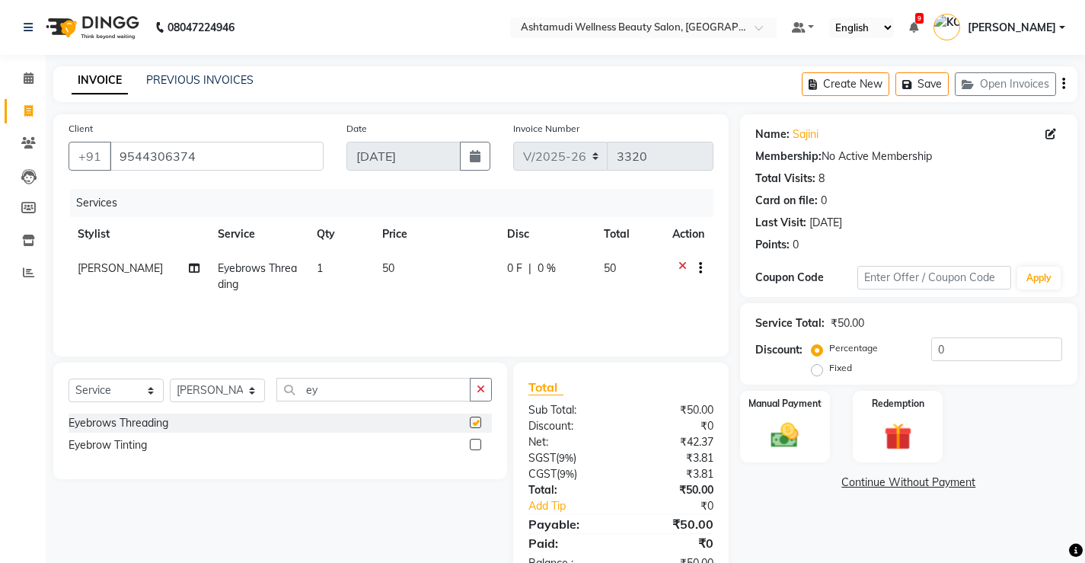
checkbox input "false"
click at [781, 444] on img at bounding box center [785, 435] width 46 height 33
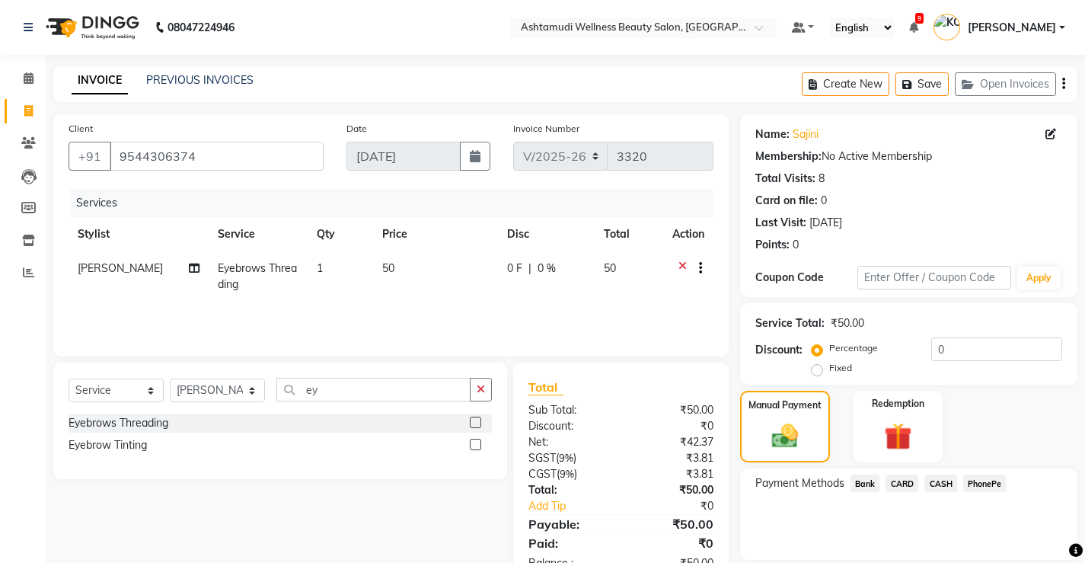
scroll to position [51, 0]
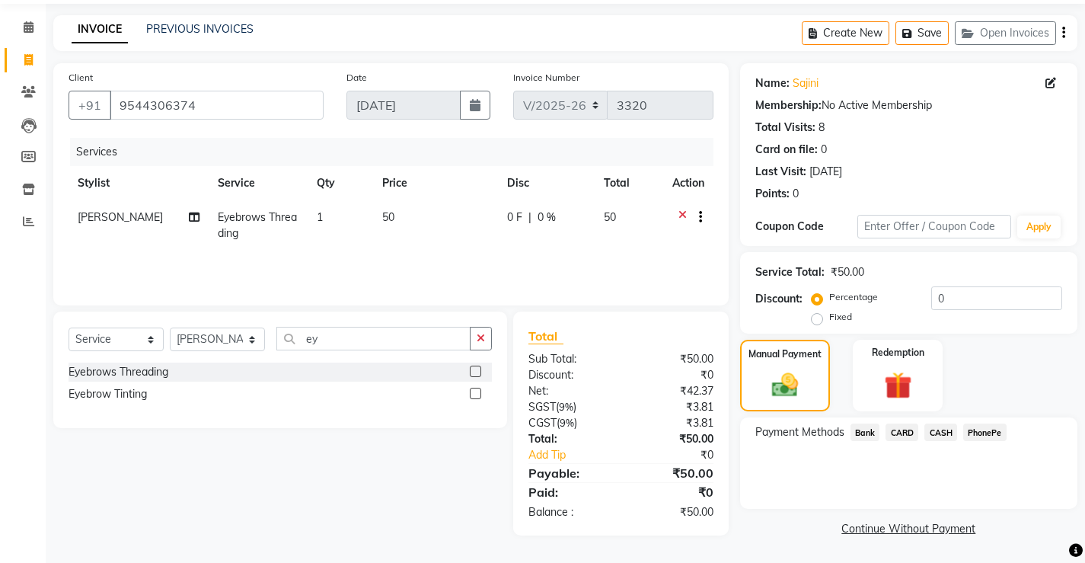
click at [942, 434] on span "CASH" at bounding box center [941, 433] width 33 height 18
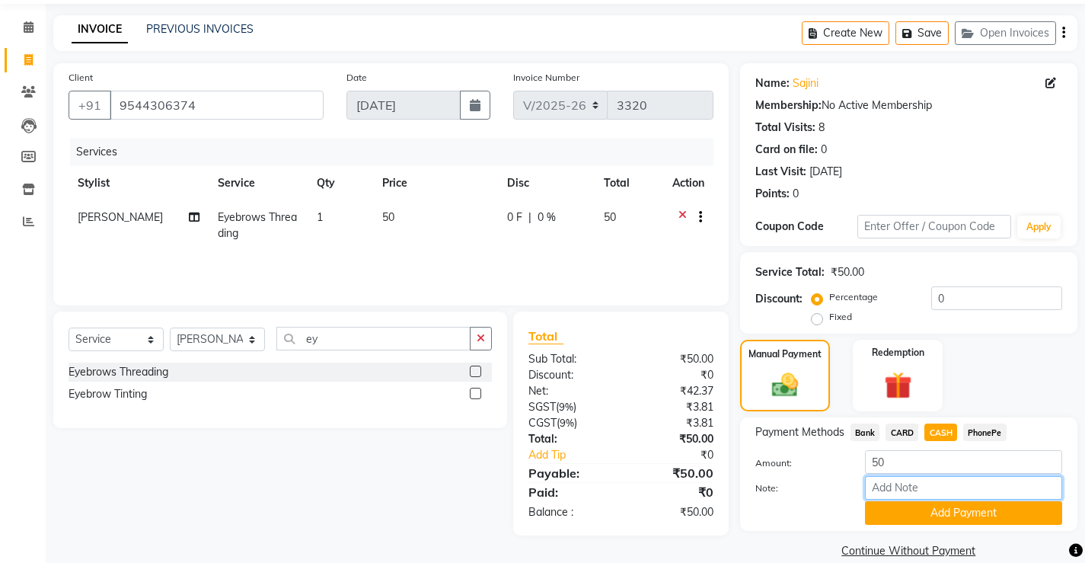
click at [921, 484] on input "Note:" at bounding box center [963, 488] width 197 height 24
type input "[PERSON_NAME]"
click at [963, 507] on button "Add Payment" at bounding box center [963, 513] width 197 height 24
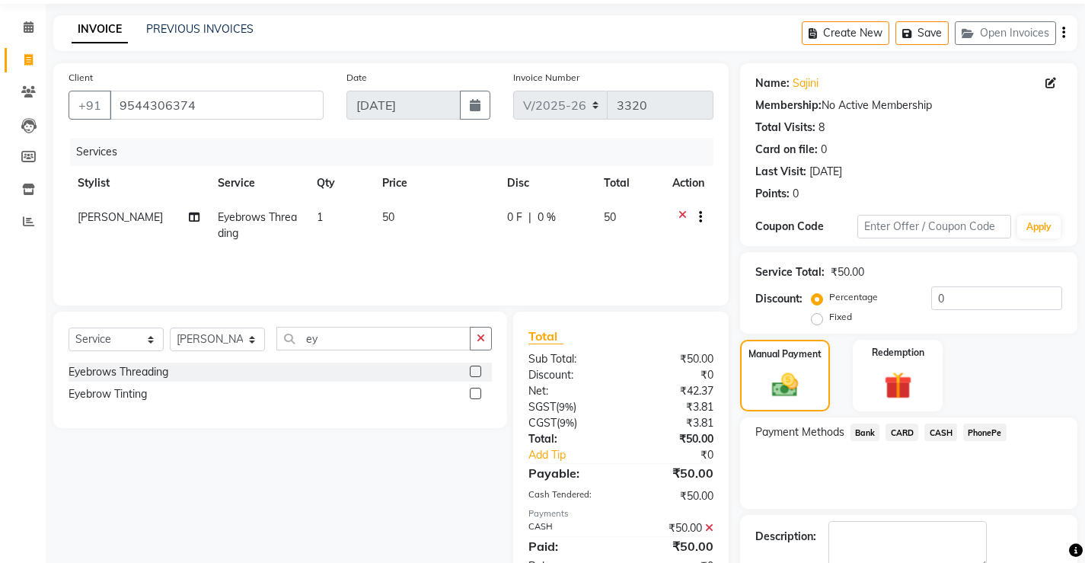
scroll to position [115, 0]
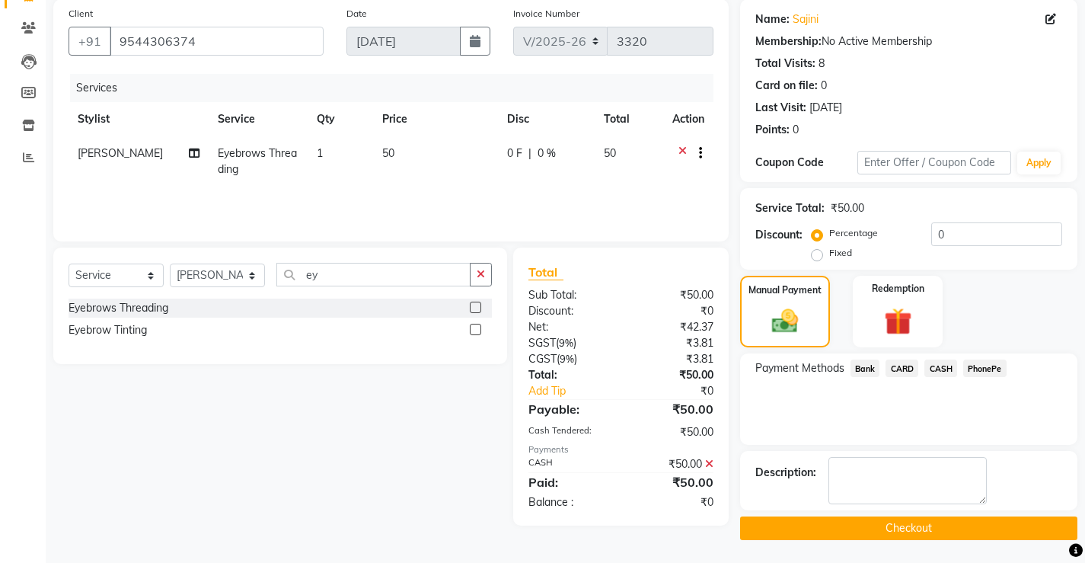
click at [916, 525] on button "Checkout" at bounding box center [908, 528] width 337 height 24
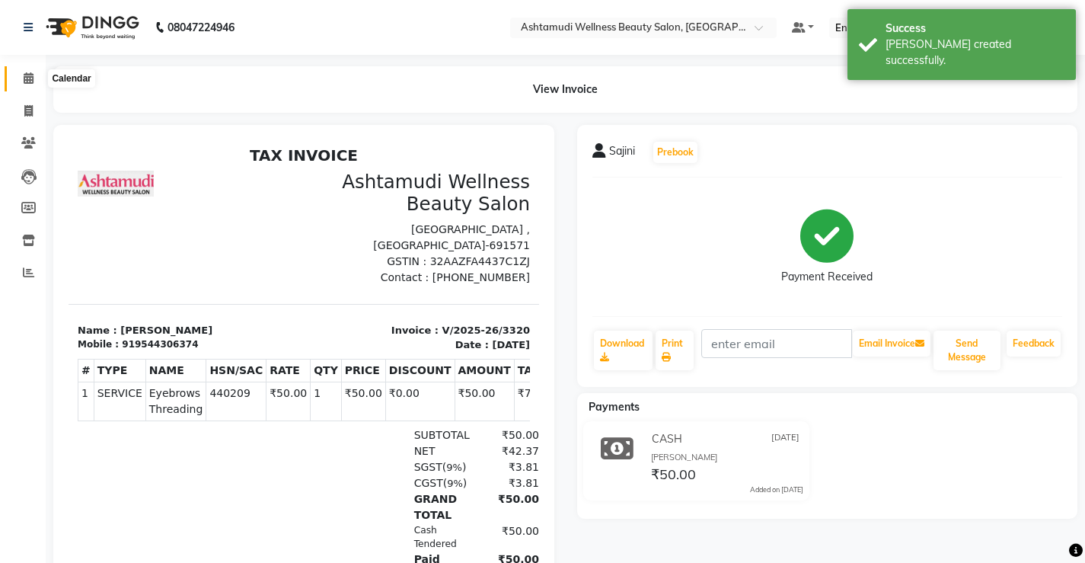
click at [28, 77] on icon at bounding box center [29, 77] width 10 height 11
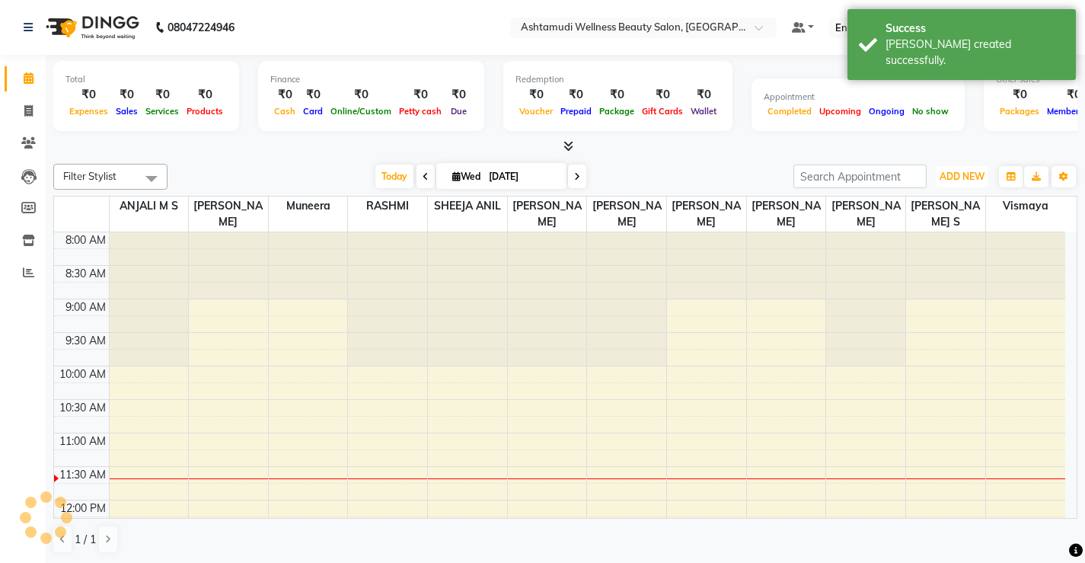
click at [957, 172] on span "ADD NEW" at bounding box center [962, 176] width 45 height 11
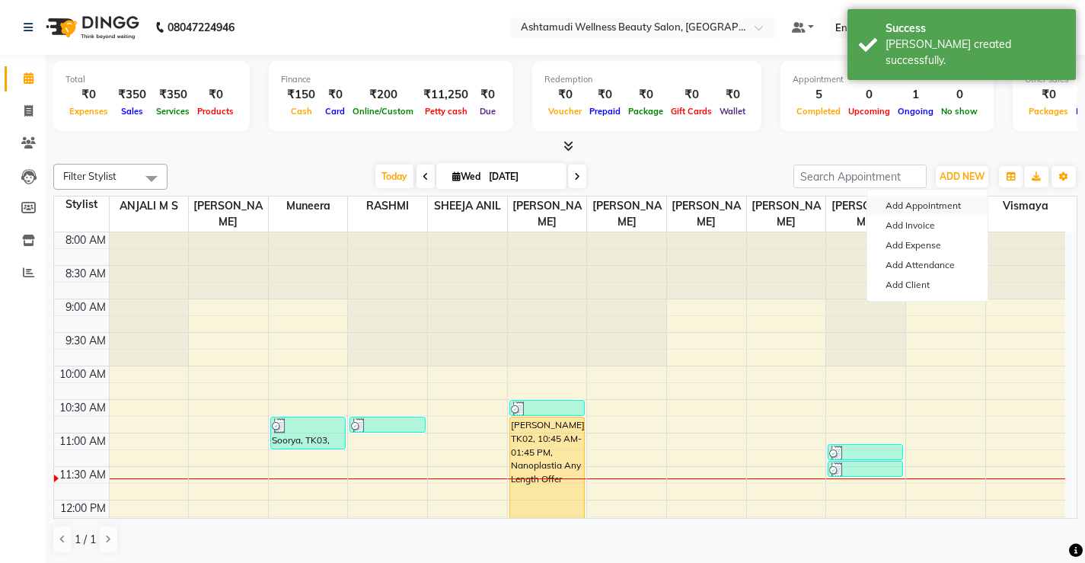
click at [950, 205] on button "Add Appointment" at bounding box center [928, 206] width 120 height 20
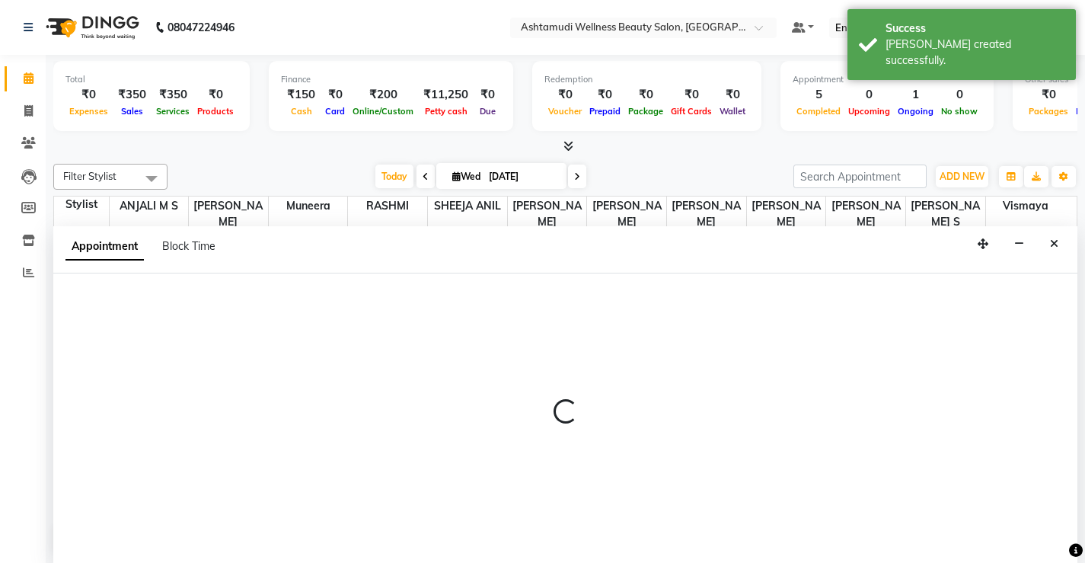
scroll to position [1, 0]
select select "540"
select select "tentative"
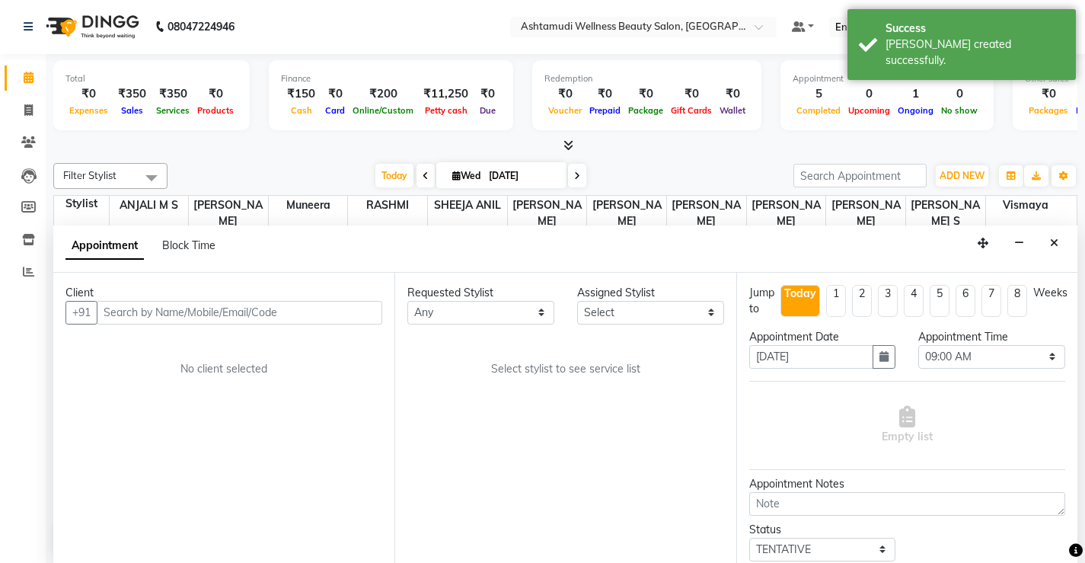
click at [308, 305] on input "text" at bounding box center [240, 313] width 286 height 24
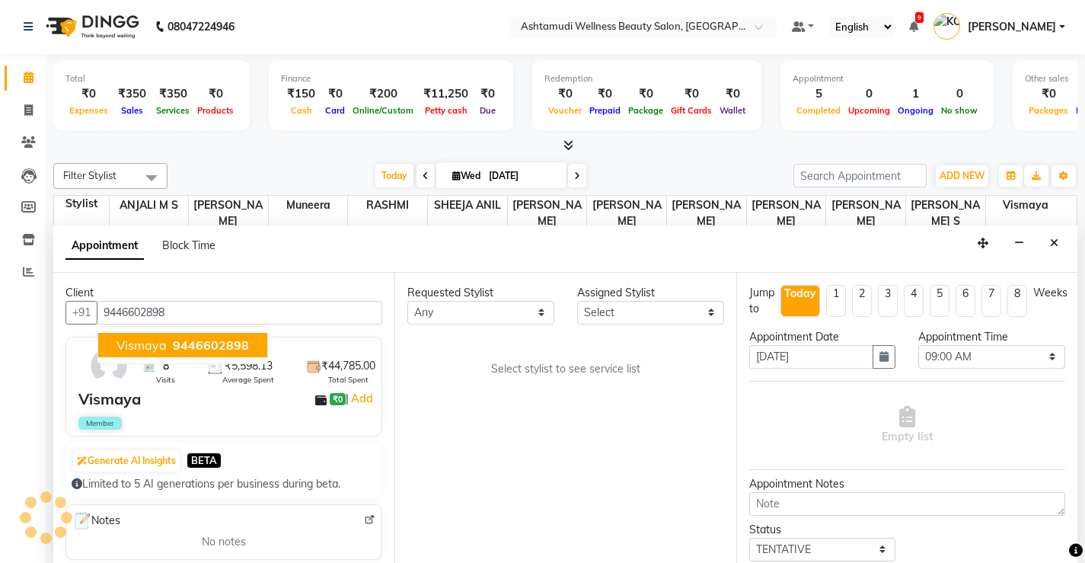
click at [228, 347] on span "9446602898" at bounding box center [211, 344] width 76 height 15
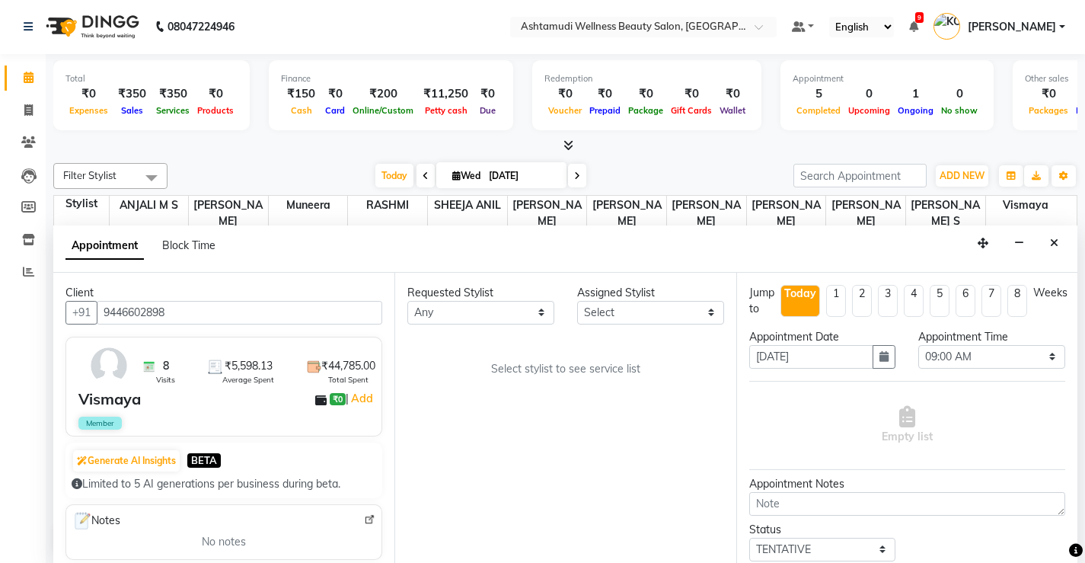
type input "9446602898"
click at [709, 313] on select "Select ANJALI M S KOTTIYAM ASHTAMUDI Muneera RASHMI SHEEJA ANIL SHYNI SINDHYA S…" at bounding box center [650, 313] width 147 height 24
select select "50208"
click at [577, 301] on select "Select ANJALI M S KOTTIYAM ASHTAMUDI Muneera RASHMI SHEEJA ANIL SHYNI SINDHYA S…" at bounding box center [650, 313] width 147 height 24
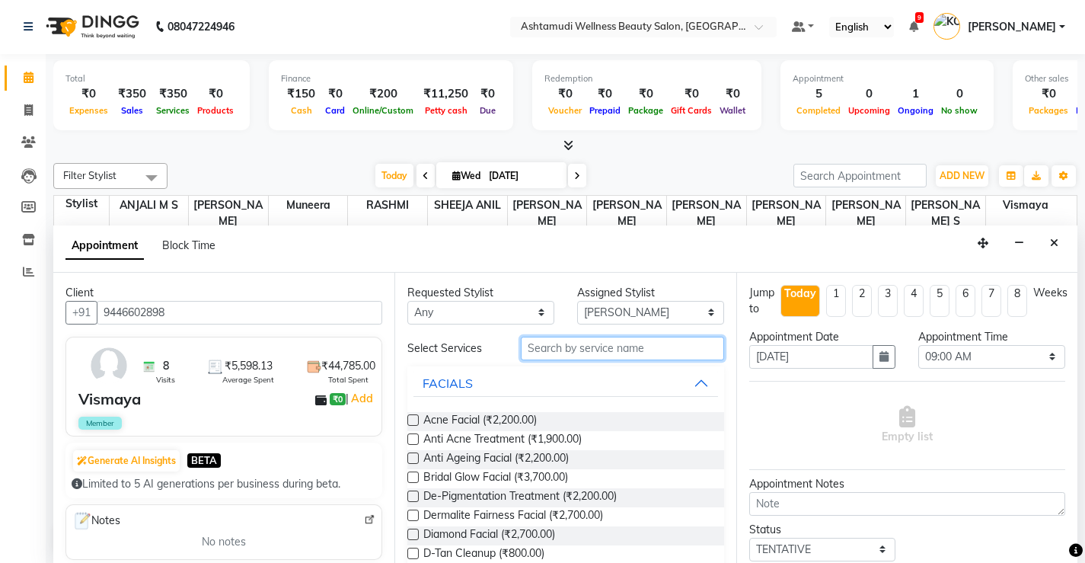
click at [654, 349] on input "text" at bounding box center [622, 349] width 203 height 24
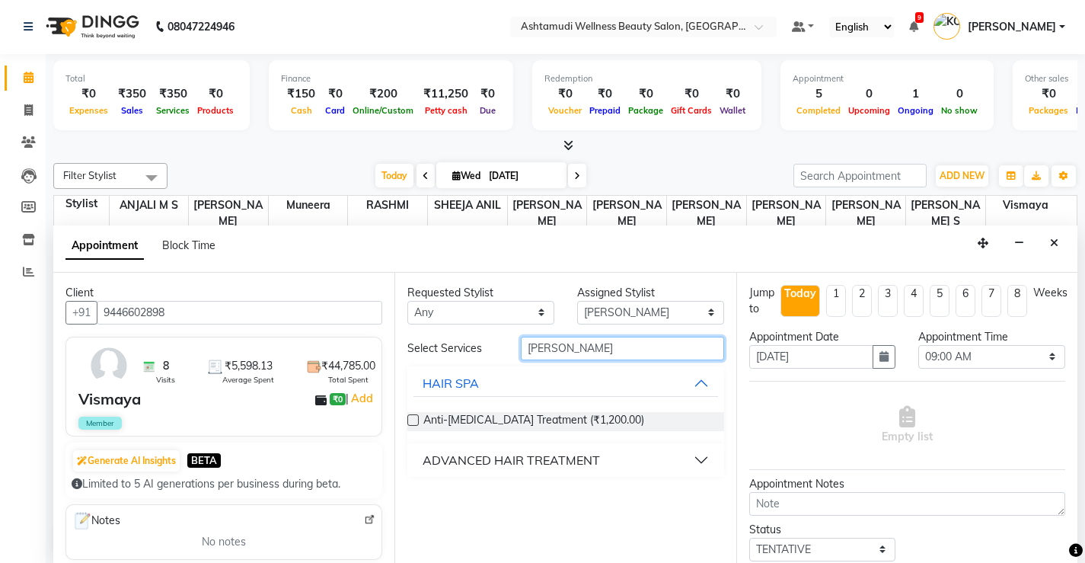
type input "dan"
click at [569, 465] on div "ADVANCED HAIR TREATMENT" at bounding box center [511, 460] width 177 height 18
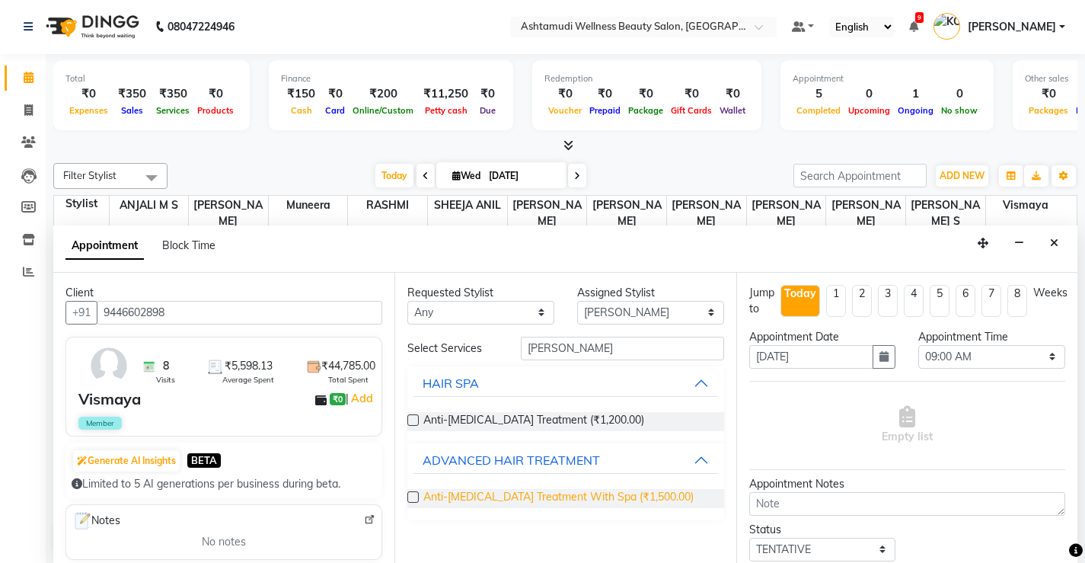
click at [617, 500] on span "Anti-Dandruff Treatment With Spa (₹1,500.00)" at bounding box center [559, 498] width 270 height 19
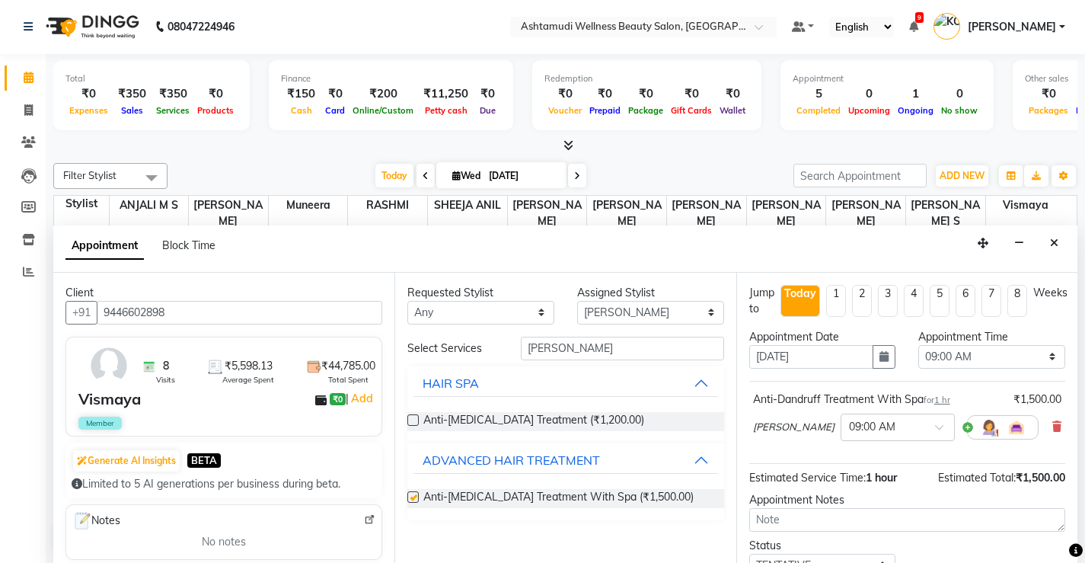
checkbox input "false"
click at [563, 353] on input "dan" at bounding box center [622, 349] width 203 height 24
type input "d"
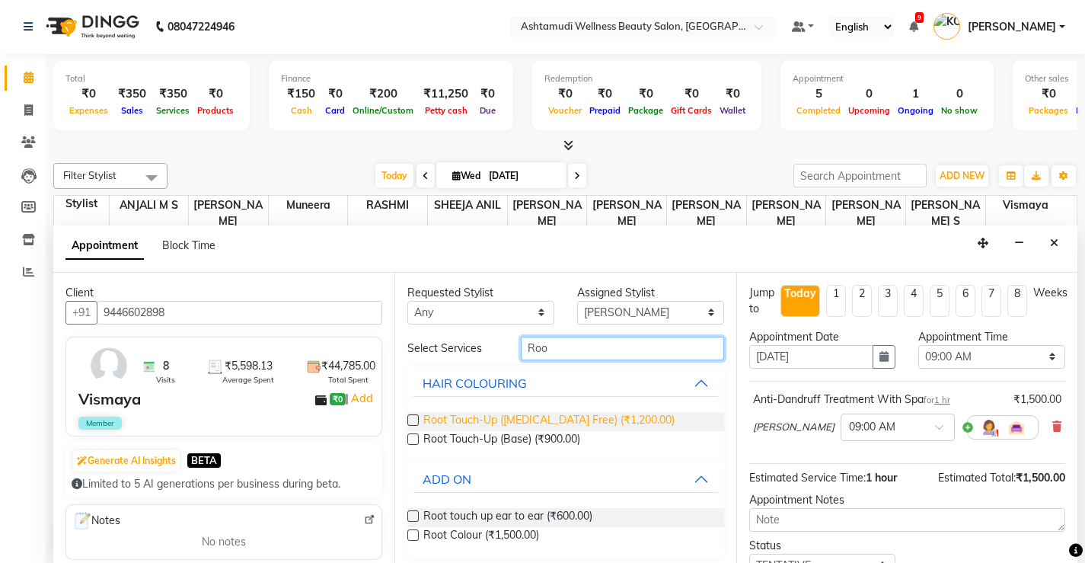
type input "Roo"
click at [620, 420] on span "Root Touch-Up (Ammonia Free) (₹1,200.00)" at bounding box center [549, 421] width 251 height 19
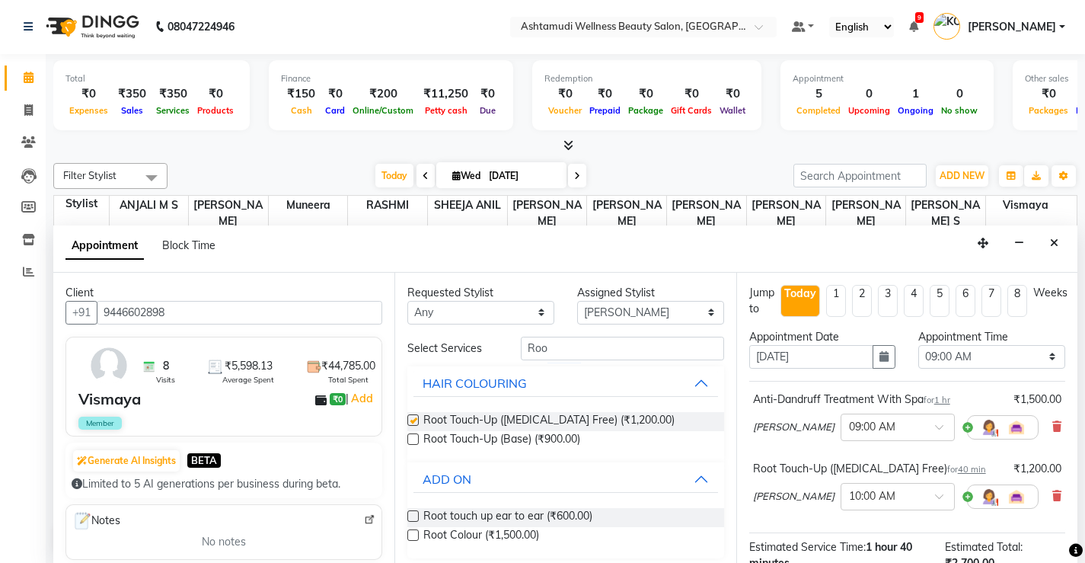
checkbox input "false"
click at [555, 354] on input "Roo" at bounding box center [622, 349] width 203 height 24
type input "R"
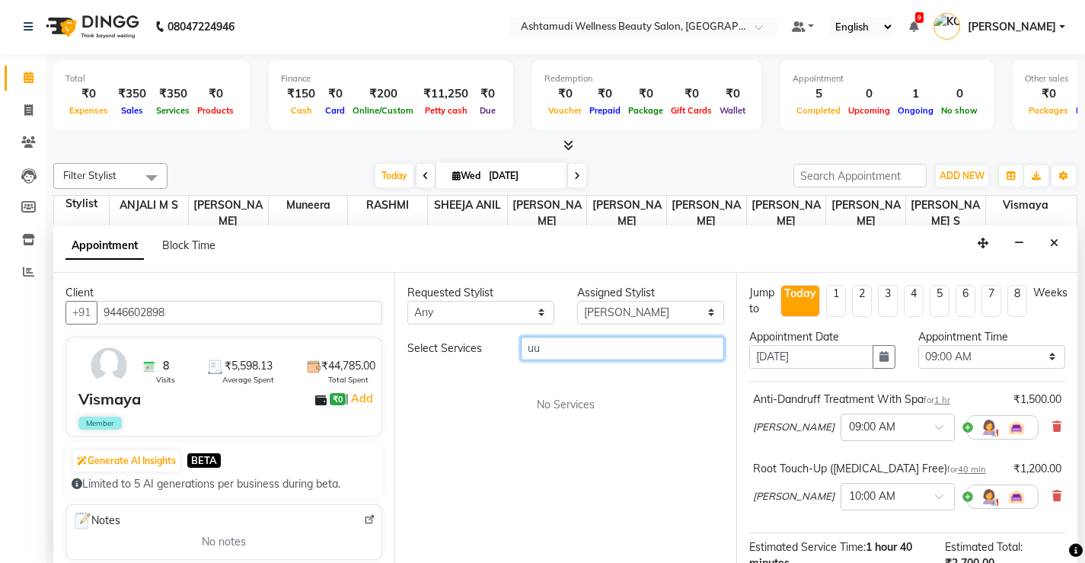
type input "u"
type input "un"
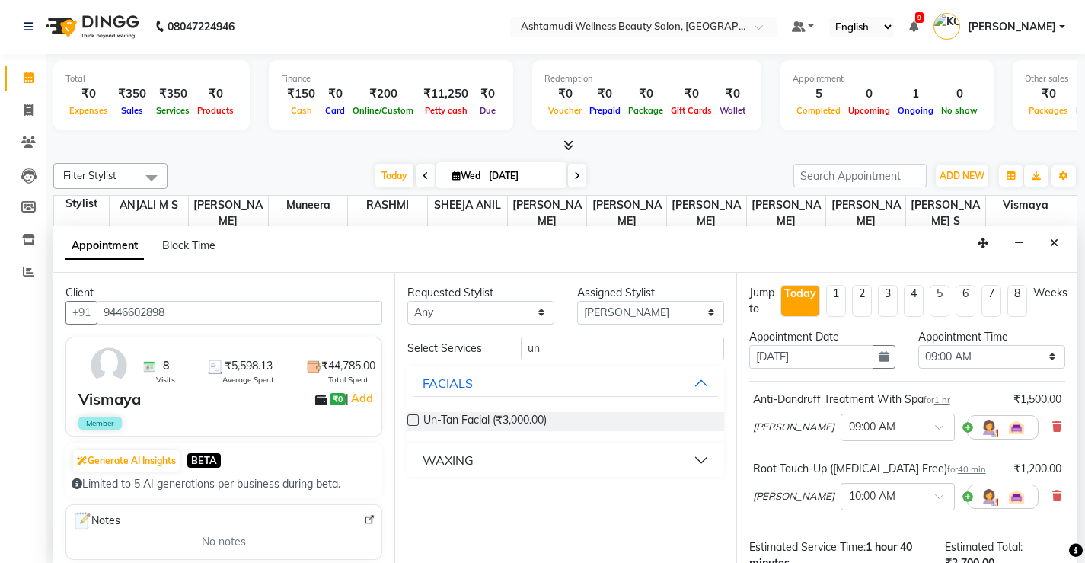
click at [415, 419] on label at bounding box center [413, 419] width 11 height 11
click at [415, 419] on input "checkbox" at bounding box center [413, 422] width 10 height 10
checkbox input "false"
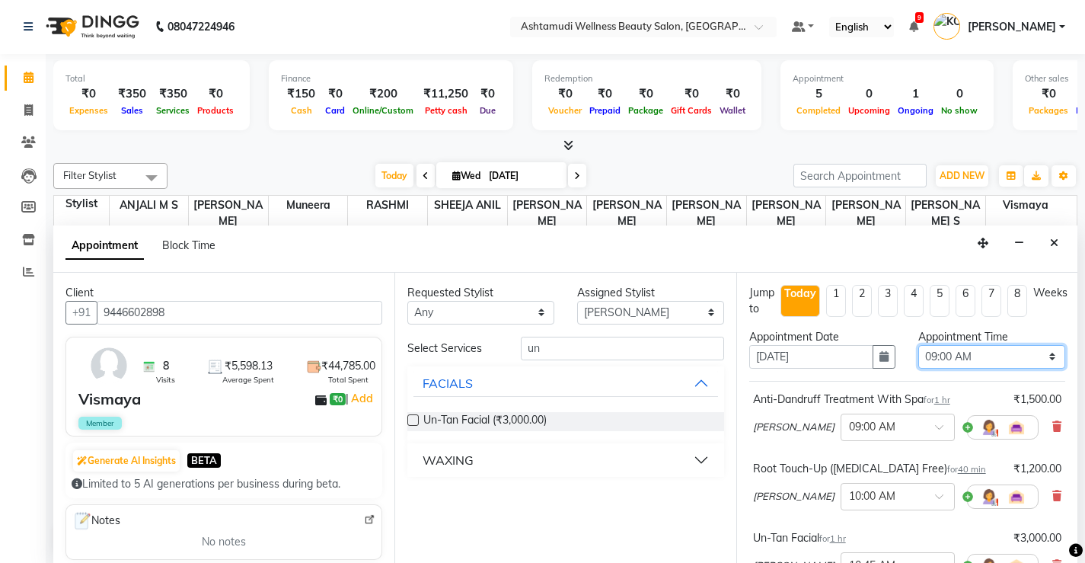
click at [1033, 356] on select "Select 09:00 AM 09:15 AM 09:30 AM 09:45 AM 10:00 AM 10:15 AM 10:30 AM 10:45 AM …" at bounding box center [992, 357] width 147 height 24
select select "615"
click at [919, 345] on select "Select 09:00 AM 09:15 AM 09:30 AM 09:45 AM 10:00 AM 10:15 AM 10:30 AM 10:45 AM …" at bounding box center [992, 357] width 147 height 24
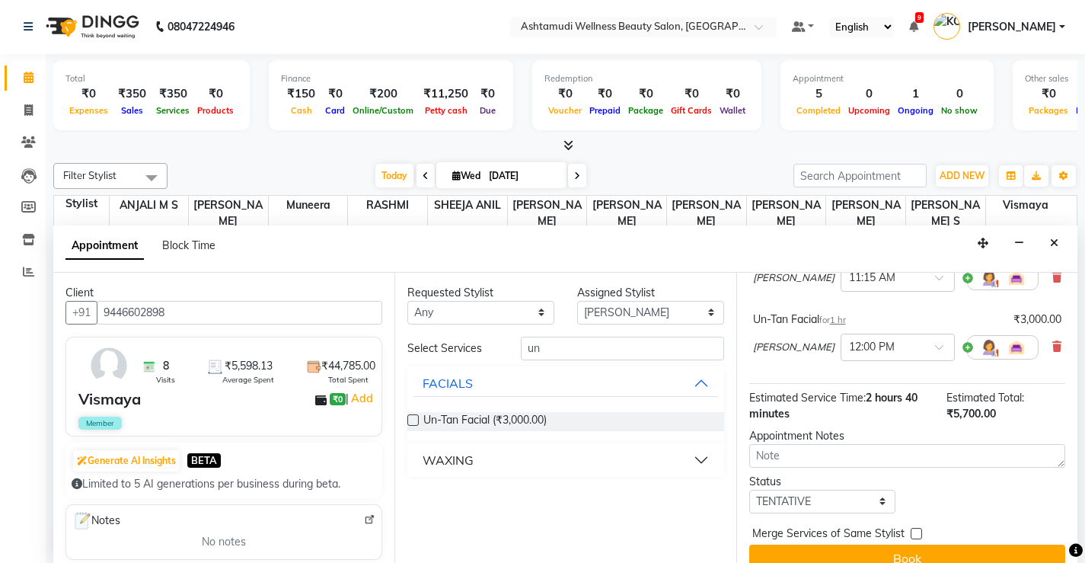
scroll to position [229, 0]
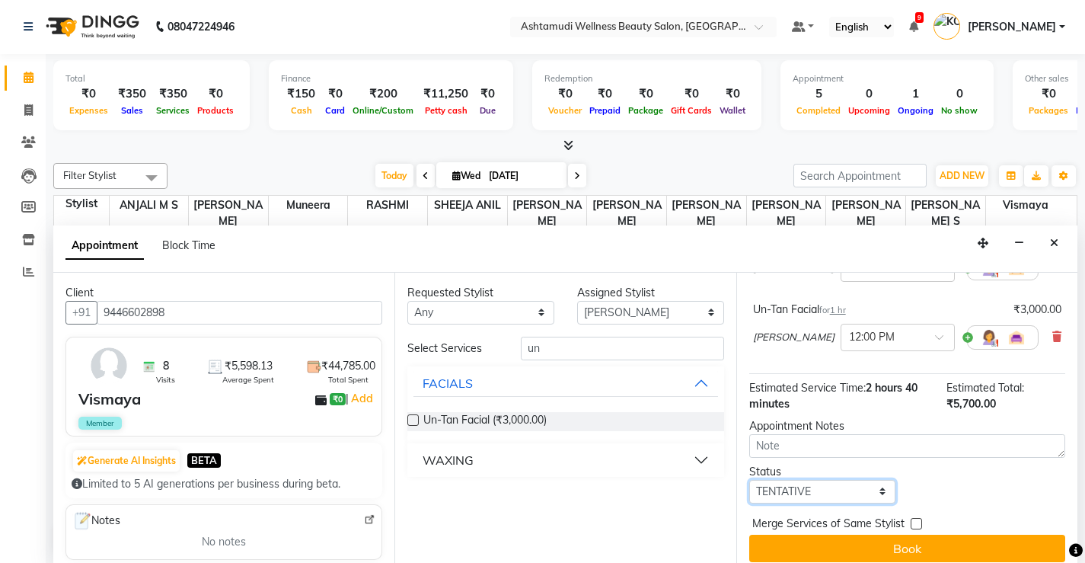
click at [859, 490] on select "Select TENTATIVE CONFIRM CHECK-IN UPCOMING" at bounding box center [823, 492] width 147 height 24
select select "check-in"
click at [750, 480] on select "Select TENTATIVE CONFIRM CHECK-IN UPCOMING" at bounding box center [823, 492] width 147 height 24
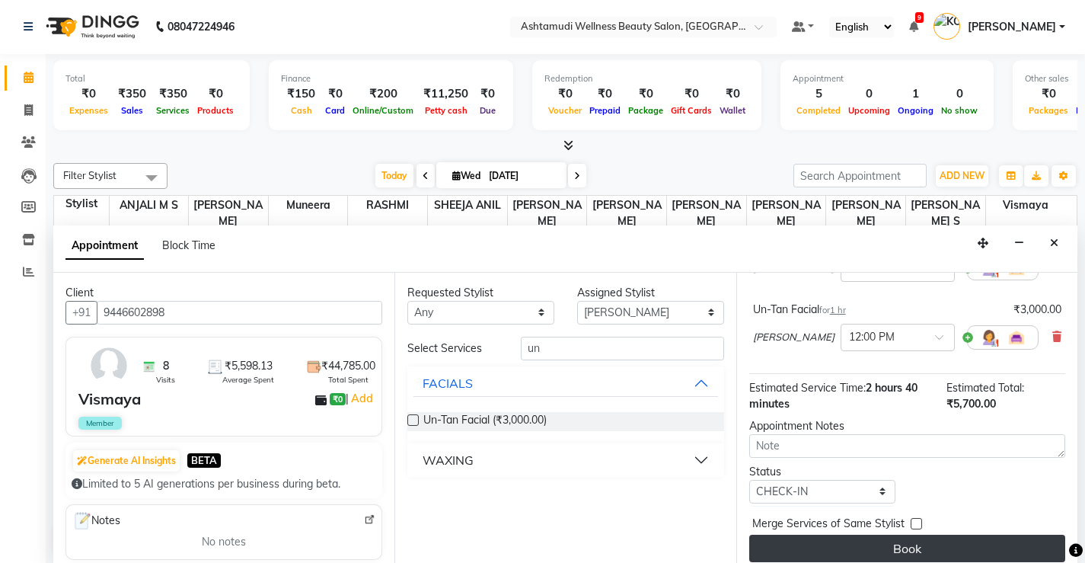
click at [904, 544] on button "Book" at bounding box center [908, 548] width 316 height 27
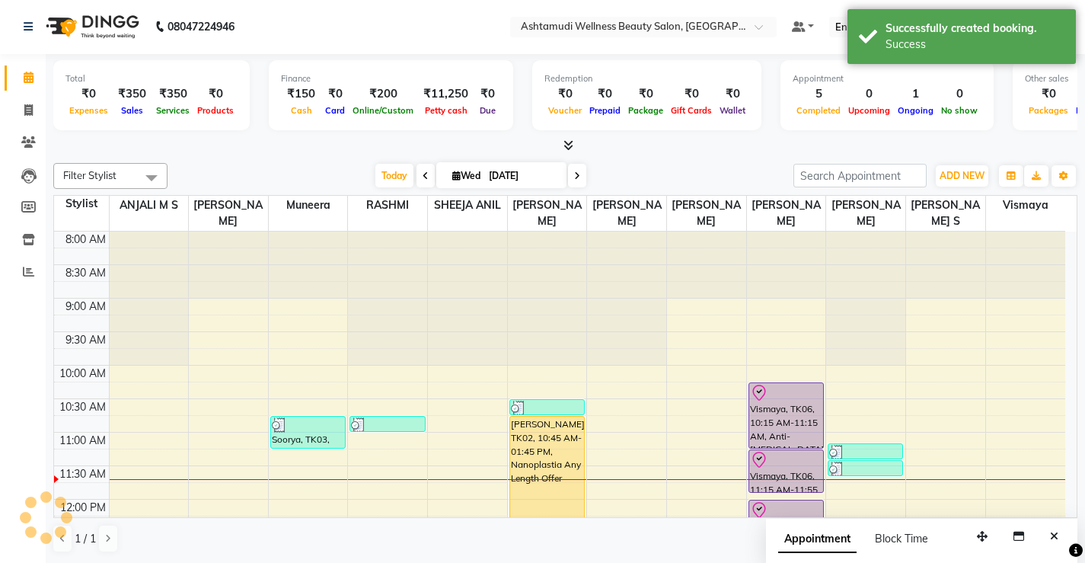
scroll to position [0, 0]
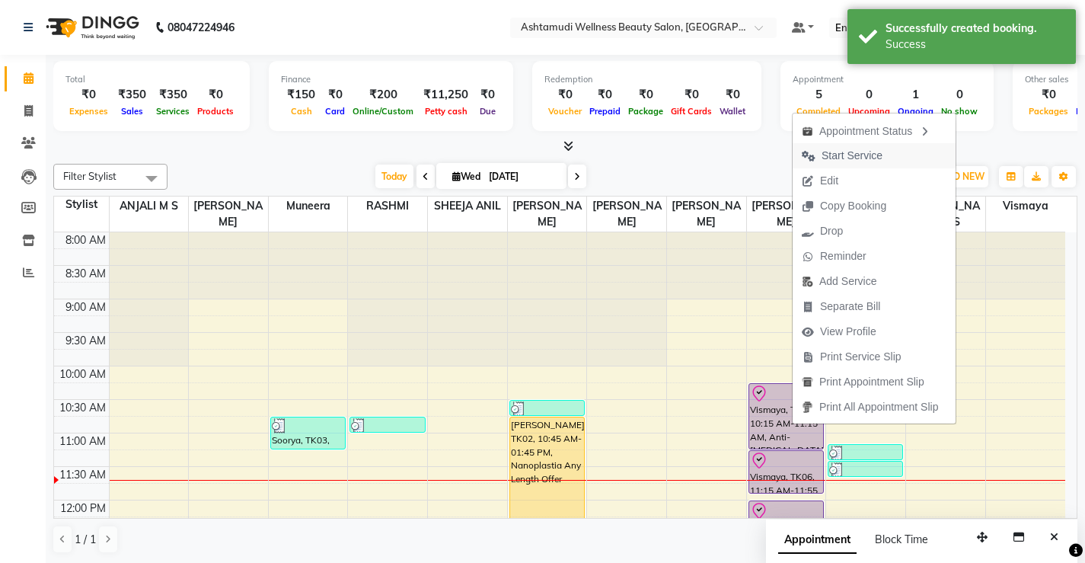
click at [868, 153] on span "Start Service" at bounding box center [852, 156] width 61 height 16
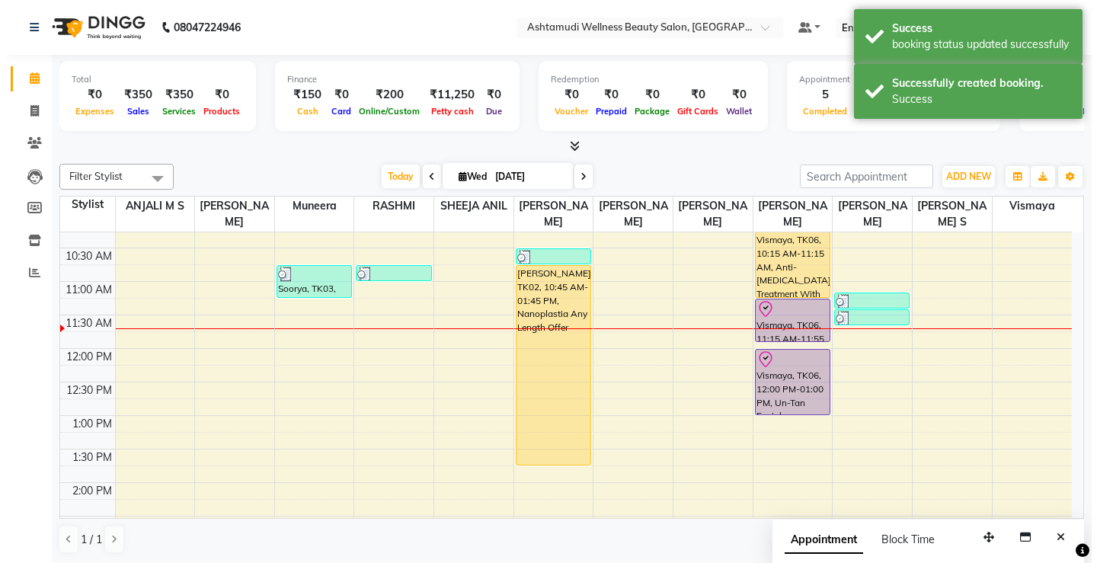
scroll to position [152, 0]
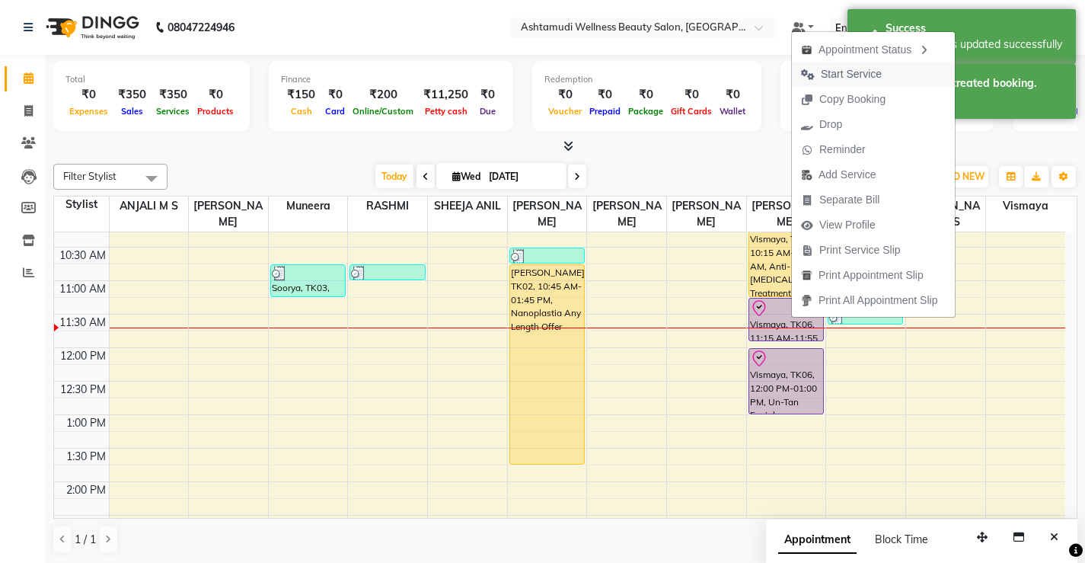
click at [871, 72] on span "Start Service" at bounding box center [851, 74] width 61 height 16
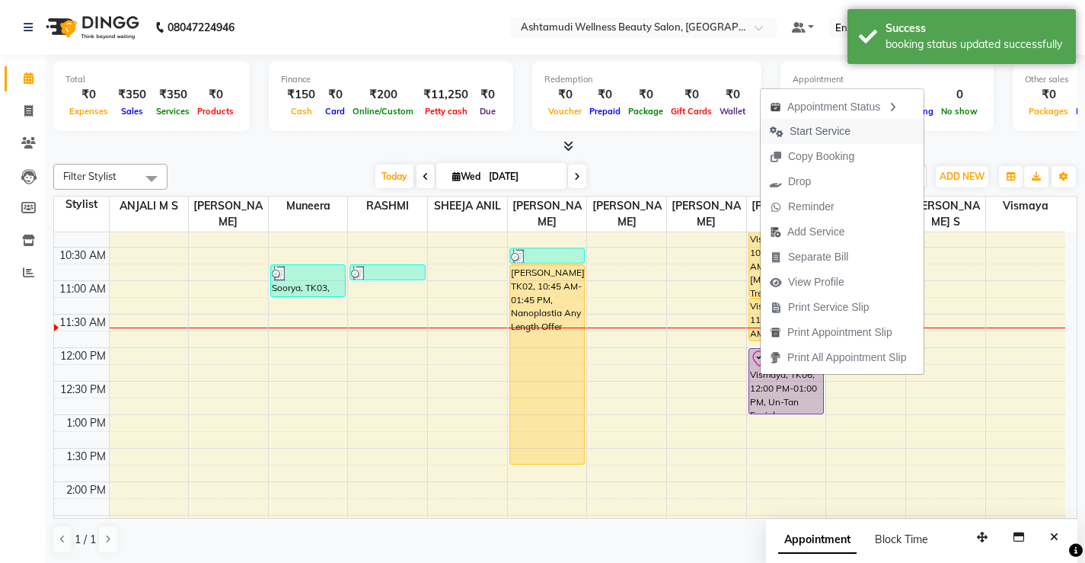
click at [839, 131] on span "Start Service" at bounding box center [820, 131] width 61 height 16
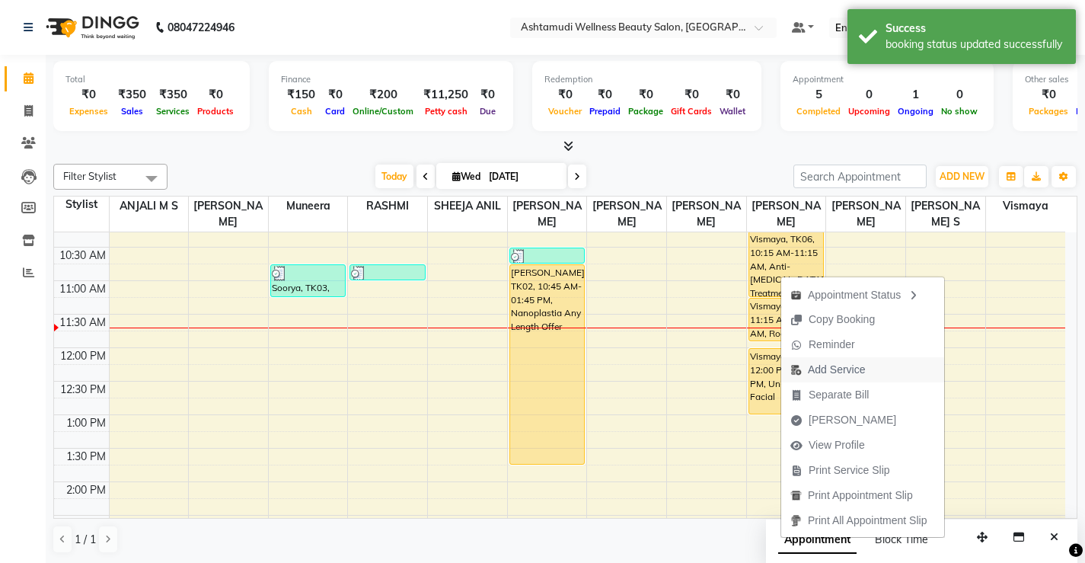
click at [846, 371] on span "Add Service" at bounding box center [836, 370] width 57 height 16
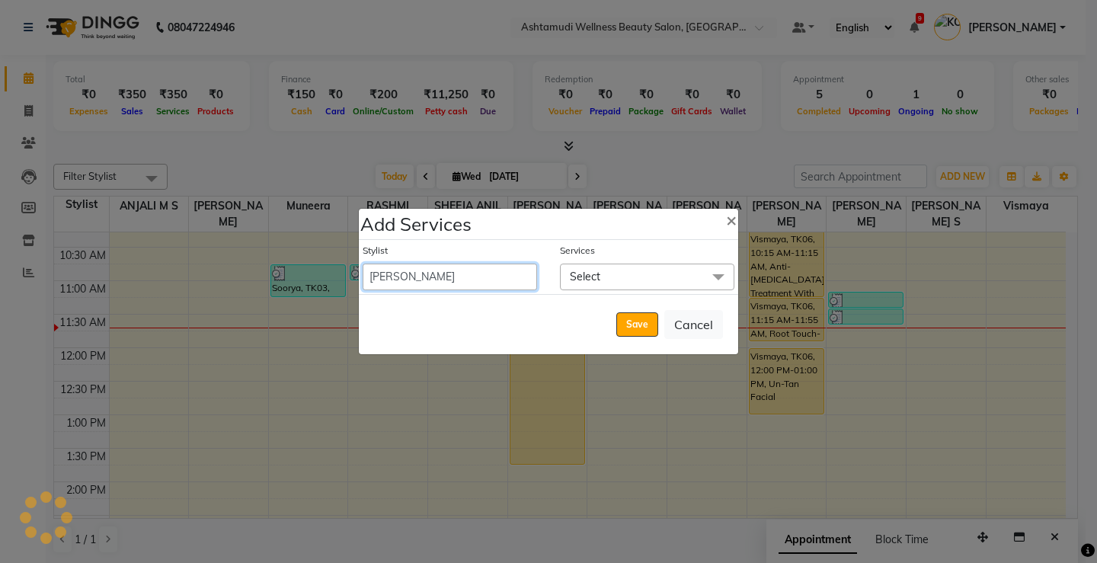
click at [484, 280] on select "ANJALI M S ASWATHY KOTTIYAM ASHTAMUDI KUMARI Muneera RASHMI SHEEJA ANIL SHYNI S…" at bounding box center [450, 277] width 174 height 27
select select "67522"
click at [363, 264] on select "ANJALI M S ASWATHY KOTTIYAM ASHTAMUDI KUMARI Muneera RASHMI SHEEJA ANIL SHYNI S…" at bounding box center [450, 277] width 174 height 27
select select "675"
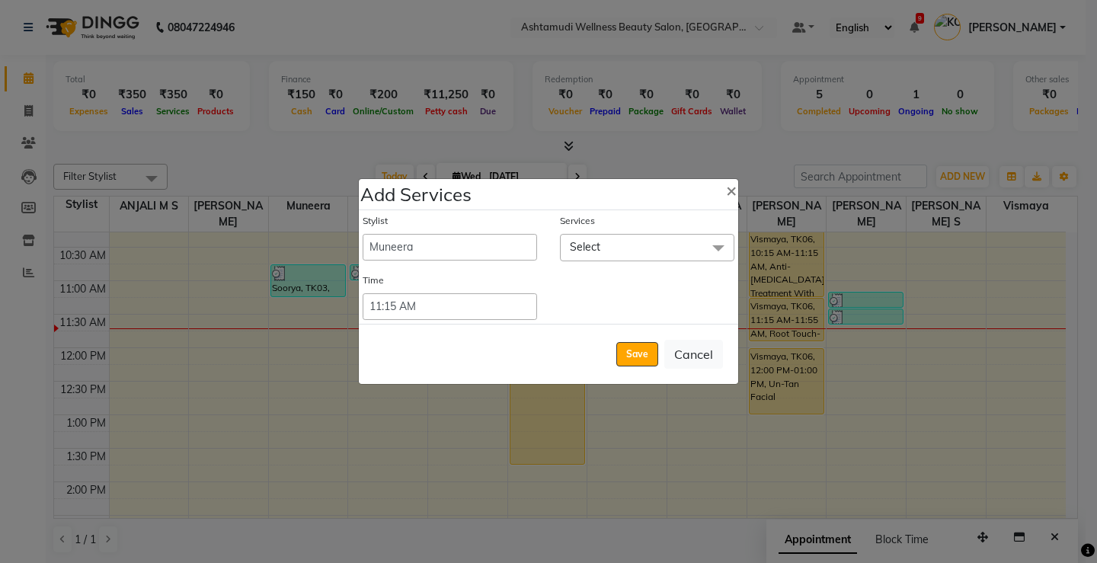
click at [644, 251] on span "Select" at bounding box center [647, 247] width 174 height 27
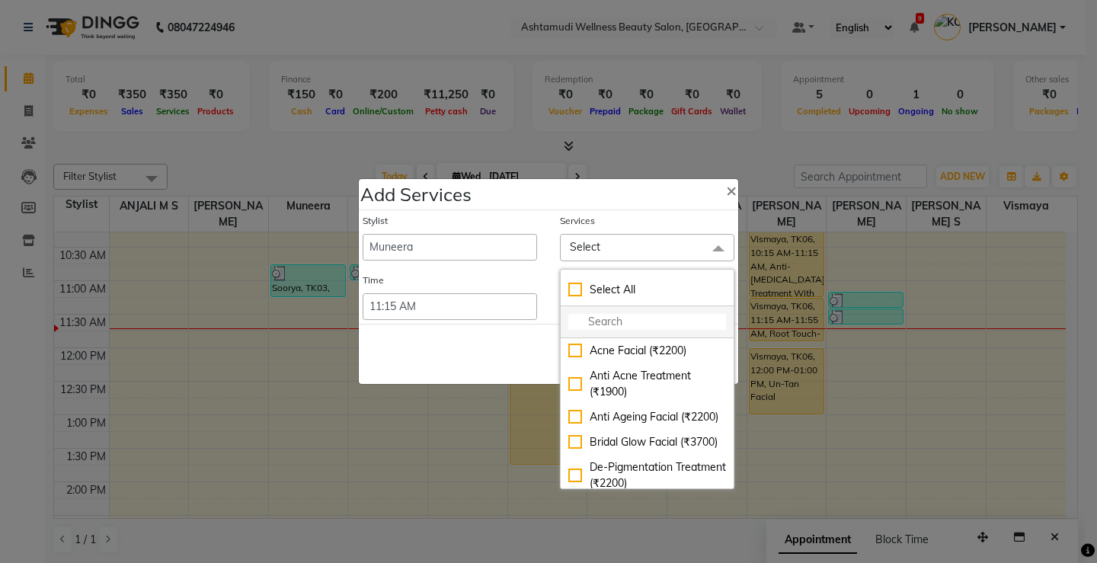
click at [632, 318] on input "multiselect-search" at bounding box center [647, 322] width 158 height 16
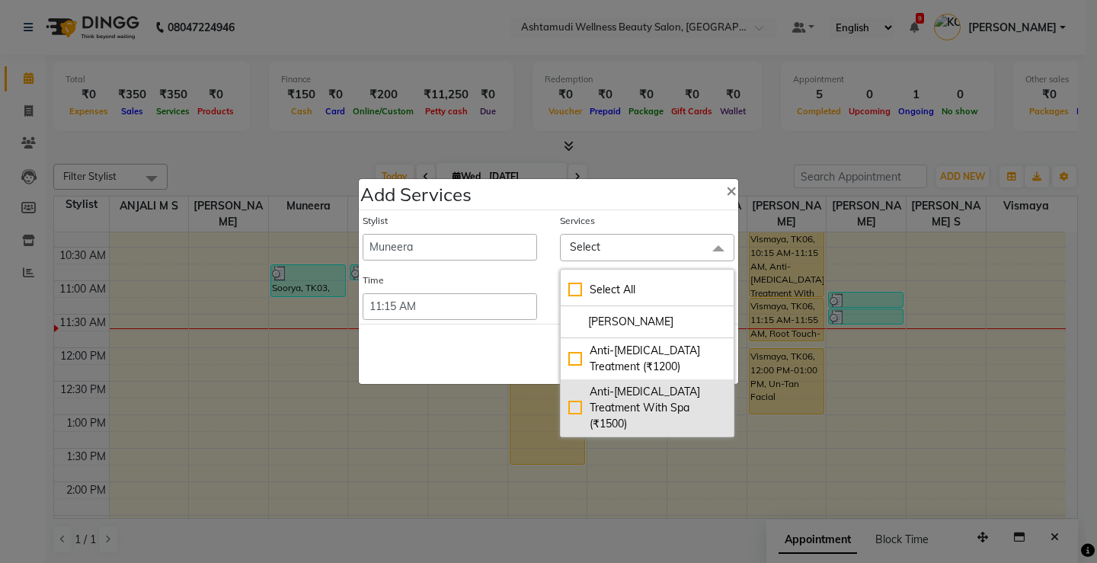
type input "dan"
click at [572, 403] on div "Anti-Dandruff Treatment With Spa (₹1500)" at bounding box center [647, 408] width 158 height 48
checkbox input "true"
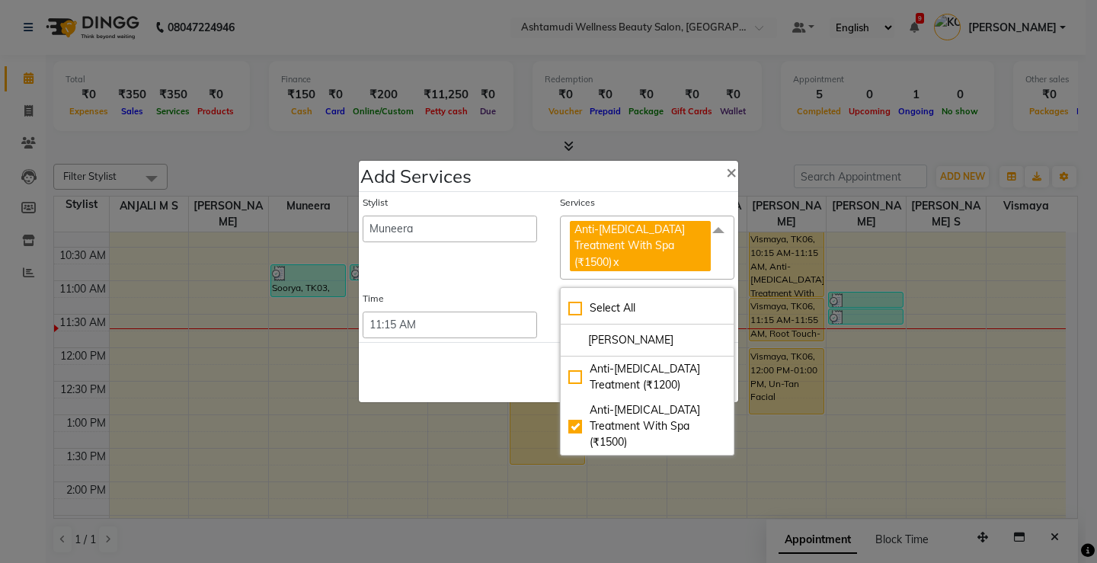
click at [517, 269] on div "Stylist ANJALI M S ASWATHY KOTTIYAM ASHTAMUDI KUMARI Muneera RASHMI SHEEJA ANIL…" at bounding box center [449, 238] width 197 height 84
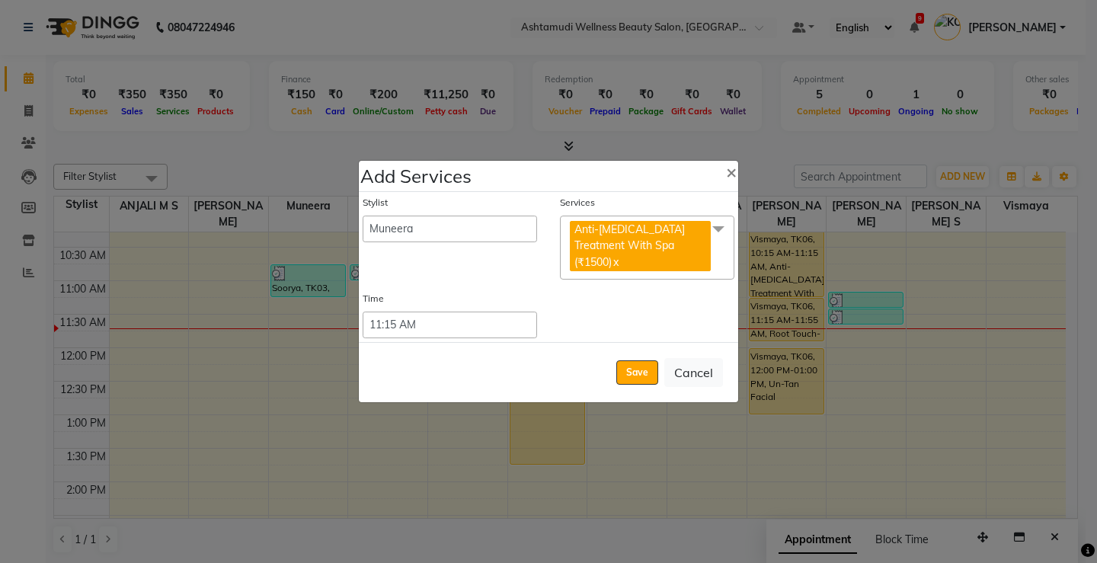
click at [716, 241] on span at bounding box center [718, 230] width 30 height 29
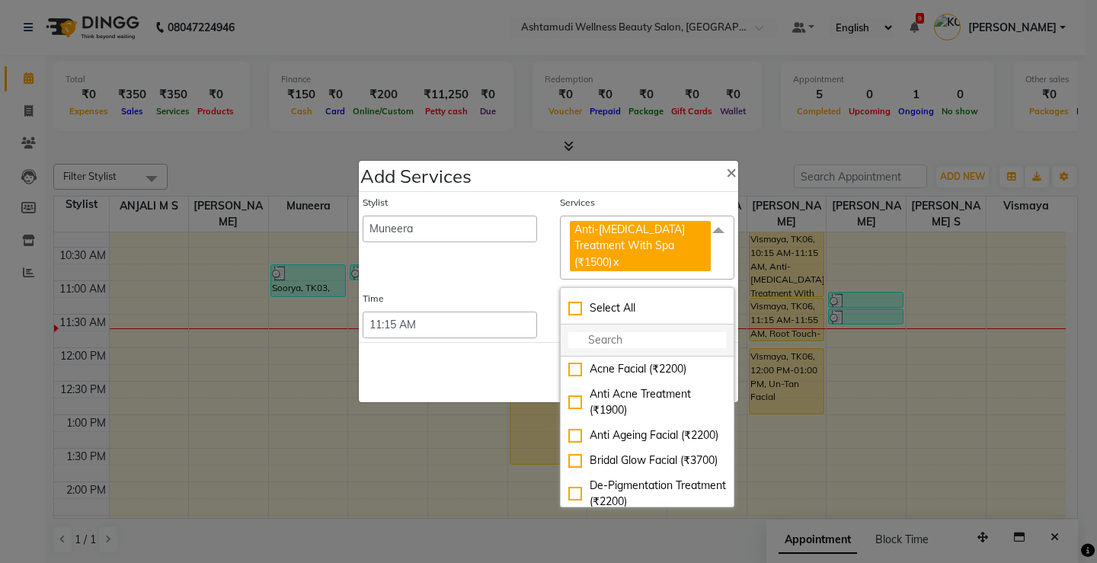
click at [638, 332] on input "multiselect-search" at bounding box center [647, 340] width 158 height 16
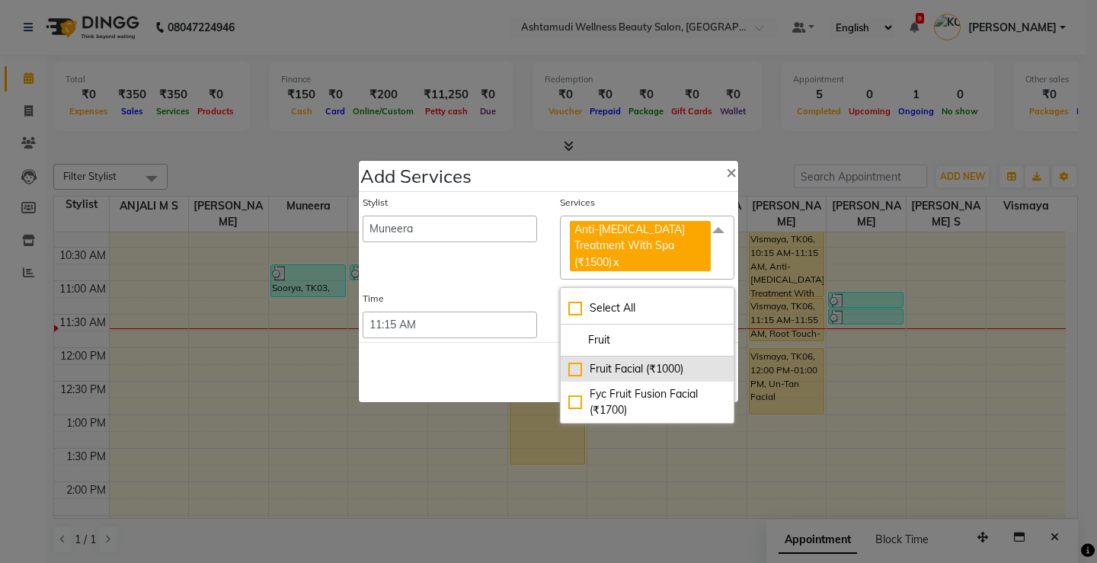
type input "Fruit"
click at [572, 361] on div "Fruit Facial (₹1000)" at bounding box center [647, 369] width 158 height 16
checkbox input "true"
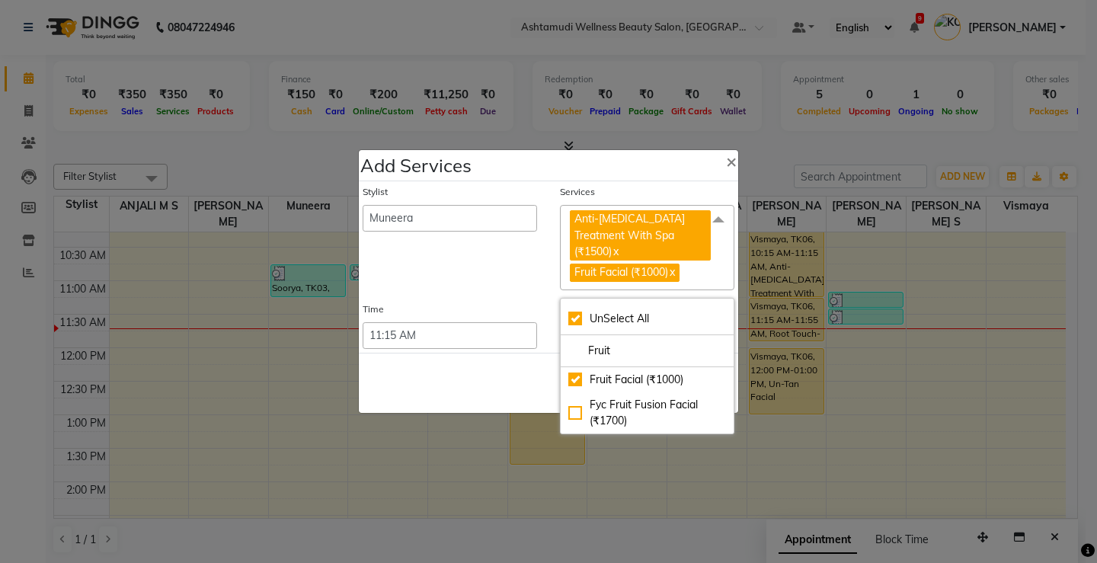
click at [532, 286] on div "Stylist ANJALI M S ASWATHY KOTTIYAM ASHTAMUDI KUMARI Muneera RASHMI SHEEJA ANIL…" at bounding box center [548, 266] width 379 height 171
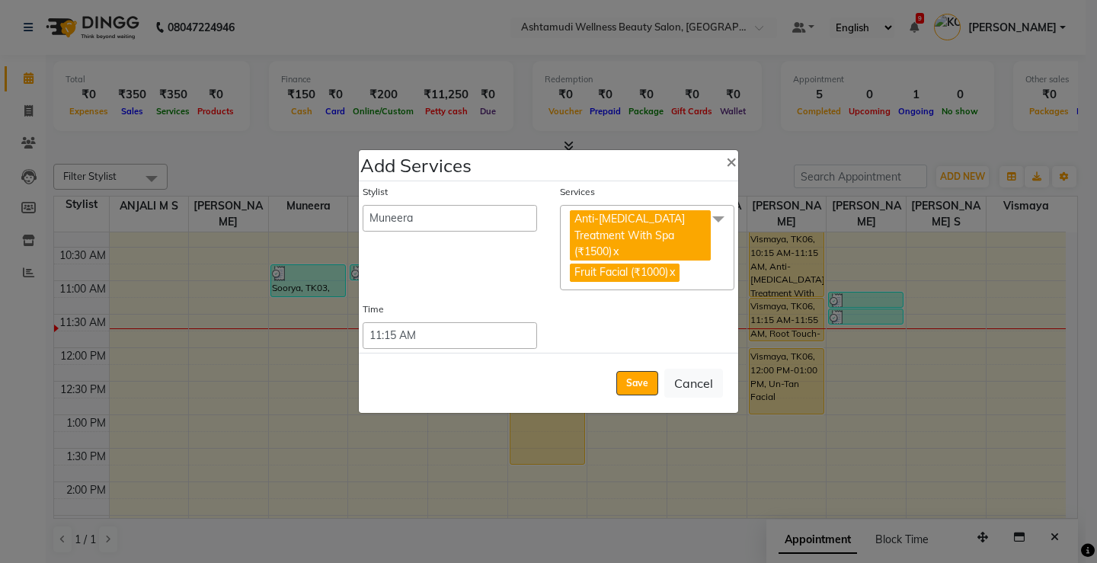
click at [721, 232] on span at bounding box center [718, 219] width 30 height 29
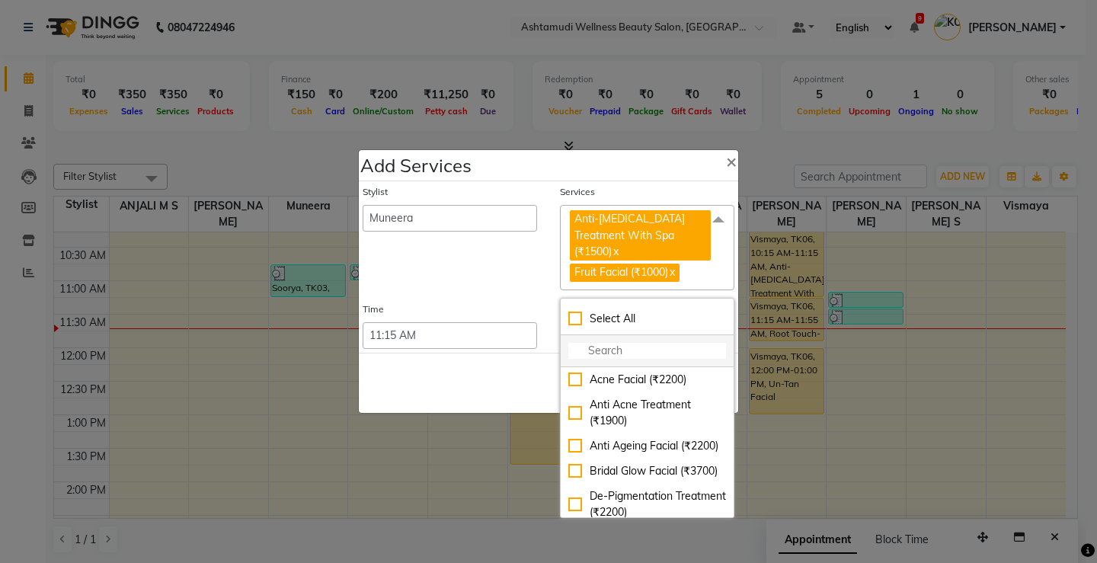
click at [641, 343] on input "multiselect-search" at bounding box center [647, 351] width 158 height 16
type input "e"
checkbox input "true"
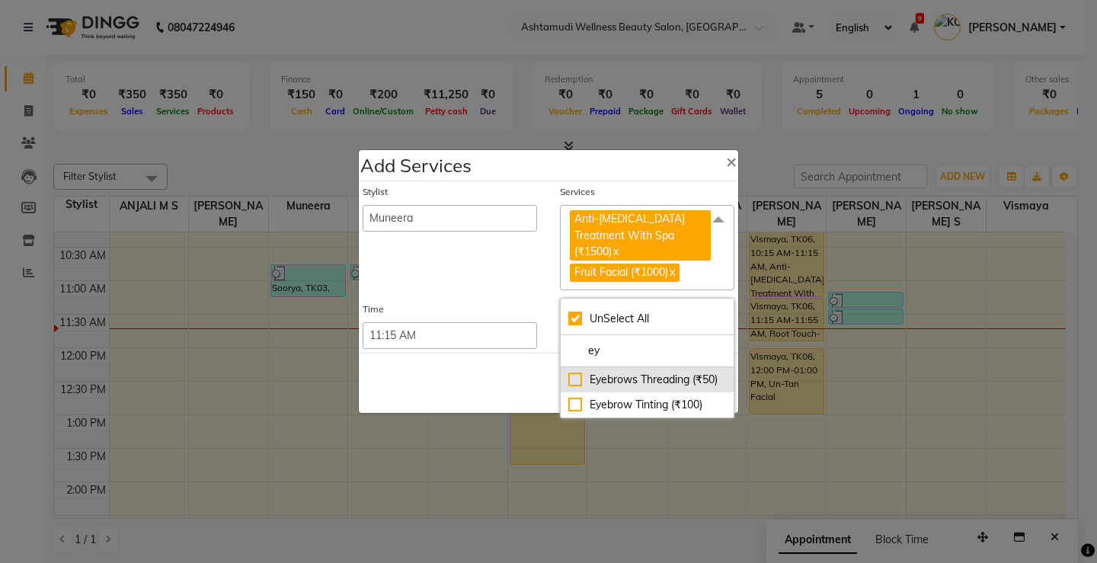
type input "ey"
click at [571, 372] on div "Eyebrows Threading (₹50)" at bounding box center [647, 380] width 158 height 16
checkbox input "false"
checkbox input "true"
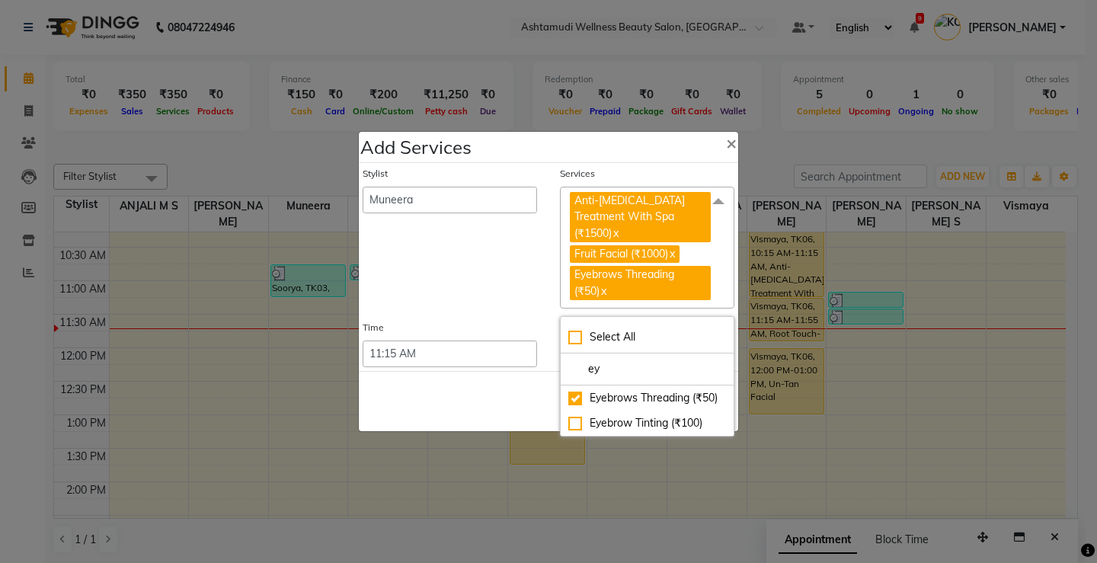
click at [511, 280] on div "Stylist ANJALI M S ASWATHY KOTTIYAM ASHTAMUDI KUMARI Muneera RASHMI SHEEJA ANIL…" at bounding box center [449, 238] width 197 height 142
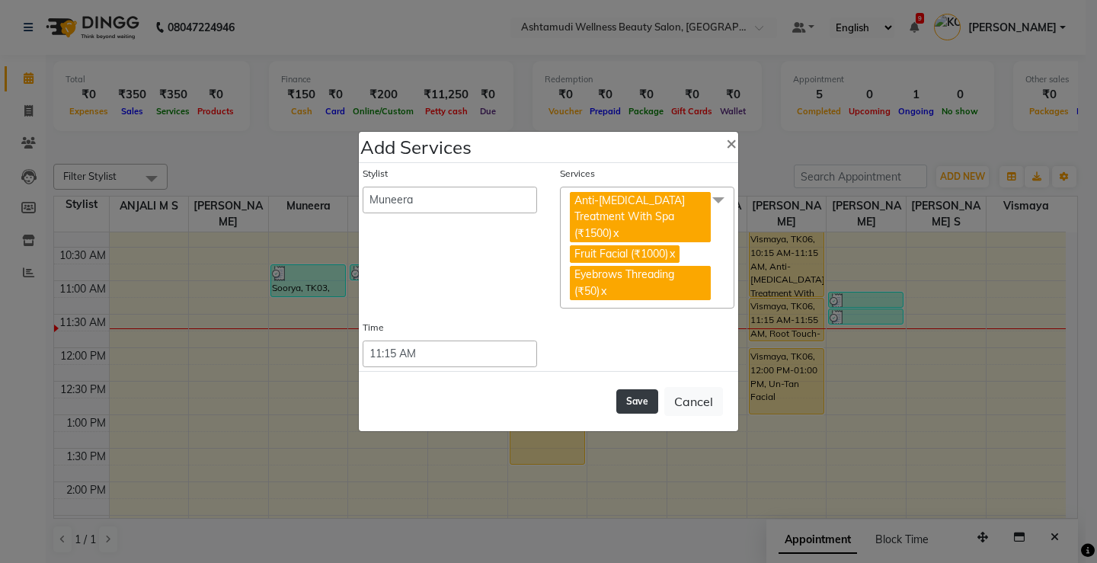
click at [633, 389] on button "Save" at bounding box center [637, 401] width 42 height 24
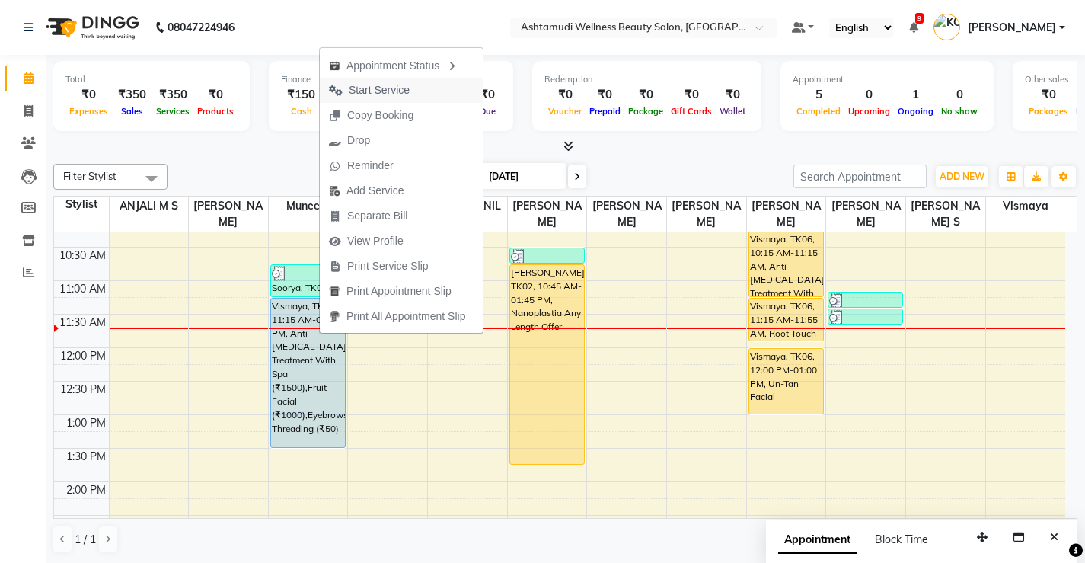
click at [383, 87] on span "Start Service" at bounding box center [379, 90] width 61 height 16
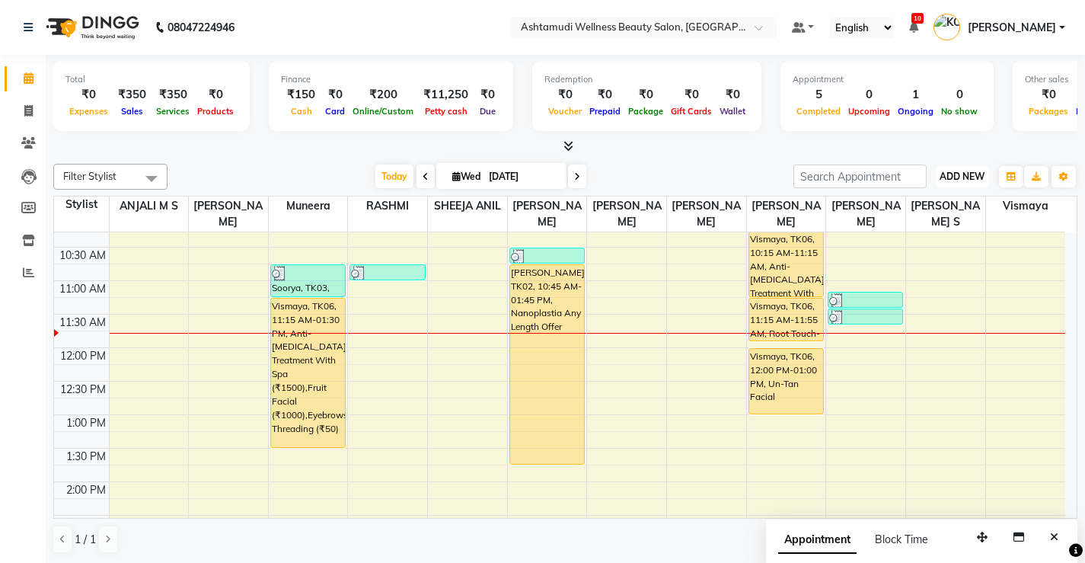
click at [983, 169] on button "ADD NEW Toggle Dropdown" at bounding box center [962, 176] width 53 height 21
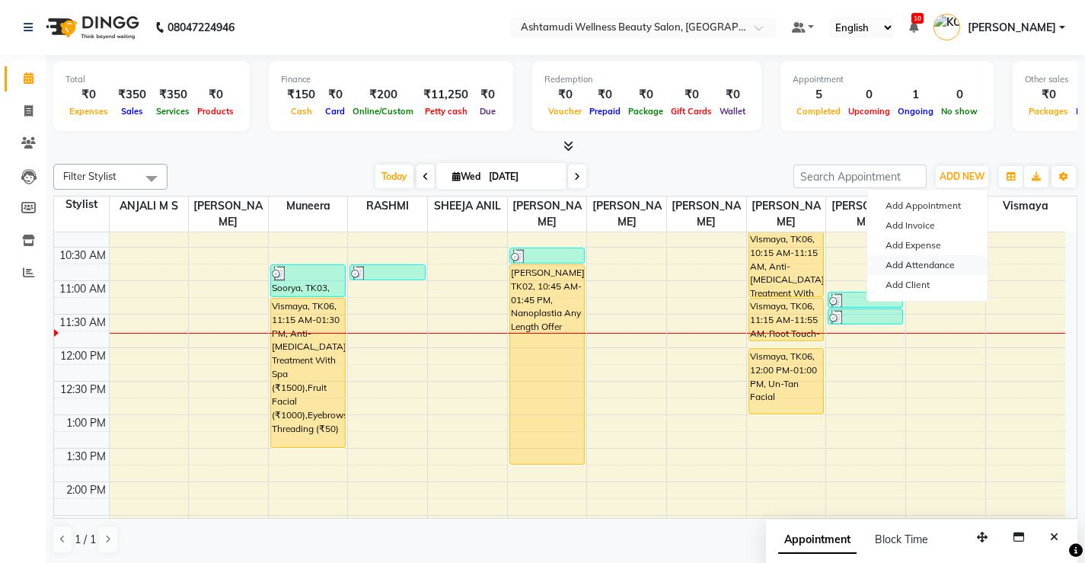
click at [944, 264] on link "Add Attendance" at bounding box center [928, 265] width 120 height 20
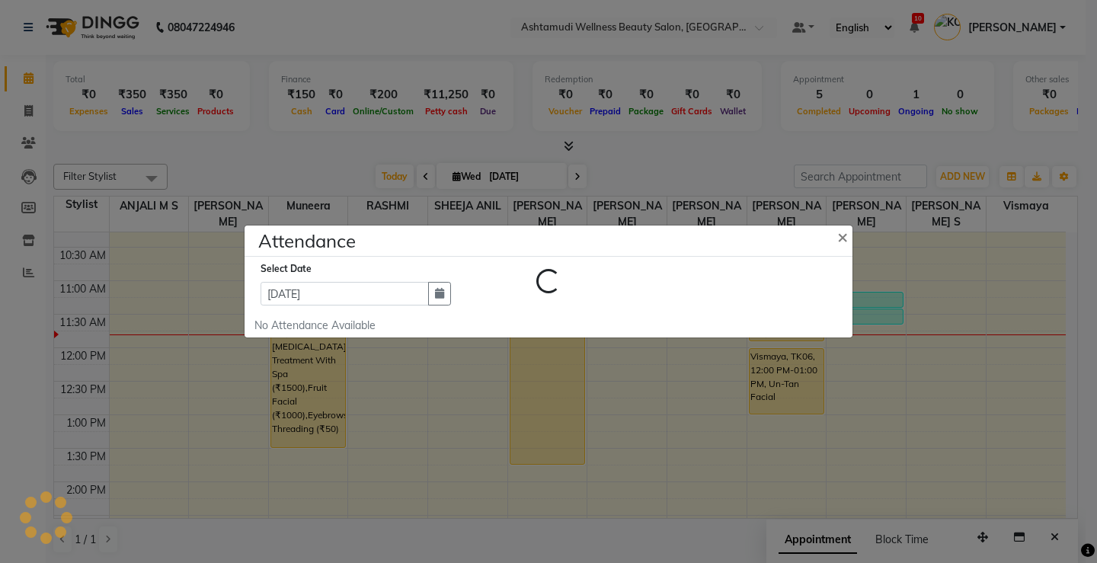
select select "W"
select select "A"
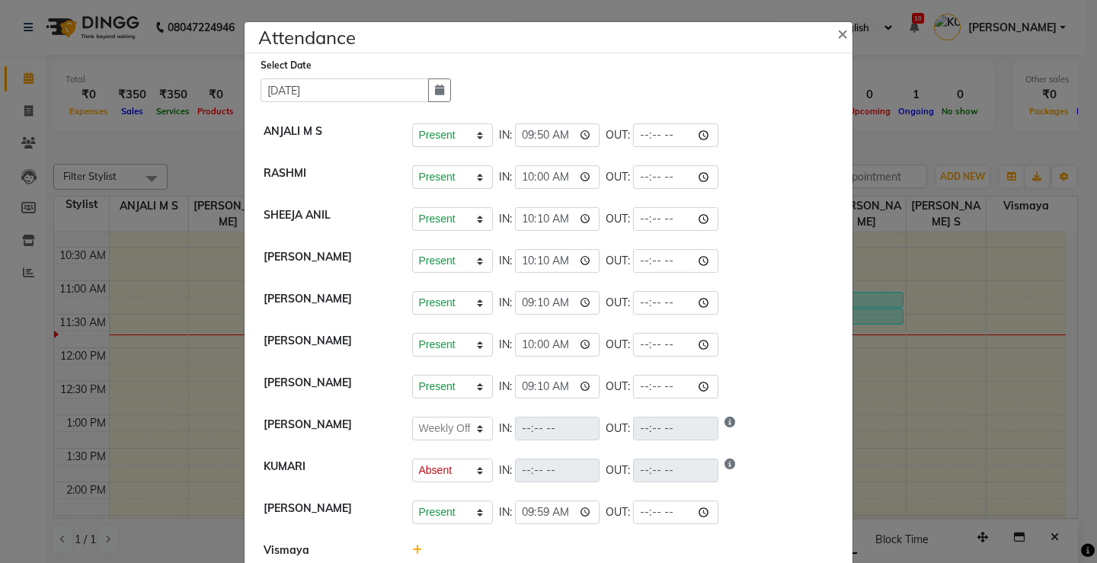
scroll to position [76, 0]
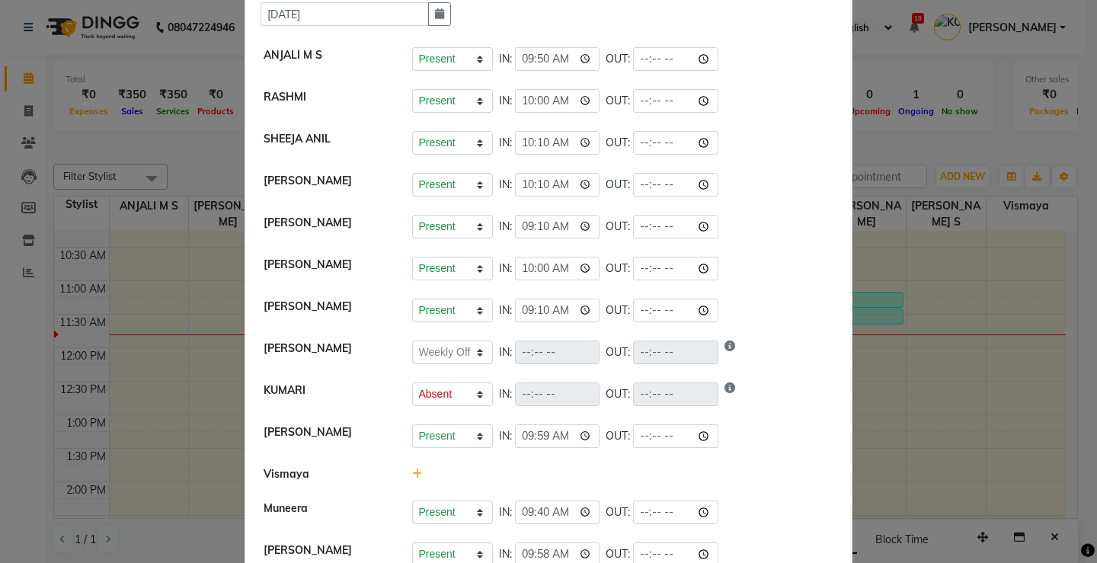
click at [414, 472] on icon at bounding box center [417, 473] width 10 height 11
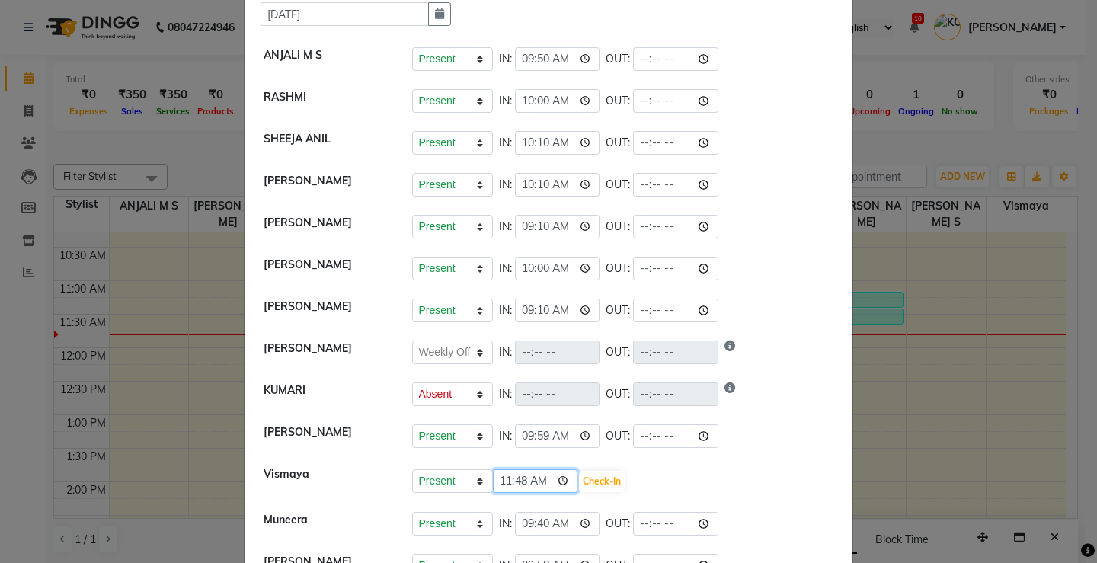
click at [505, 482] on input "11:48" at bounding box center [535, 481] width 85 height 24
type input "10:00"
click at [579, 478] on button "Check-In" at bounding box center [602, 481] width 46 height 21
select select "W"
select select "A"
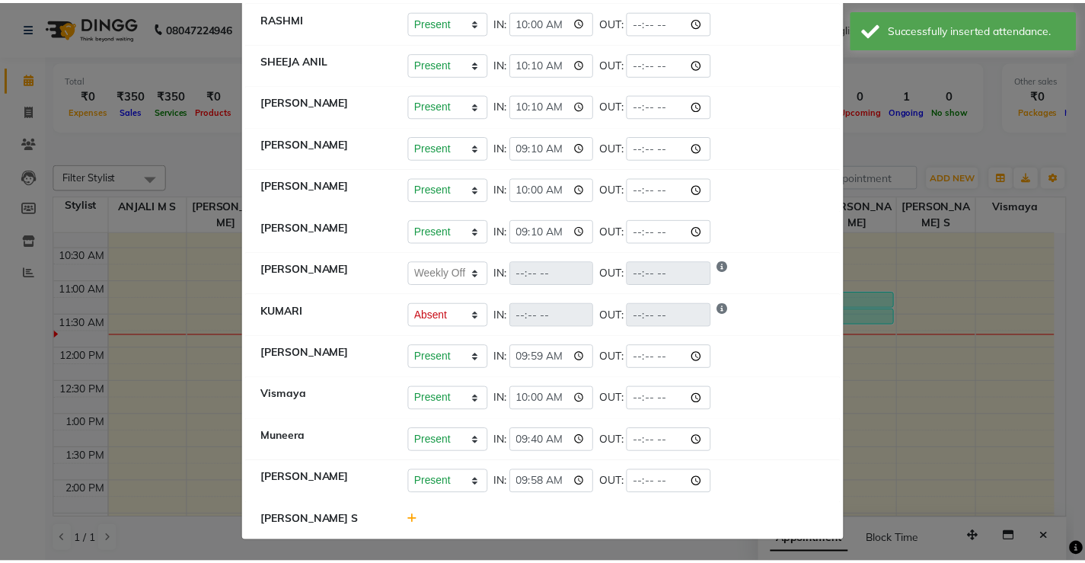
scroll to position [156, 0]
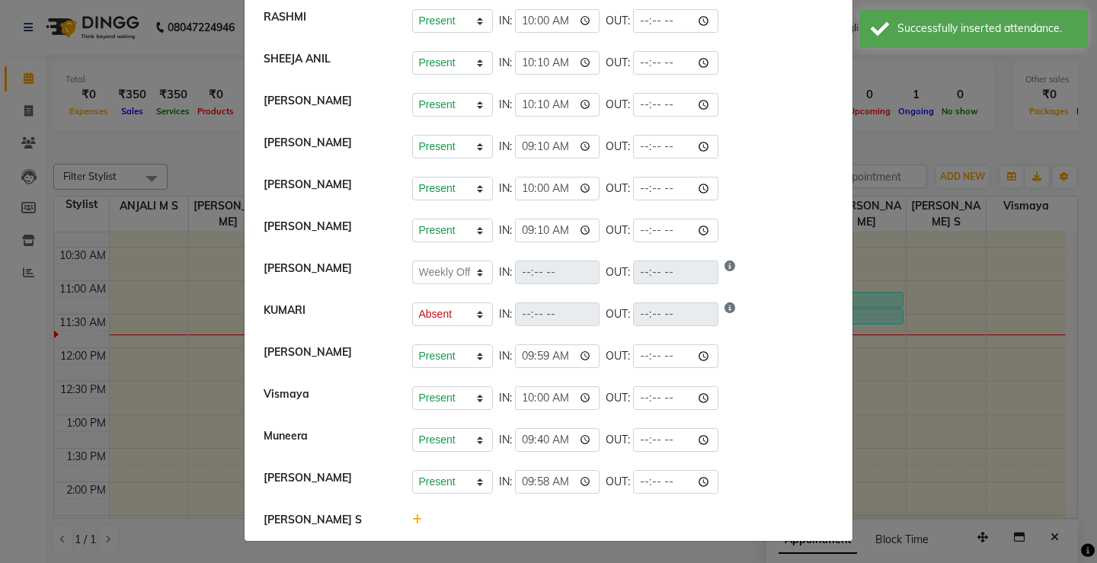
click at [945, 473] on ngb-modal-window "Attendance × Select Date 03-09-2025 ANJALI M S Present Absent Late Half Day Wee…" at bounding box center [548, 281] width 1097 height 563
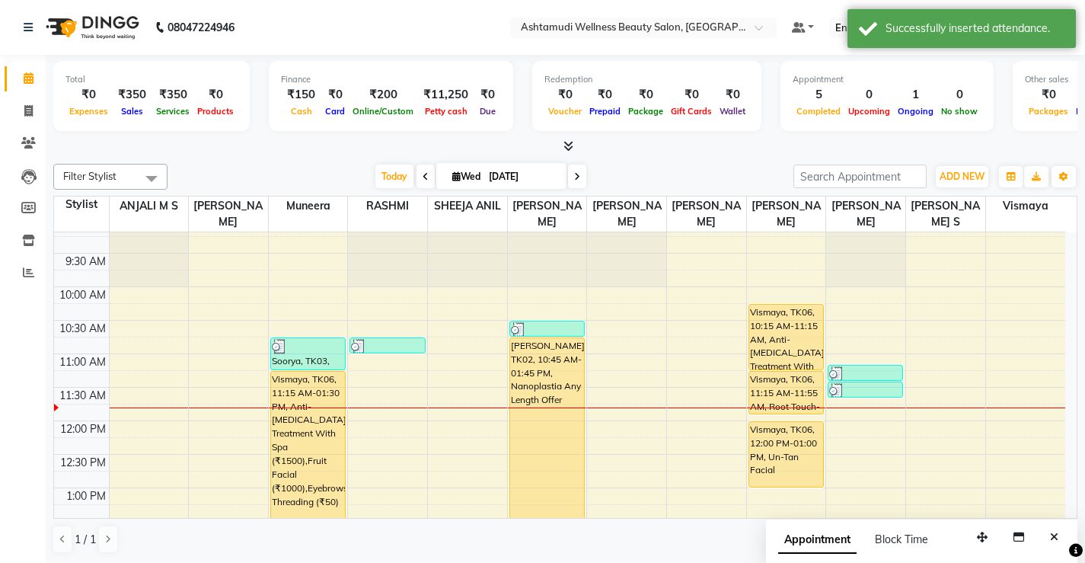
scroll to position [0, 0]
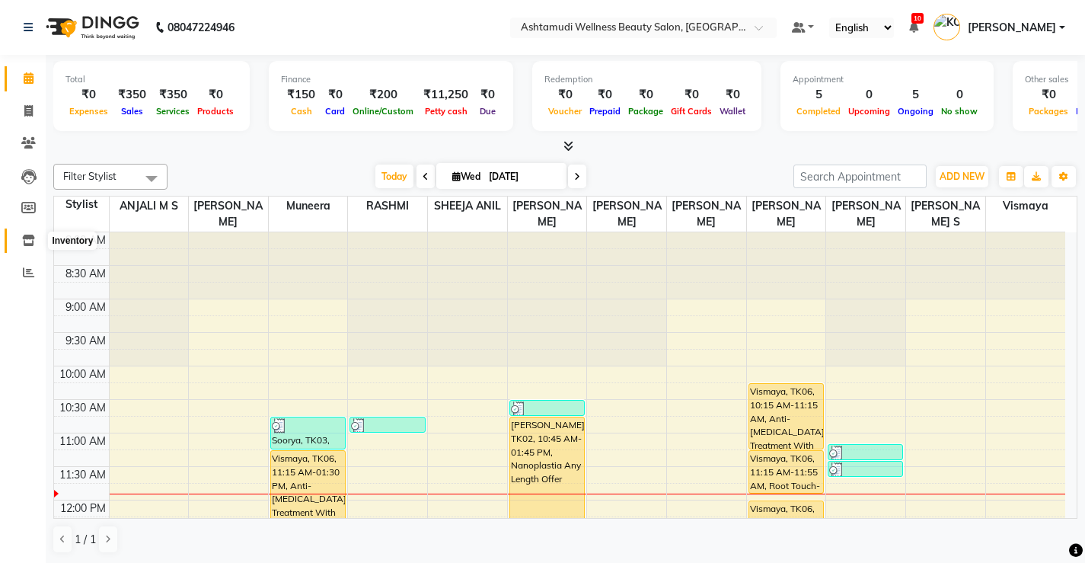
click at [27, 238] on icon at bounding box center [28, 240] width 13 height 11
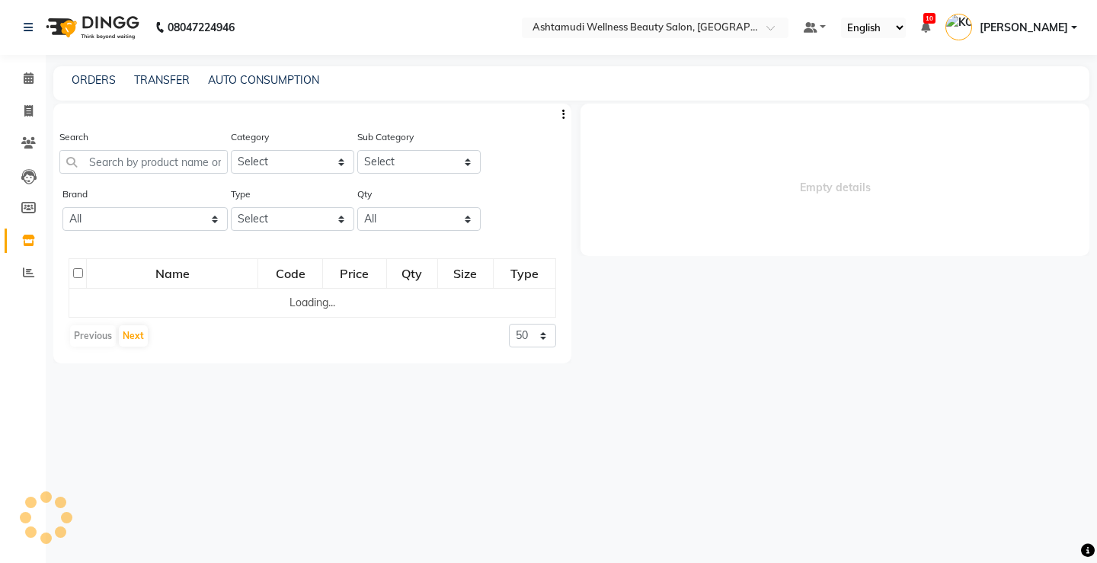
select select
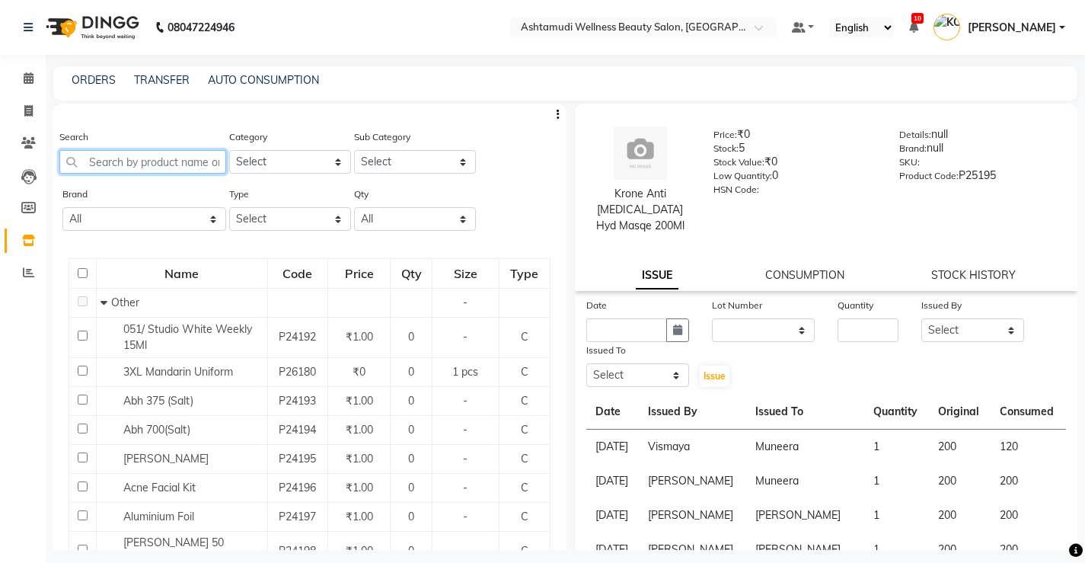
click at [184, 158] on input "text" at bounding box center [142, 162] width 167 height 24
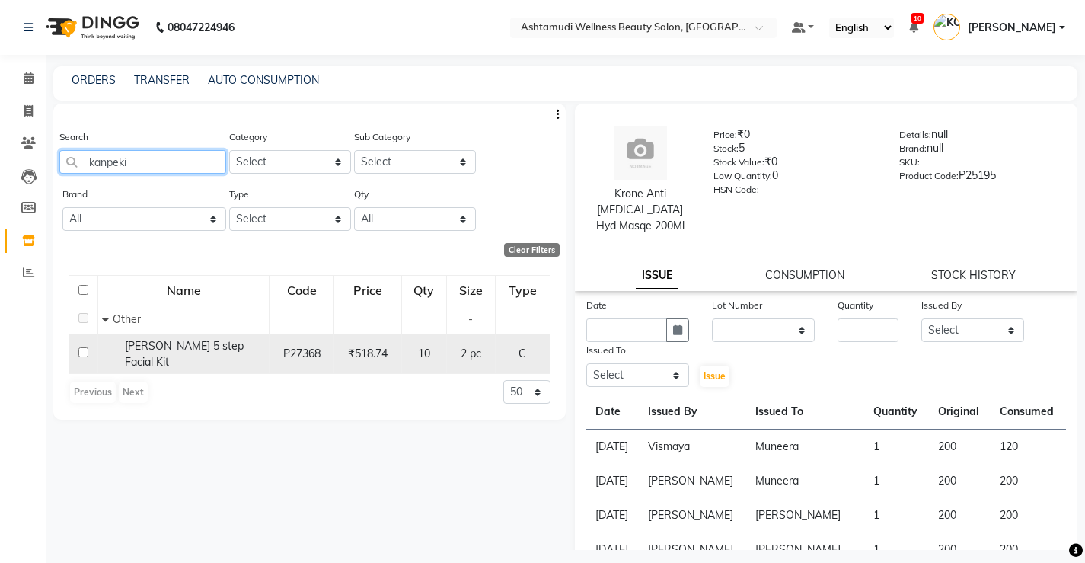
type input "kanpeki"
click at [82, 352] on input "checkbox" at bounding box center [83, 352] width 10 height 10
checkbox input "true"
select select
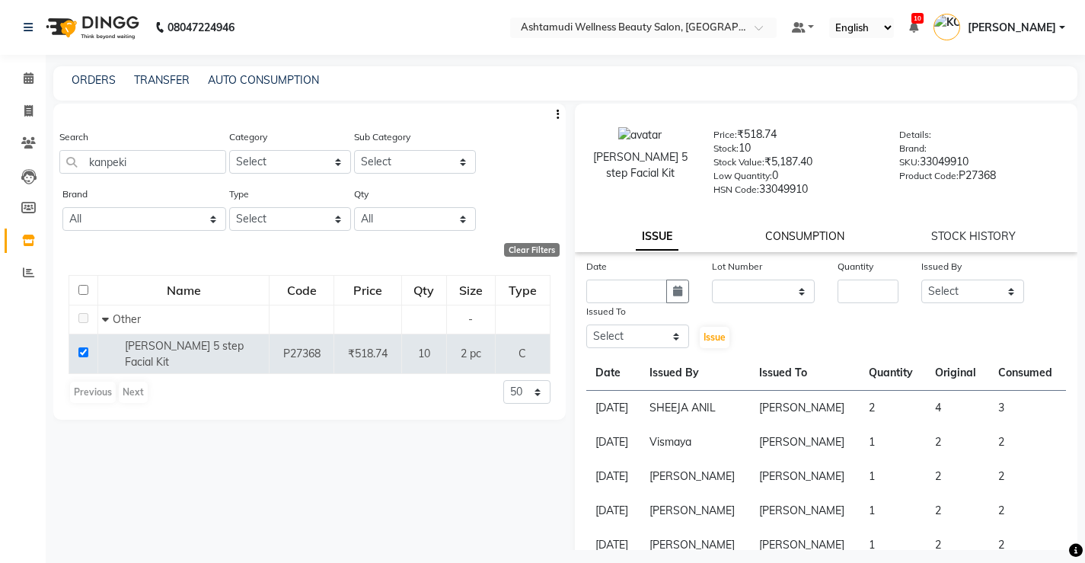
click at [791, 241] on link "CONSUMPTION" at bounding box center [804, 236] width 79 height 14
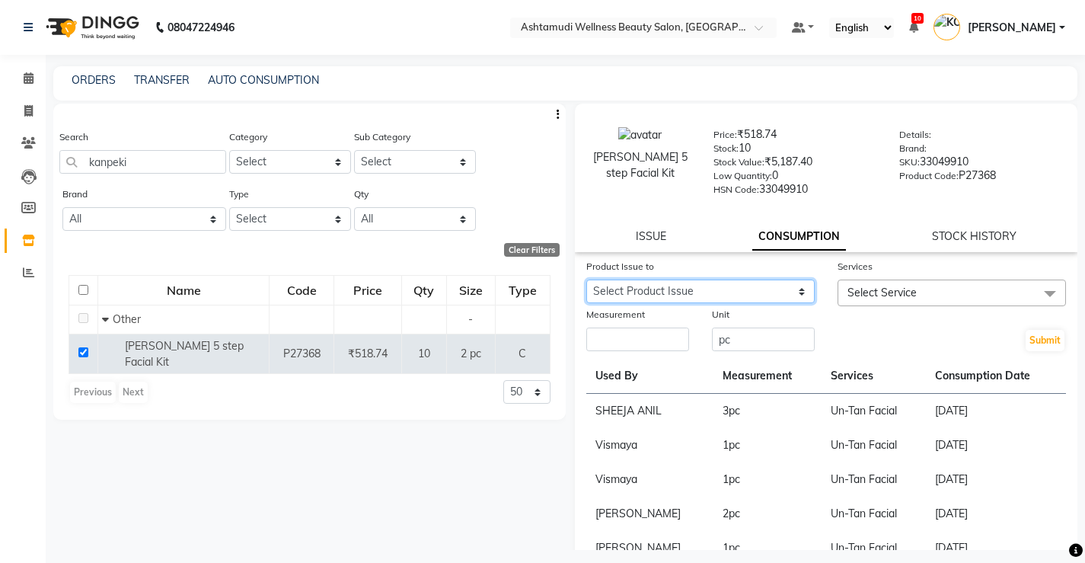
click at [793, 298] on select "Select Product Issue 2025-09-02, Issued to: SHYNI , Balance: 1" at bounding box center [701, 292] width 229 height 24
select select "1199776"
click at [587, 280] on select "Select Product Issue 2025-09-02, Issued to: SHYNI , Balance: 1" at bounding box center [701, 292] width 229 height 24
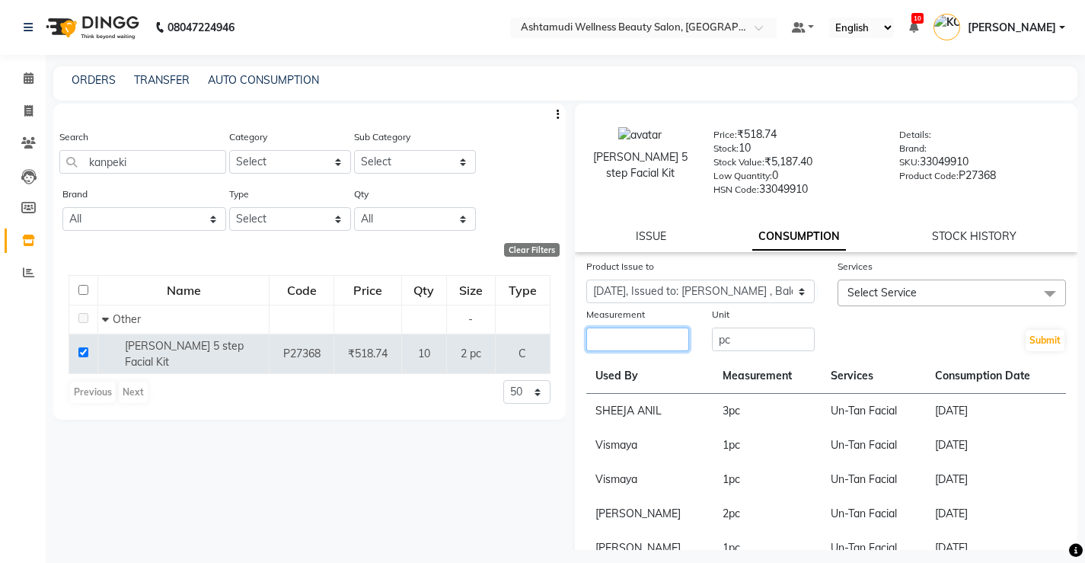
click at [665, 340] on input "number" at bounding box center [638, 340] width 103 height 24
type input "1"
click at [931, 292] on span "Select Service" at bounding box center [952, 293] width 229 height 27
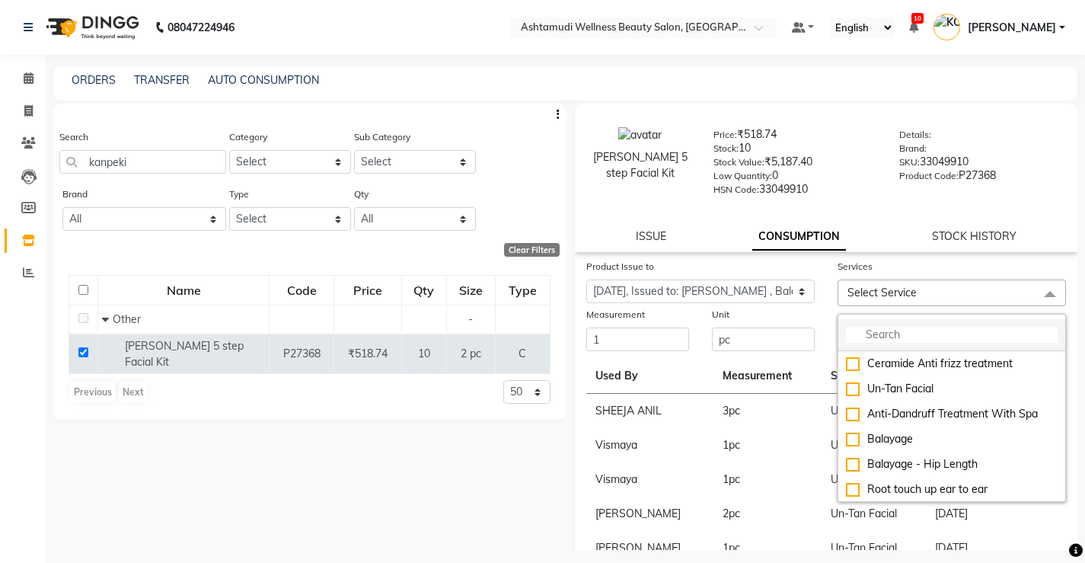
click at [926, 333] on input "multiselect-search" at bounding box center [952, 335] width 212 height 16
click at [852, 386] on div "Un-Tan Facial" at bounding box center [952, 389] width 212 height 16
checkbox input "true"
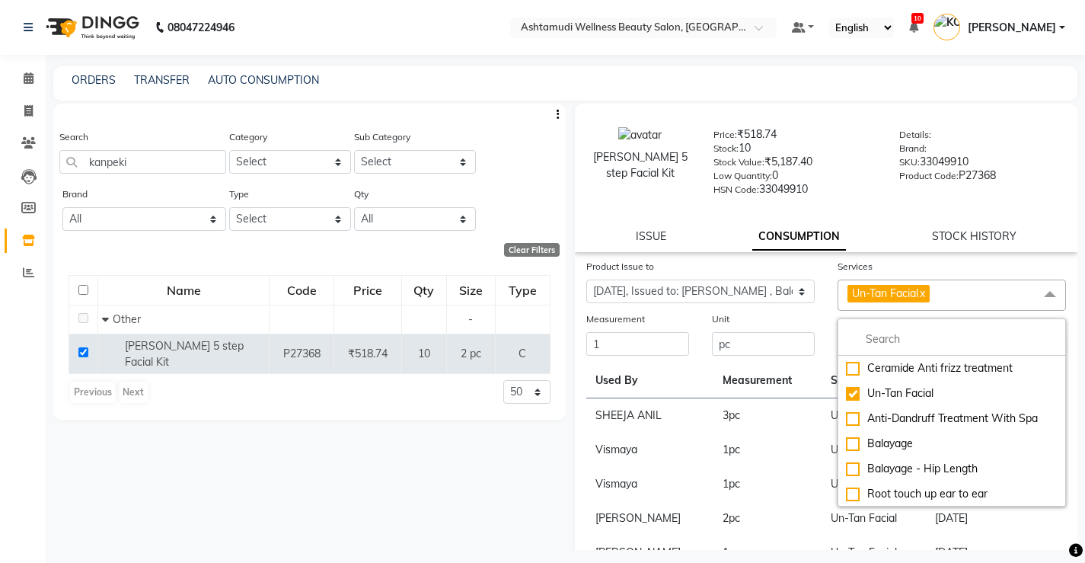
click at [806, 323] on div "Unit" at bounding box center [763, 321] width 103 height 21
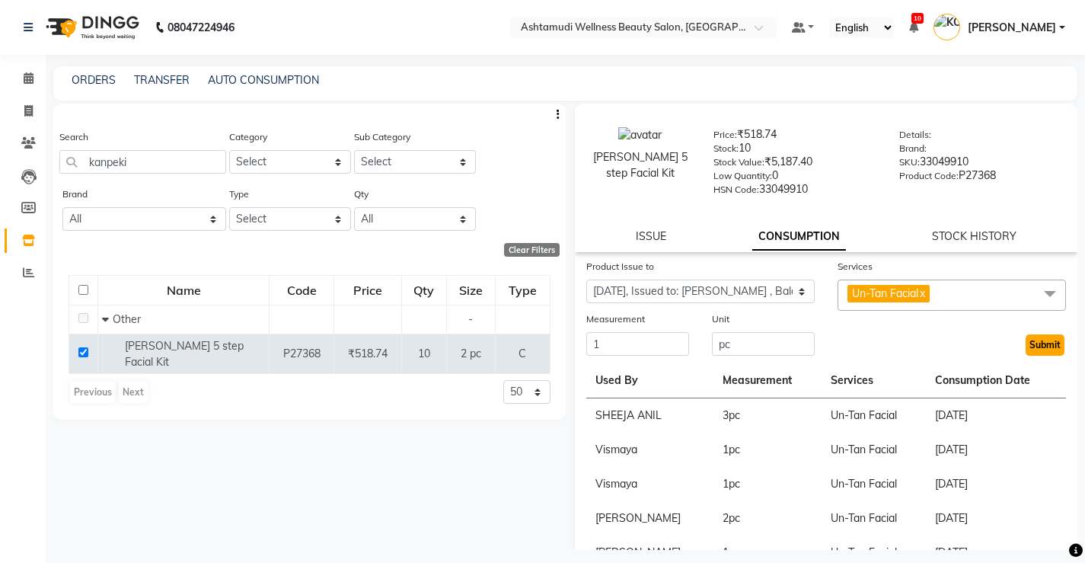
click at [1030, 344] on button "Submit" at bounding box center [1045, 344] width 39 height 21
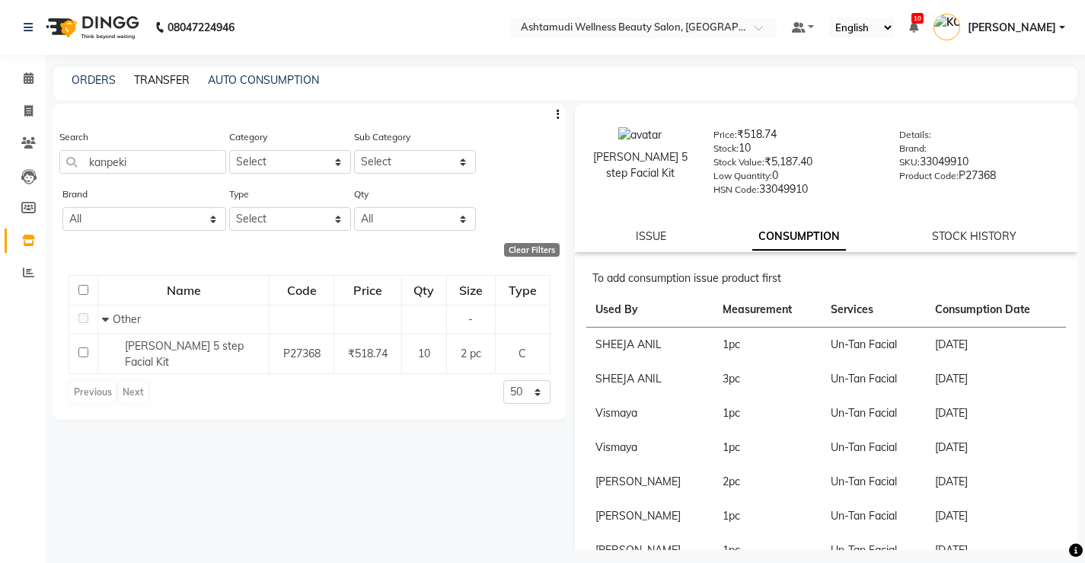
click at [161, 81] on link "TRANSFER" at bounding box center [162, 80] width 56 height 14
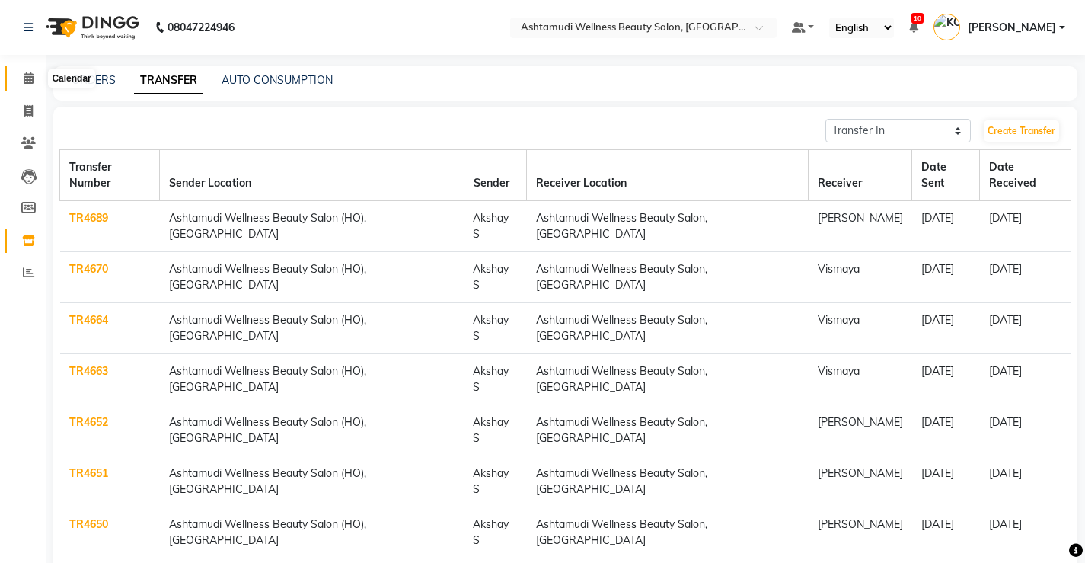
click at [26, 78] on icon at bounding box center [29, 77] width 10 height 11
